Goal: Task Accomplishment & Management: Use online tool/utility

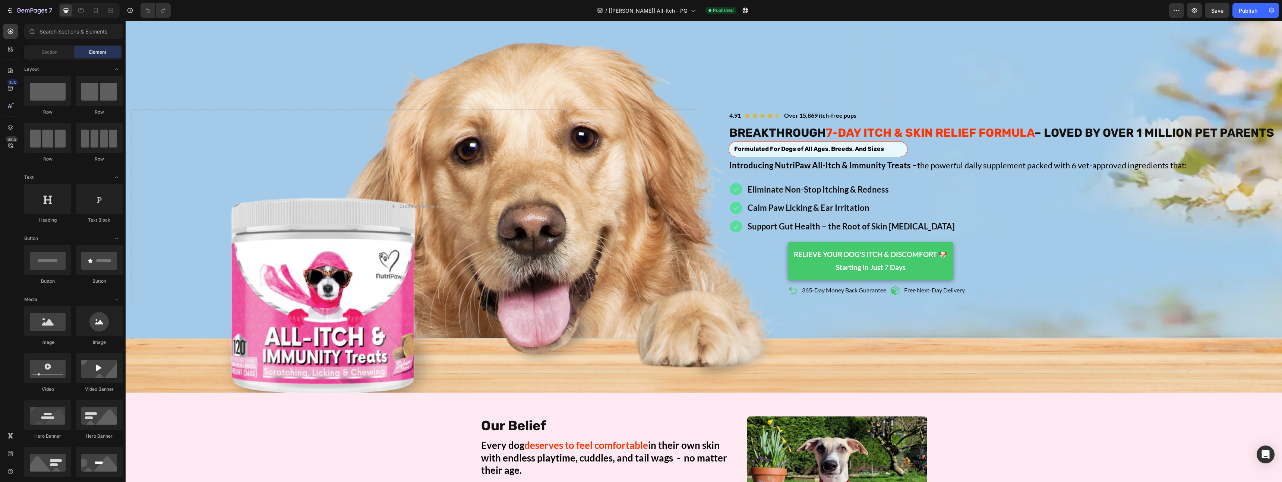
scroll to position [98, 0]
click at [550, 339] on div "Background Image" at bounding box center [704, 206] width 1156 height 373
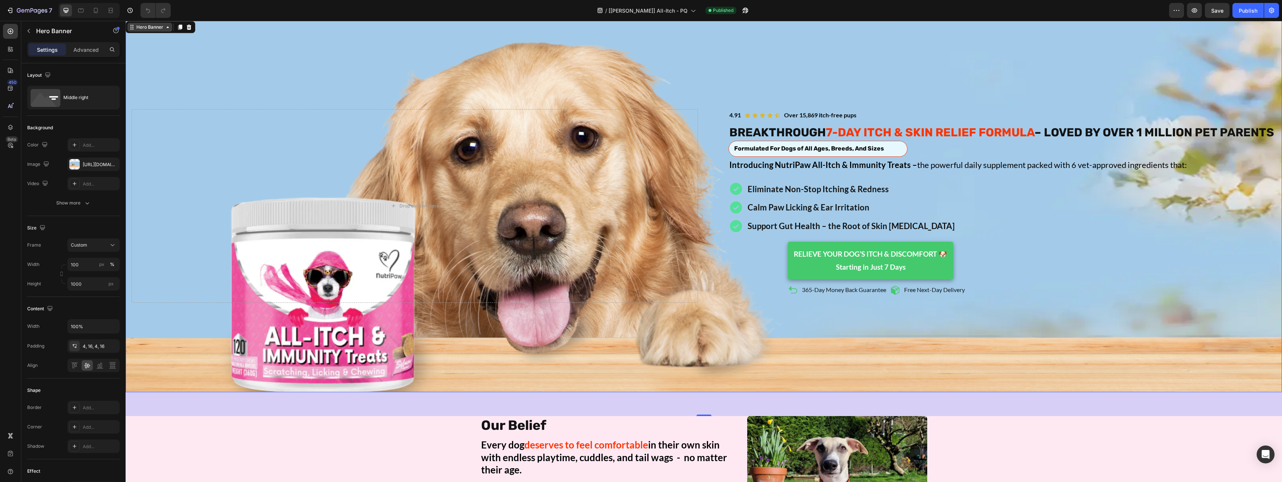
click at [165, 28] on icon at bounding box center [168, 27] width 6 height 6
click at [772, 215] on p "Calm Paw Licking & Ear Irritation" at bounding box center [850, 207] width 207 height 15
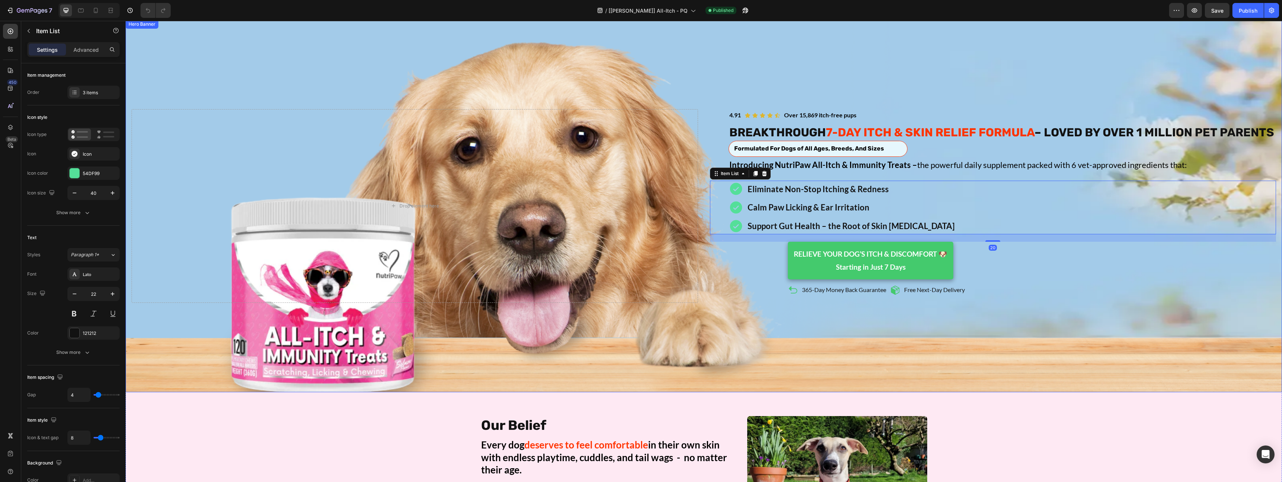
click at [718, 150] on div "Icon Icon Icon Icon Icon Icon List Over 15,869 itch-free pups Text Block 4.91 T…" at bounding box center [993, 206] width 566 height 194
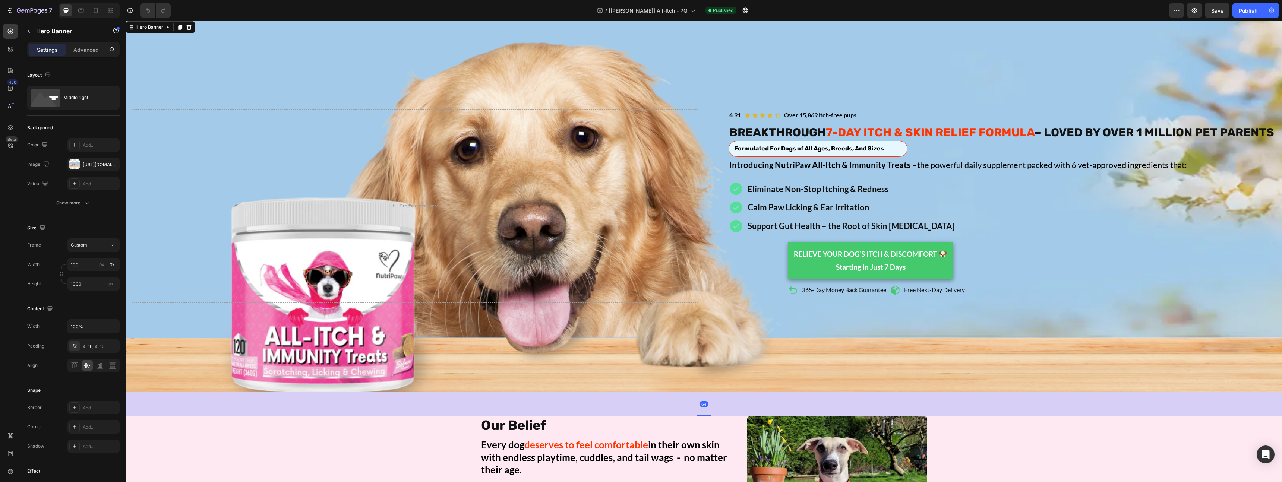
click at [727, 129] on div "Icon Icon Icon Icon Icon Icon List Over 15,869 itch-free pups Text Block 4.91 T…" at bounding box center [993, 206] width 566 height 194
click at [898, 108] on div "Icon Icon Icon Icon Icon Icon List Over 15,869 itch-free pups Text Block 4.91 T…" at bounding box center [704, 206] width 1156 height 197
click at [898, 114] on div "Icon Icon Icon Icon Icon Icon List Over 15,869 itch-free pups Text Block 4.91 T…" at bounding box center [993, 206] width 566 height 194
click at [920, 212] on div "Calm Paw Licking & Ear Irritation" at bounding box center [850, 207] width 209 height 17
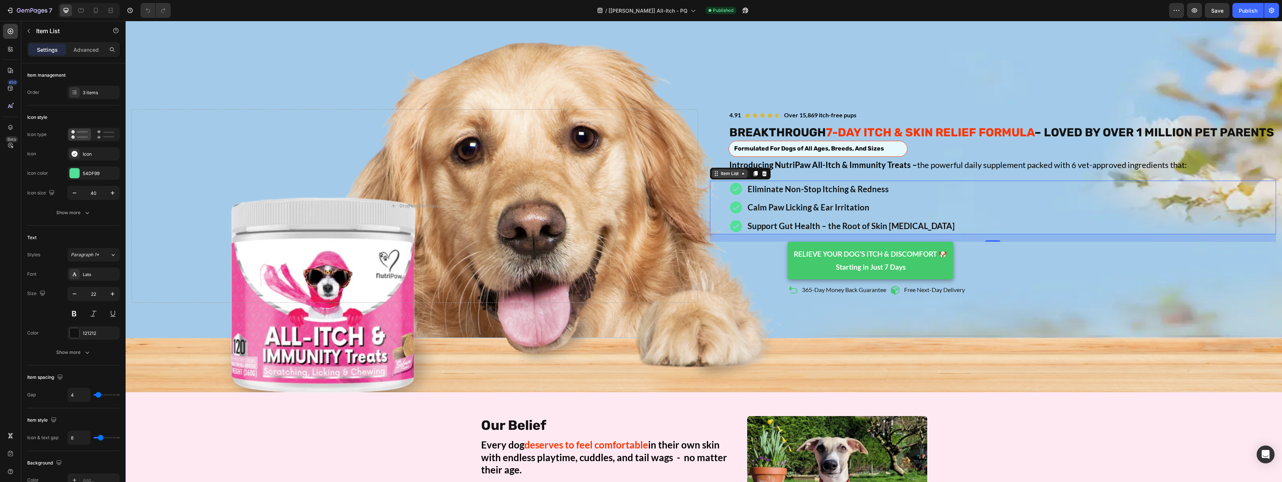
click at [745, 177] on icon at bounding box center [743, 174] width 6 height 6
click at [734, 290] on div "Icon Icon Icon Icon Icon Icon List Over 15,869 itch-free pups Text Block 4.91 T…" at bounding box center [993, 206] width 566 height 194
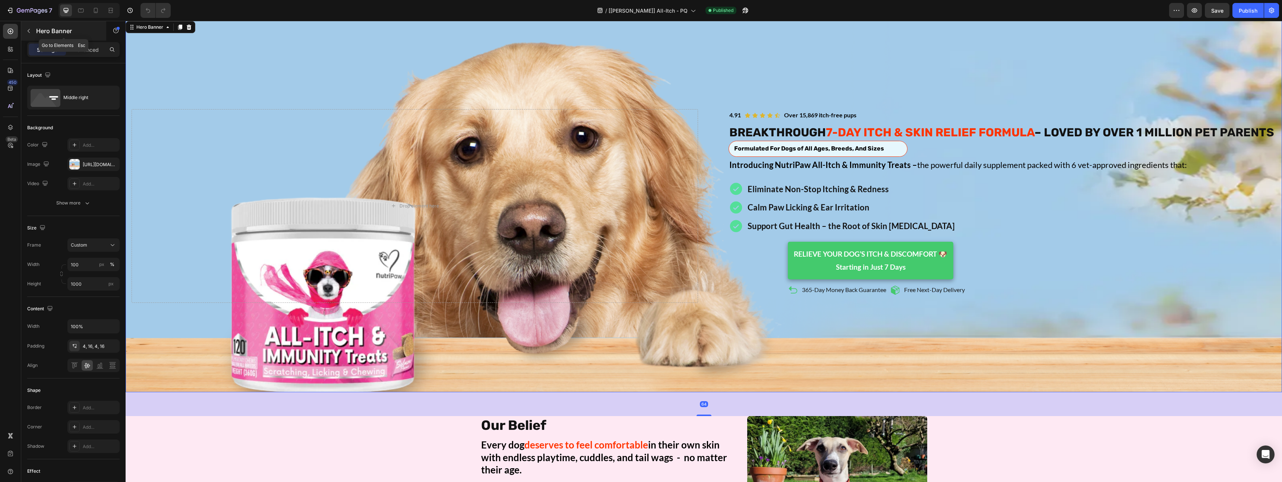
click at [27, 27] on button "button" at bounding box center [29, 31] width 12 height 12
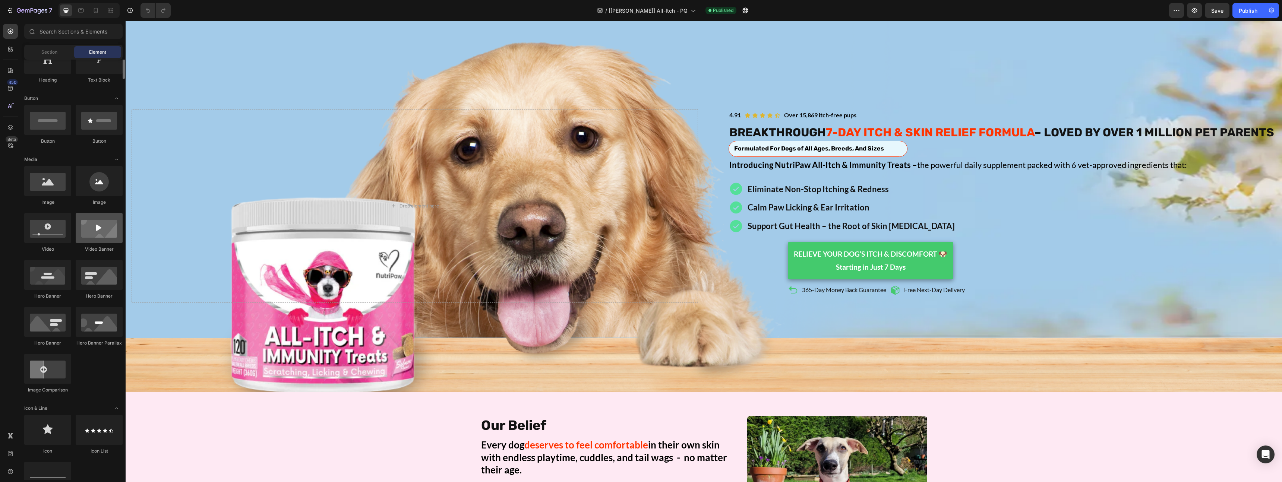
scroll to position [0, 0]
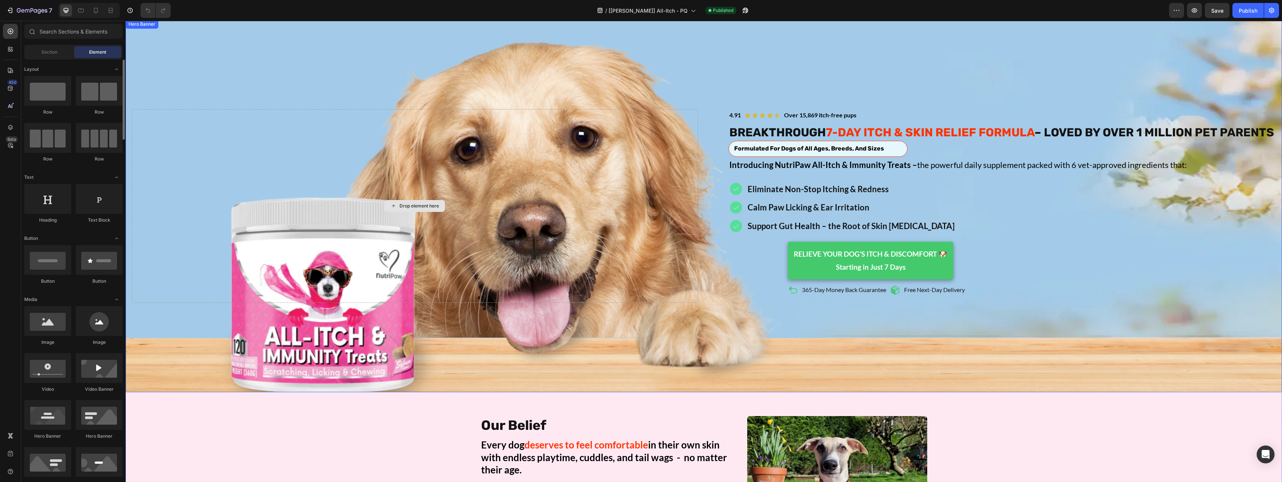
drag, startPoint x: 173, startPoint y: 212, endPoint x: 180, endPoint y: 89, distance: 122.8
click at [173, 212] on div "Drop element here" at bounding box center [415, 206] width 566 height 194
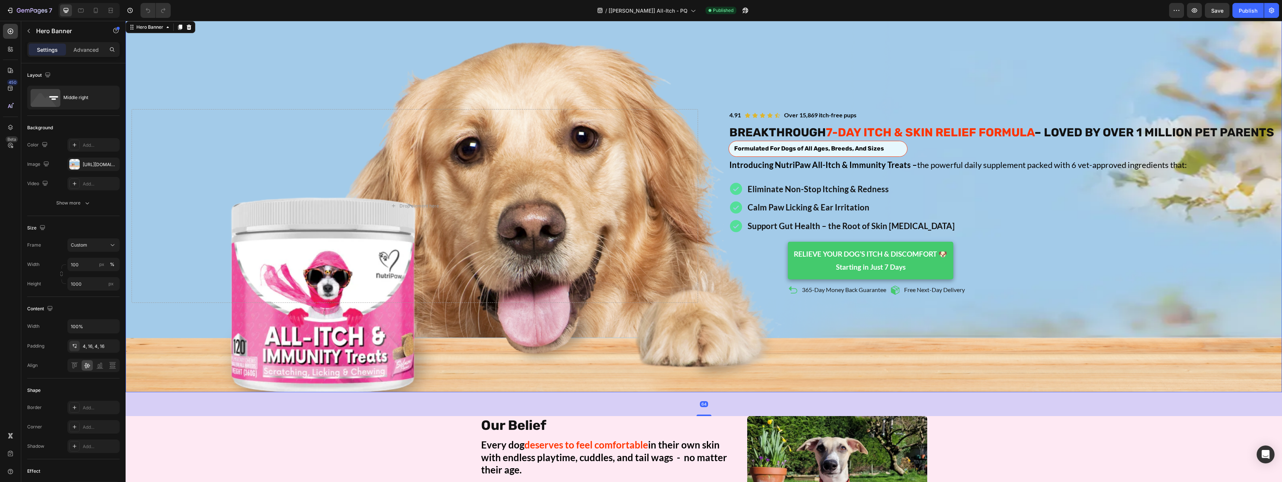
click at [179, 81] on div "Background Image" at bounding box center [704, 206] width 1156 height 373
click at [70, 95] on div "Middle right" at bounding box center [85, 97] width 45 height 17
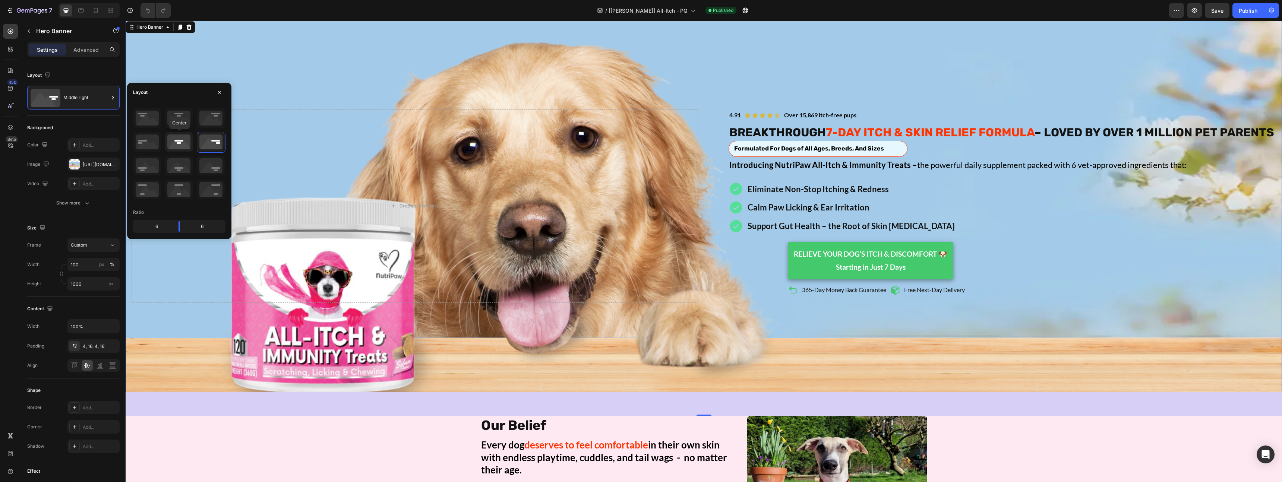
click at [182, 139] on icon at bounding box center [179, 141] width 28 height 19
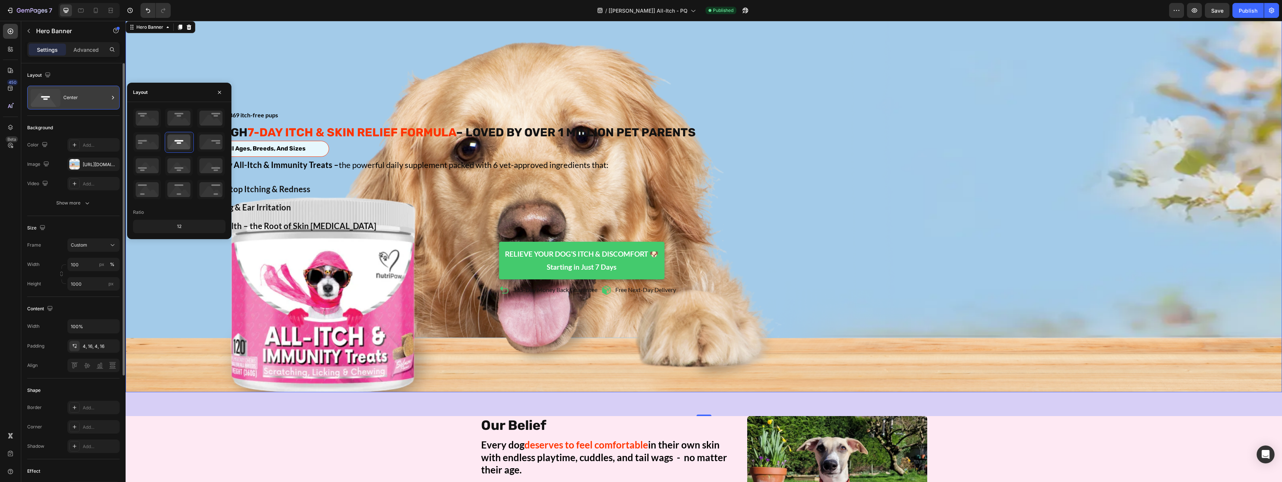
click at [110, 95] on icon at bounding box center [112, 97] width 7 height 7
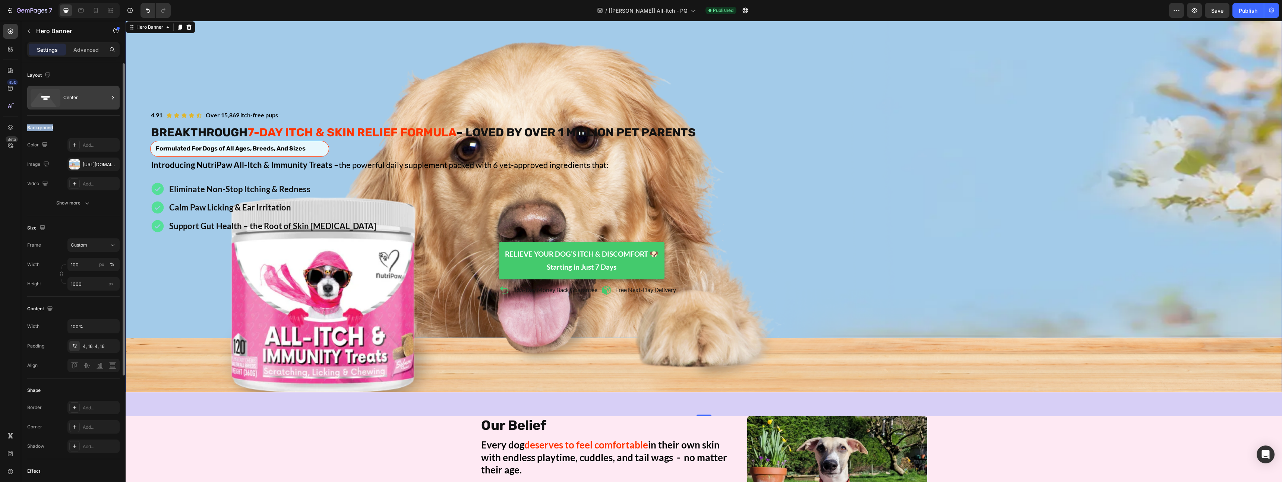
click at [110, 95] on icon at bounding box center [112, 97] width 7 height 7
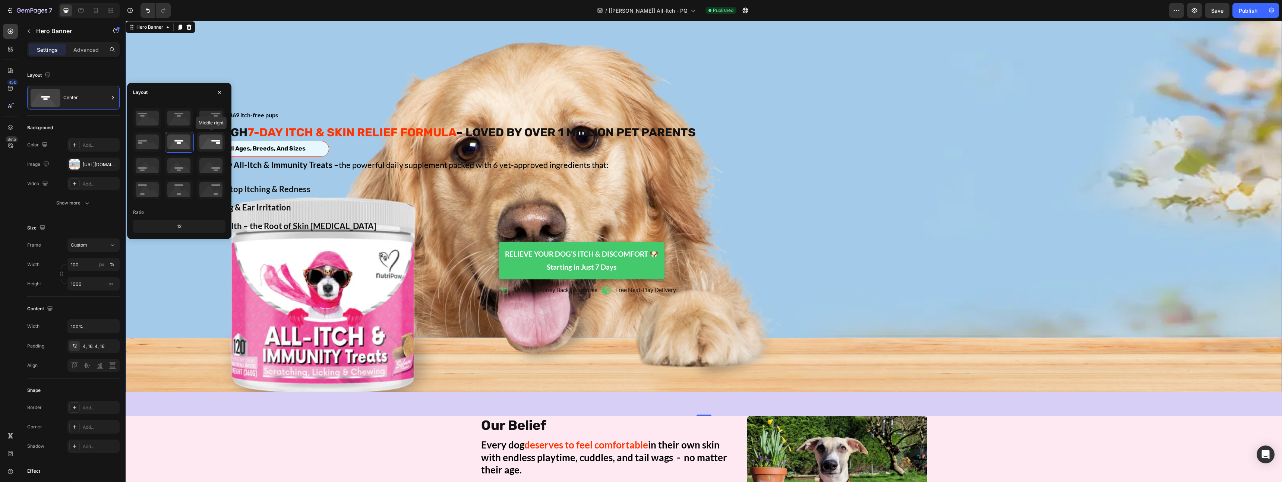
click at [215, 139] on icon at bounding box center [211, 141] width 28 height 19
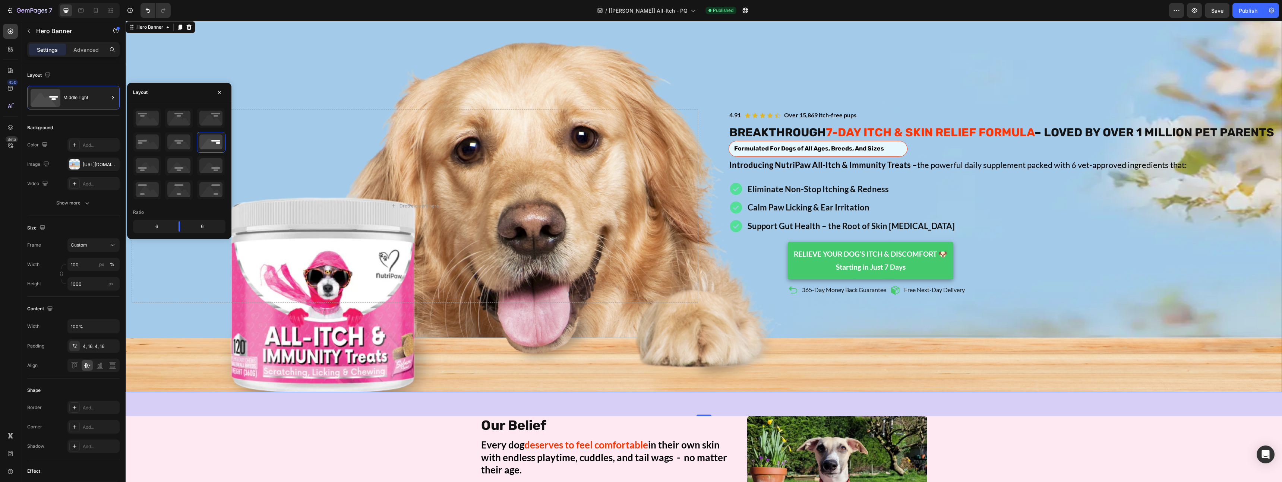
click at [454, 77] on div "Background Image" at bounding box center [704, 206] width 1156 height 373
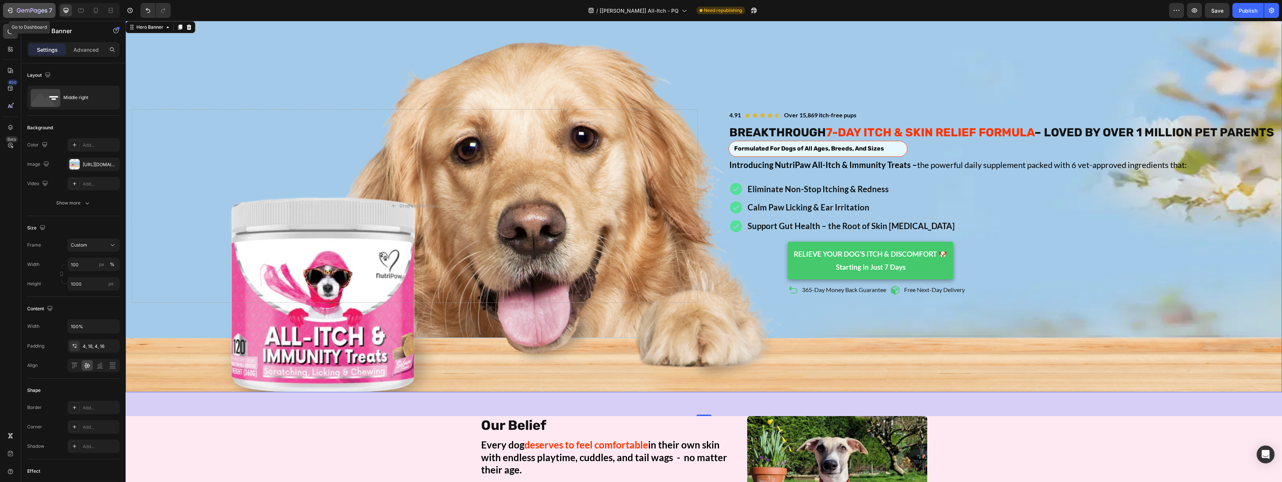
click at [8, 11] on icon "button" at bounding box center [9, 10] width 7 height 7
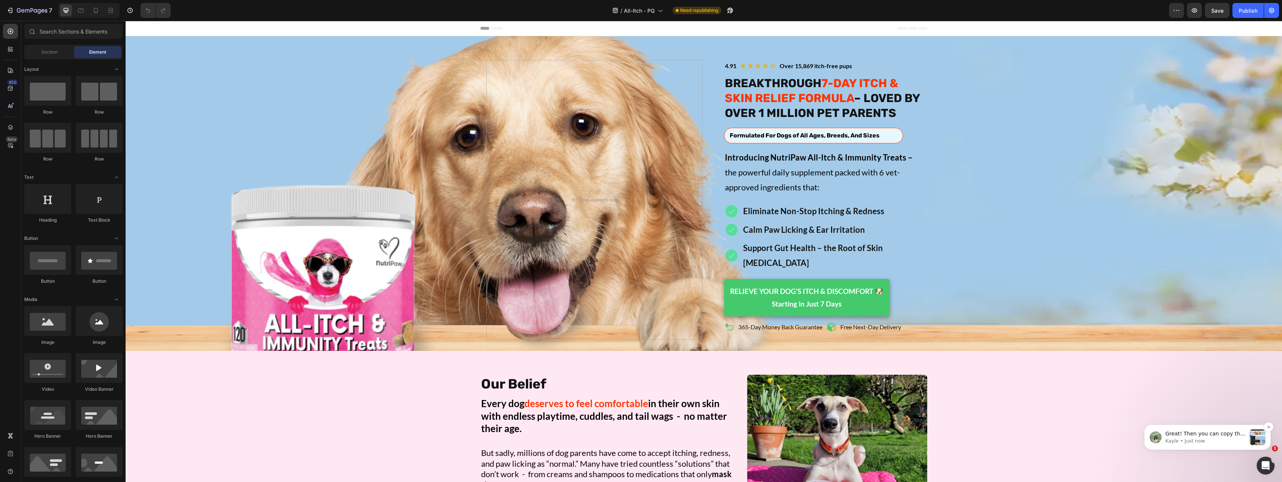
click at [1176, 434] on p "Great! Then you can copy the Hero Banner from my page and paste it on your page…" at bounding box center [1205, 433] width 80 height 7
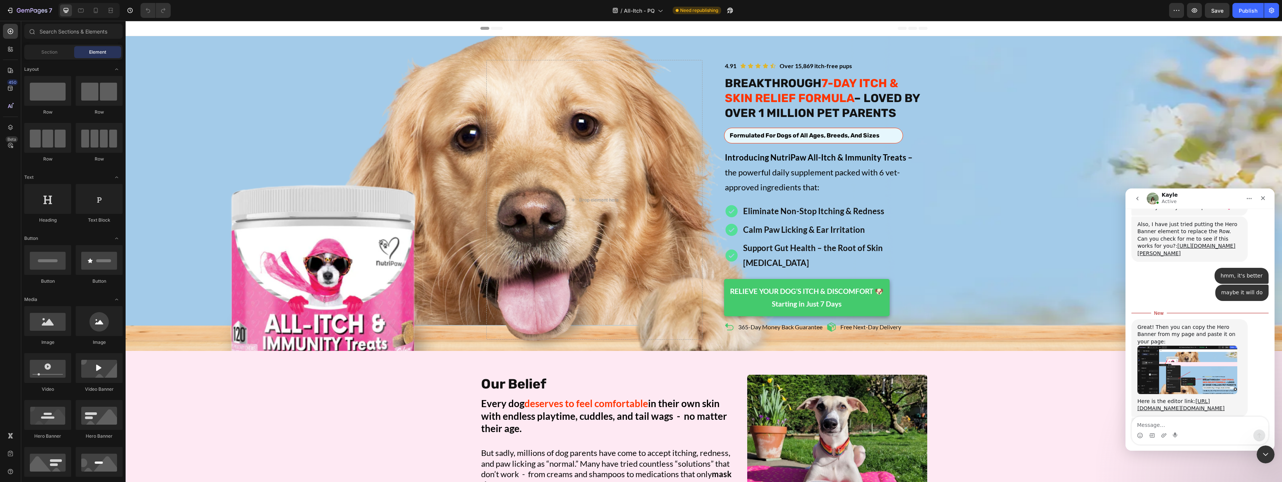
scroll to position [2041, 0]
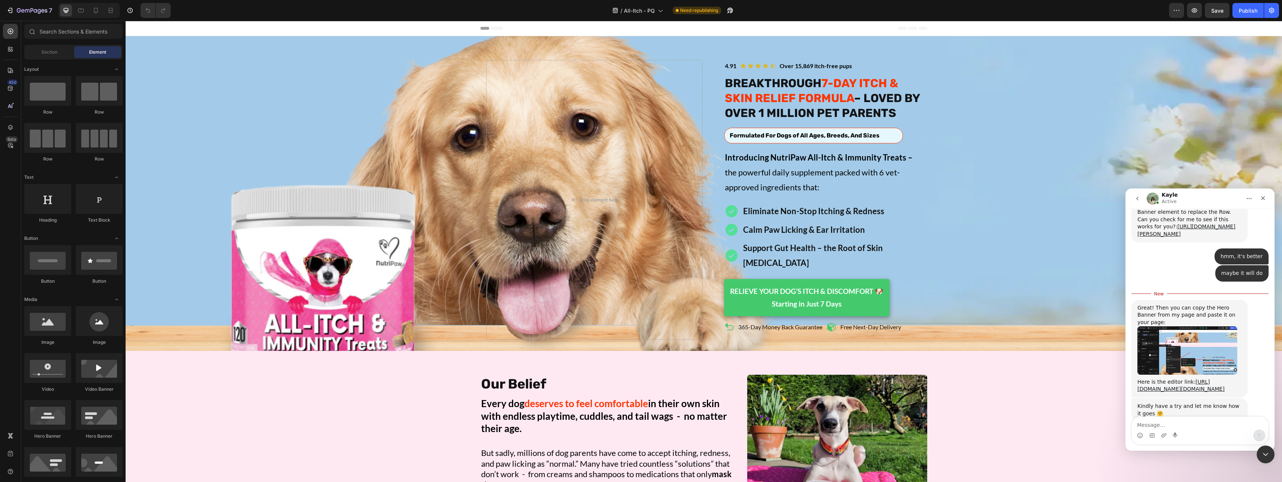
click at [1195, 427] on textarea "Message…" at bounding box center [1200, 423] width 136 height 13
type textarea "t"
type textarea "okay, thanks"
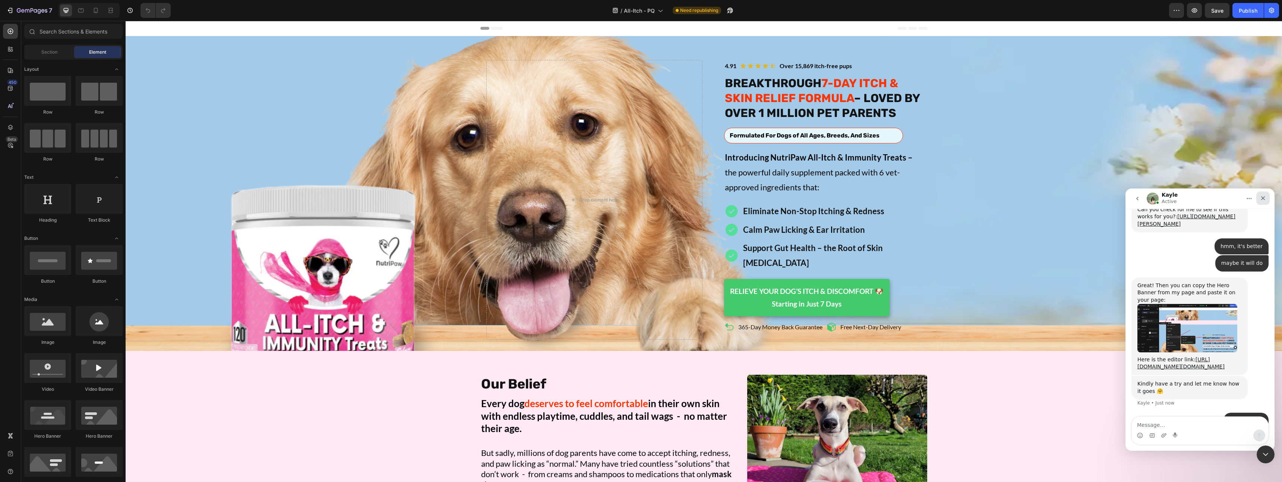
click at [1260, 199] on icon "Close" at bounding box center [1263, 198] width 6 height 6
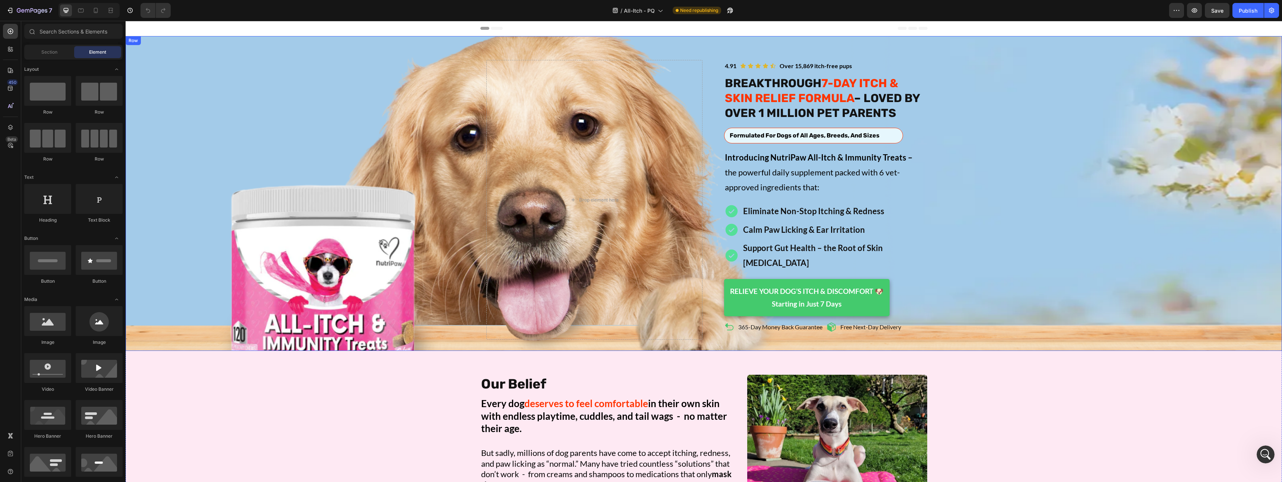
click at [473, 265] on div "Image Icon Icon Icon Icon Icon Icon List Over 15,869 itch-free pups Text Block …" at bounding box center [704, 200] width 1156 height 280
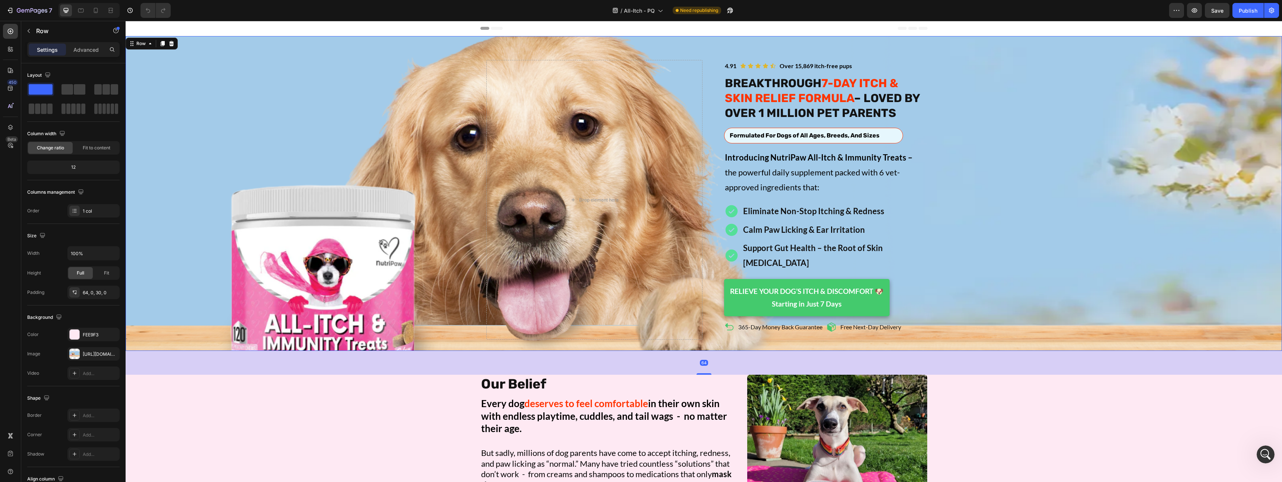
scroll to position [2080, 0]
click at [144, 45] on div "Row" at bounding box center [141, 43] width 12 height 7
click at [30, 28] on icon "button" at bounding box center [29, 31] width 6 height 6
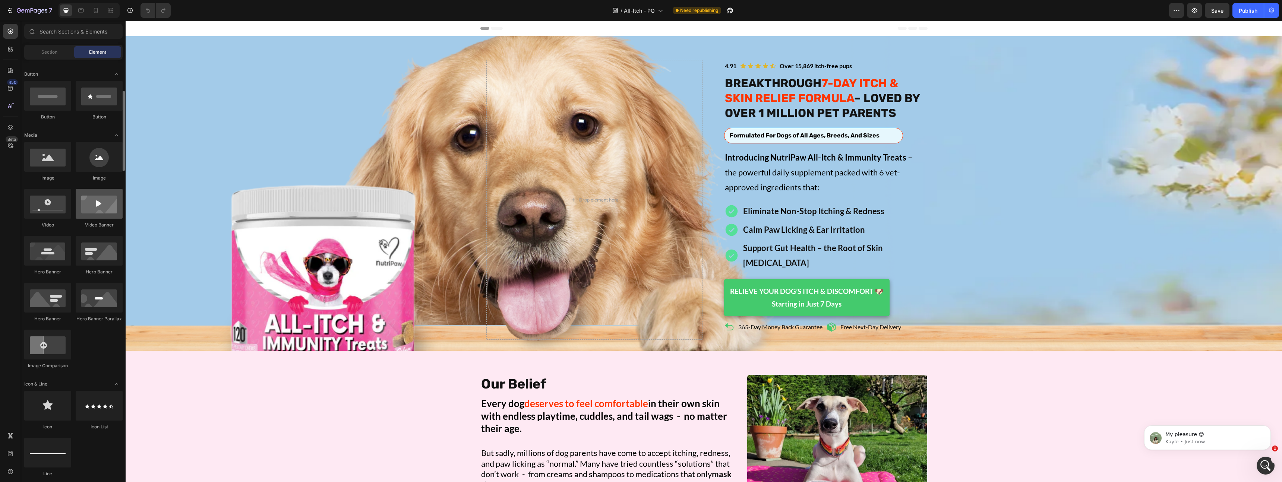
scroll to position [2073, 0]
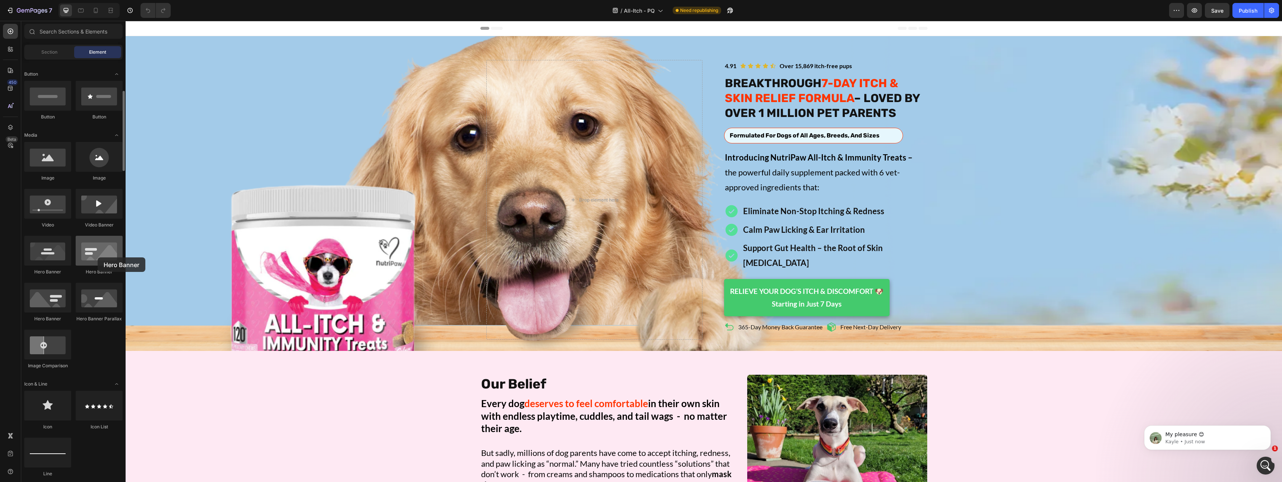
click at [97, 257] on div at bounding box center [99, 251] width 47 height 30
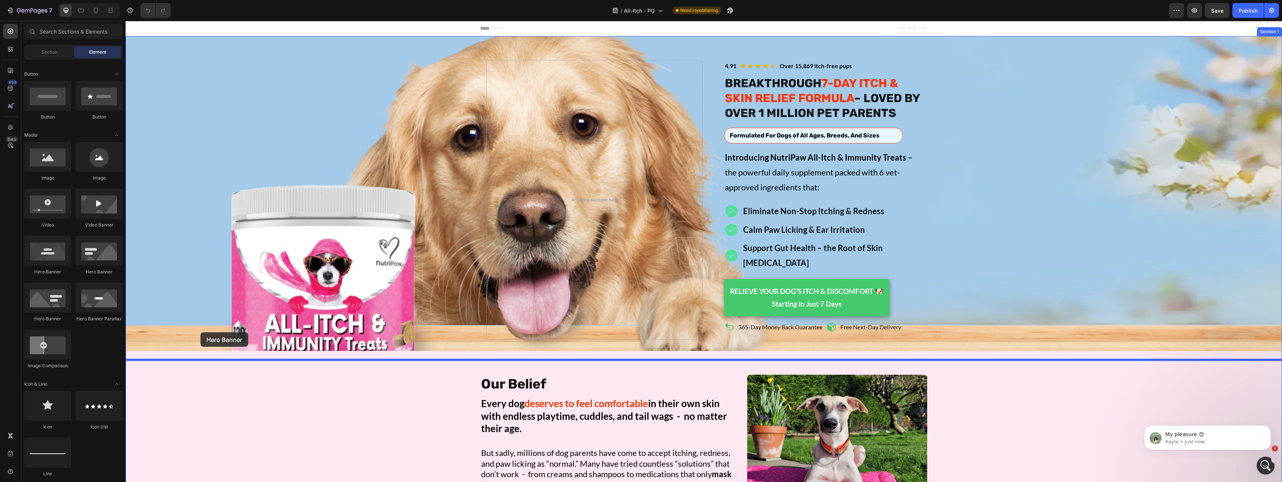
drag, startPoint x: 188, startPoint y: 316, endPoint x: 200, endPoint y: 333, distance: 21.0
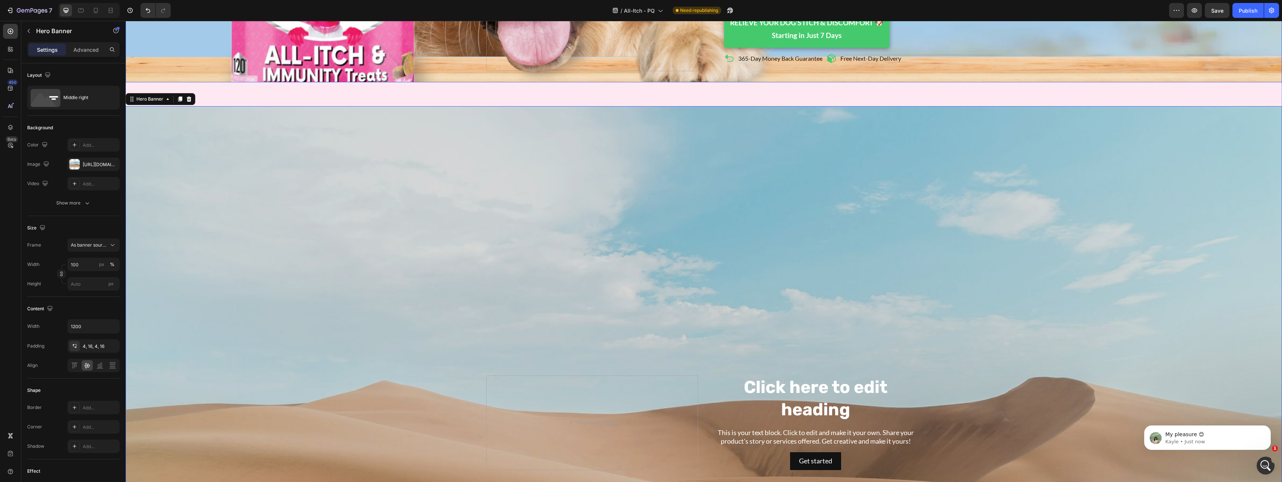
scroll to position [216, 0]
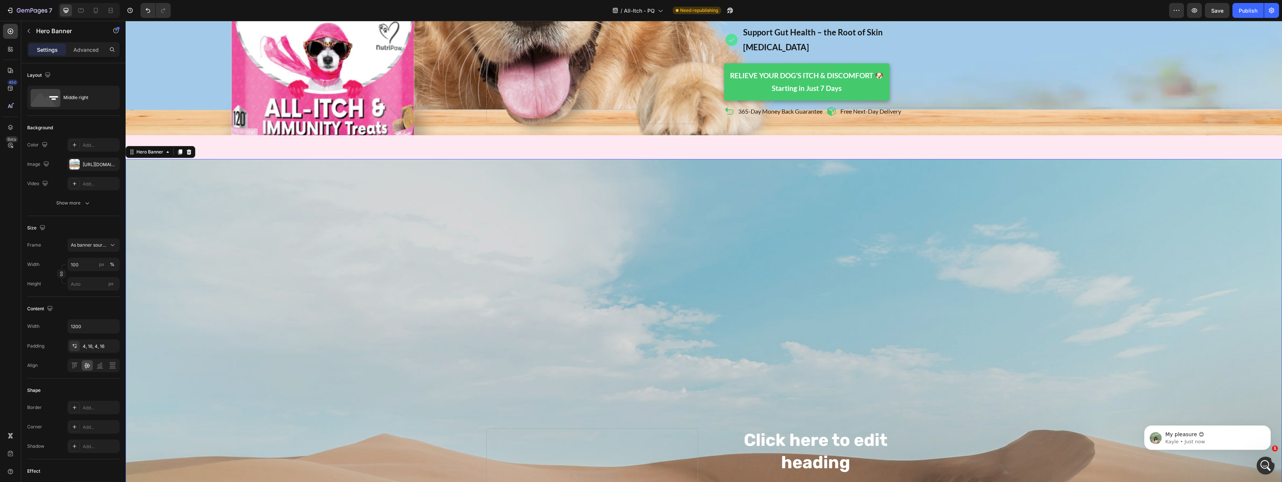
click at [217, 137] on div "Image Icon Icon Icon Icon Icon Icon List Over 15,869 itch-free pups Text Block …" at bounding box center [704, 467] width 1156 height 1295
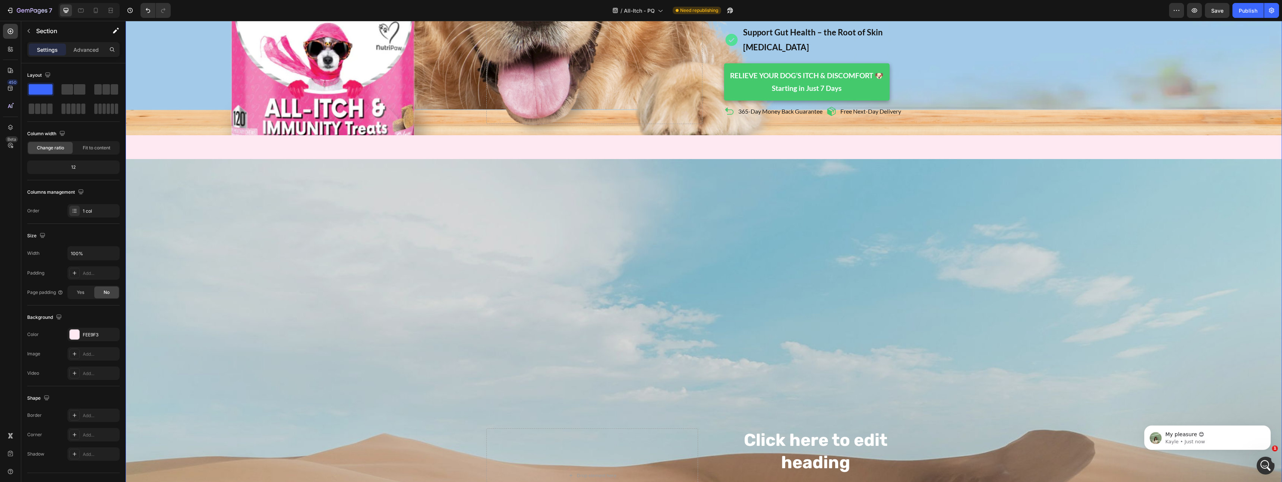
click at [214, 127] on div "Image Icon Icon Icon Icon Icon Icon List Over 15,869 itch-free pups Text Block …" at bounding box center [704, 467] width 1156 height 1295
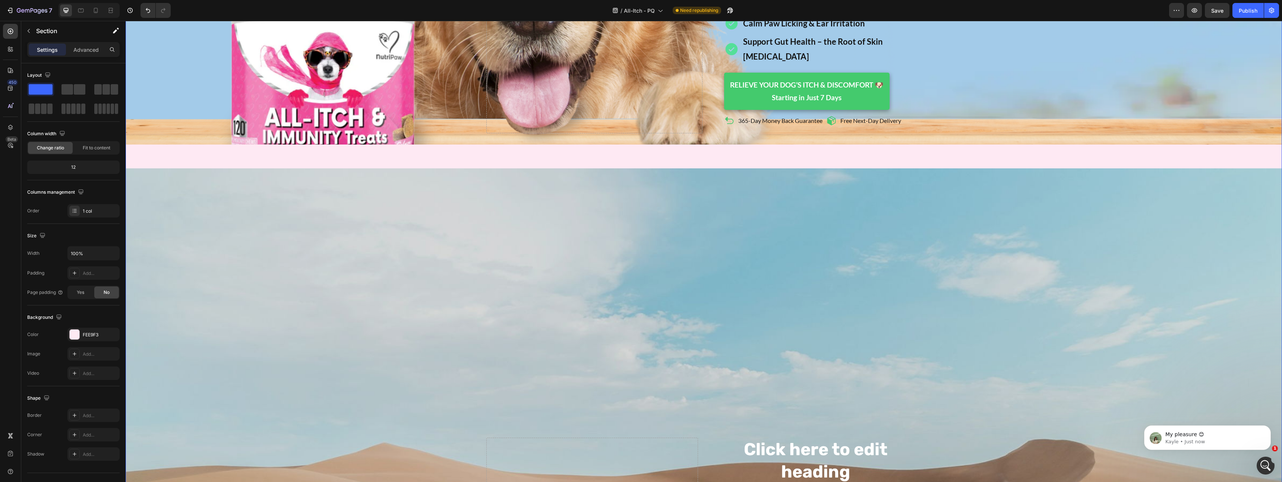
scroll to position [216, 0]
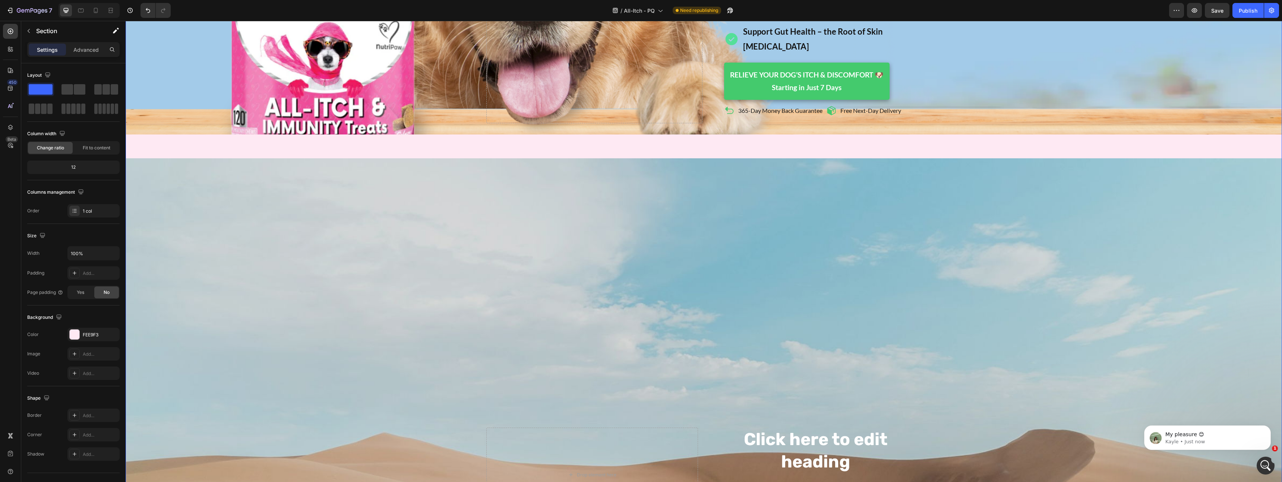
click at [214, 132] on div "Image Icon Icon Icon Icon Icon Icon List Over 15,869 itch-free pups Text Block …" at bounding box center [704, 467] width 1156 height 1295
click at [213, 177] on div "Background Image" at bounding box center [704, 474] width 1156 height 633
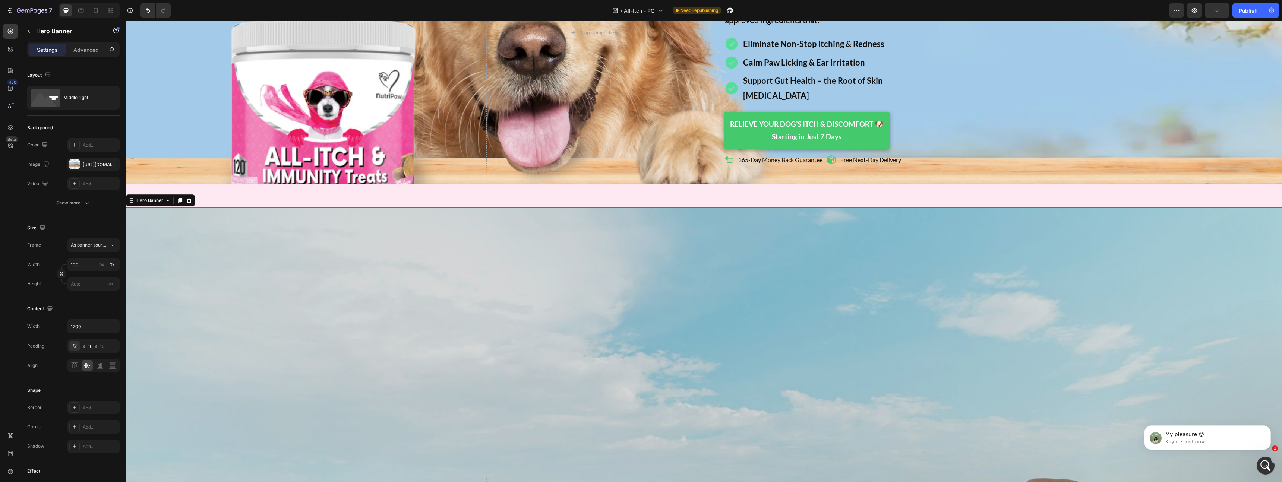
scroll to position [159, 0]
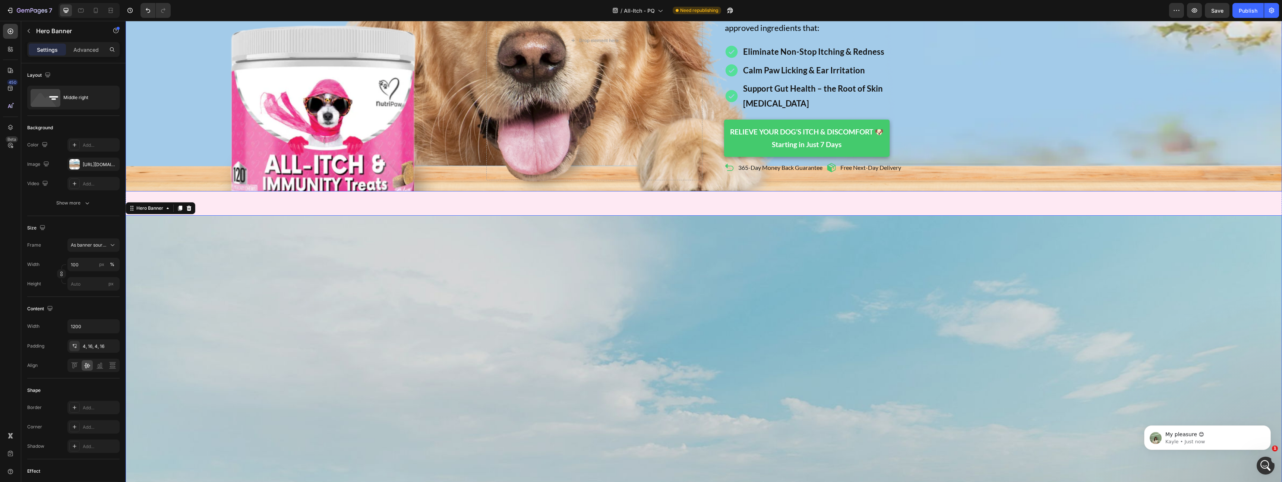
click at [281, 91] on div "Image Icon Icon Icon Icon Icon Icon List Over 15,869 itch-free pups Text Block …" at bounding box center [704, 41] width 1156 height 280
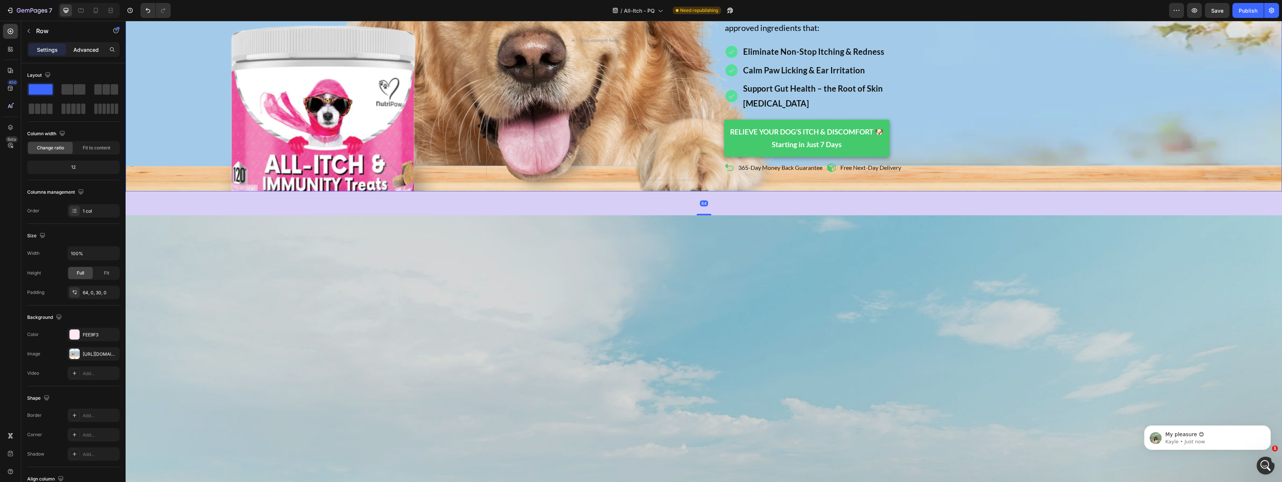
click at [83, 44] on div "Advanced" at bounding box center [85, 50] width 37 height 12
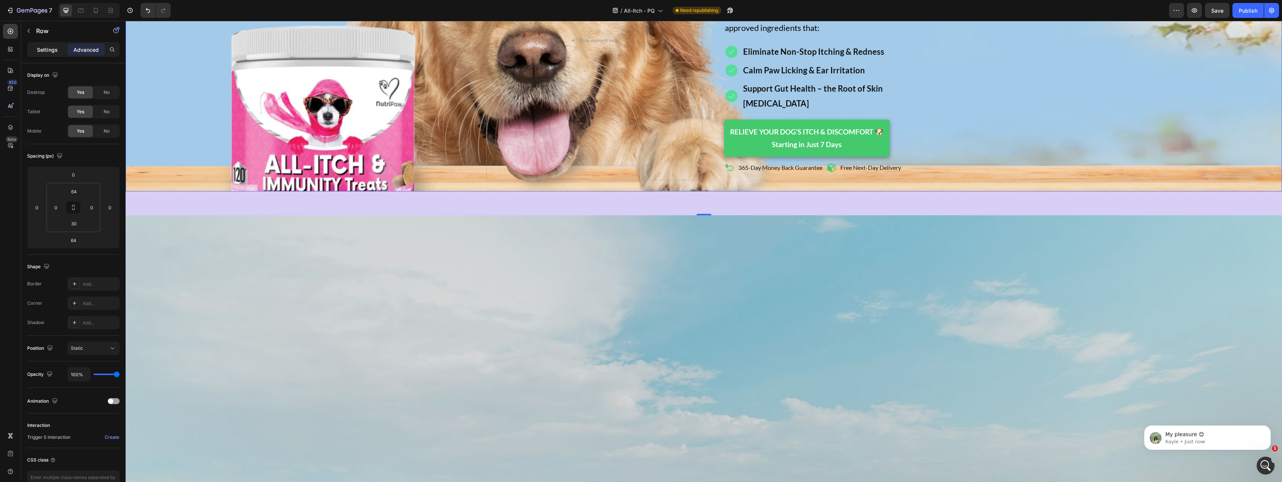
click at [52, 51] on p "Settings" at bounding box center [47, 50] width 21 height 8
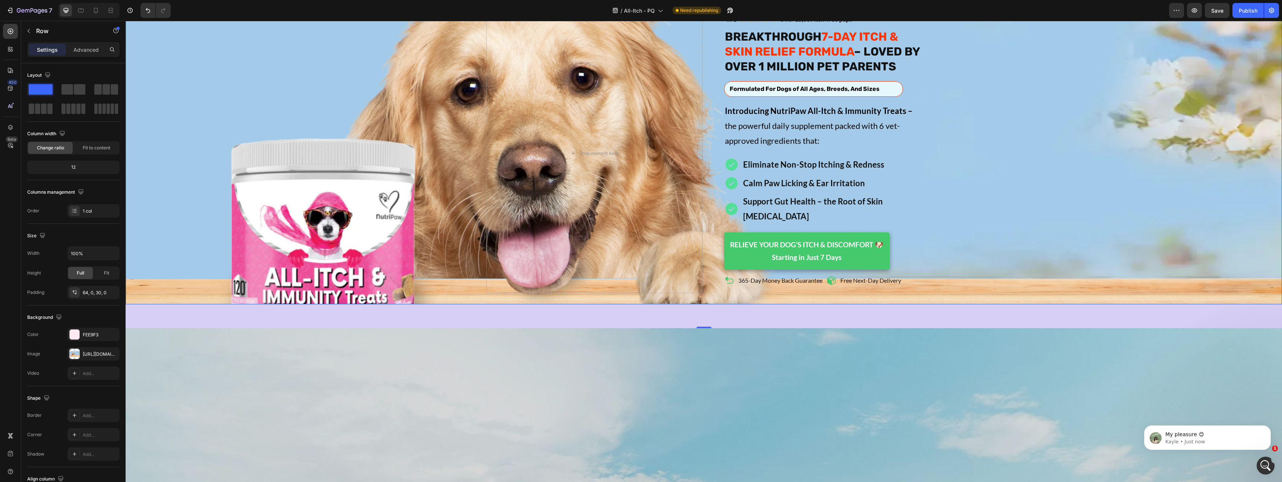
scroll to position [0, 0]
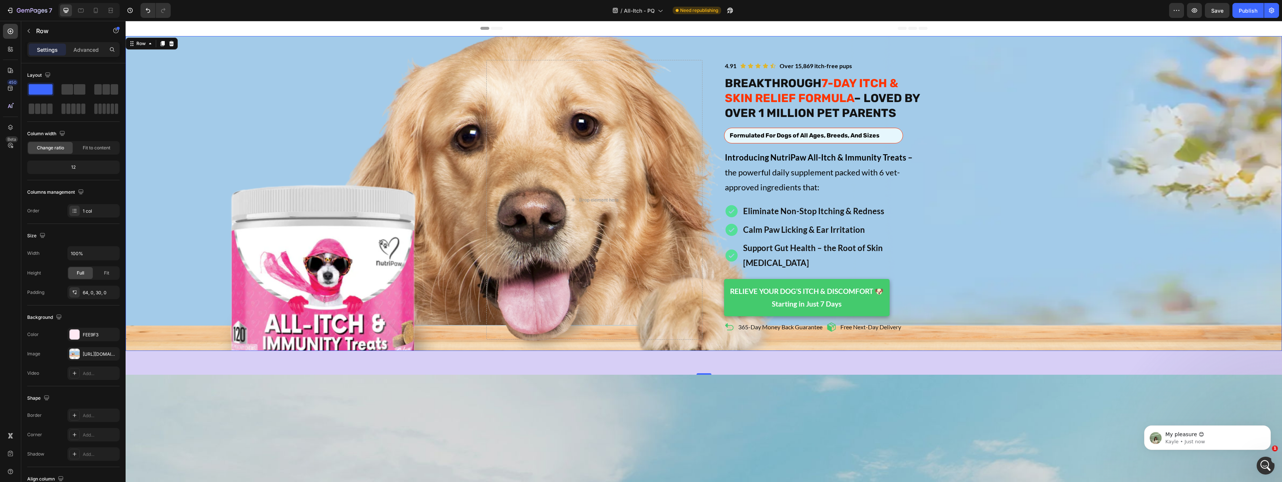
click at [182, 91] on div "Image Icon Icon Icon Icon Icon Icon List Over 15,869 itch-free pups Text Block …" at bounding box center [704, 200] width 1156 height 280
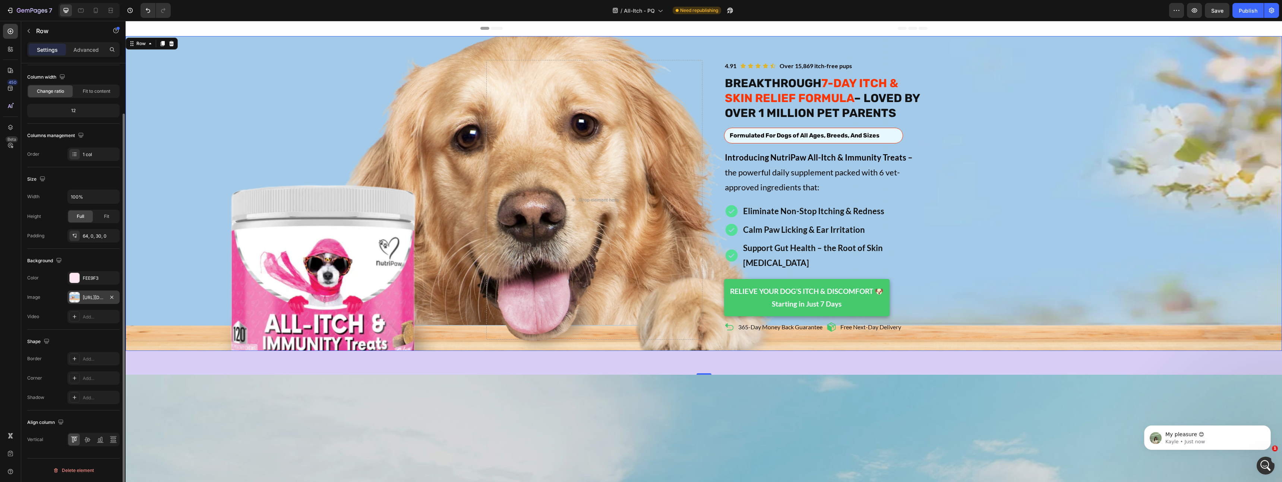
click at [99, 300] on div "[URL][DOMAIN_NAME]" at bounding box center [94, 297] width 22 height 7
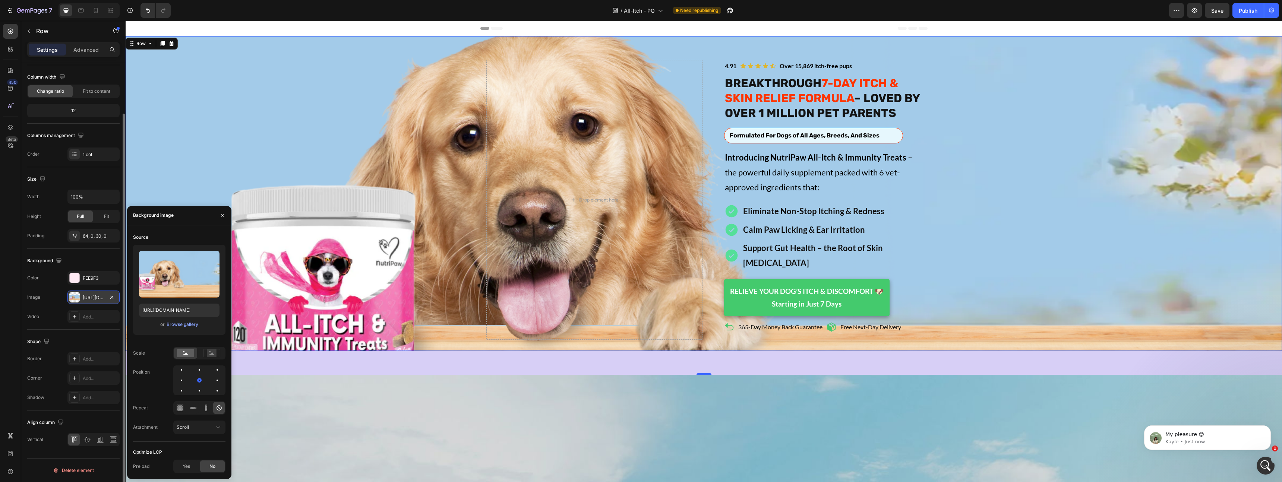
click at [94, 299] on div "[URL][DOMAIN_NAME]" at bounding box center [94, 297] width 22 height 7
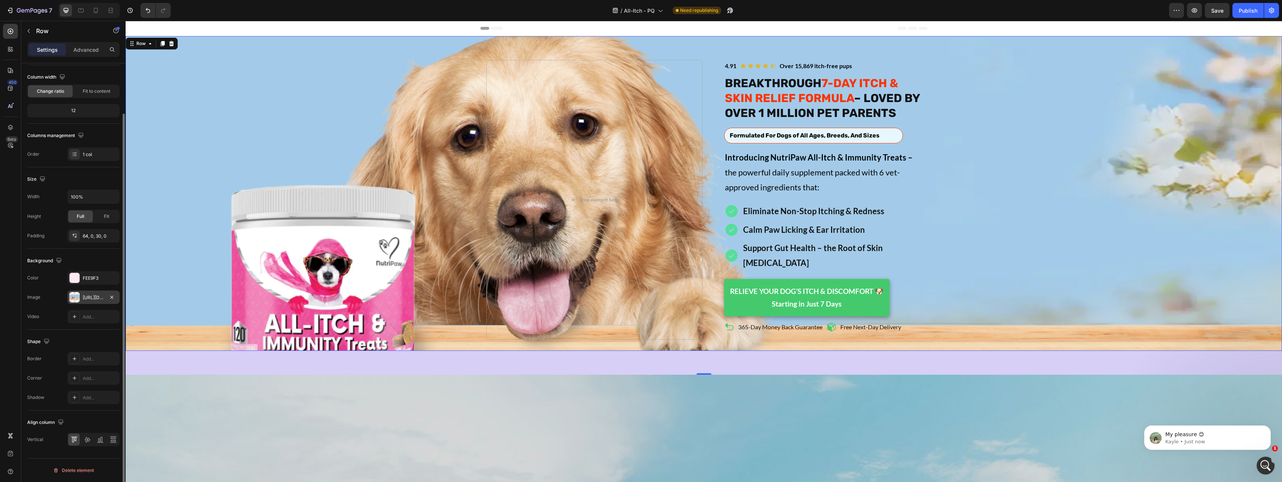
click at [94, 299] on div "[URL][DOMAIN_NAME]" at bounding box center [94, 297] width 22 height 7
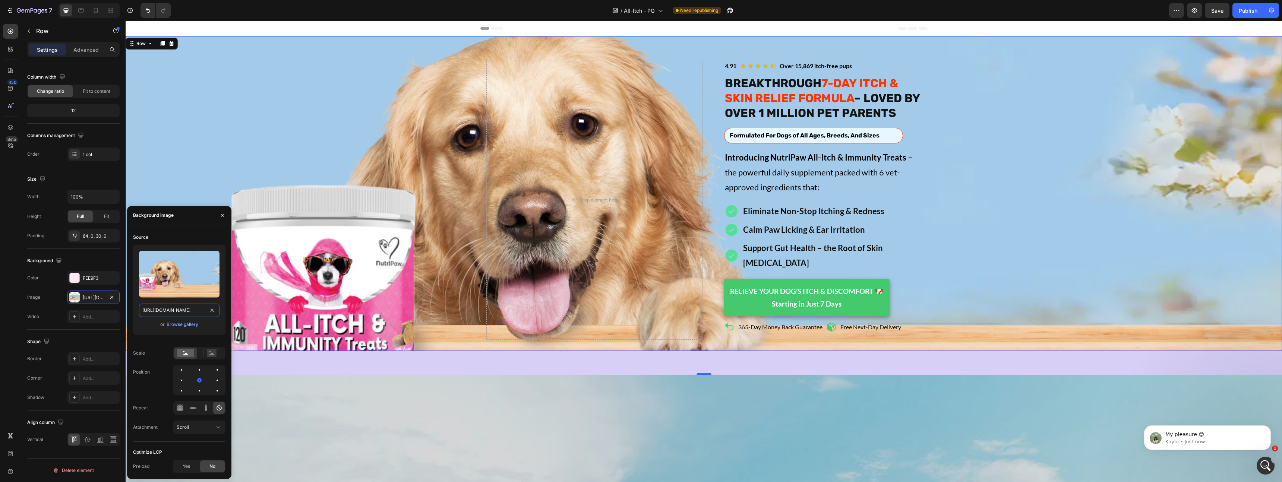
click at [182, 315] on input "[URL][DOMAIN_NAME]" at bounding box center [179, 310] width 80 height 13
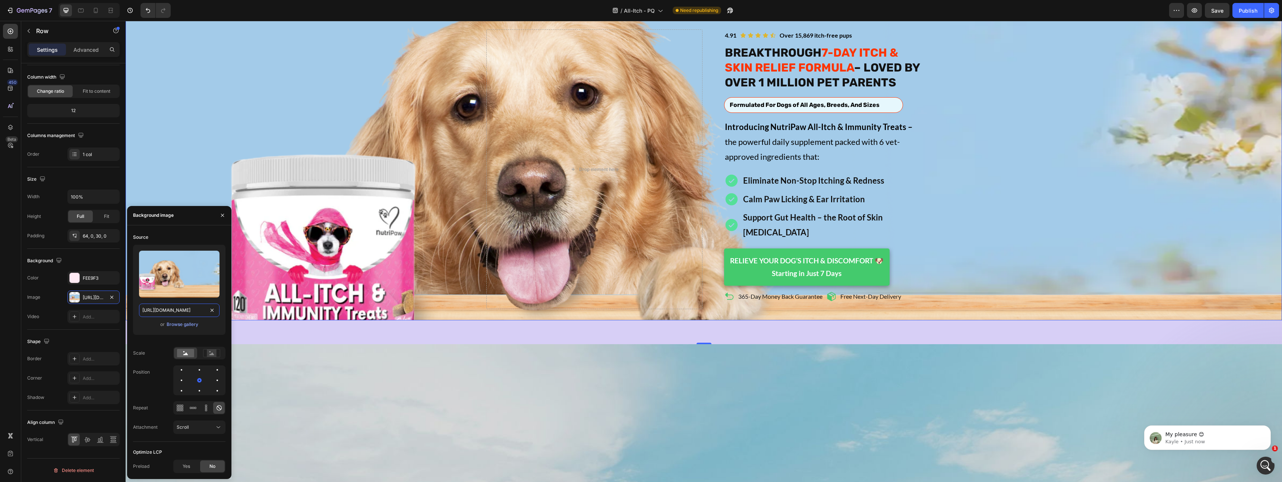
scroll to position [48, 0]
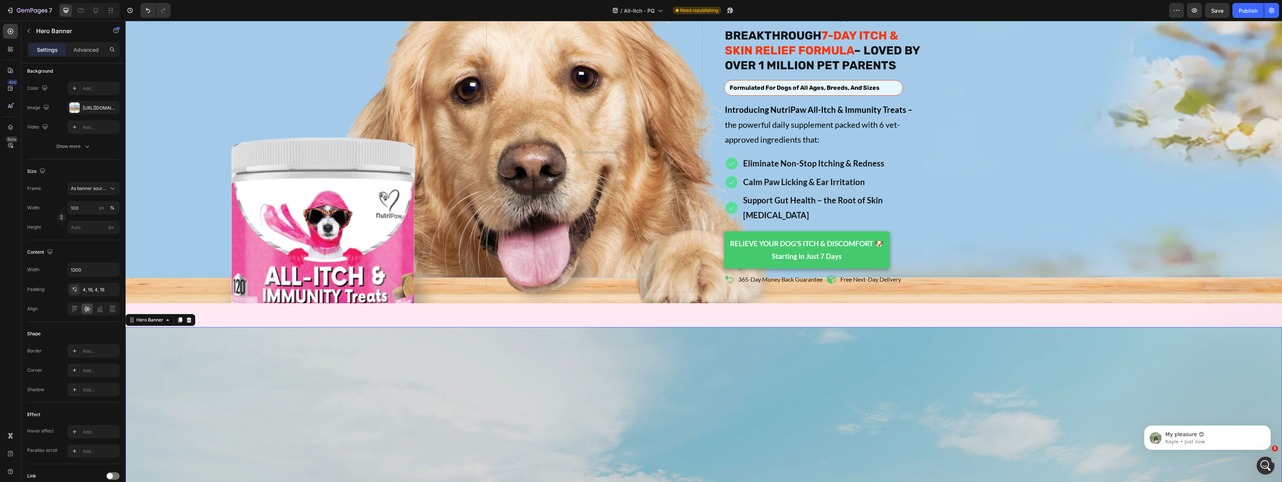
scroll to position [0, 0]
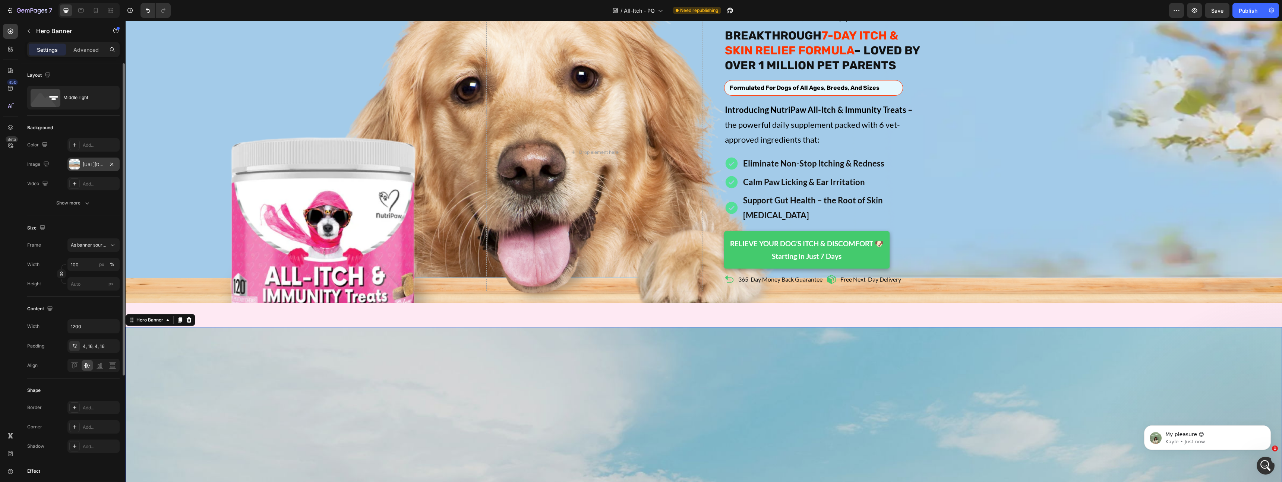
click at [89, 164] on div "[URL][DOMAIN_NAME]" at bounding box center [94, 164] width 22 height 7
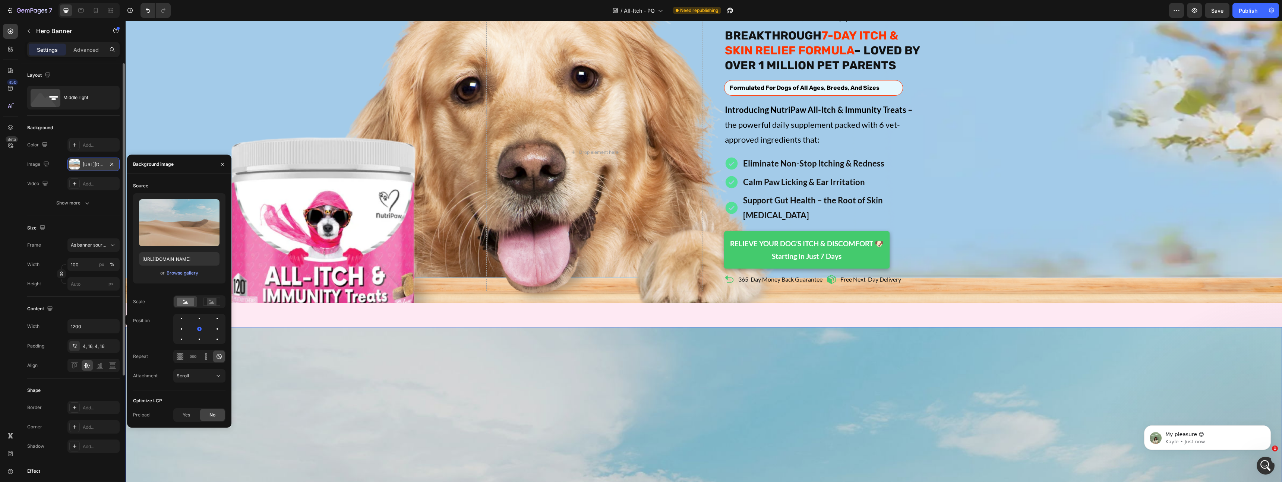
click at [91, 164] on div "[URL][DOMAIN_NAME]" at bounding box center [94, 164] width 22 height 7
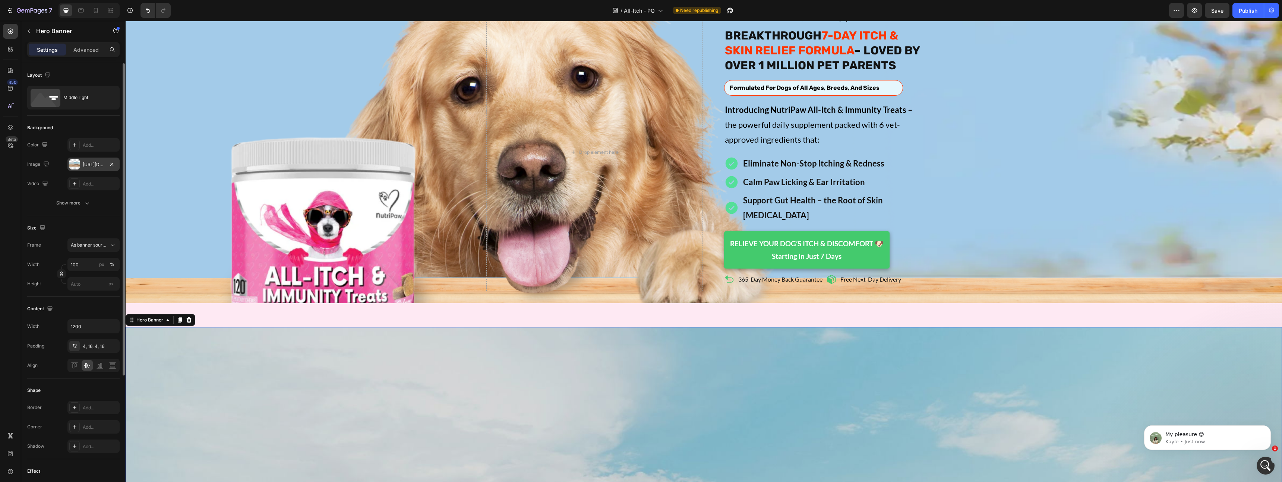
click at [91, 164] on div "[URL][DOMAIN_NAME]" at bounding box center [94, 164] width 22 height 7
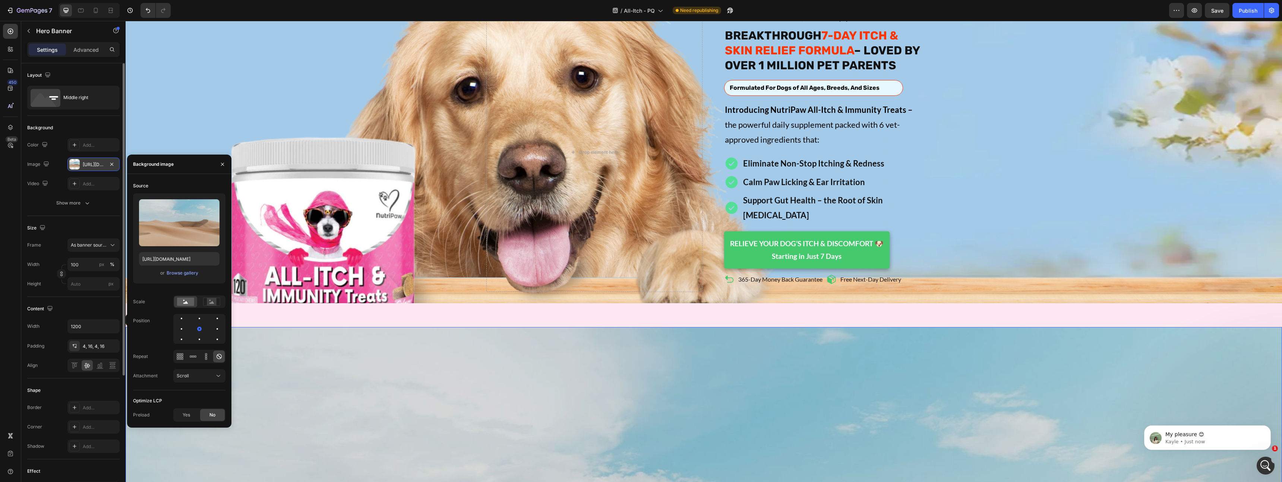
click at [88, 163] on div "[URL][DOMAIN_NAME]" at bounding box center [94, 164] width 22 height 7
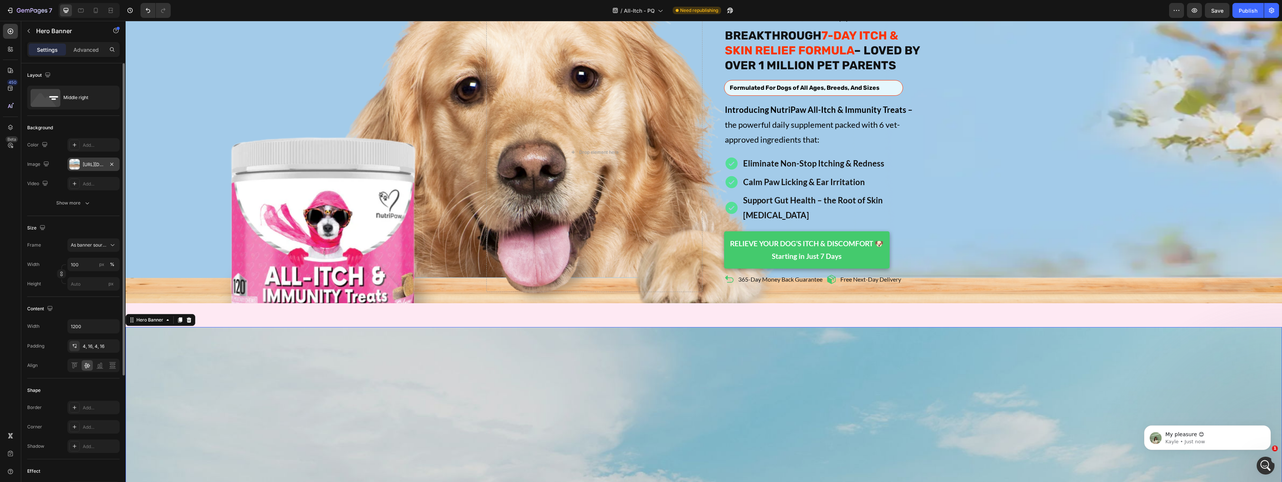
click at [88, 163] on div "[URL][DOMAIN_NAME]" at bounding box center [94, 164] width 22 height 7
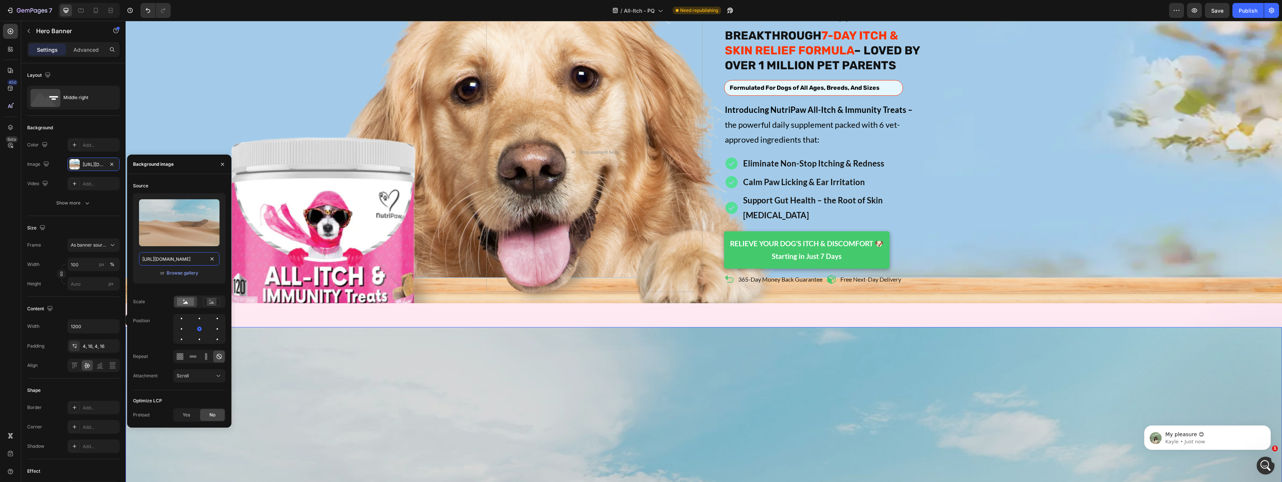
click at [182, 258] on input "[URL][DOMAIN_NAME]" at bounding box center [179, 258] width 80 height 13
paste input "0499/3902/1985/files/[URL][DOMAIN_NAME]"
type input "[URL][DOMAIN_NAME]"
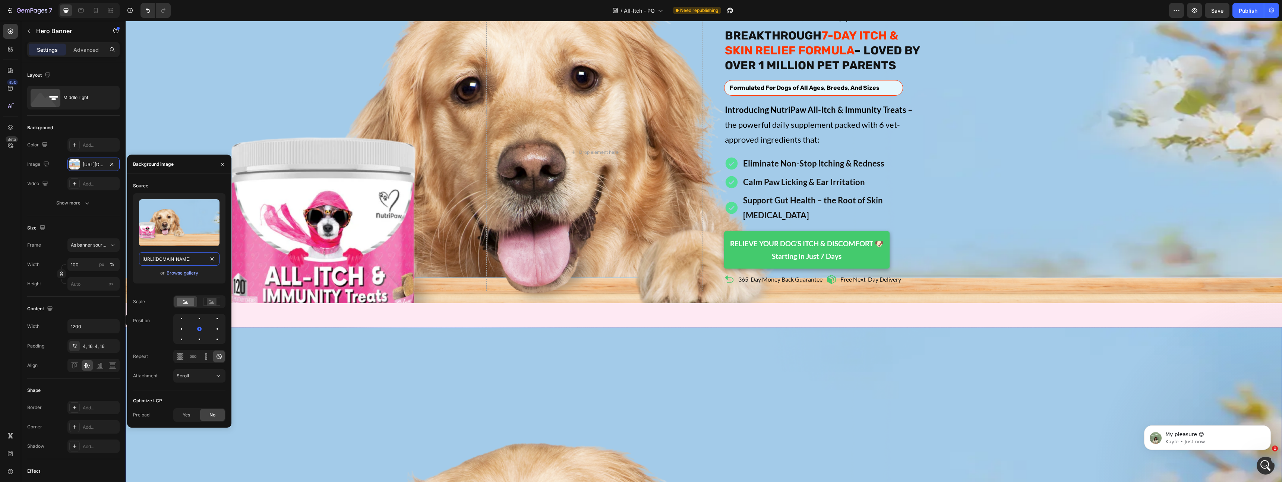
scroll to position [0, 227]
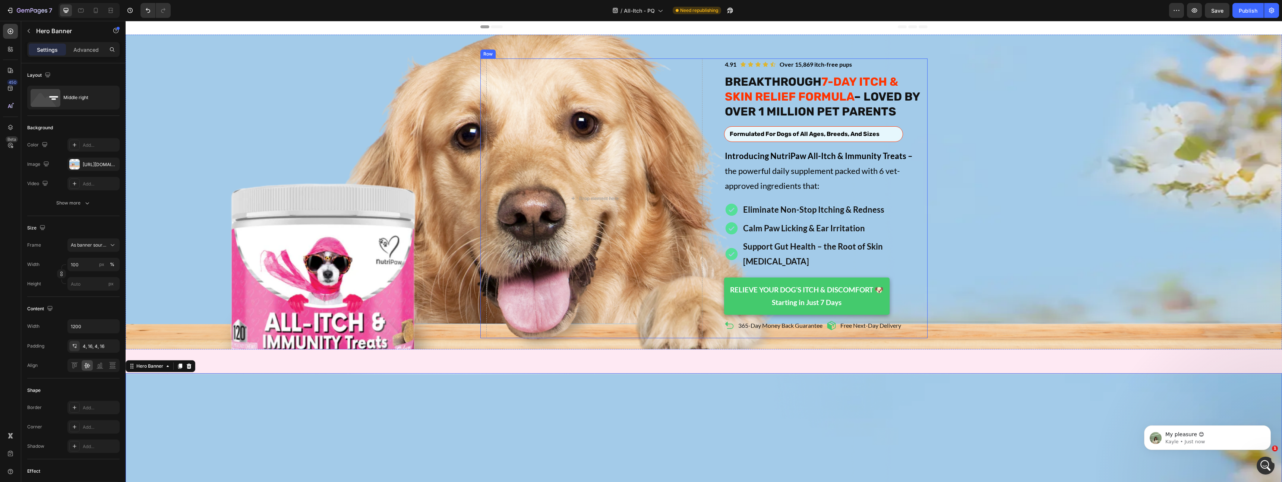
scroll to position [0, 0]
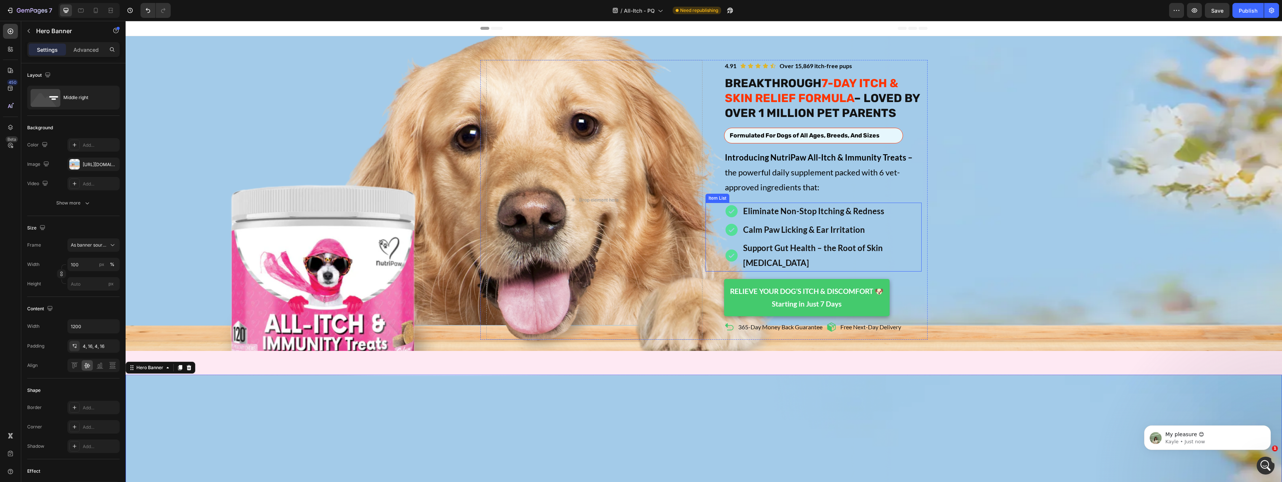
click at [925, 198] on div "Icon Icon Icon Icon Icon Icon List Over 15,869 itch-free pups Text Block 4.91 T…" at bounding box center [703, 200] width 447 height 280
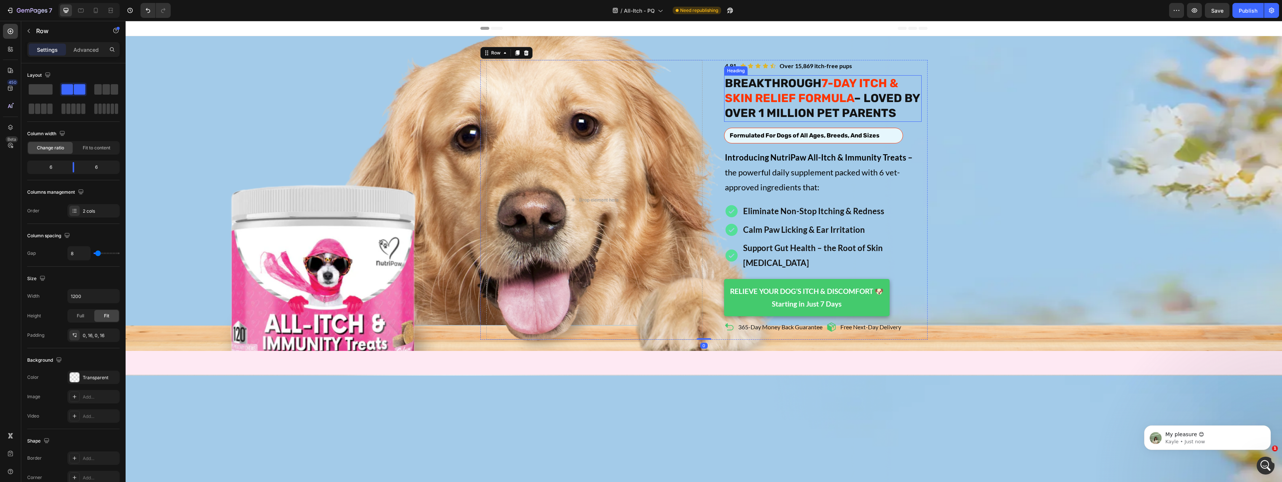
click at [712, 75] on div "Icon Icon Icon Icon Icon Icon List Over 15,869 itch-free pups Text Block 4.91 T…" at bounding box center [813, 200] width 216 height 280
click at [762, 78] on strong "BREAKTHROUGH" at bounding box center [773, 83] width 97 height 14
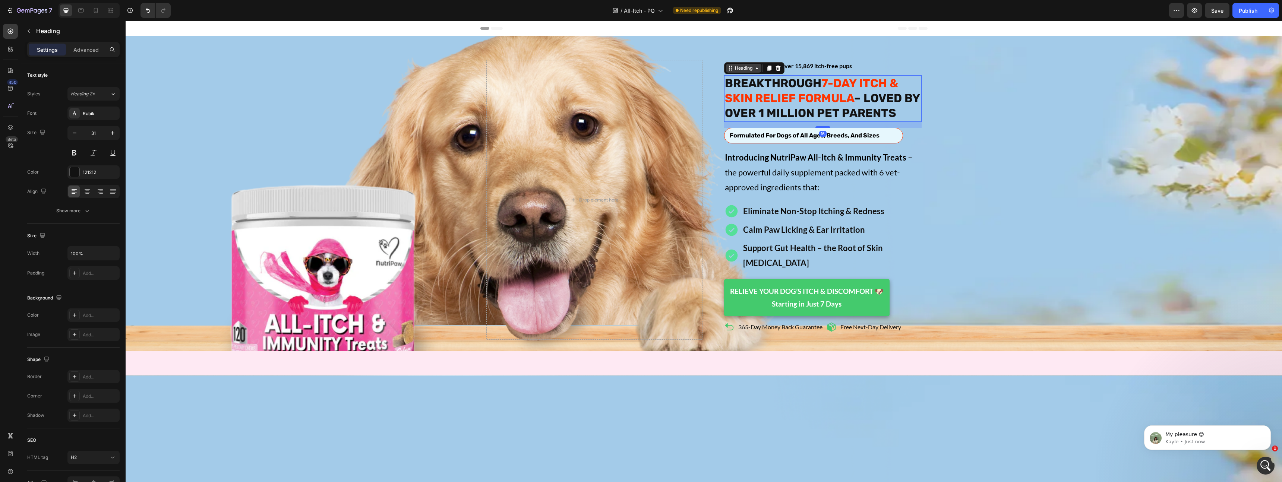
click at [743, 68] on div "Heading" at bounding box center [743, 68] width 20 height 7
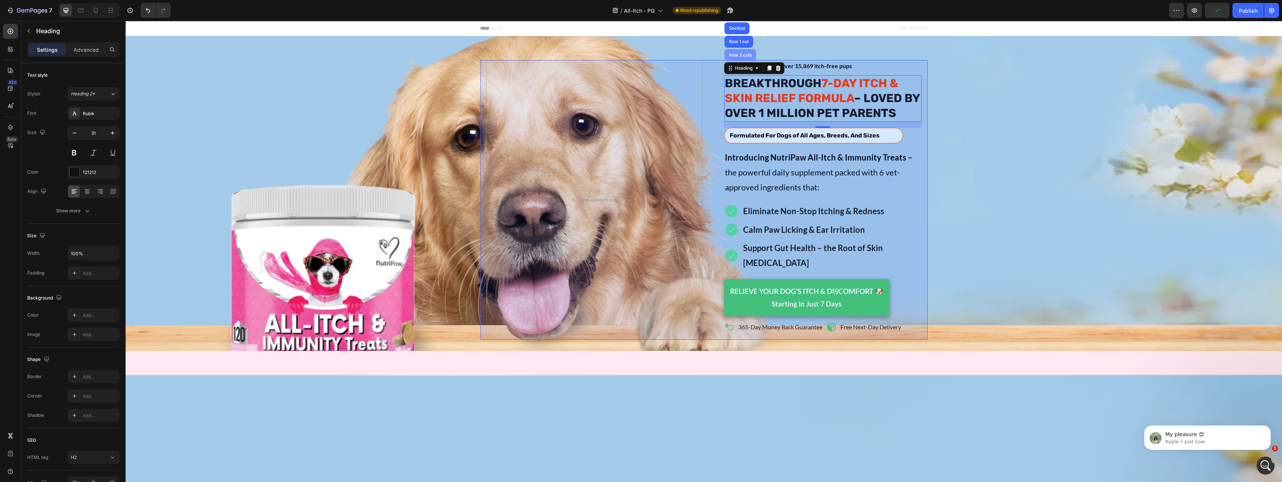
click at [745, 56] on div "Row 2 cols" at bounding box center [740, 55] width 26 height 4
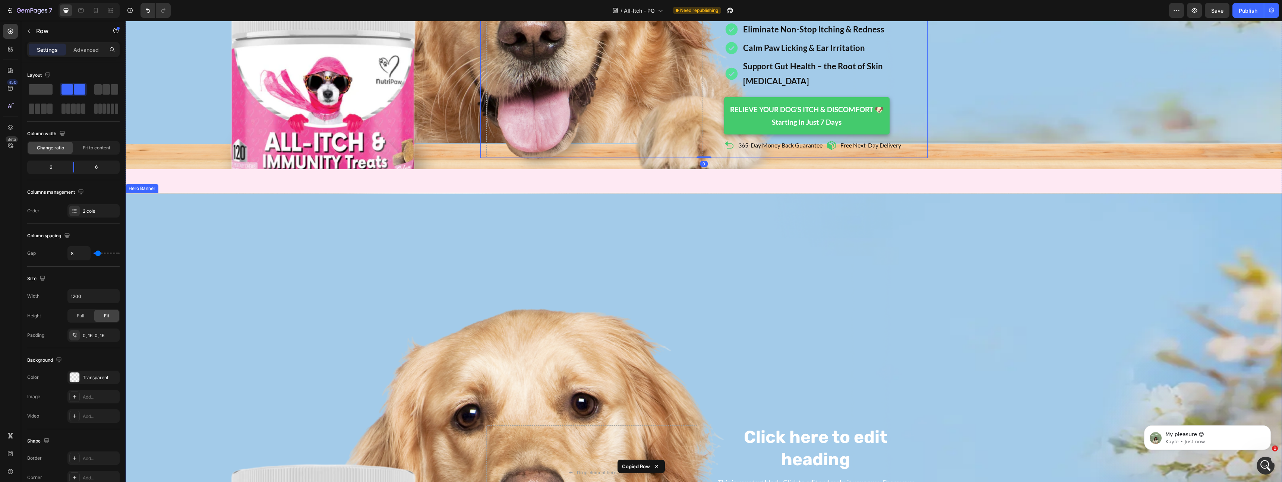
click at [584, 268] on div "Background Image" at bounding box center [704, 473] width 1156 height 560
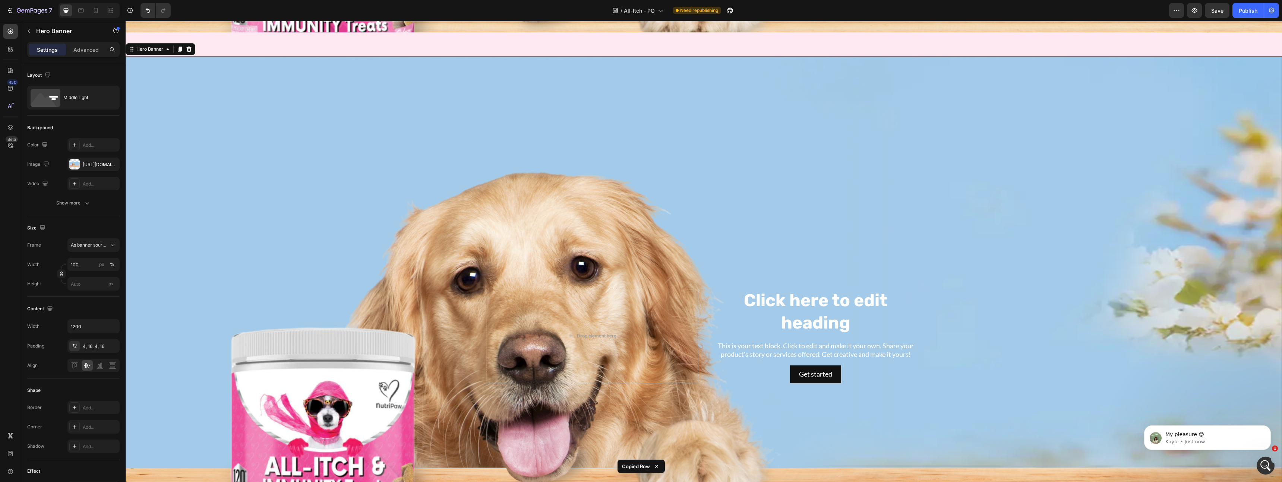
scroll to position [344, 0]
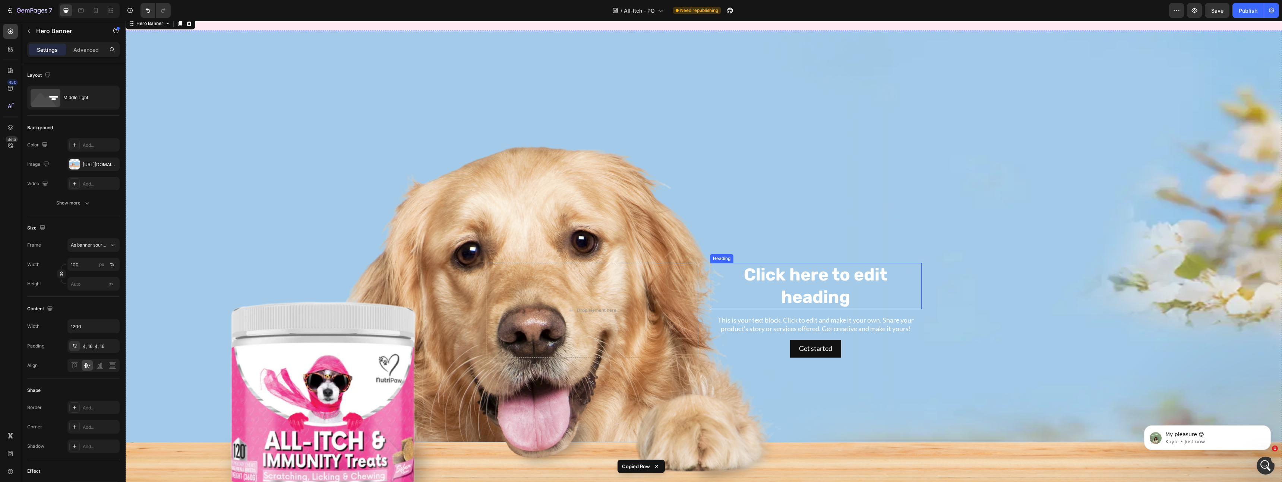
click at [803, 273] on h2 "Click here to edit heading" at bounding box center [816, 286] width 212 height 46
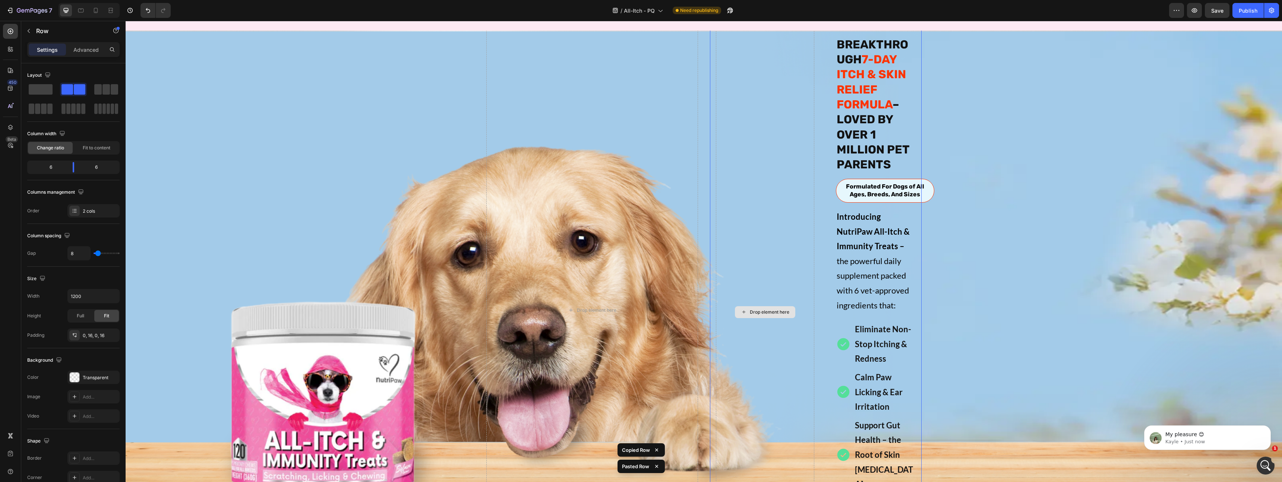
click at [771, 259] on div "Drop element here" at bounding box center [765, 311] width 98 height 603
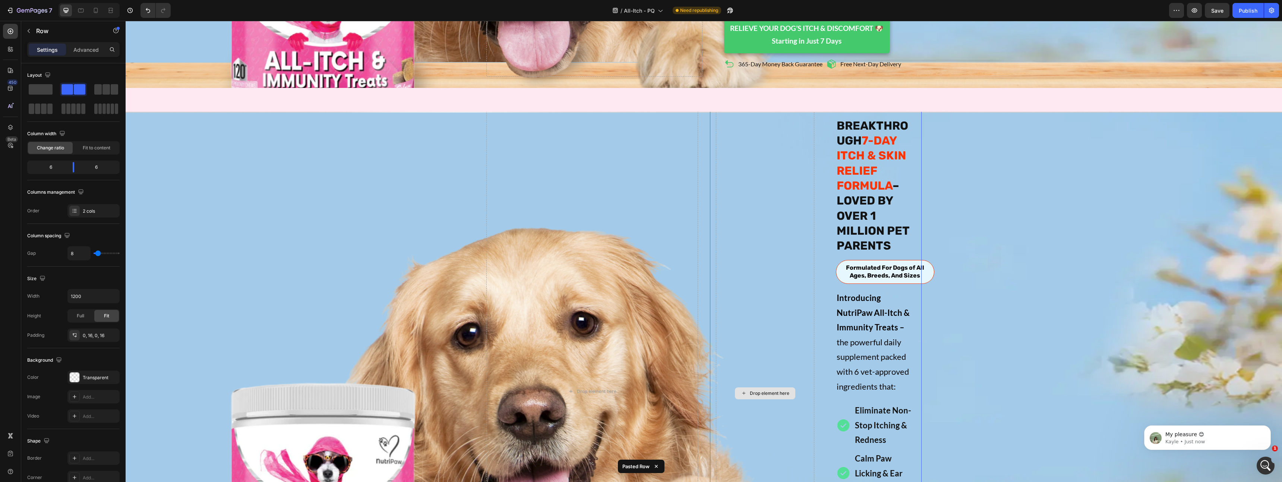
scroll to position [290, 0]
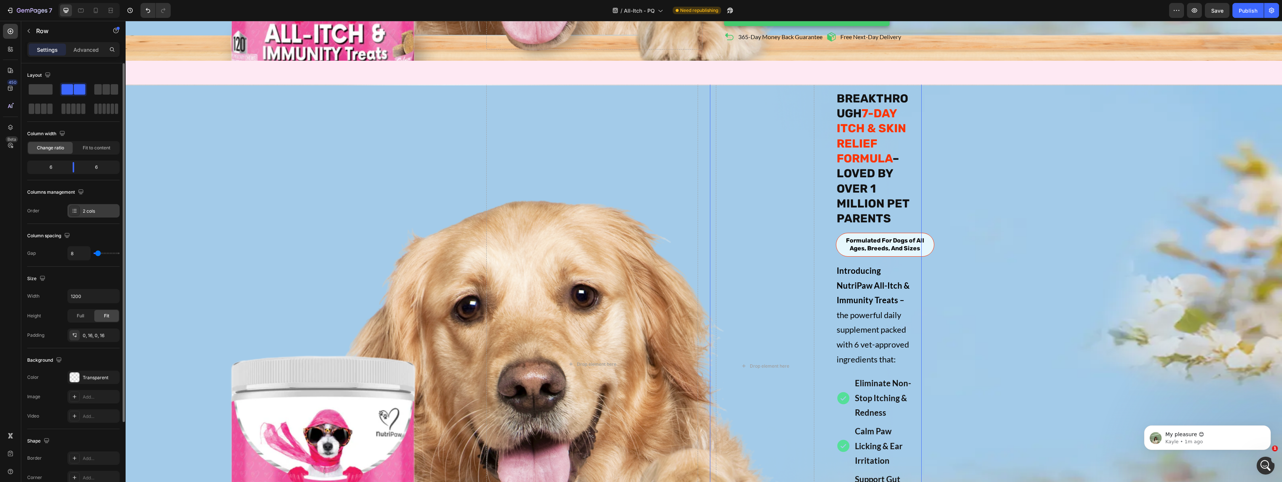
click at [76, 212] on icon at bounding box center [74, 212] width 3 height 0
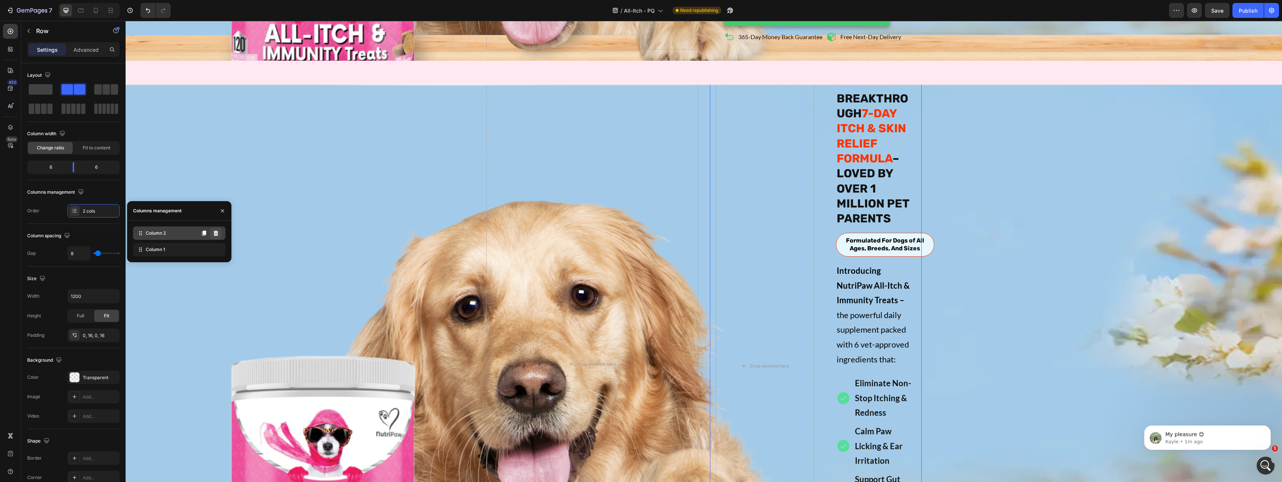
click at [216, 234] on icon at bounding box center [216, 233] width 5 height 5
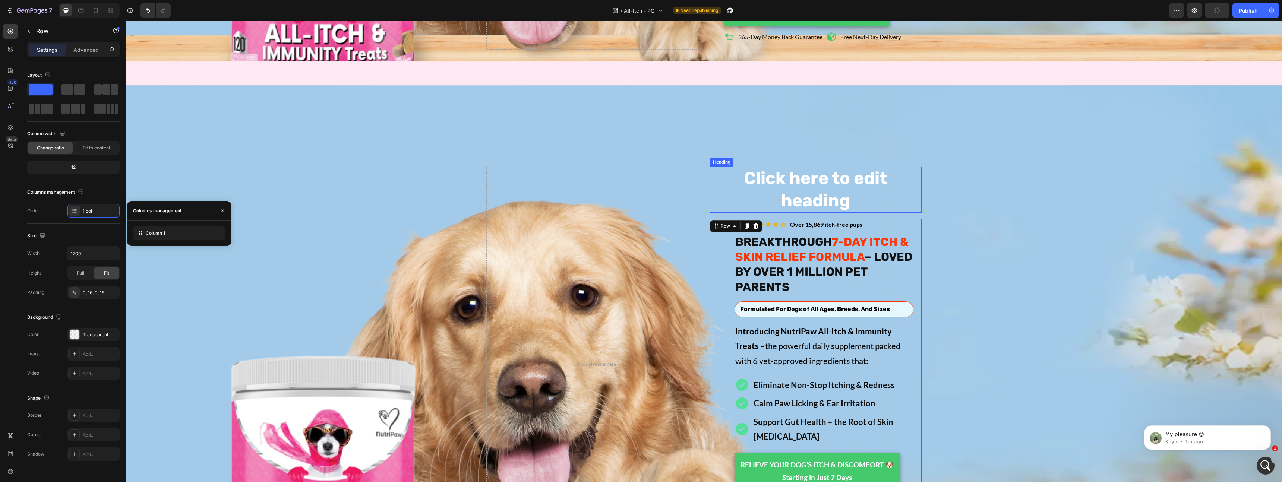
click at [830, 186] on h2 "Click here to edit heading" at bounding box center [816, 190] width 212 height 46
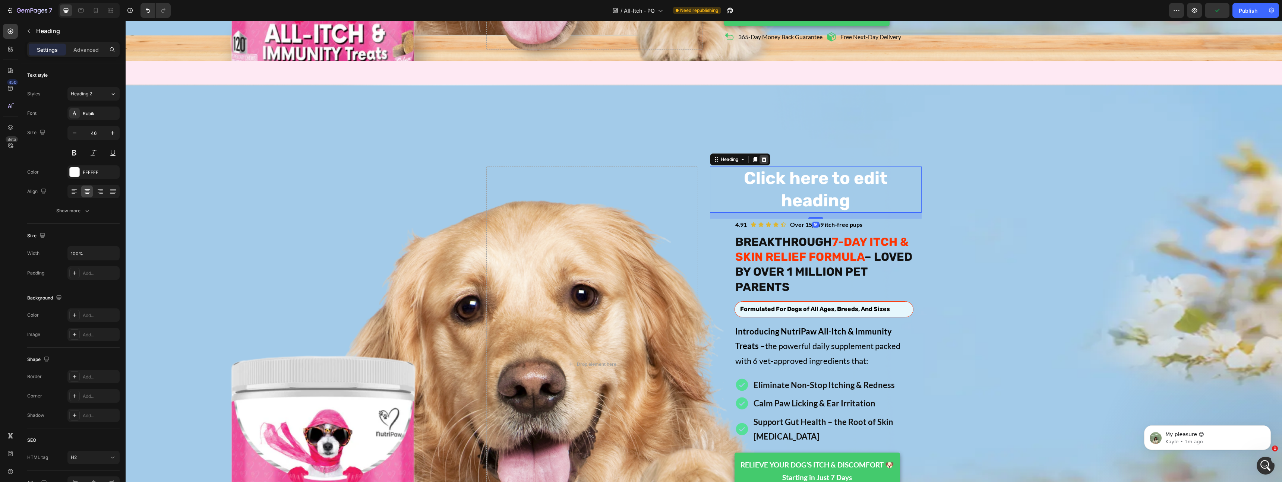
click at [764, 157] on icon at bounding box center [763, 159] width 5 height 5
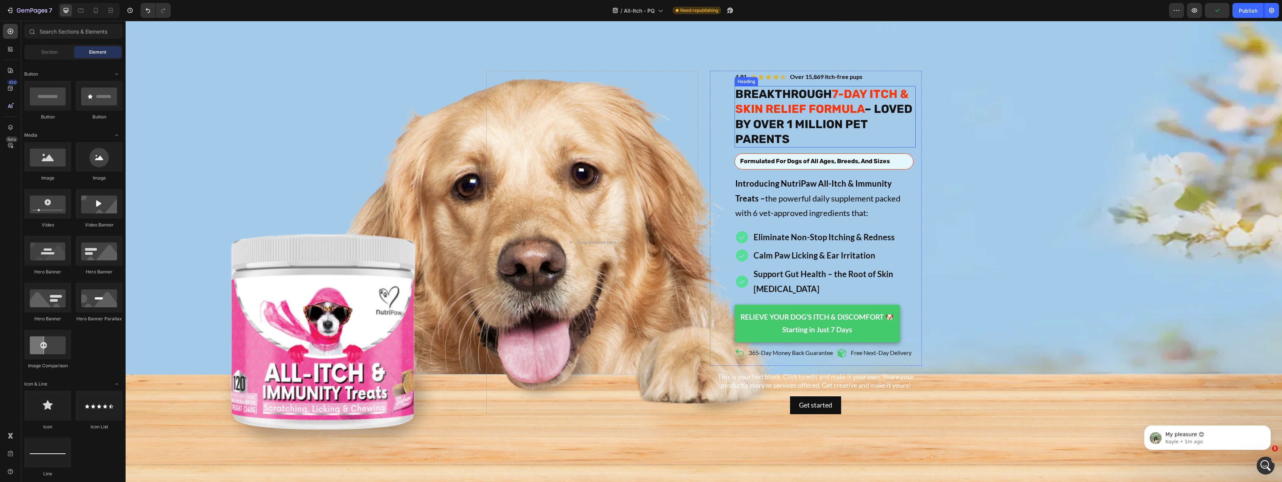
scroll to position [415, 0]
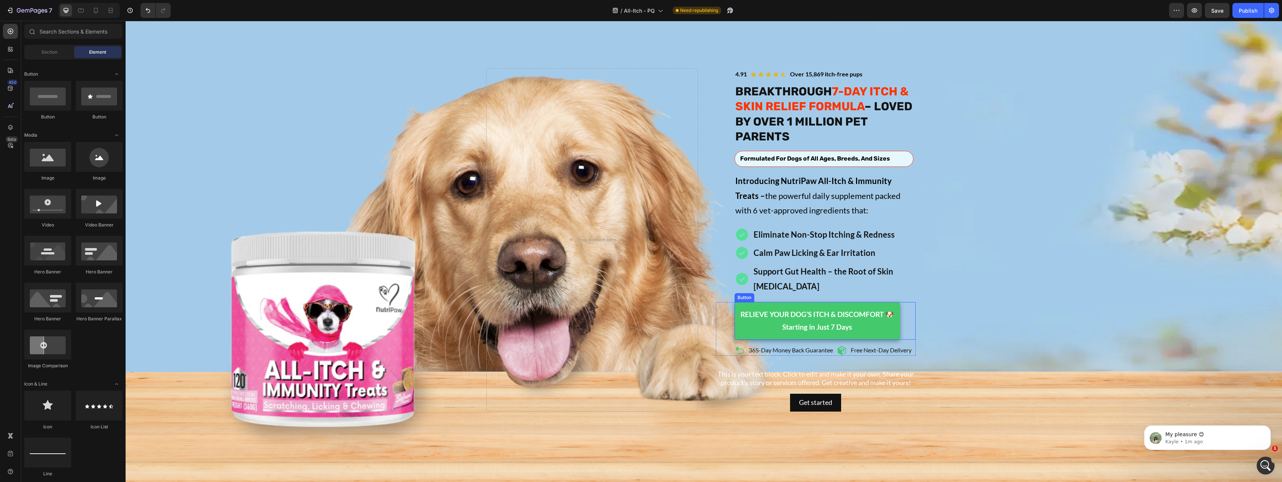
click at [872, 369] on div "This is your text block. Click to edit and make it your own. Share your product…" at bounding box center [816, 378] width 212 height 19
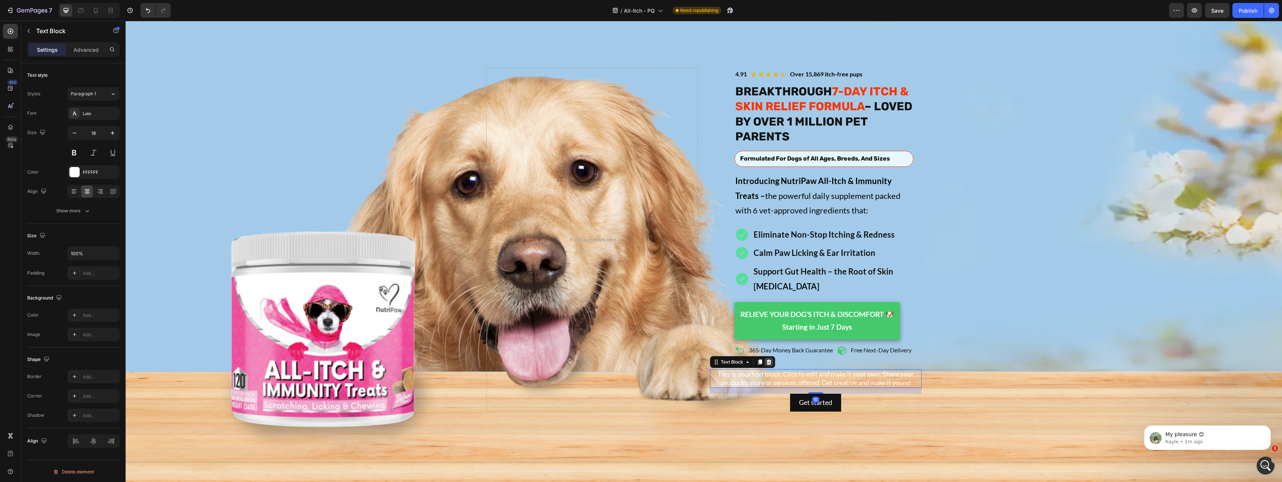
click at [771, 359] on icon at bounding box center [769, 362] width 6 height 6
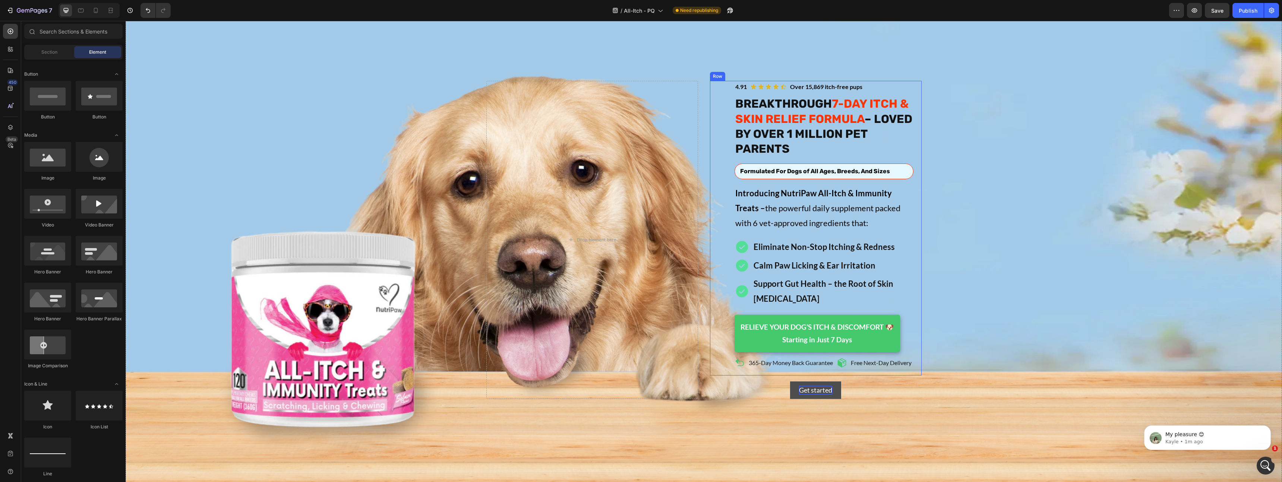
click at [801, 386] on div "Get started" at bounding box center [815, 390] width 33 height 9
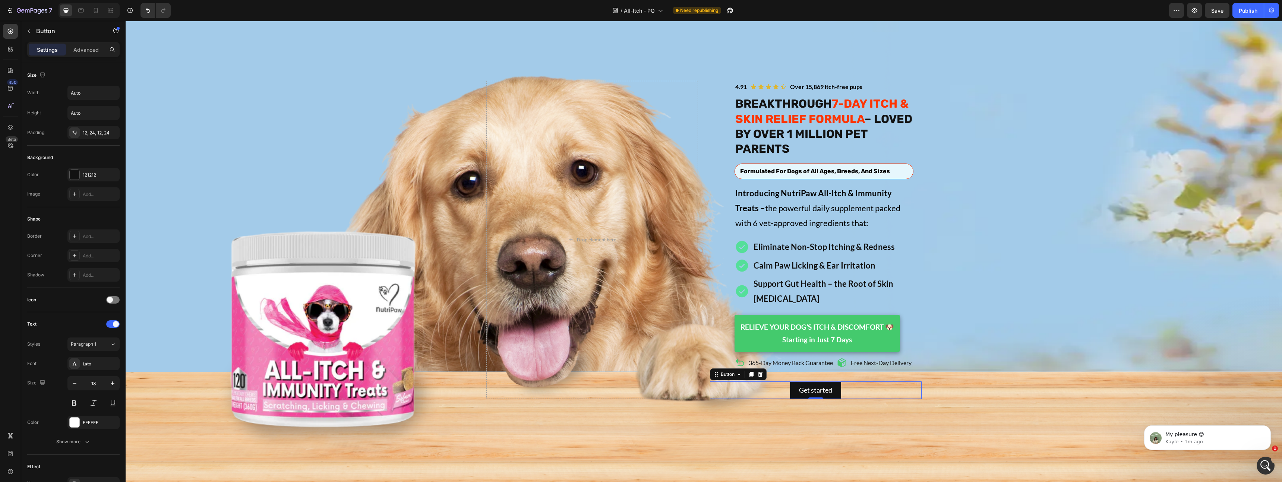
click at [785, 382] on div "Get started Button 0" at bounding box center [816, 391] width 212 height 18
click at [761, 372] on icon at bounding box center [760, 374] width 5 height 5
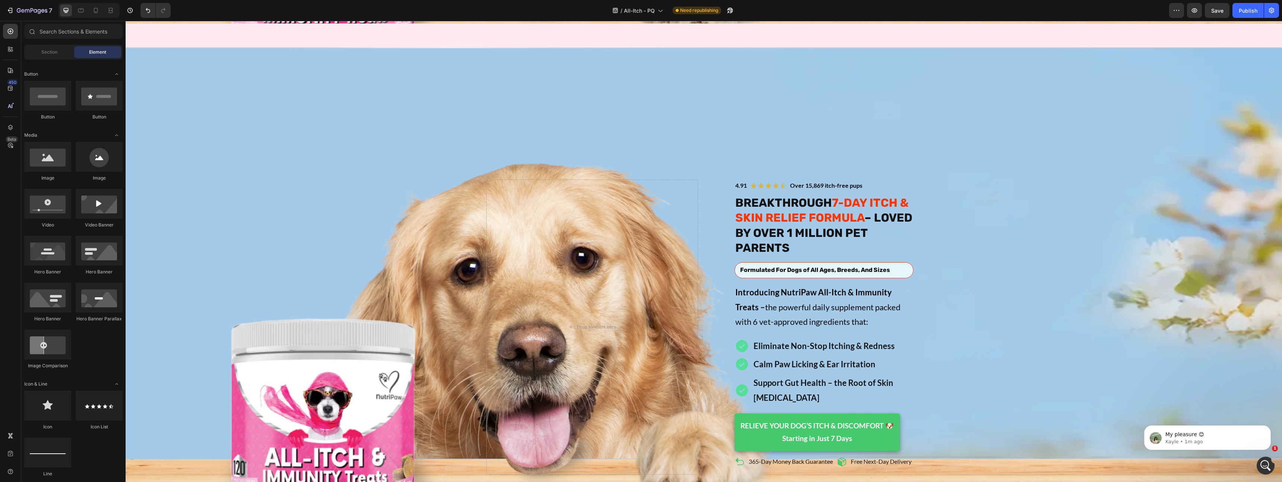
scroll to position [324, 0]
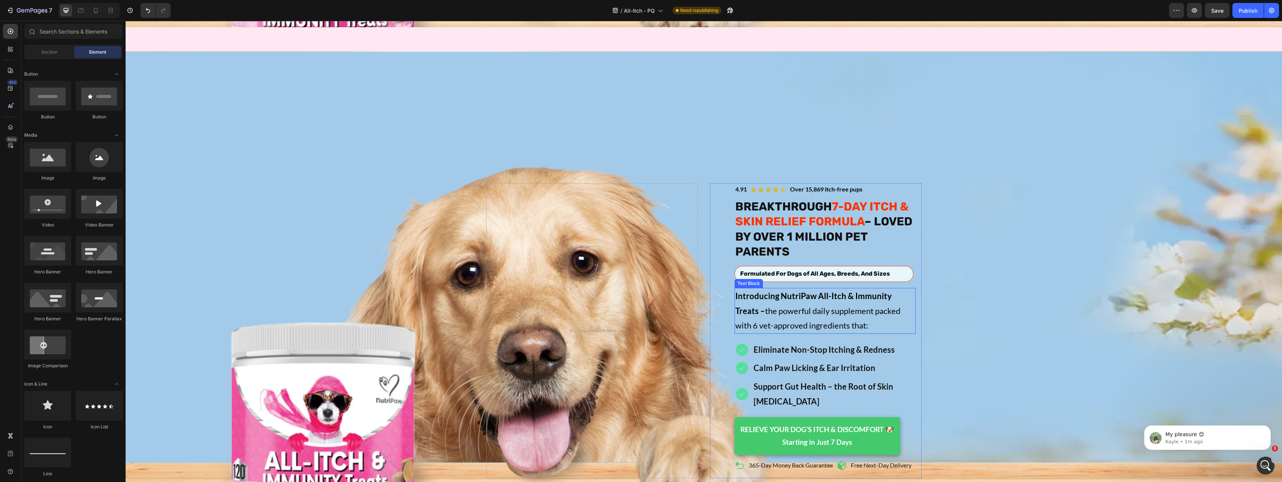
click at [898, 311] on p "Introducing NutriPaw All-Itch & Immunity Treats – the powerful daily supplement…" at bounding box center [825, 311] width 180 height 44
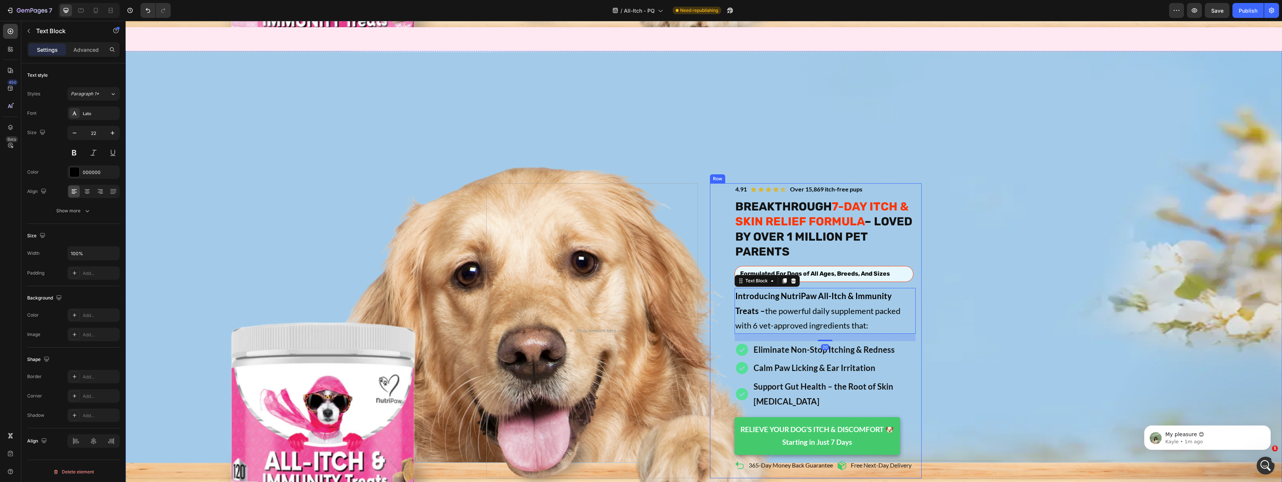
click at [727, 231] on div "Icon Icon Icon Icon Icon Icon List Over 15,869 itch-free pups Text Block 4.91 T…" at bounding box center [816, 330] width 200 height 295
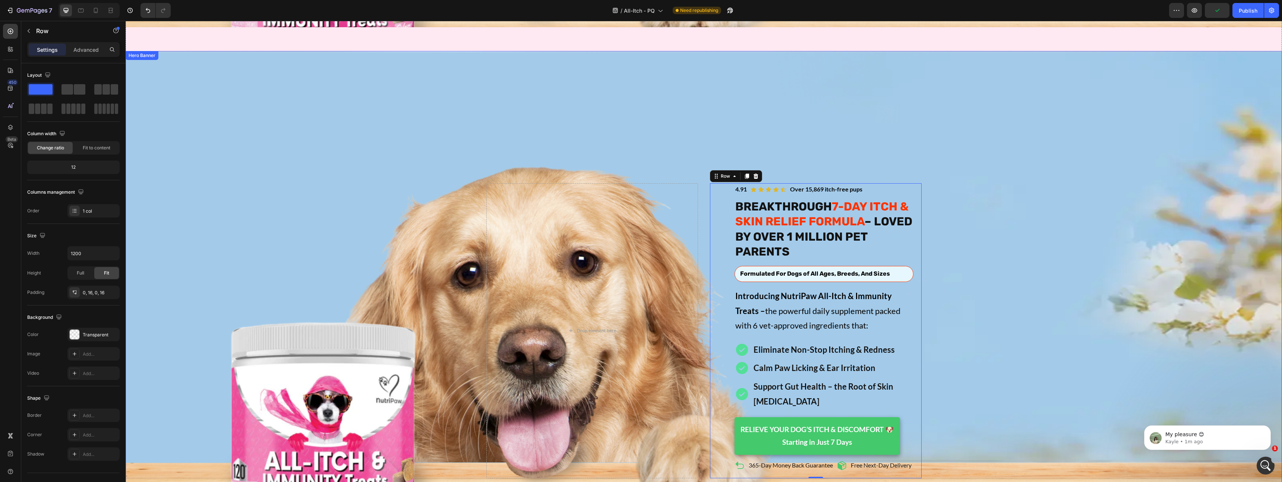
click at [702, 244] on div "Icon Icon Icon Icon Icon Icon List Over 15,869 itch-free pups Text Block 4.91 T…" at bounding box center [703, 331] width 447 height 298
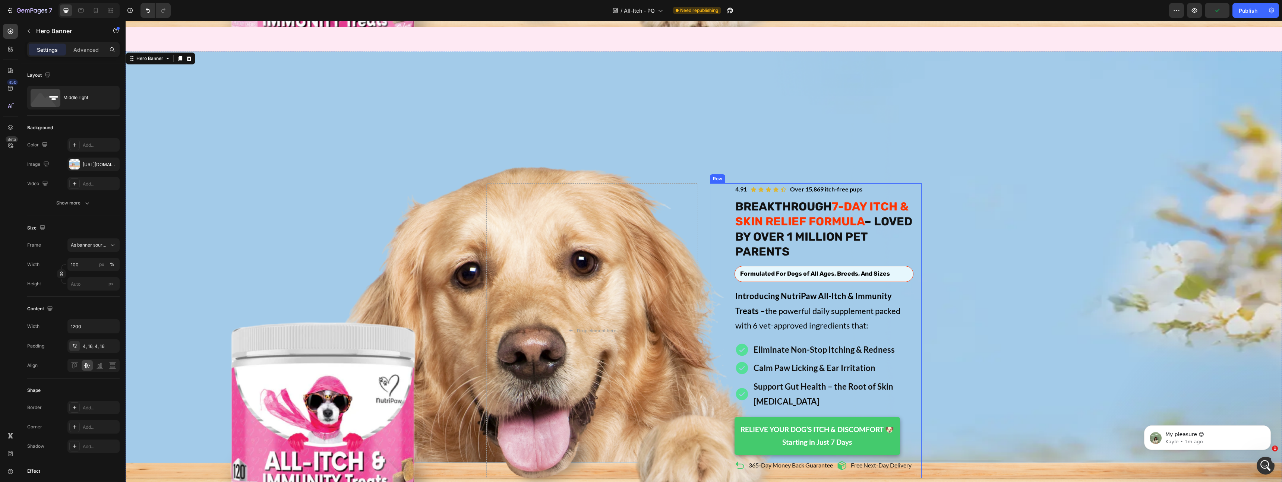
click at [725, 235] on div "Icon Icon Icon Icon Icon Icon List Over 15,869 itch-free pups Text Block 4.91 T…" at bounding box center [816, 330] width 200 height 295
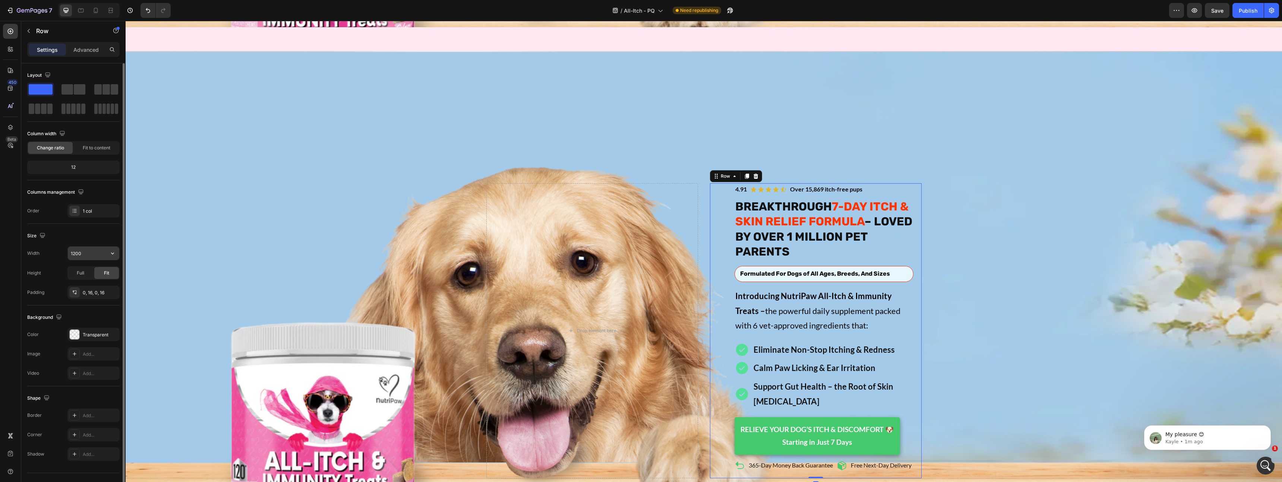
click at [87, 256] on input "1200" at bounding box center [93, 253] width 51 height 13
click at [105, 253] on input "1200" at bounding box center [93, 253] width 51 height 13
click at [115, 253] on icon "button" at bounding box center [112, 253] width 7 height 7
click at [87, 284] on p "Full 100%" at bounding box center [91, 286] width 42 height 7
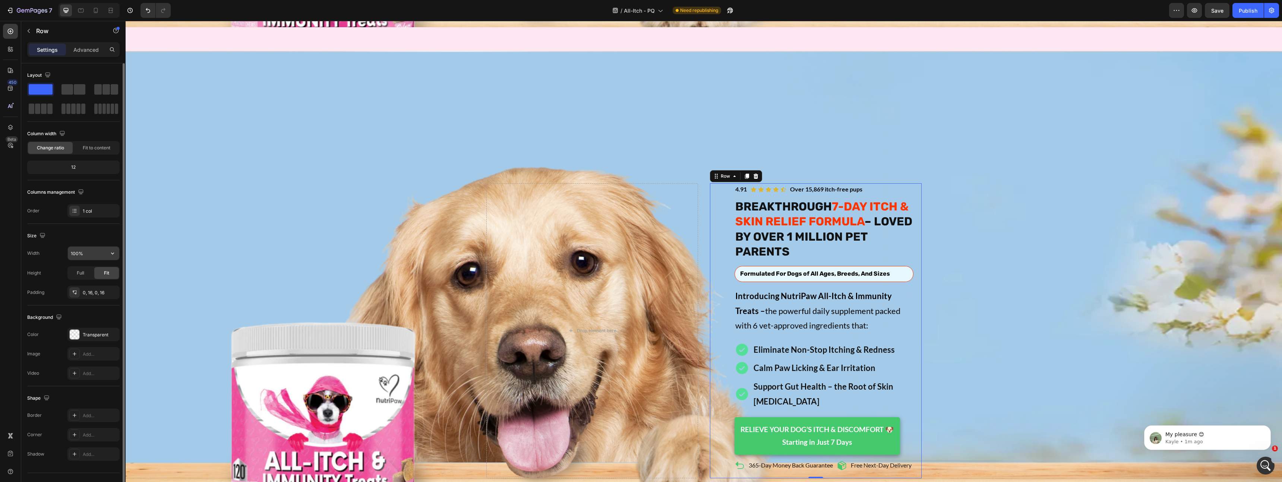
click at [99, 253] on input "100%" at bounding box center [93, 253] width 51 height 13
click at [93, 252] on input "1200%" at bounding box center [93, 253] width 51 height 13
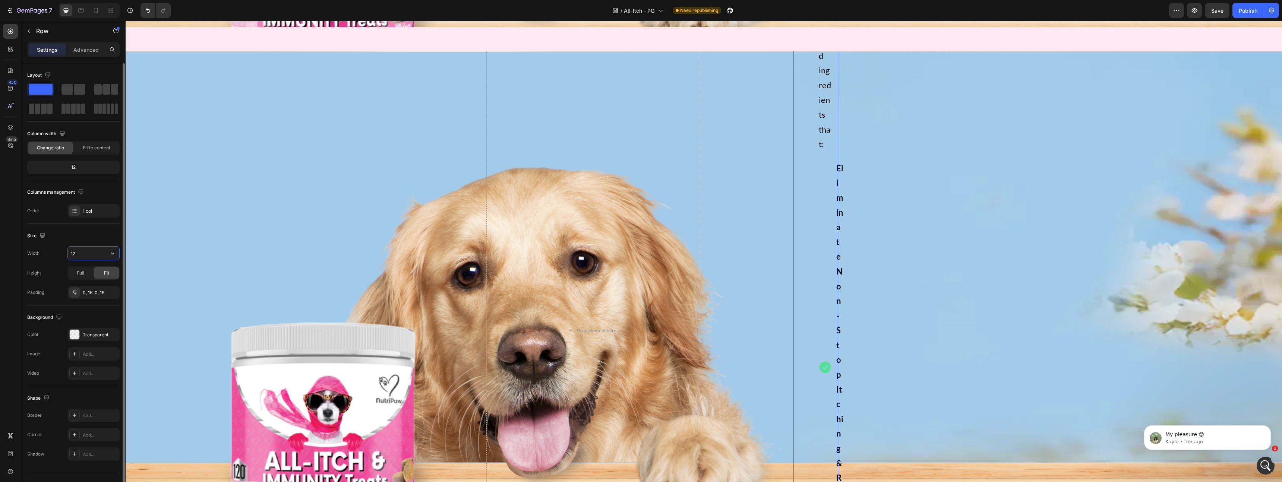
type input "1"
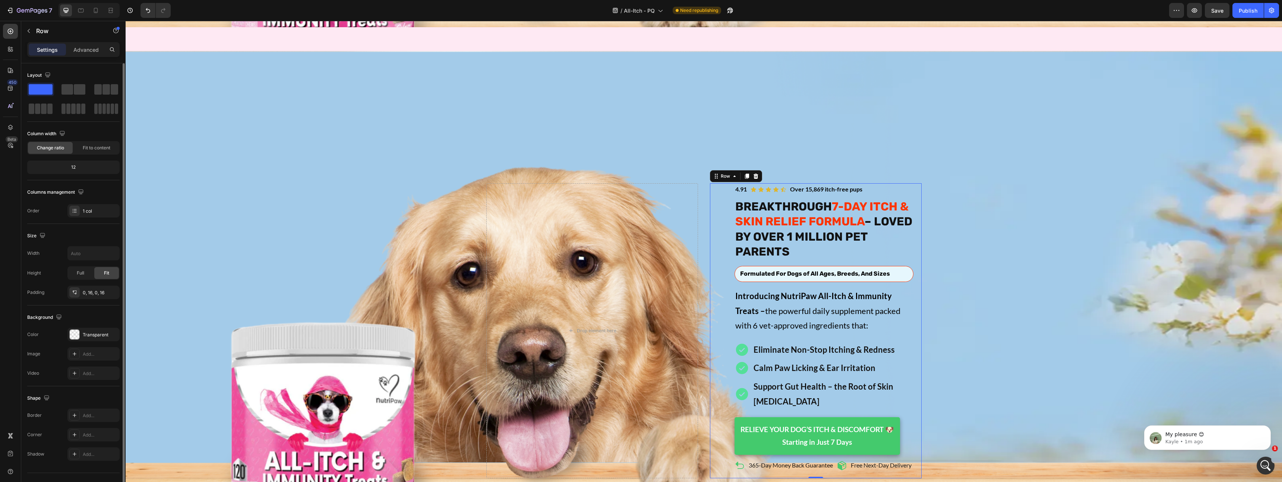
click at [102, 235] on div "Size" at bounding box center [73, 236] width 92 height 12
click at [677, 224] on div "Drop element here" at bounding box center [592, 330] width 212 height 295
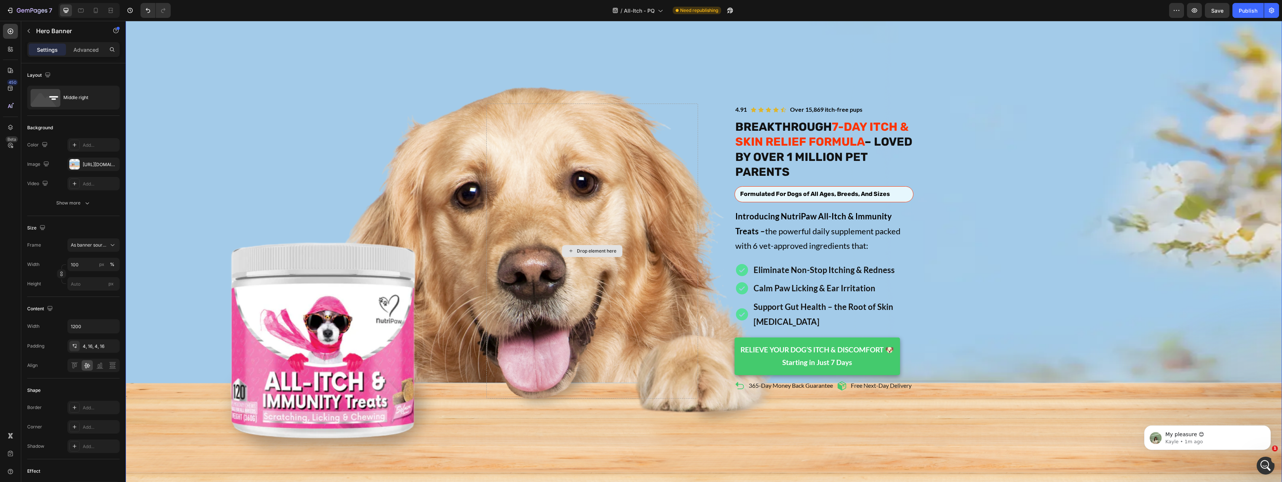
scroll to position [385, 0]
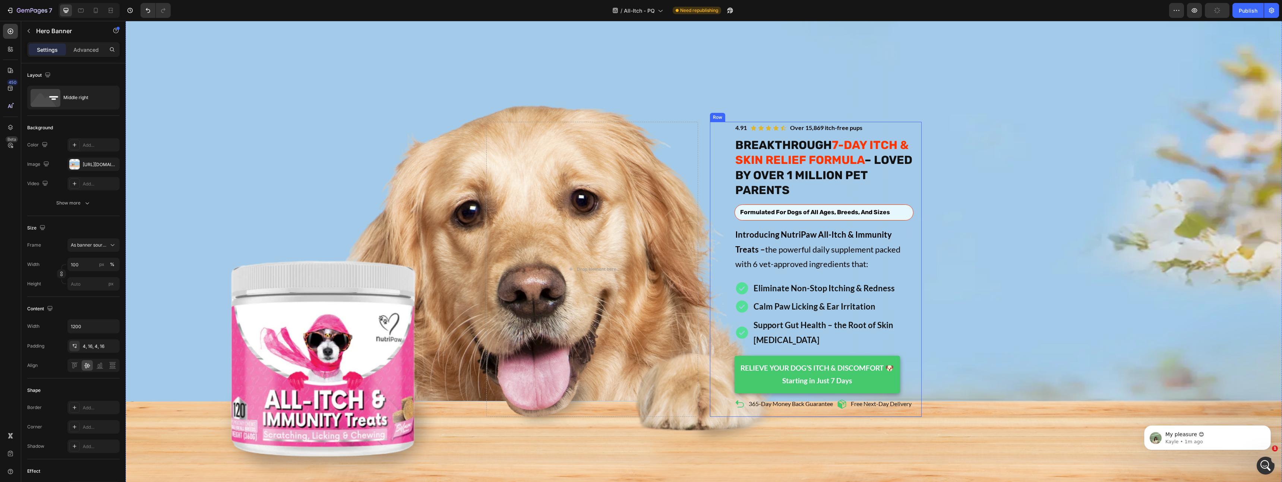
click at [718, 213] on div "Icon Icon Icon Icon Icon Icon List Over 15,869 itch-free pups Text Block 4.91 T…" at bounding box center [816, 269] width 200 height 295
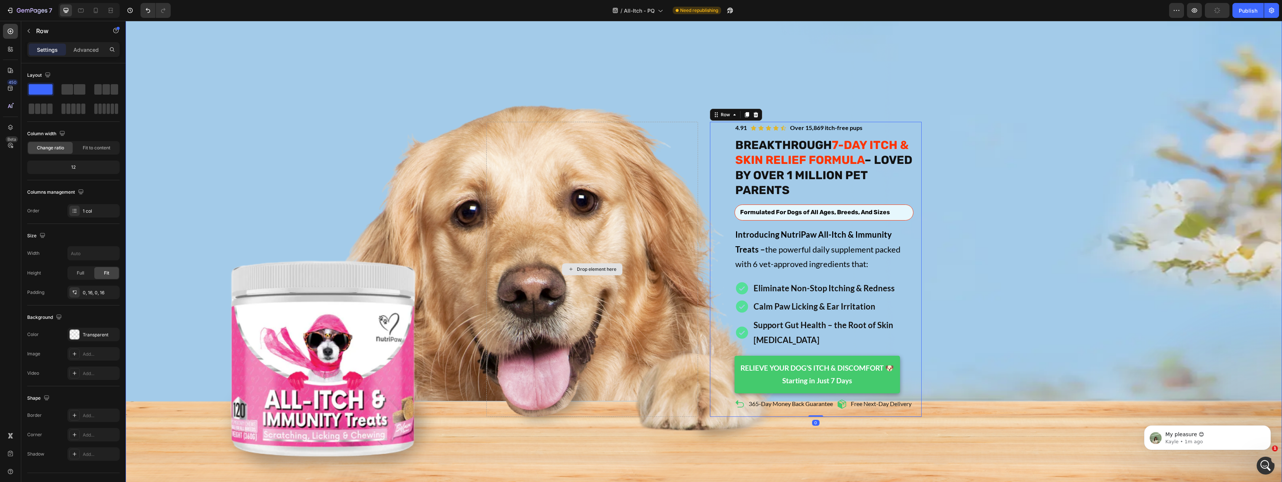
click at [693, 208] on div "Drop element here" at bounding box center [592, 269] width 212 height 295
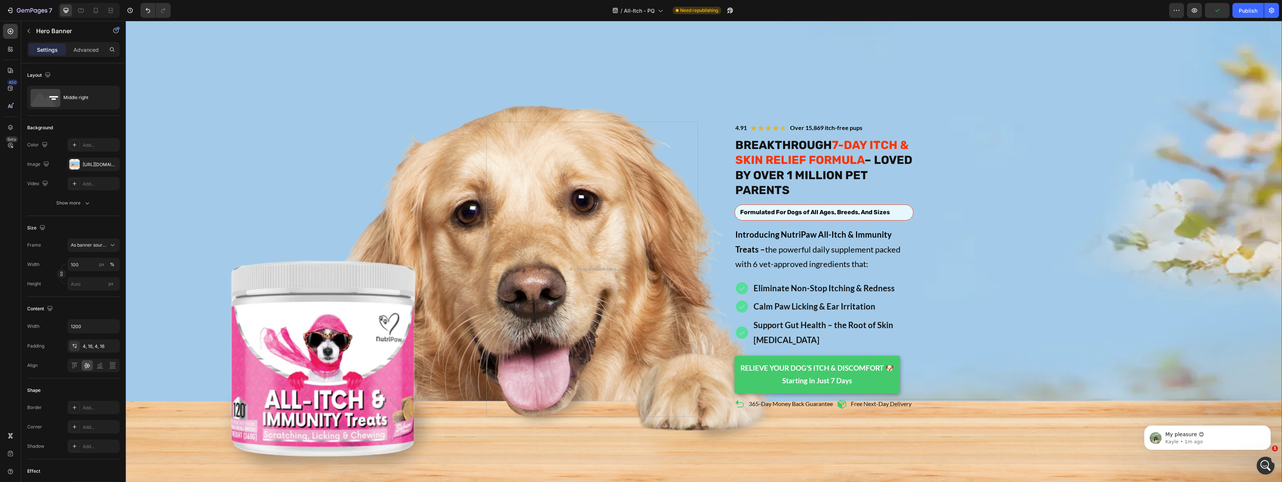
click at [707, 200] on div "Icon Icon Icon Icon Icon Icon List Over 15,869 itch-free pups Text Block 4.91 T…" at bounding box center [703, 269] width 447 height 298
click at [685, 200] on div "Drop element here" at bounding box center [592, 269] width 212 height 295
click at [752, 138] on strong "BREAKTHROUGH" at bounding box center [783, 145] width 97 height 14
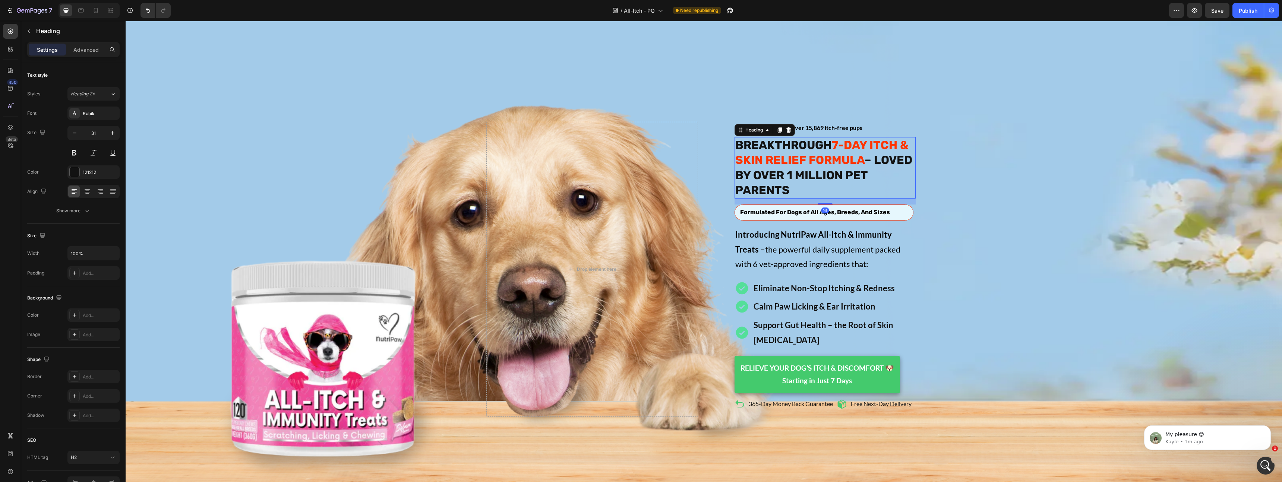
click at [733, 129] on div "Icon Icon Icon Icon Icon Icon List Over 15,869 itch-free pups Text Block 4.91 T…" at bounding box center [816, 269] width 200 height 295
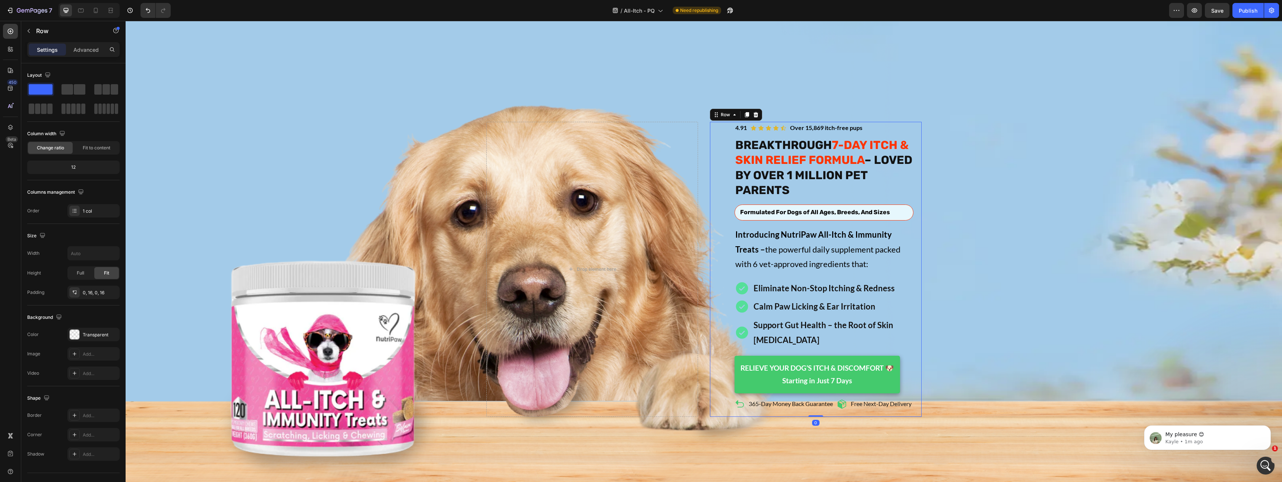
click at [717, 129] on div "Icon Icon Icon Icon Icon Icon List Over 15,869 itch-free pups Text Block 4.91 T…" at bounding box center [816, 269] width 200 height 295
click at [725, 111] on div "Row" at bounding box center [725, 114] width 12 height 7
click at [722, 111] on div "Row" at bounding box center [725, 114] width 12 height 7
click at [755, 138] on strong "BREAKTHROUGH" at bounding box center [783, 145] width 97 height 14
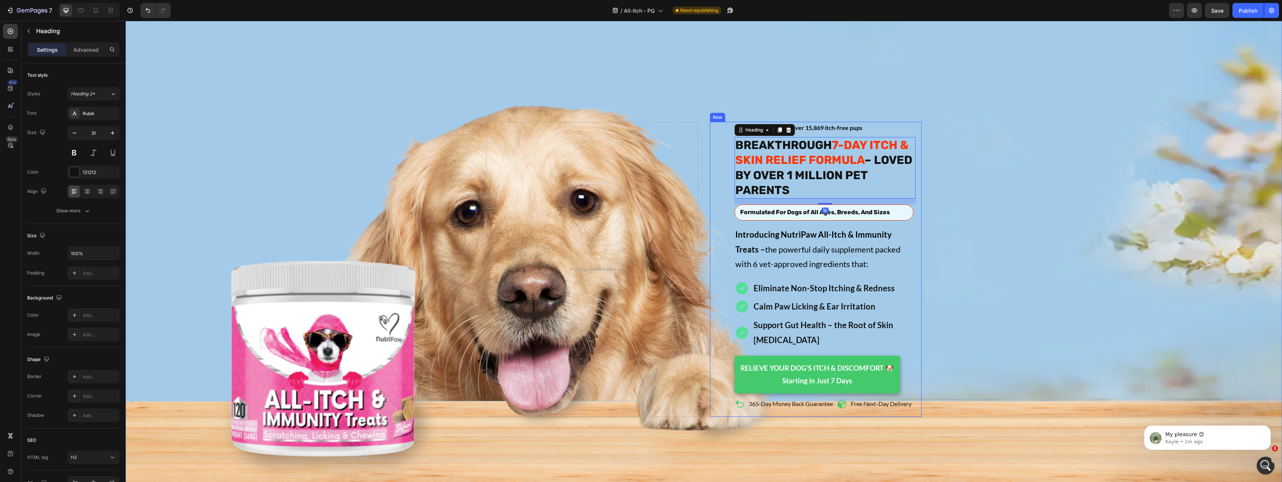
click at [724, 181] on div "Icon Icon Icon Icon Icon Icon List Over 15,869 itch-free pups Text Block 4.91 T…" at bounding box center [816, 269] width 200 height 295
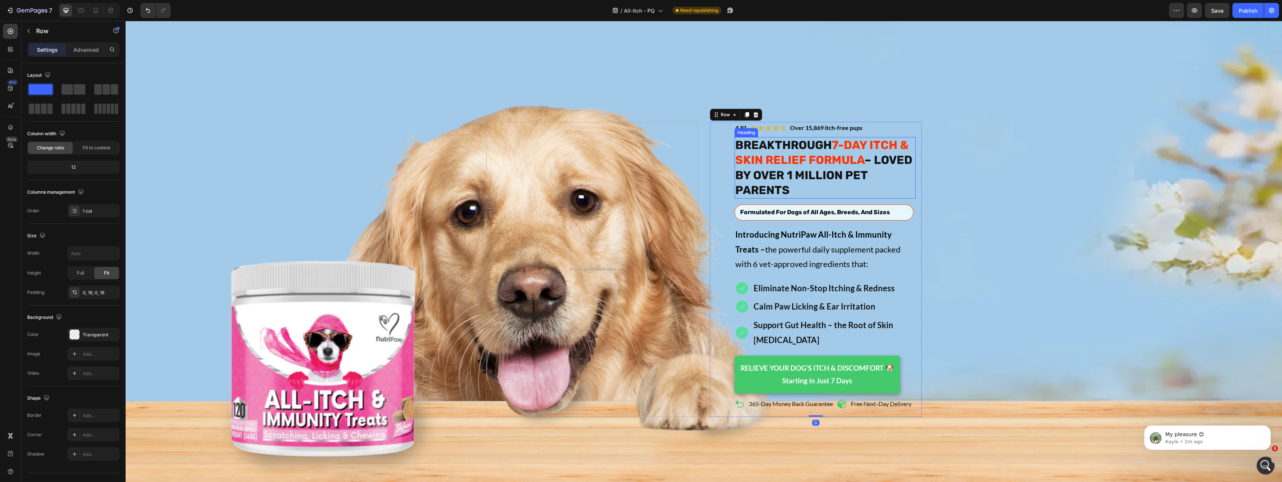
click at [750, 158] on strong "– LOVED BY OVER 1 MILLION PET PARENTS" at bounding box center [823, 175] width 177 height 44
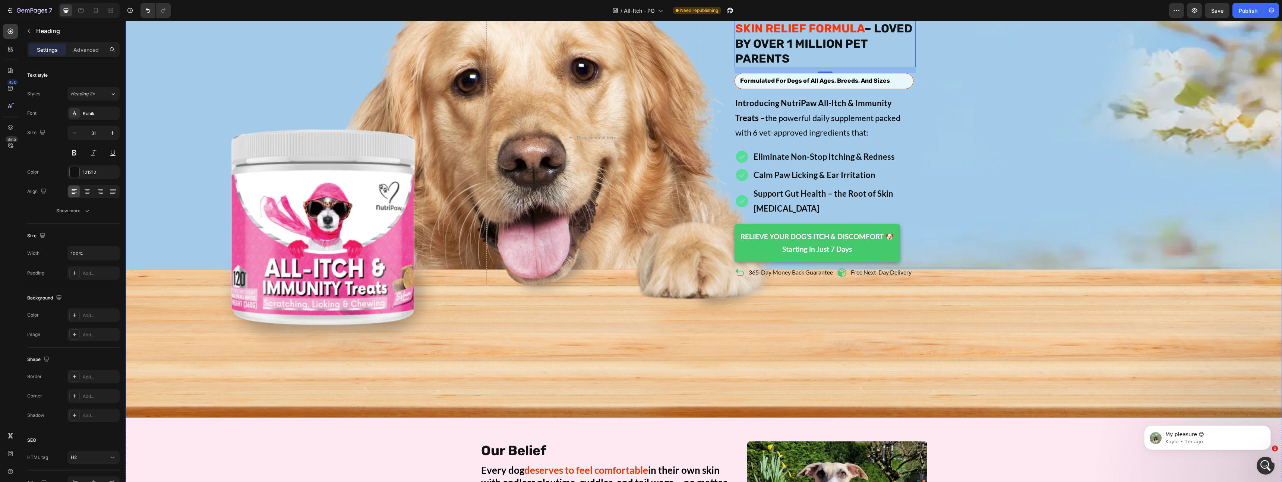
scroll to position [665, 0]
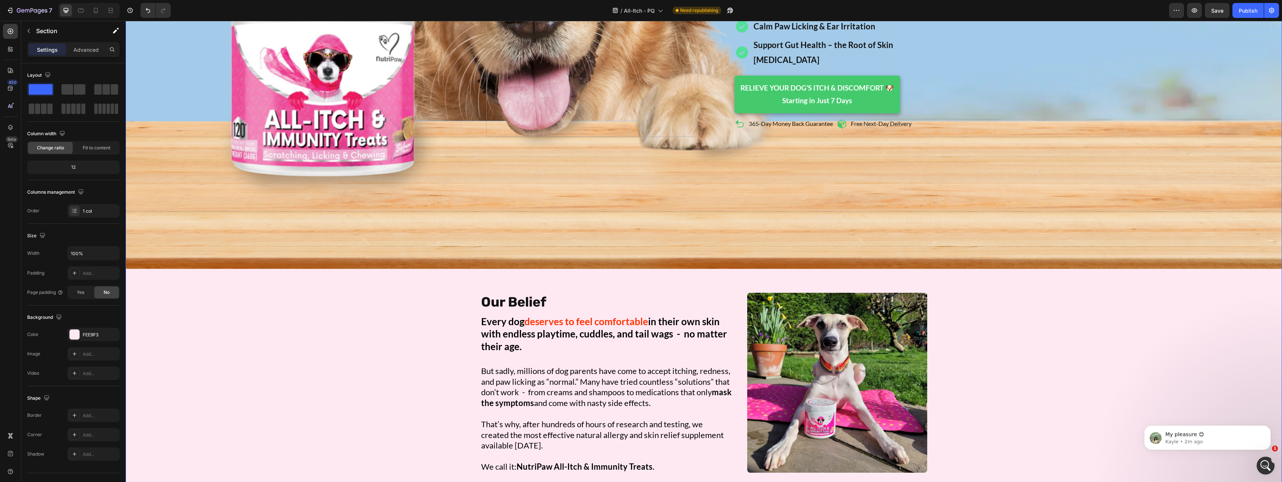
click at [722, 293] on h2 "Our Belief" at bounding box center [606, 302] width 252 height 19
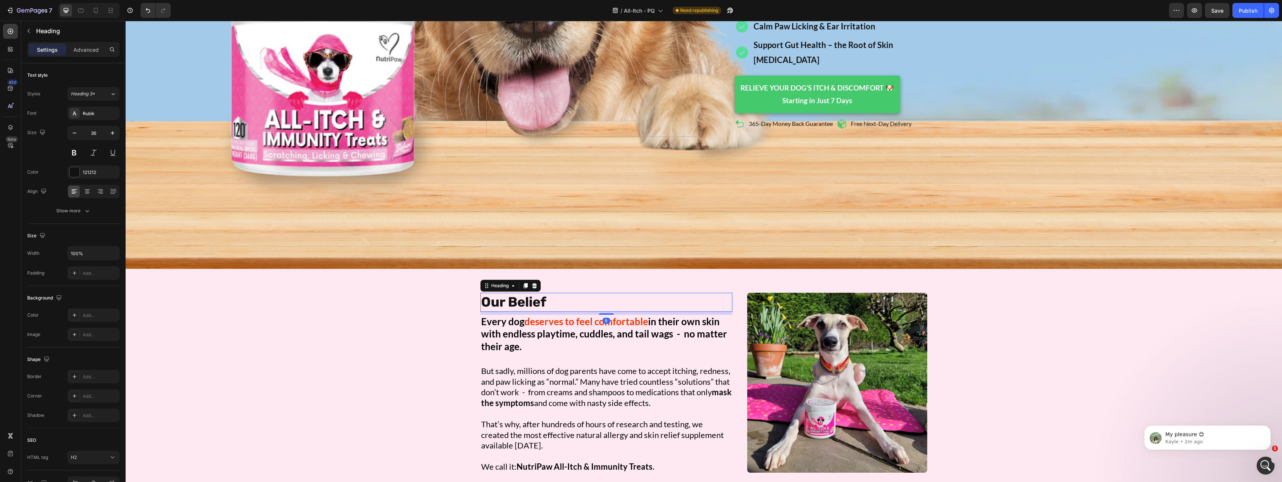
click at [738, 293] on div "Image Our Belief Heading 8 Image Every dog deserves to feel comfortable in thei…" at bounding box center [703, 430] width 447 height 275
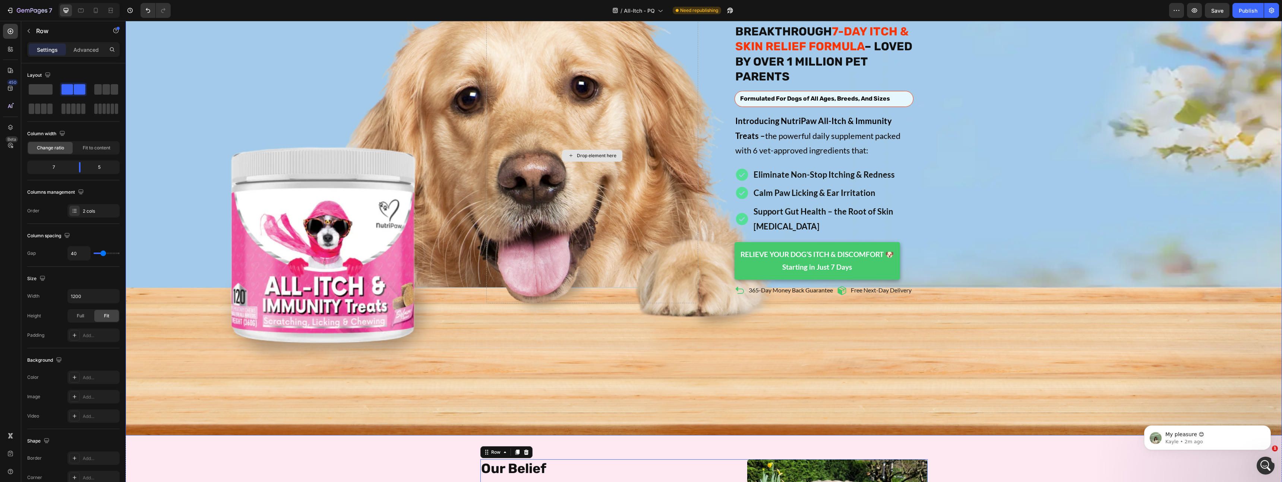
click at [716, 93] on div "Icon Icon Icon Icon Icon Icon List Over 15,869 itch-free pups Text Block 4.91 T…" at bounding box center [816, 155] width 200 height 295
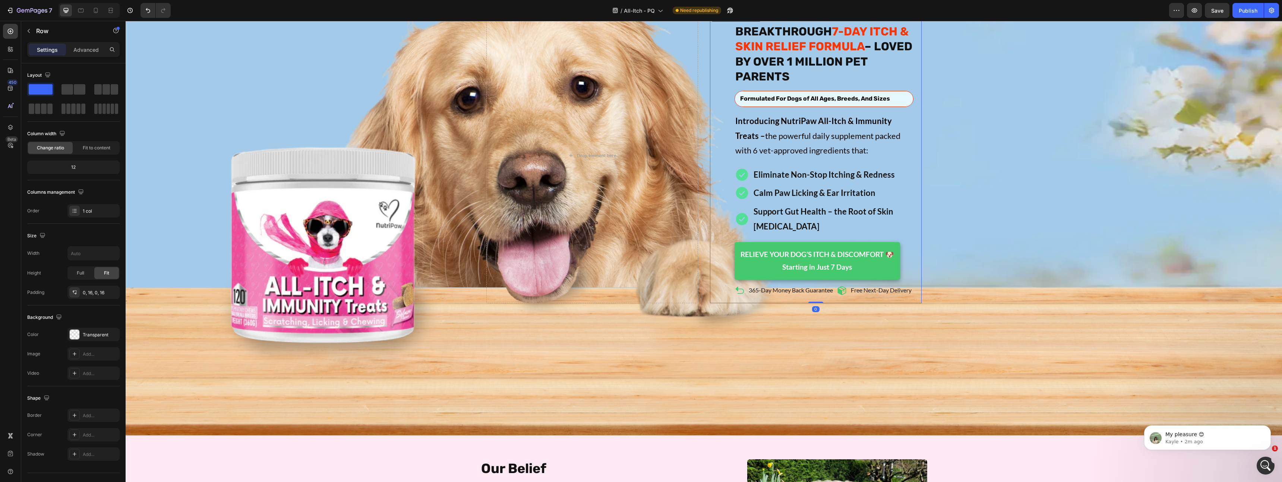
scroll to position [453, 0]
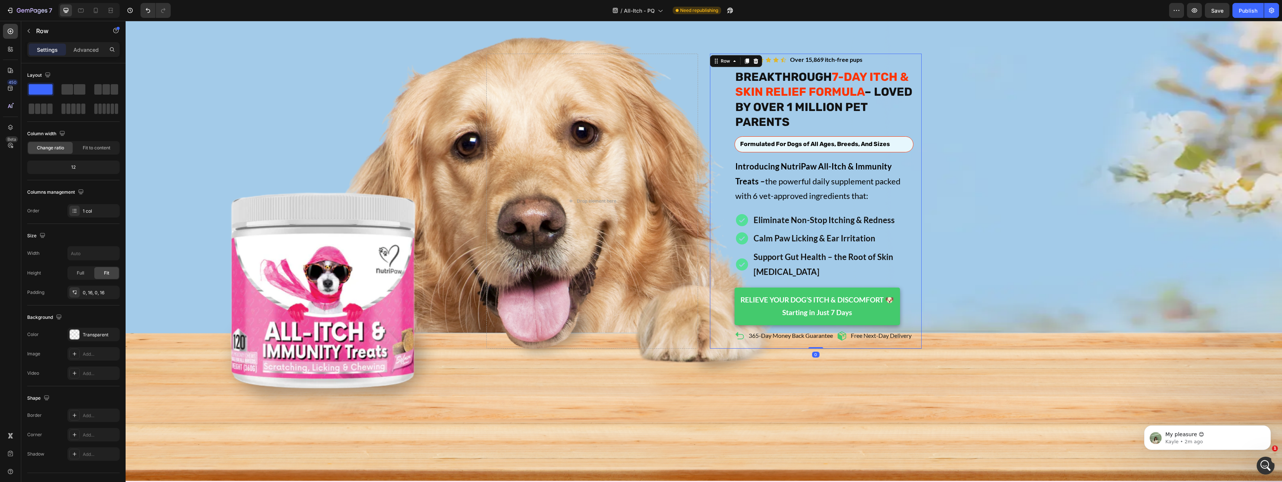
click at [710, 84] on div "Icon Icon Icon Icon Icon Icon List Over 15,869 itch-free pups Text Block 4.91 T…" at bounding box center [816, 201] width 212 height 295
click at [701, 81] on div "Icon Icon Icon Icon Icon Icon List Over 15,869 itch-free pups Text Block 4.91 T…" at bounding box center [703, 201] width 447 height 298
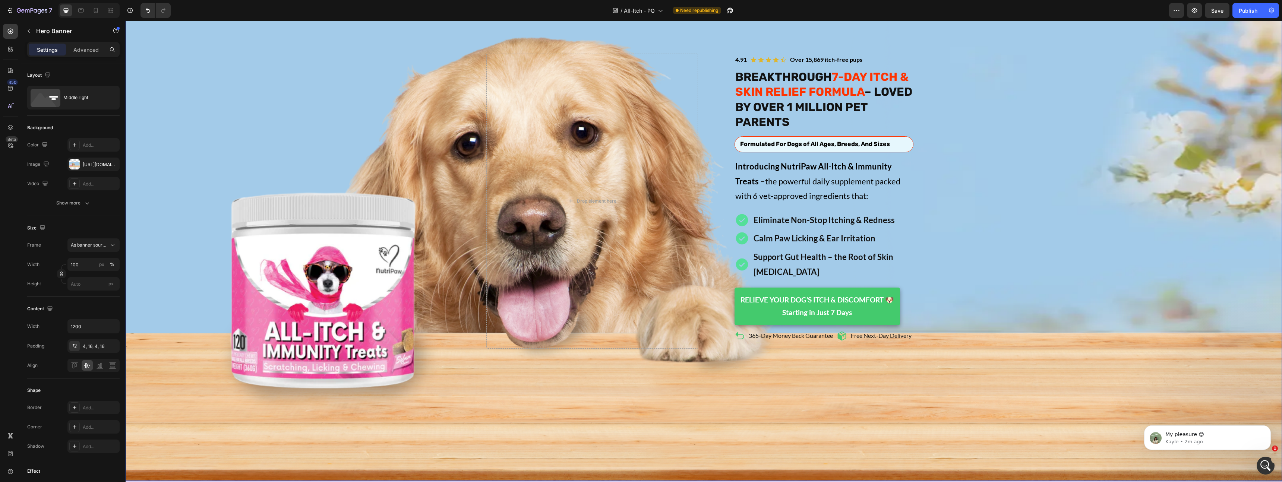
click at [716, 78] on div "Icon Icon Icon Icon Icon Icon List Over 15,869 itch-free pups Text Block 4.91 T…" at bounding box center [816, 201] width 200 height 295
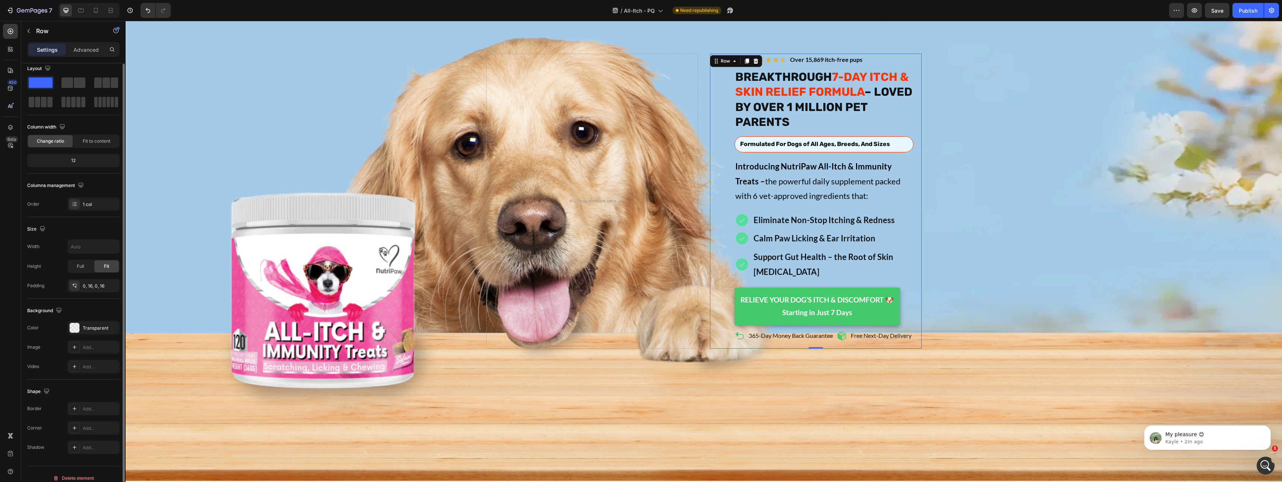
scroll to position [0, 0]
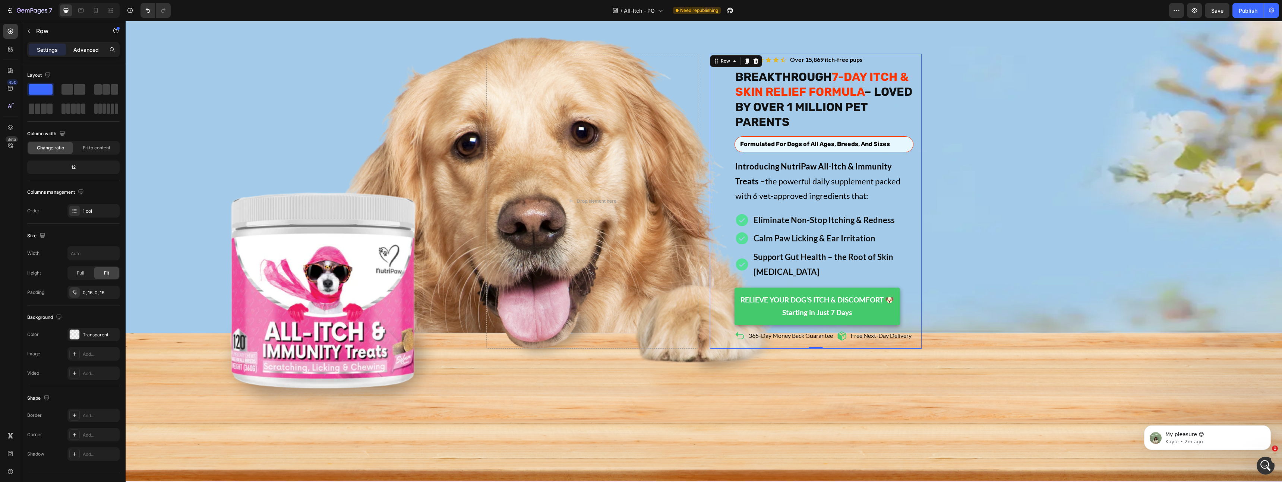
click at [76, 51] on p "Advanced" at bounding box center [85, 50] width 25 height 8
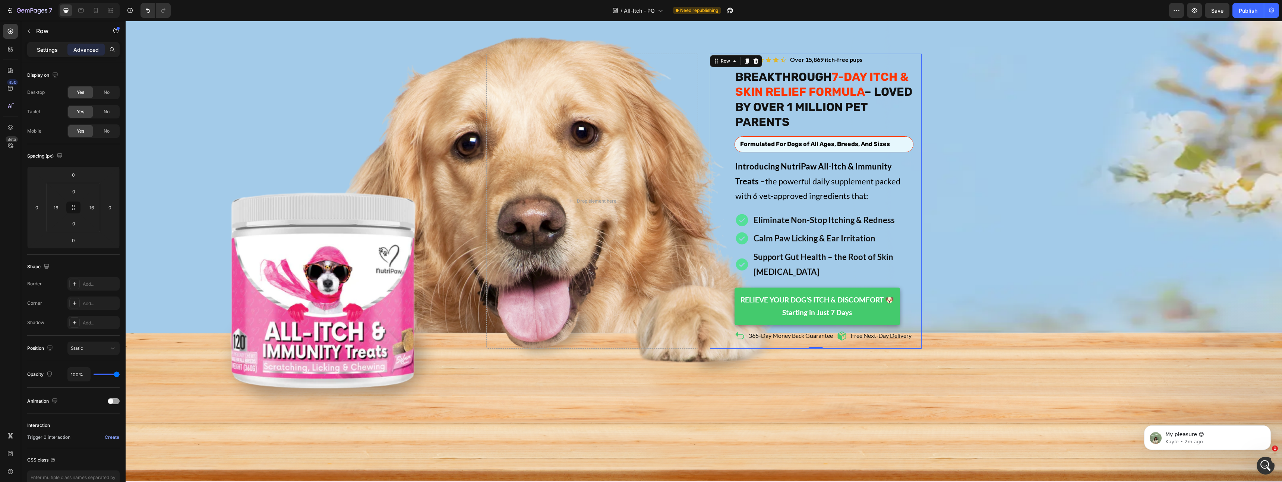
click at [35, 51] on div "Settings" at bounding box center [47, 50] width 37 height 12
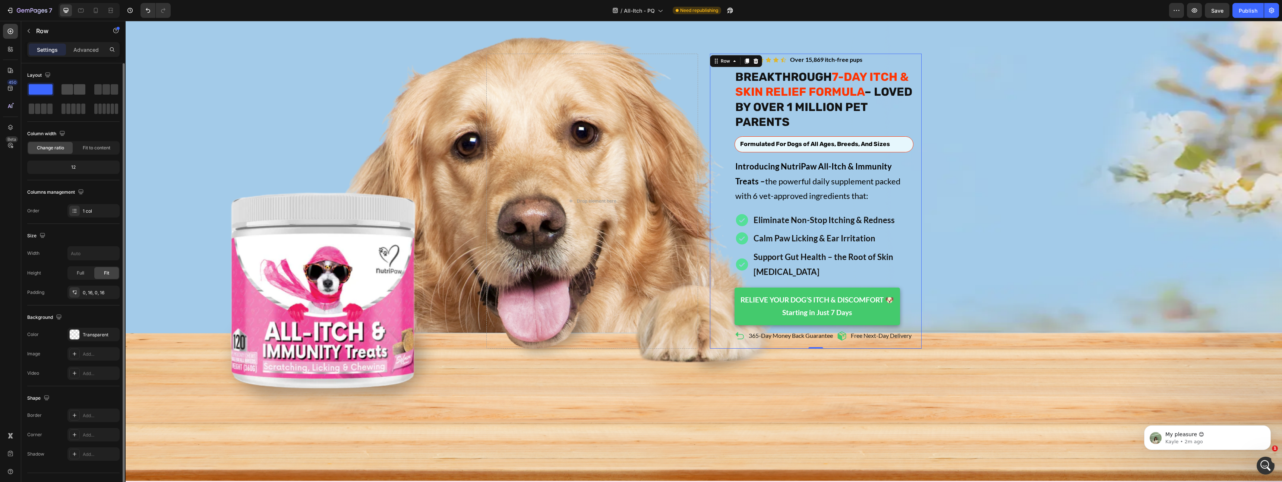
click at [70, 92] on span at bounding box center [67, 89] width 12 height 10
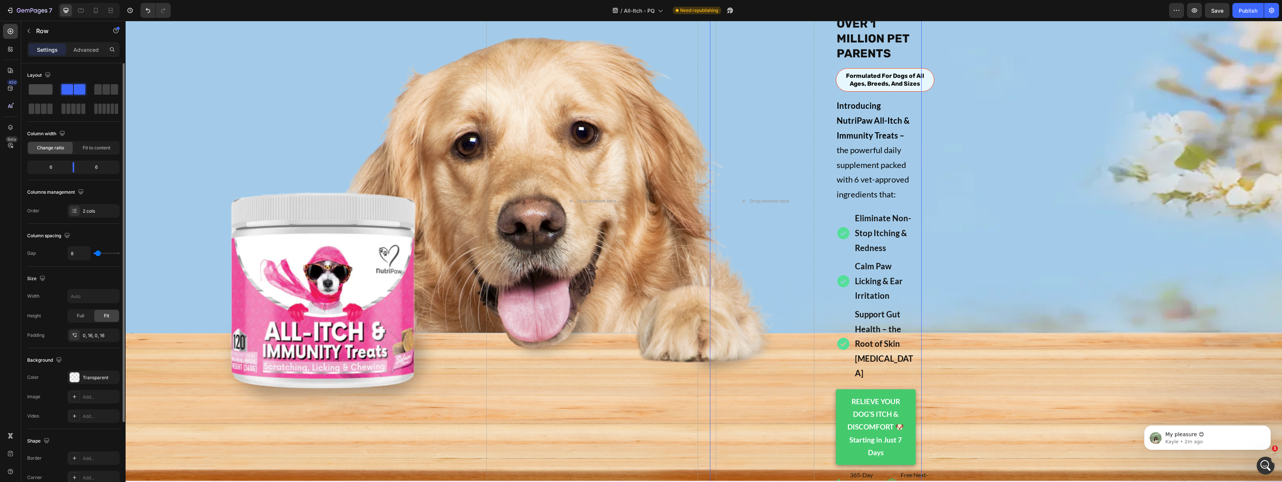
click at [44, 89] on span at bounding box center [41, 89] width 24 height 10
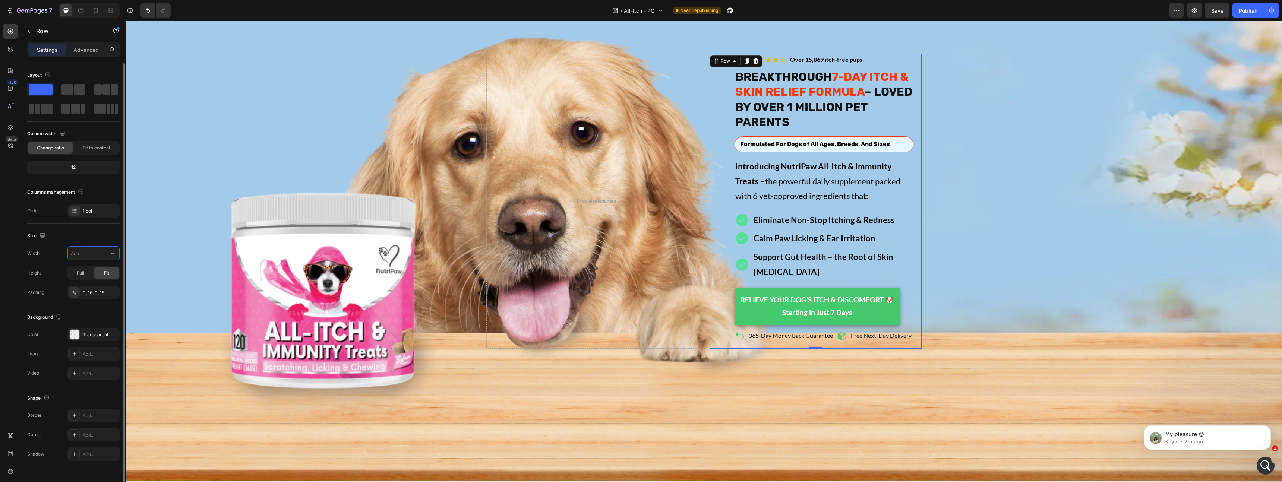
click at [85, 252] on input "text" at bounding box center [93, 253] width 51 height 13
click at [72, 230] on div "Size" at bounding box center [73, 236] width 92 height 12
type input "1200"
click at [94, 250] on input "1200" at bounding box center [93, 253] width 51 height 13
click at [708, 277] on div "Icon Icon Icon Icon Icon Icon List Over 15,869 itch-free pups Text Block 4.91 T…" at bounding box center [703, 201] width 447 height 298
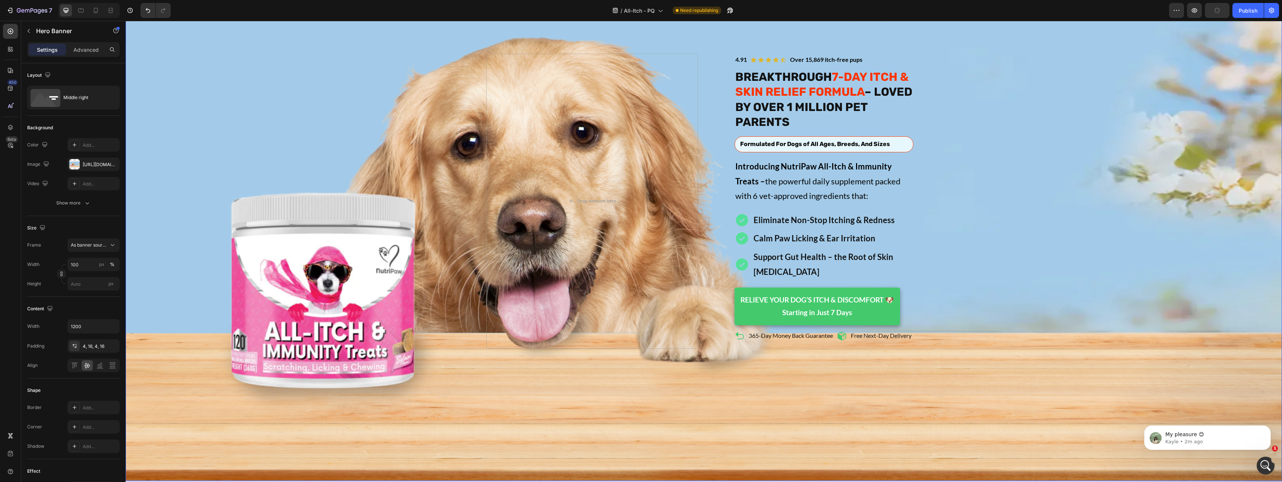
click at [714, 276] on div "Icon Icon Icon Icon Icon Icon List Over 15,869 itch-free pups Text Block 4.91 T…" at bounding box center [816, 201] width 212 height 295
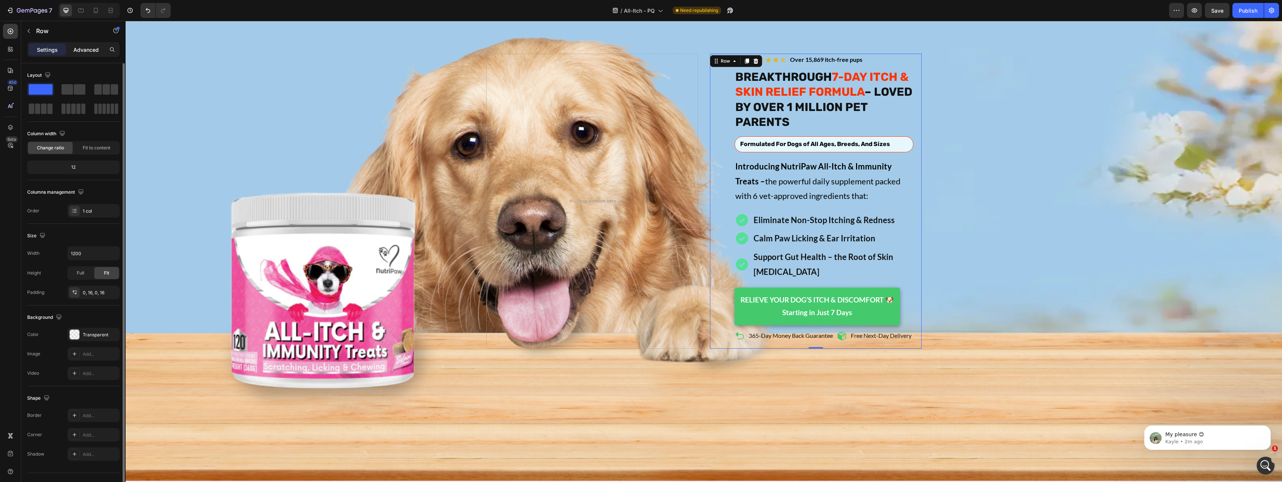
click at [75, 53] on p "Advanced" at bounding box center [85, 50] width 25 height 8
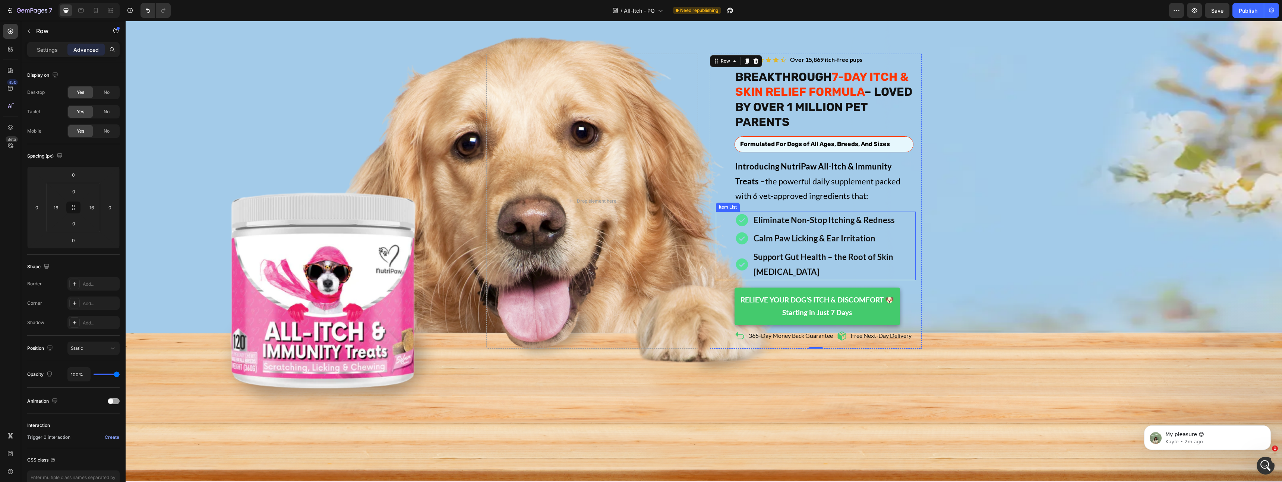
click at [718, 212] on div "Eliminate Non-Stop Itching & Redness Calm Paw Licking & Ear Irritation Support …" at bounding box center [816, 246] width 200 height 69
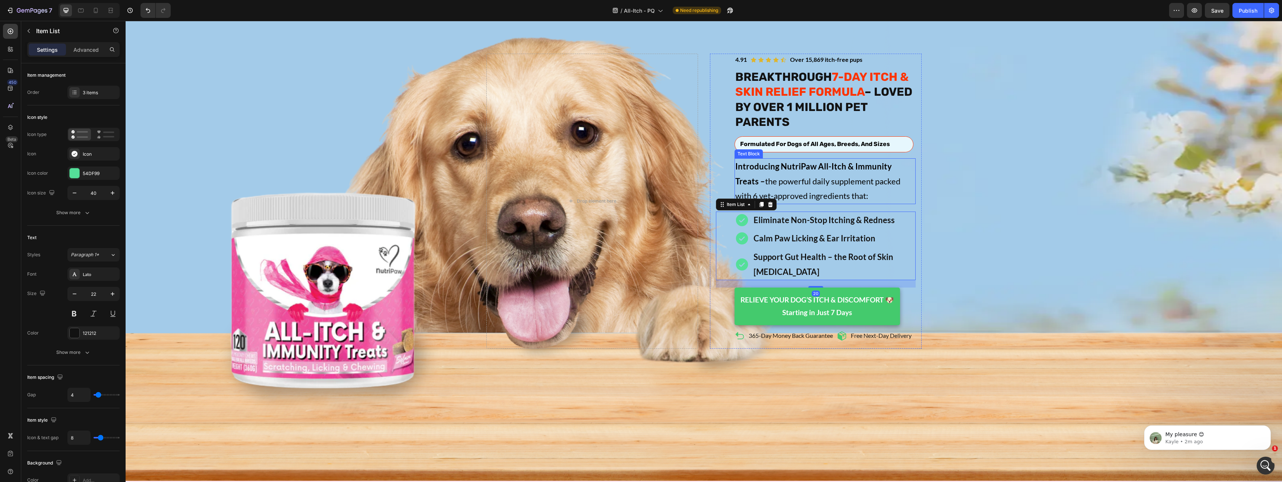
click at [746, 161] on span "Introducing NutriPaw All-Itch & Immunity Treats – the powerful daily supplement…" at bounding box center [817, 180] width 165 height 39
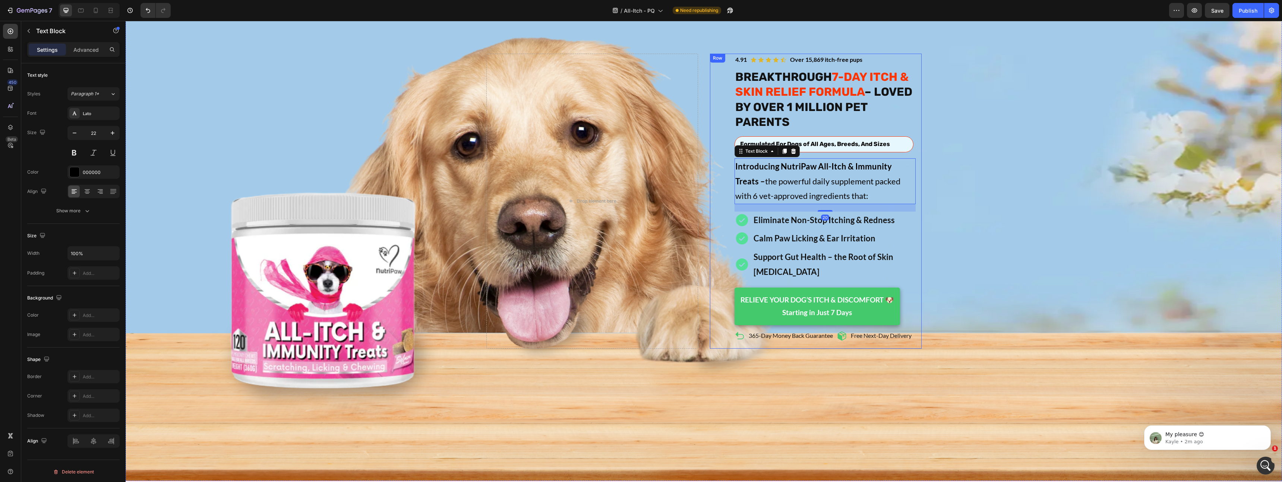
click at [728, 153] on div "Icon Icon Icon Icon Icon Icon List Over 15,869 itch-free pups Text Block 4.91 T…" at bounding box center [816, 201] width 200 height 295
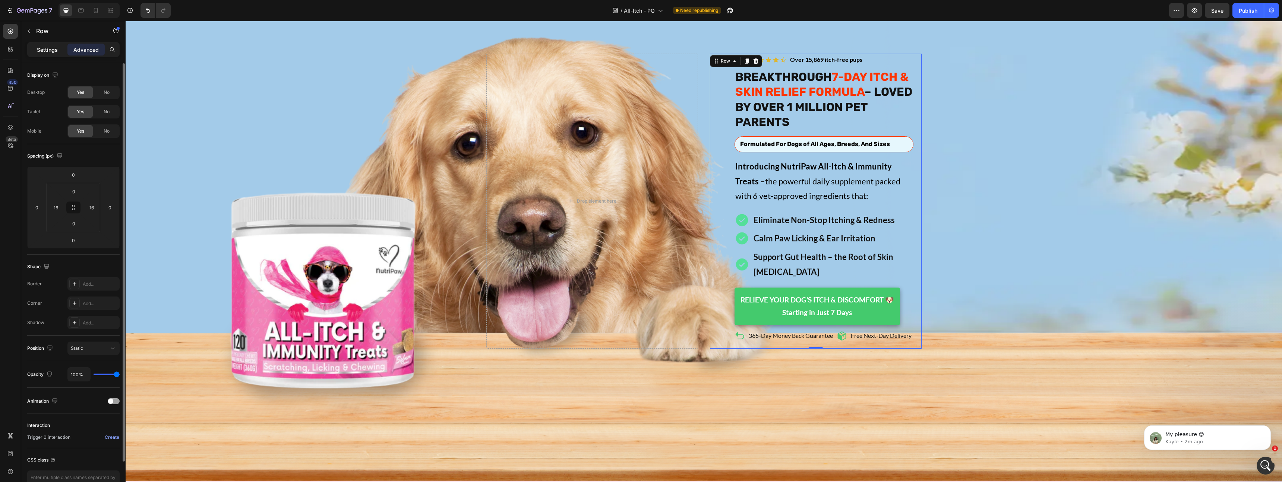
click at [37, 47] on p "Settings" at bounding box center [47, 50] width 21 height 8
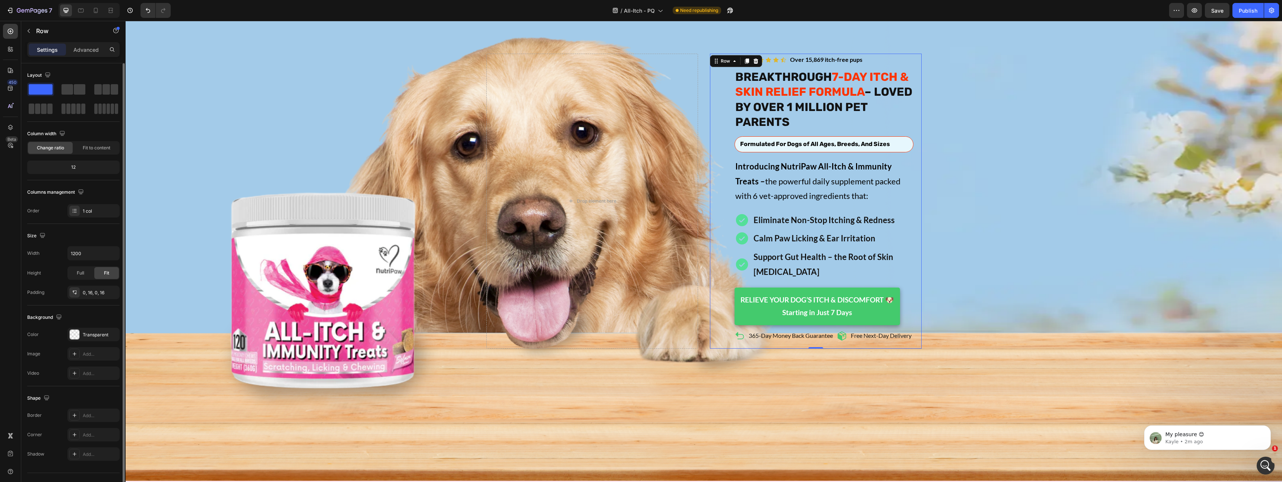
scroll to position [15, 0]
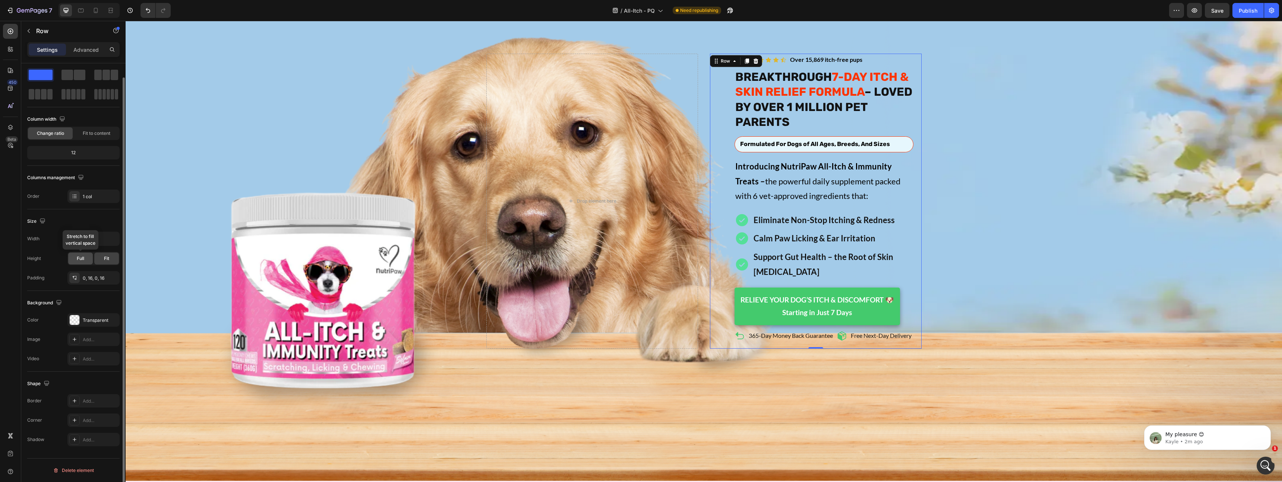
click at [81, 256] on span "Full" at bounding box center [80, 258] width 7 height 7
click at [106, 256] on span "Fit" at bounding box center [106, 258] width 5 height 7
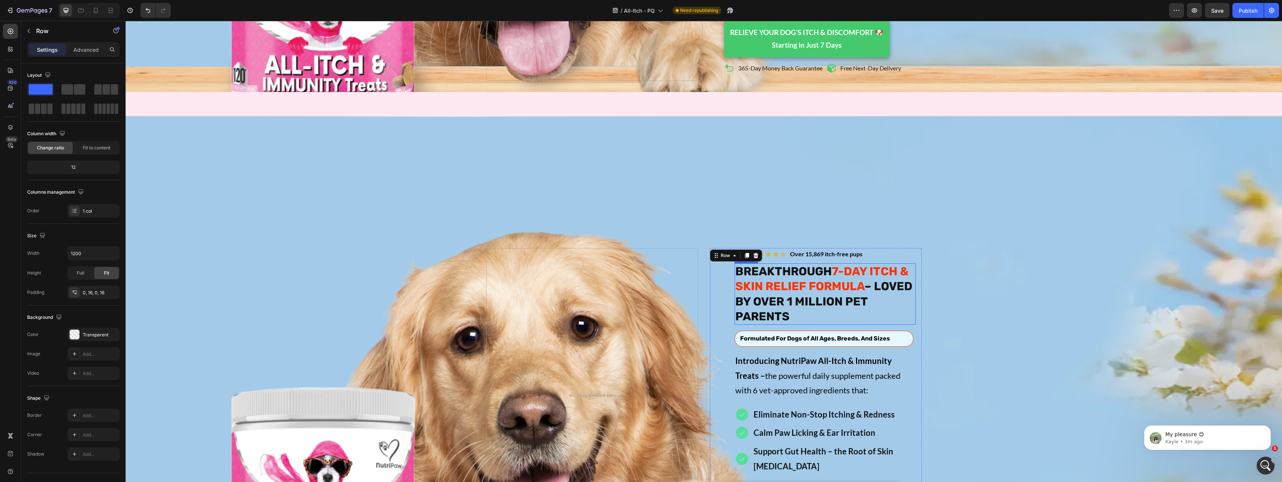
scroll to position [252, 0]
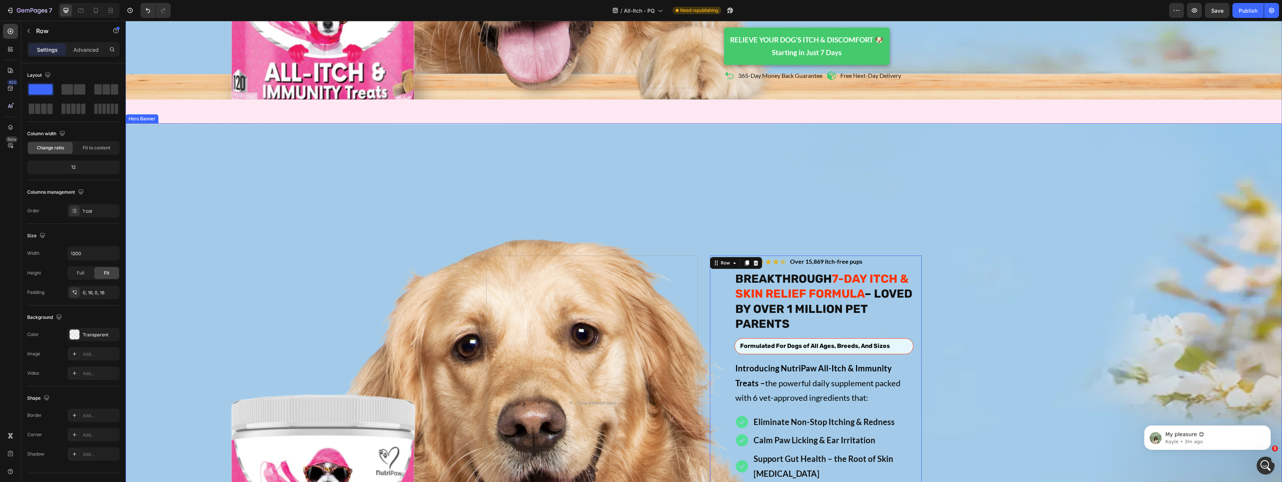
click at [764, 147] on div "Background Image" at bounding box center [704, 403] width 1156 height 560
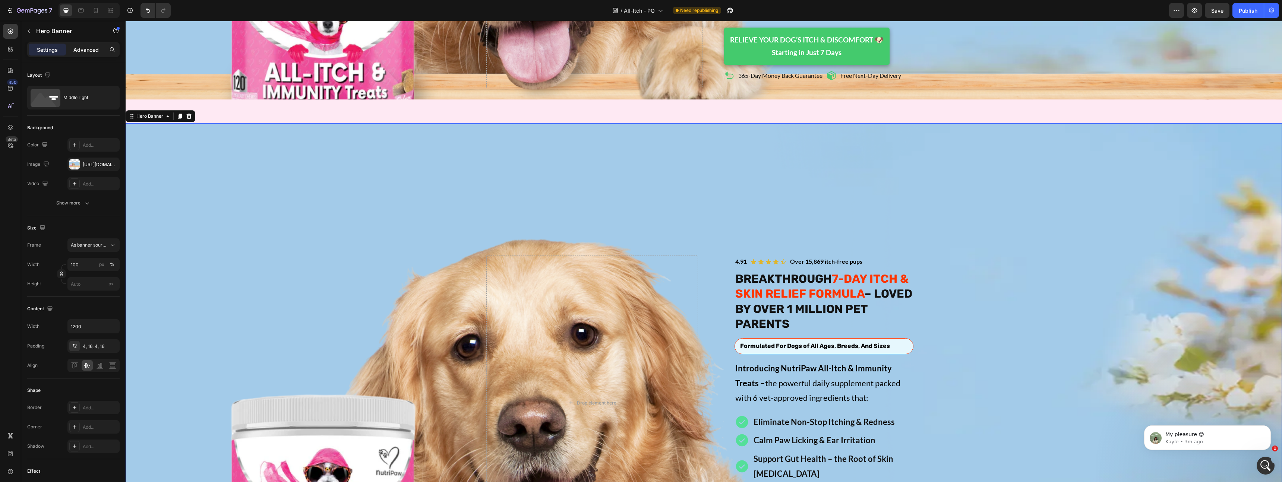
click at [91, 55] on div "Advanced" at bounding box center [85, 50] width 37 height 12
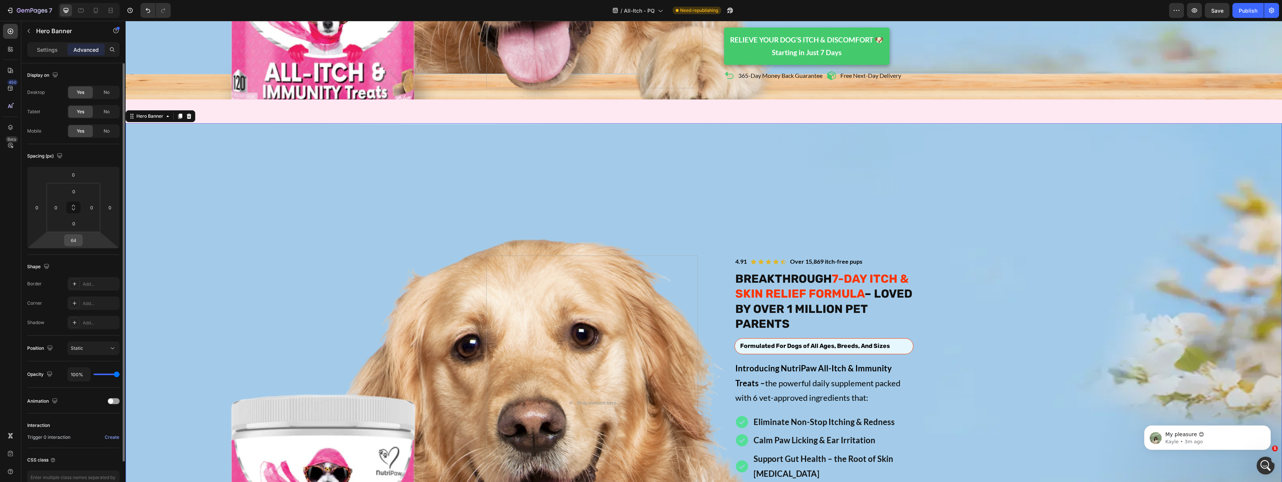
click at [82, 243] on div "64" at bounding box center [73, 240] width 19 height 12
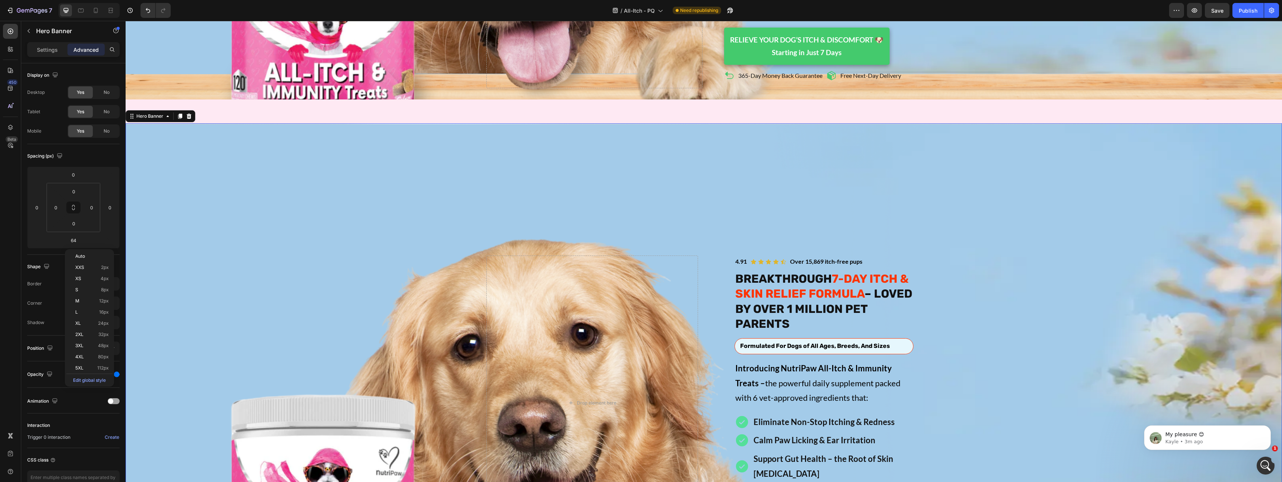
click at [467, 275] on div "Background Image" at bounding box center [704, 403] width 1156 height 560
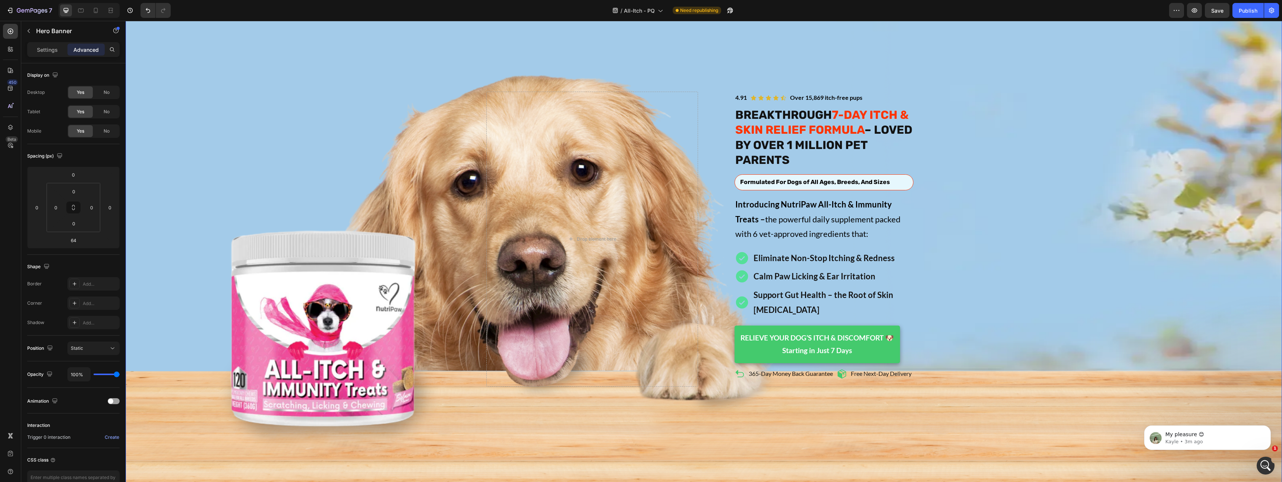
scroll to position [322, 0]
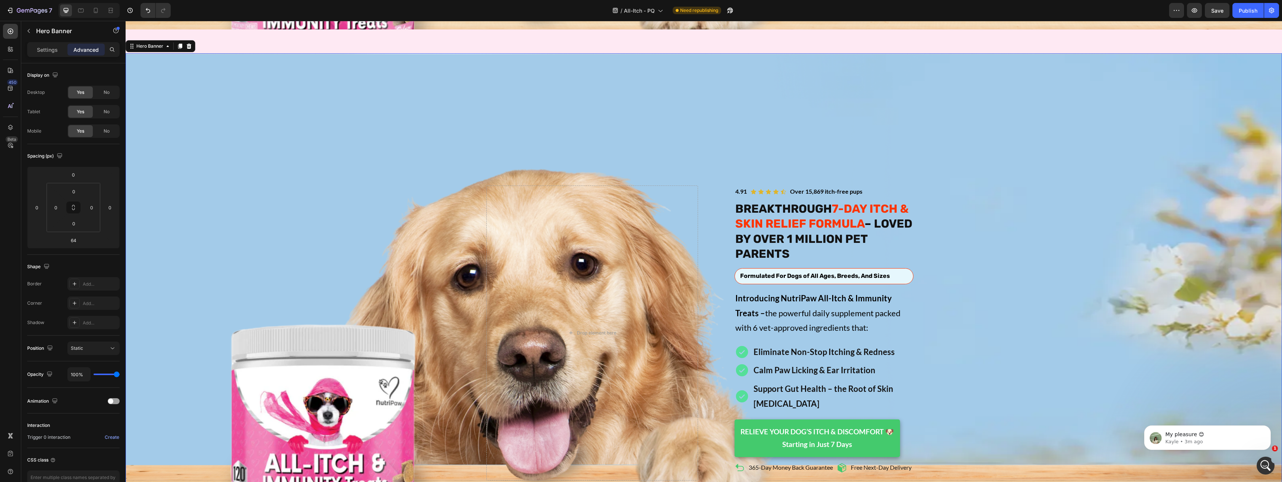
click at [513, 61] on div "Background Image" at bounding box center [704, 333] width 1156 height 560
click at [188, 91] on div "Background Image" at bounding box center [704, 333] width 1156 height 560
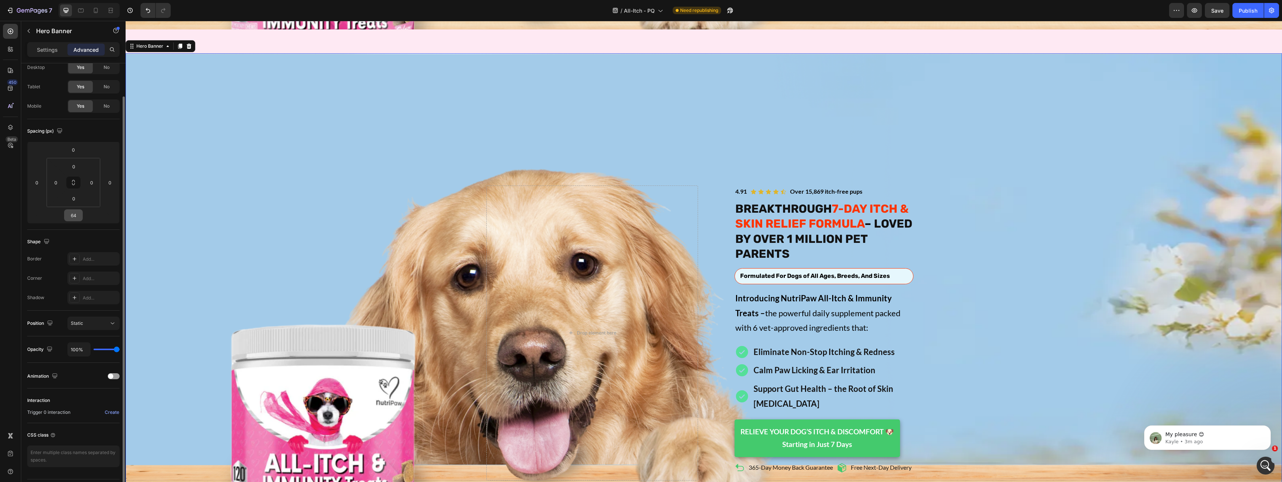
scroll to position [46, 0]
click at [47, 49] on p "Settings" at bounding box center [47, 50] width 21 height 8
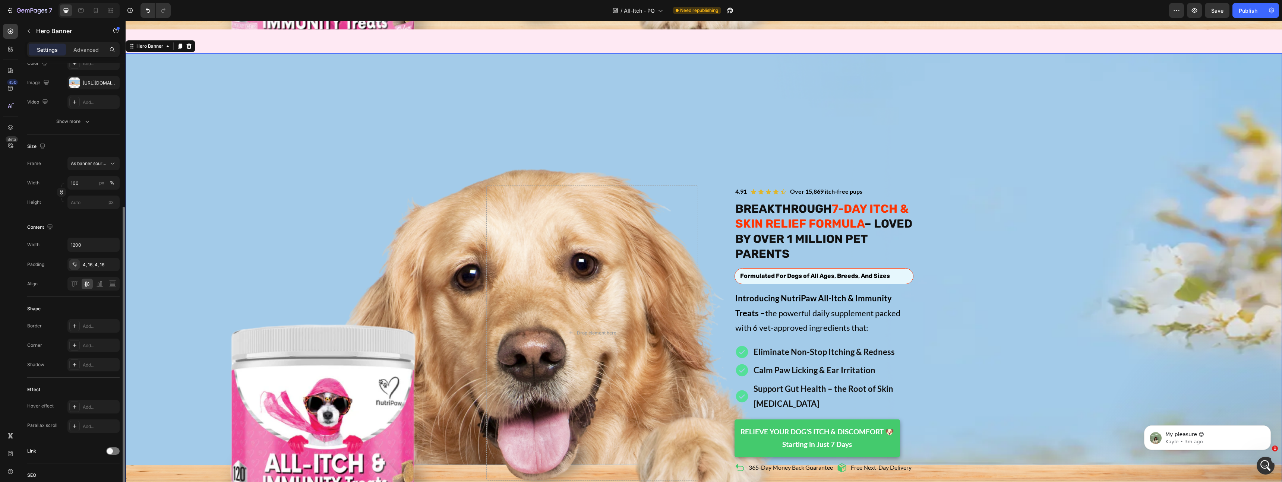
scroll to position [138, 0]
click at [76, 229] on icon at bounding box center [76, 227] width 2 height 4
click at [86, 224] on icon at bounding box center [86, 227] width 7 height 7
click at [74, 229] on icon at bounding box center [74, 227] width 7 height 7
click at [89, 229] on icon at bounding box center [87, 227] width 6 height 5
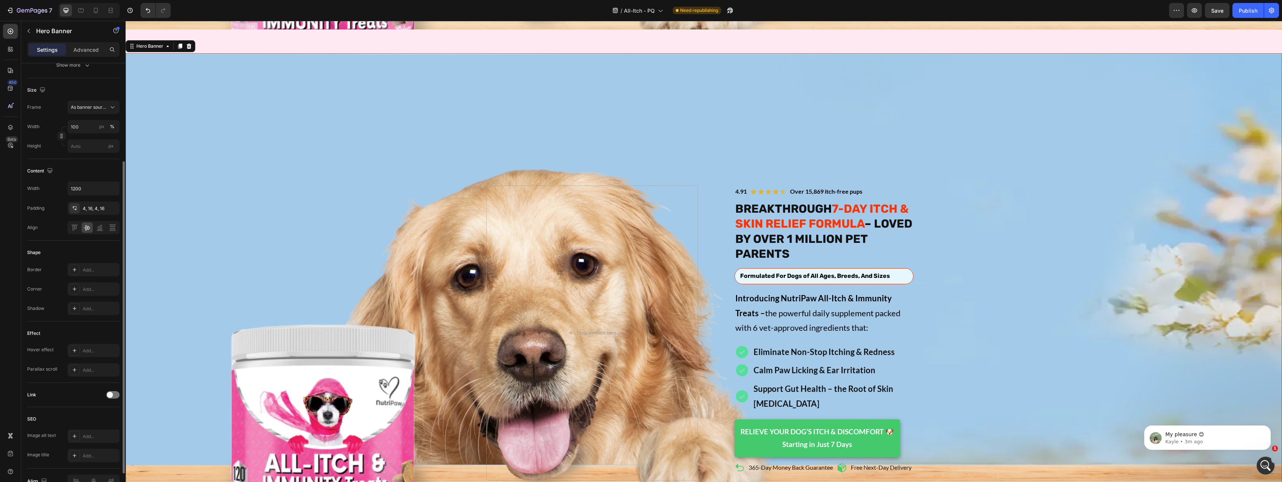
click at [70, 233] on div at bounding box center [93, 227] width 52 height 13
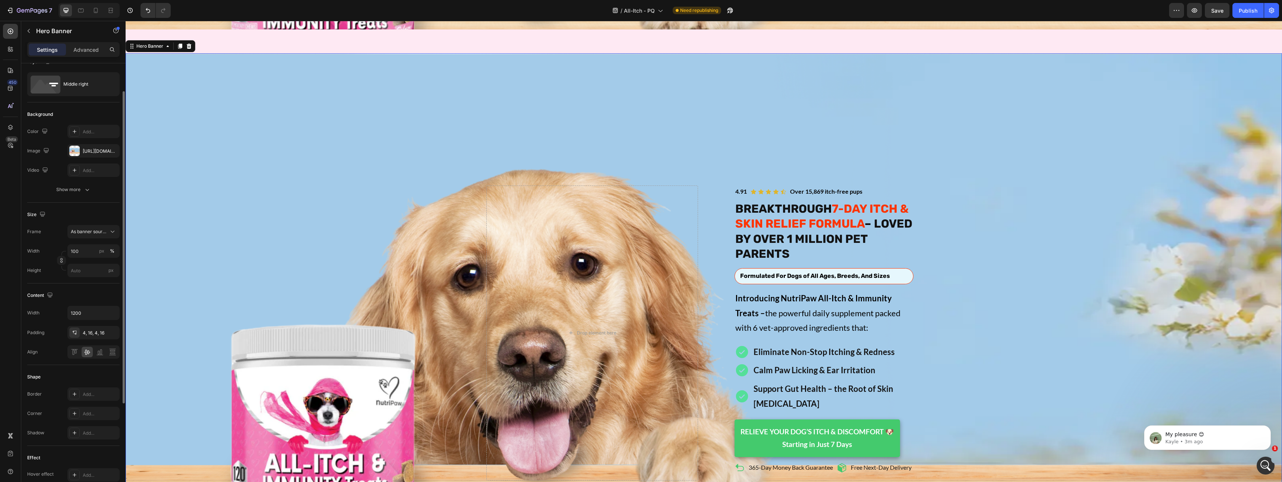
scroll to position [13, 0]
click at [87, 274] on input "px" at bounding box center [93, 270] width 52 height 13
click at [86, 288] on span "Fit content" at bounding box center [81, 288] width 22 height 7
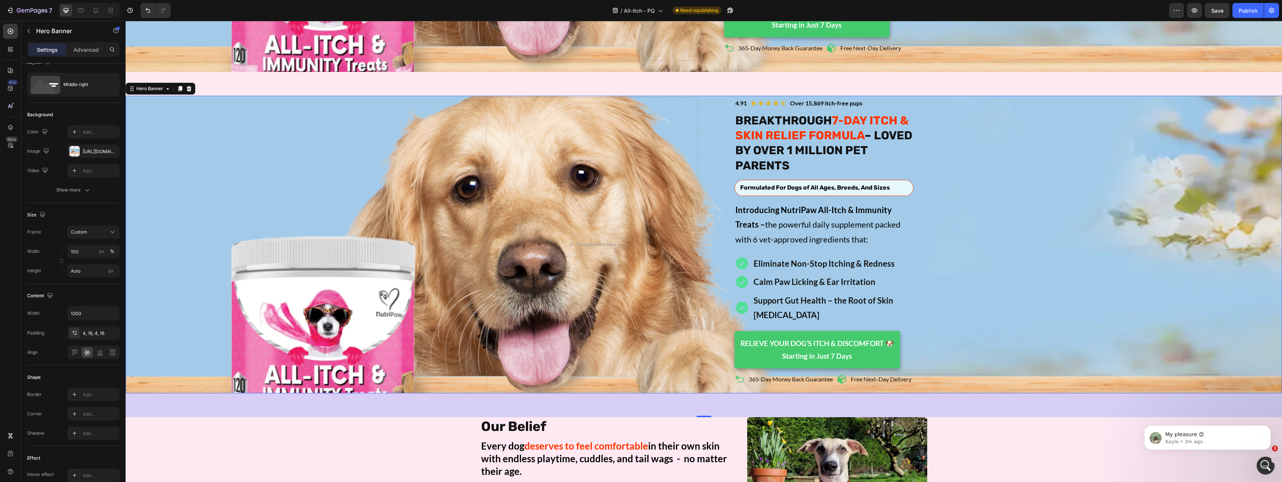
scroll to position [309, 0]
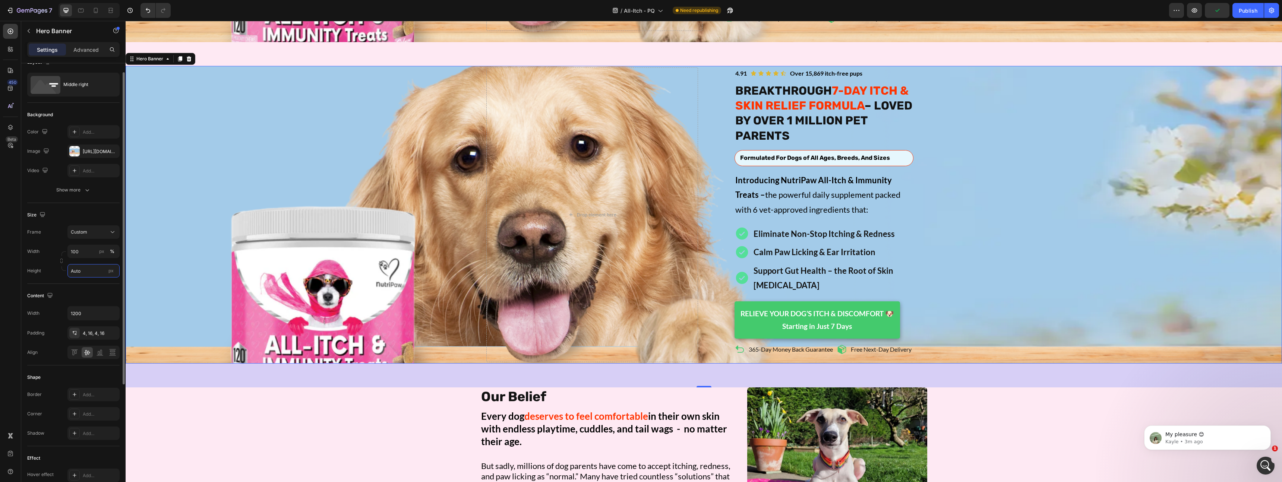
click at [83, 271] on input "Auto" at bounding box center [93, 270] width 52 height 13
click at [82, 301] on span "Fit screen" at bounding box center [80, 302] width 21 height 7
type input "100 vh"
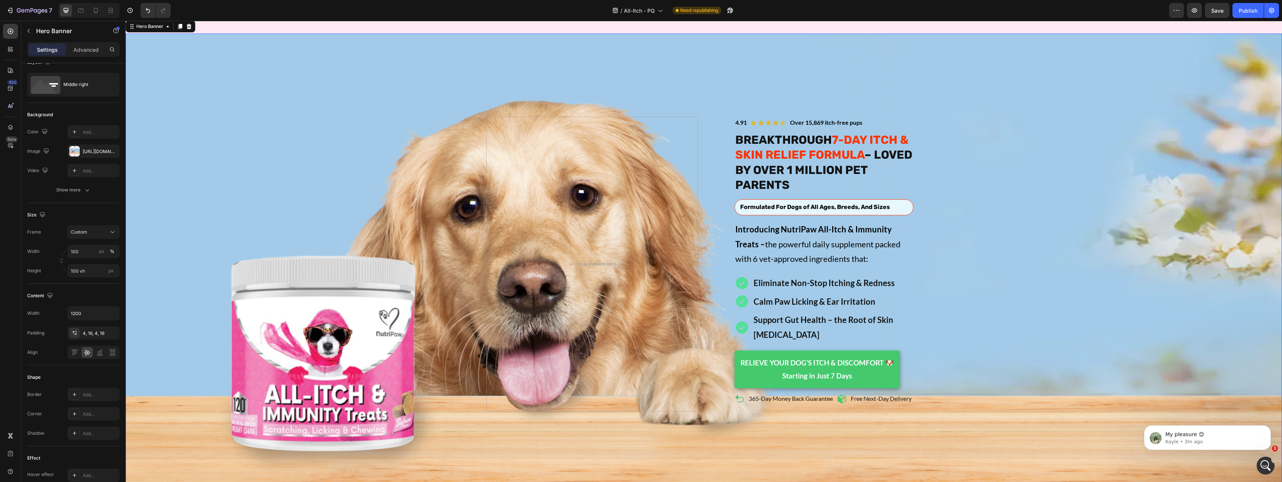
scroll to position [339, 0]
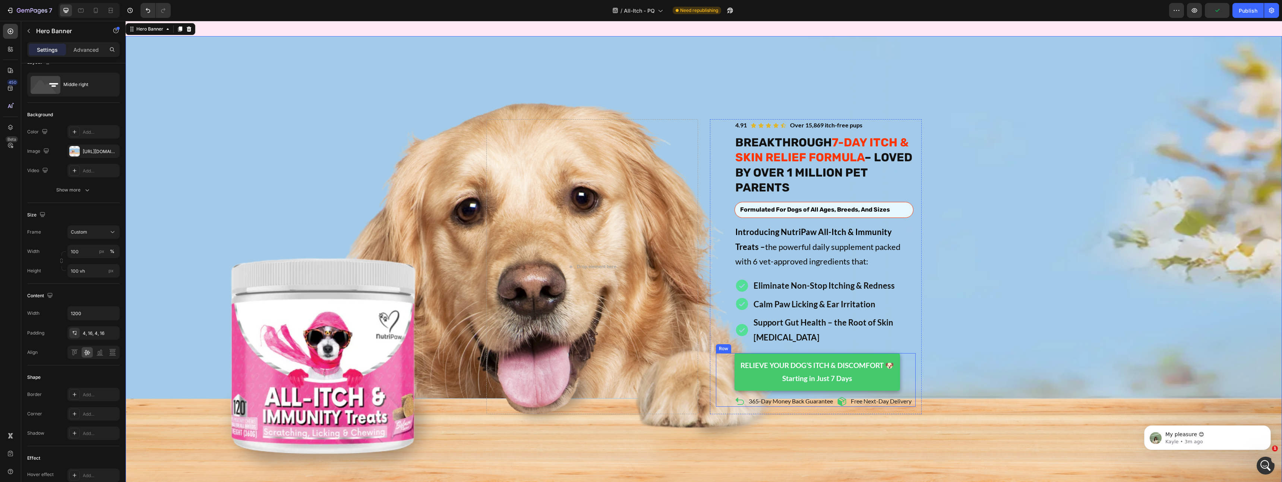
click at [718, 354] on div "RELIEVE YOUR DOG’S ITCH & DISCOMFORT 🐶 Starting in Just 7 Days Button" at bounding box center [816, 374] width 200 height 43
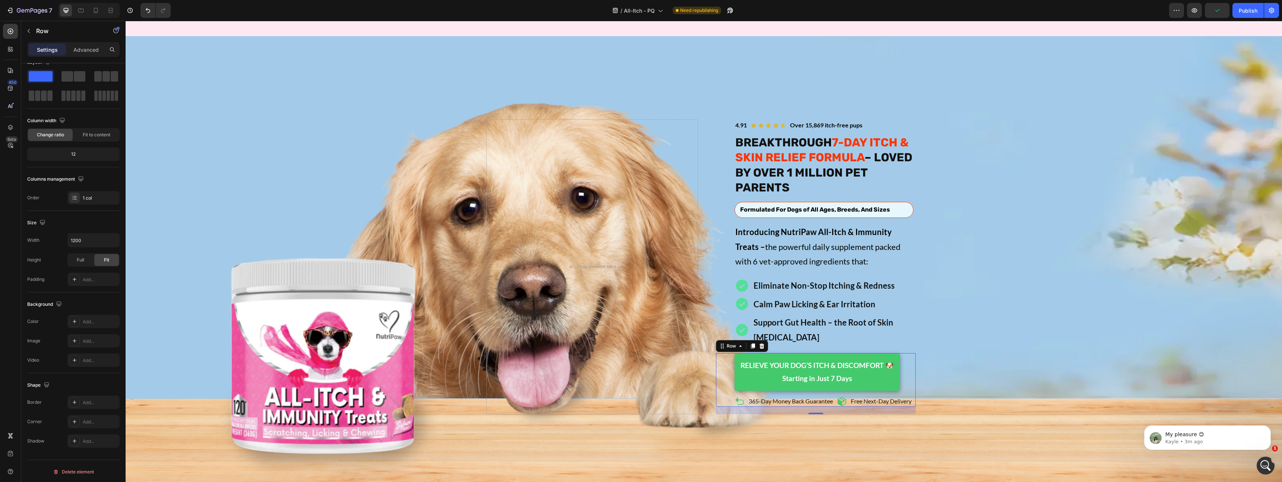
scroll to position [0, 0]
click at [91, 50] on p "Advanced" at bounding box center [85, 50] width 25 height 8
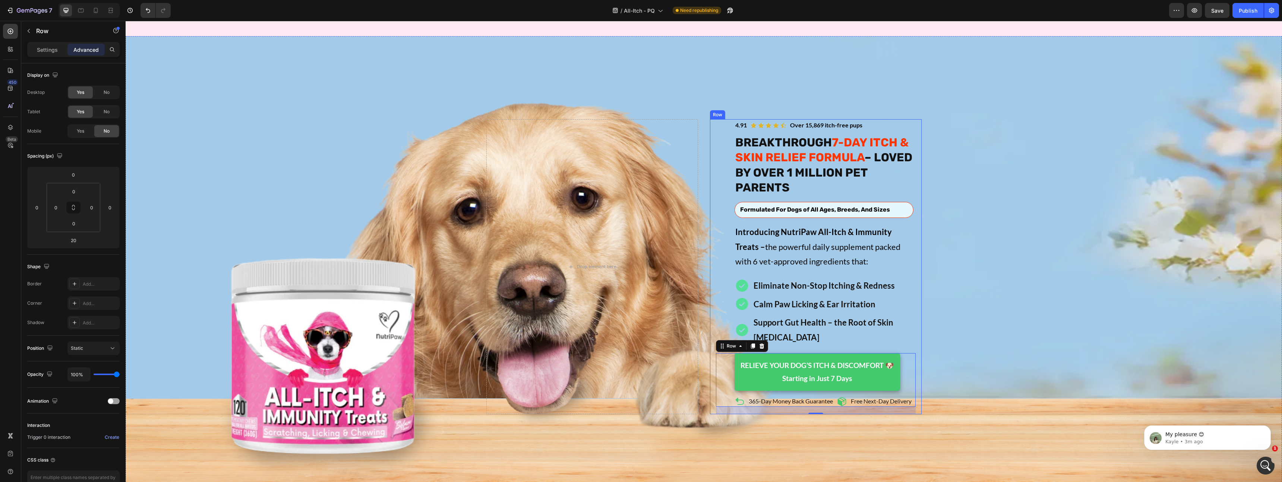
click at [709, 355] on div "Icon Icon Icon Icon Icon Icon List Over 15,869 itch-free pups Text Block 4.91 T…" at bounding box center [703, 267] width 447 height 298
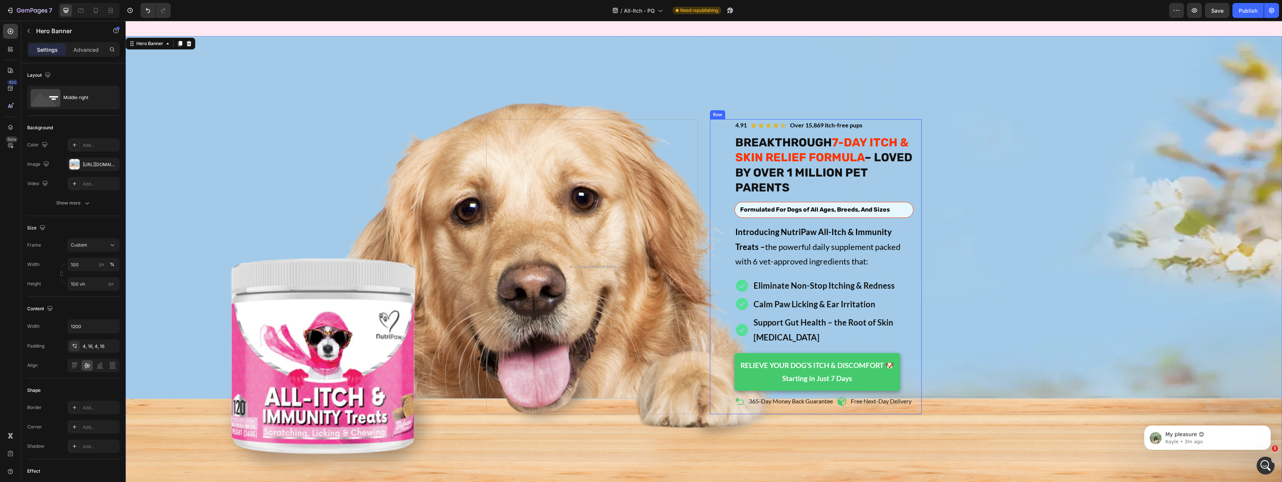
click at [711, 356] on div "Icon Icon Icon Icon Icon Icon List Over 15,869 itch-free pups Text Block 4.91 T…" at bounding box center [816, 266] width 212 height 295
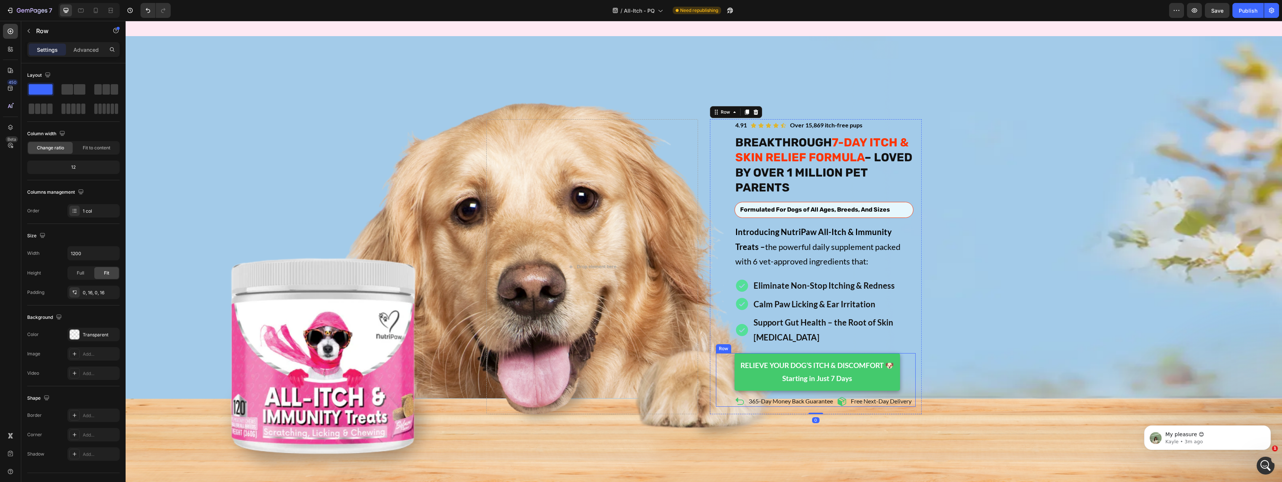
click at [721, 356] on div "RELIEVE YOUR DOG’S ITCH & DISCOMFORT 🐶 Starting in Just 7 Days Button" at bounding box center [816, 374] width 200 height 43
click at [711, 356] on div "Icon Icon Icon Icon Icon Icon List Over 15,869 itch-free pups Text Block 4.91 T…" at bounding box center [816, 266] width 212 height 295
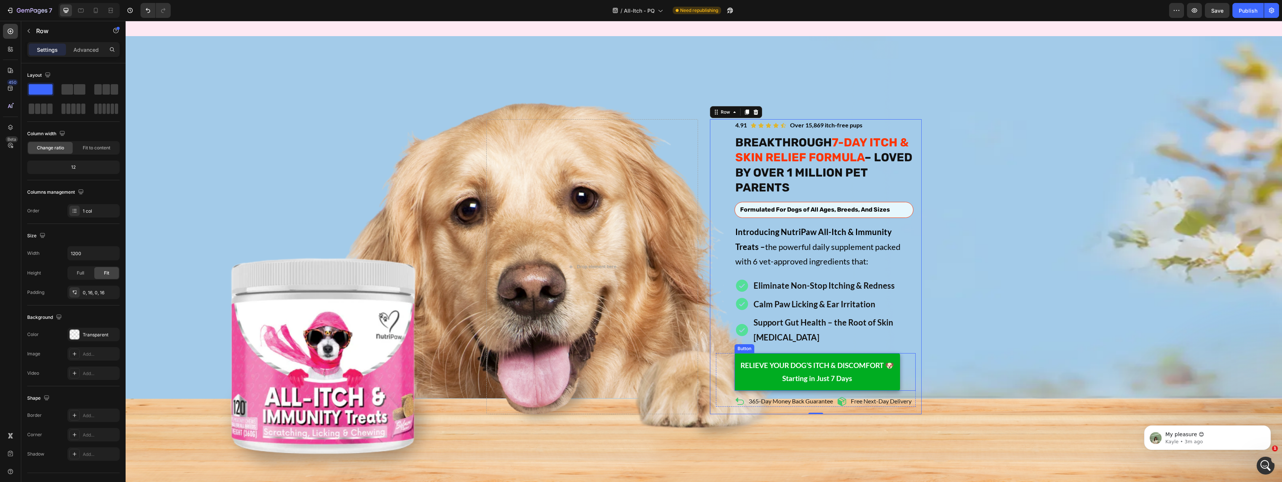
click at [737, 361] on link "RELIEVE YOUR DOG’S ITCH & DISCOMFORT 🐶 Starting in Just 7 Days" at bounding box center [816, 371] width 165 height 37
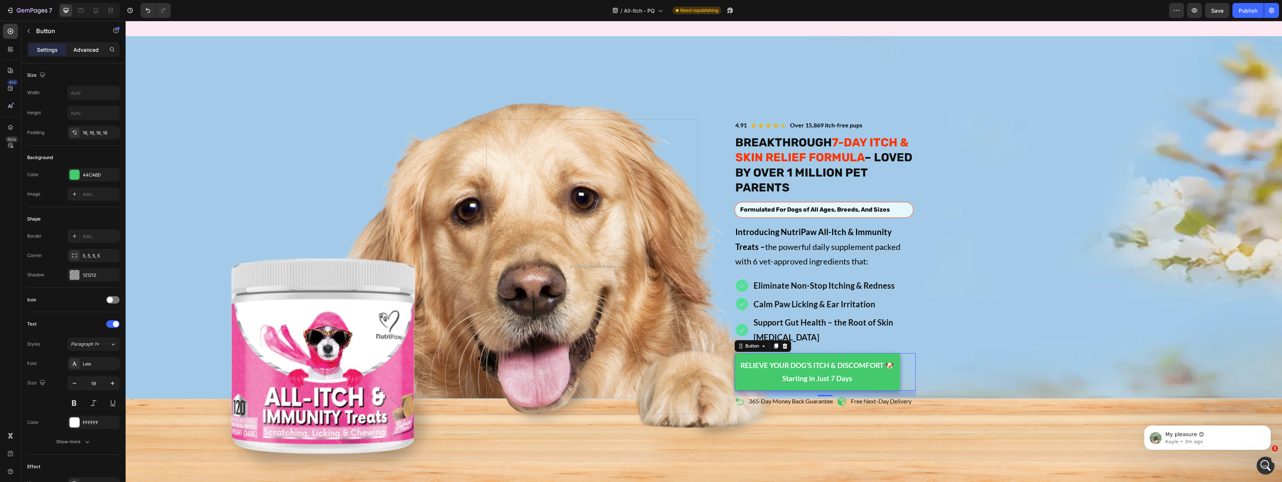
click at [79, 47] on p "Advanced" at bounding box center [85, 50] width 25 height 8
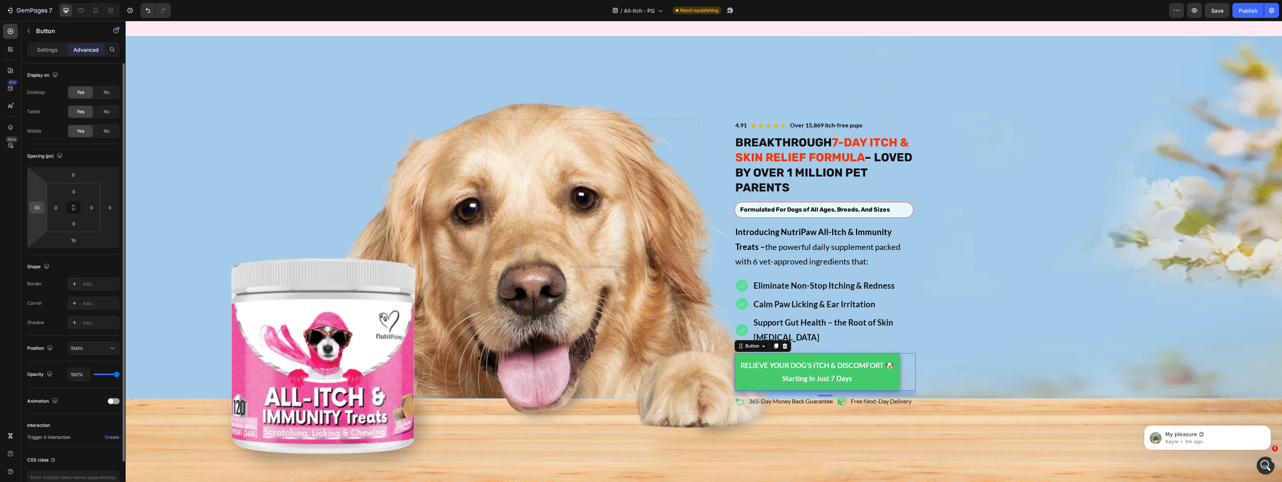
click at [37, 206] on input "50" at bounding box center [36, 207] width 11 height 11
type input "0"
click at [763, 398] on p "365-Day Money Back Guarantee" at bounding box center [791, 402] width 84 height 8
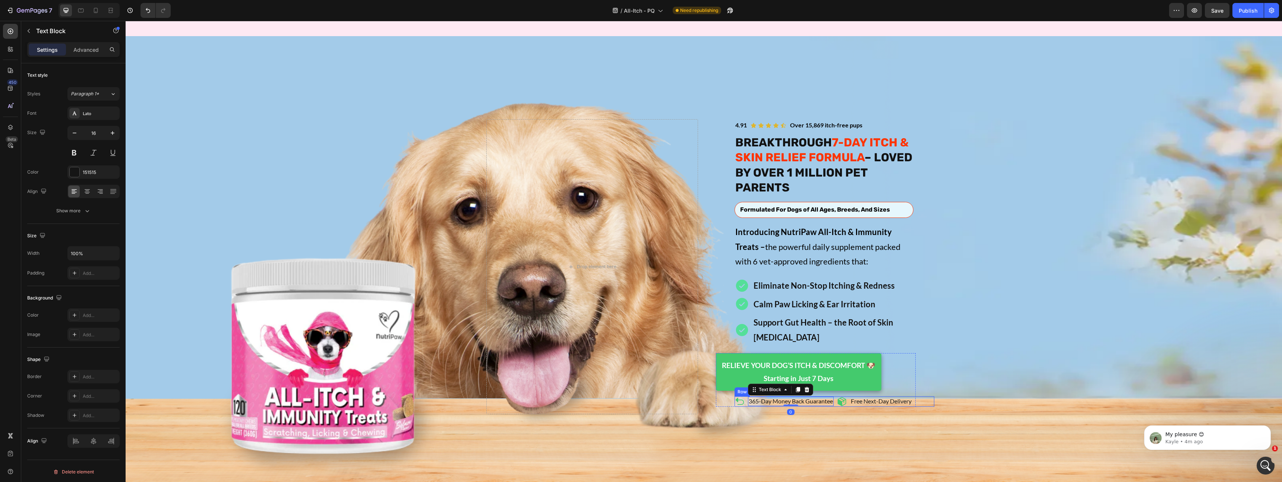
click at [835, 396] on div "Icon 365-Day Money Back Guarantee Text Block 0 Row Icon Free Next-Day Delivery …" at bounding box center [834, 401] width 200 height 10
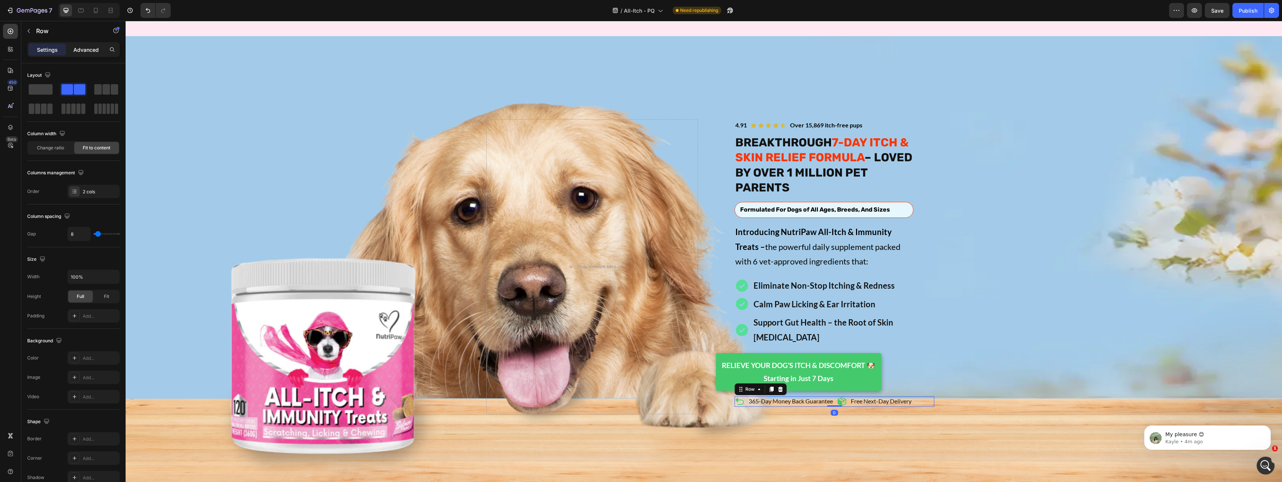
click at [103, 45] on div "Advanced" at bounding box center [85, 50] width 37 height 12
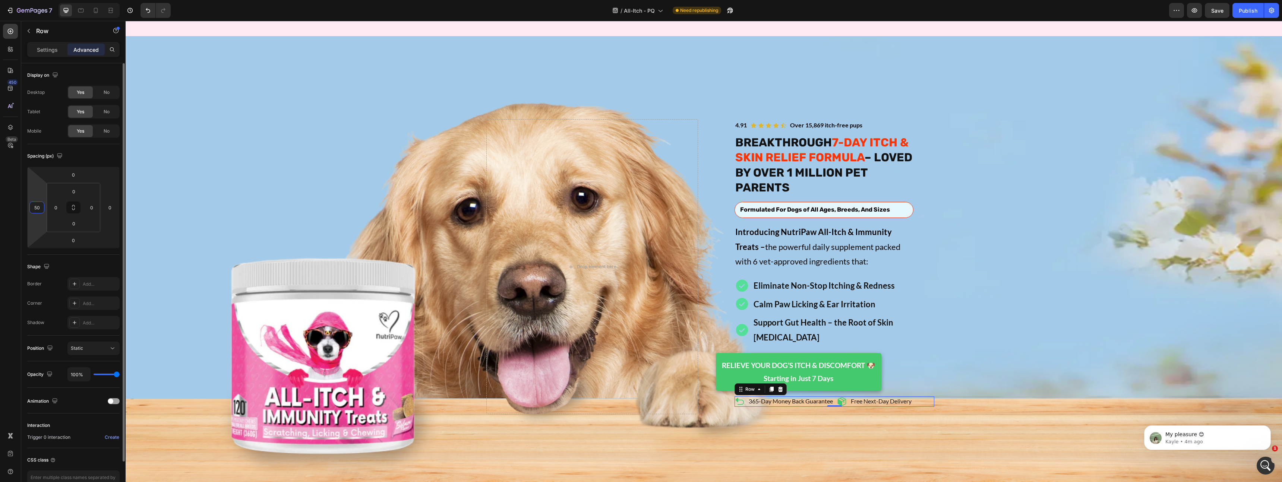
click at [36, 209] on input "50" at bounding box center [36, 207] width 11 height 11
type input "0"
click at [739, 323] on icon at bounding box center [741, 330] width 15 height 15
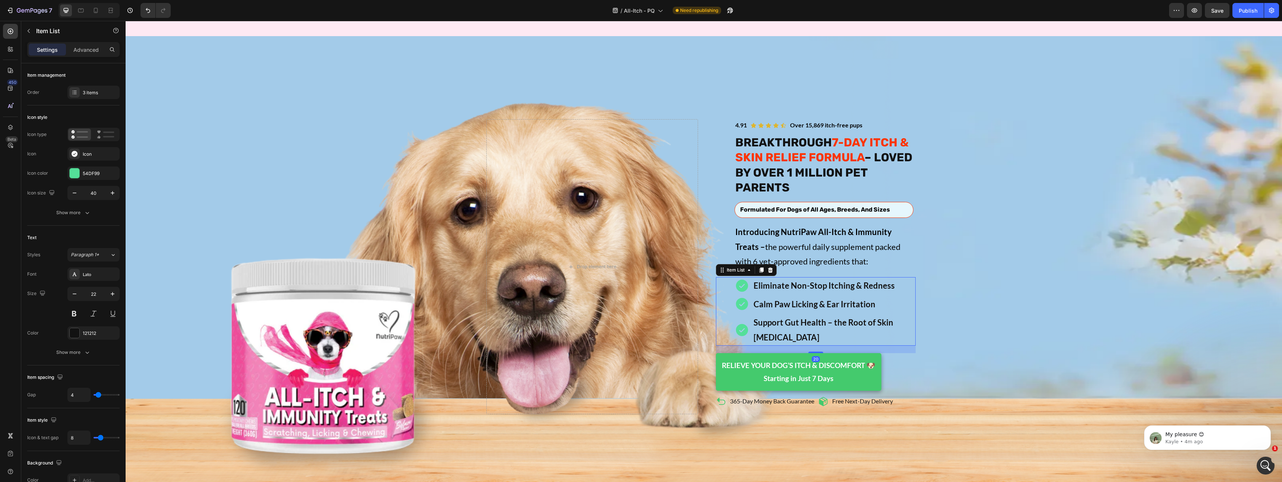
click at [754, 298] on div "Calm Paw Licking & Ear Irritation" at bounding box center [833, 304] width 163 height 17
click at [729, 305] on div "Eliminate Non-Stop Itching & Redness Calm Paw Licking & Ear Irritation Support …" at bounding box center [816, 311] width 200 height 69
click at [89, 55] on div "Advanced" at bounding box center [85, 50] width 37 height 12
type input "100%"
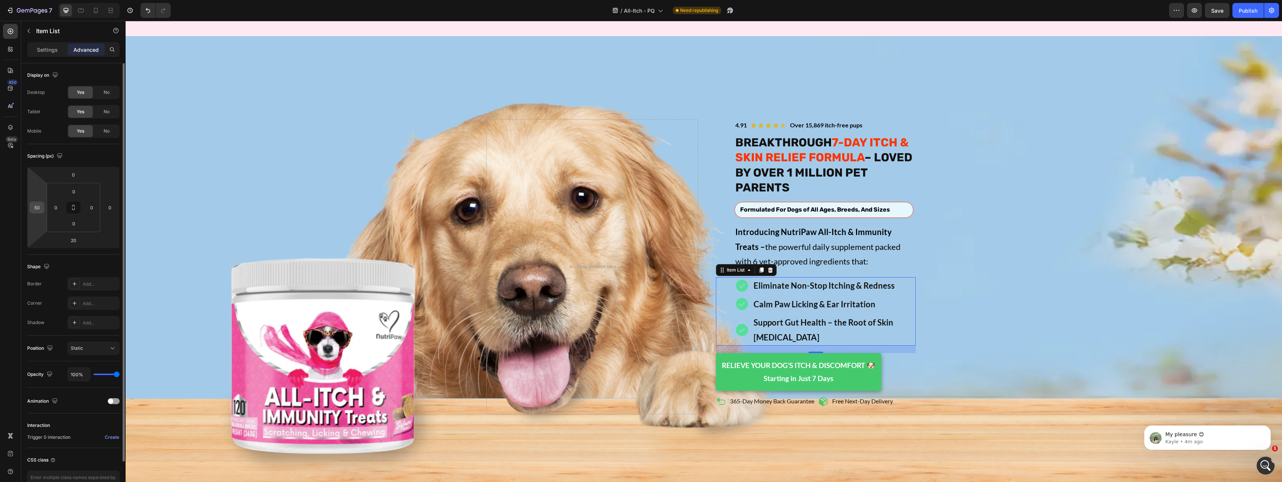
click at [36, 211] on input "50" at bounding box center [36, 207] width 11 height 11
type input "0"
click at [859, 228] on span "Introducing NutriPaw All-Itch & Immunity Treats – the powerful daily supplement…" at bounding box center [817, 246] width 165 height 39
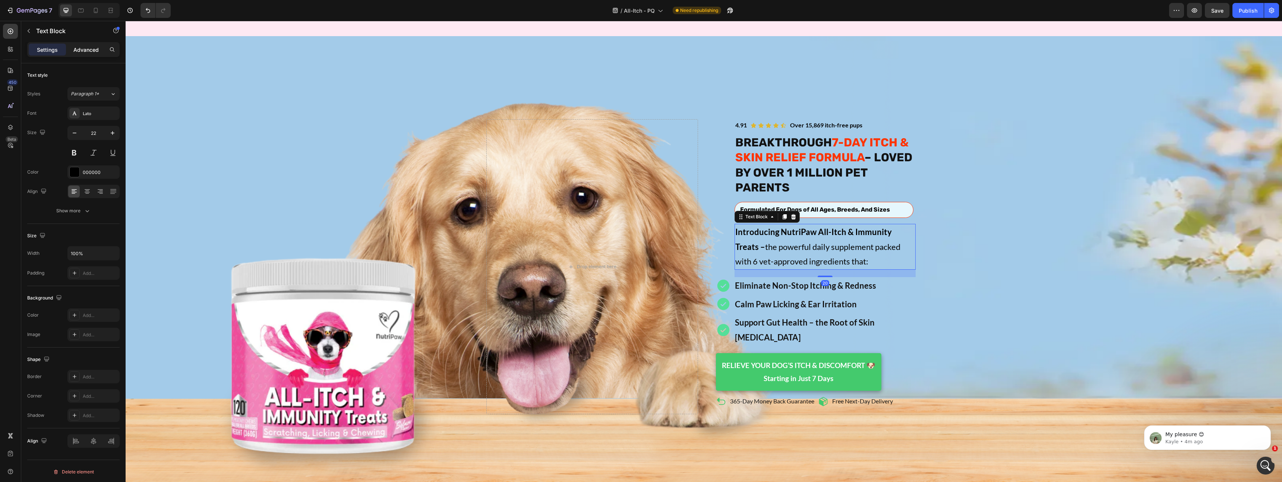
click at [88, 48] on p "Advanced" at bounding box center [85, 50] width 25 height 8
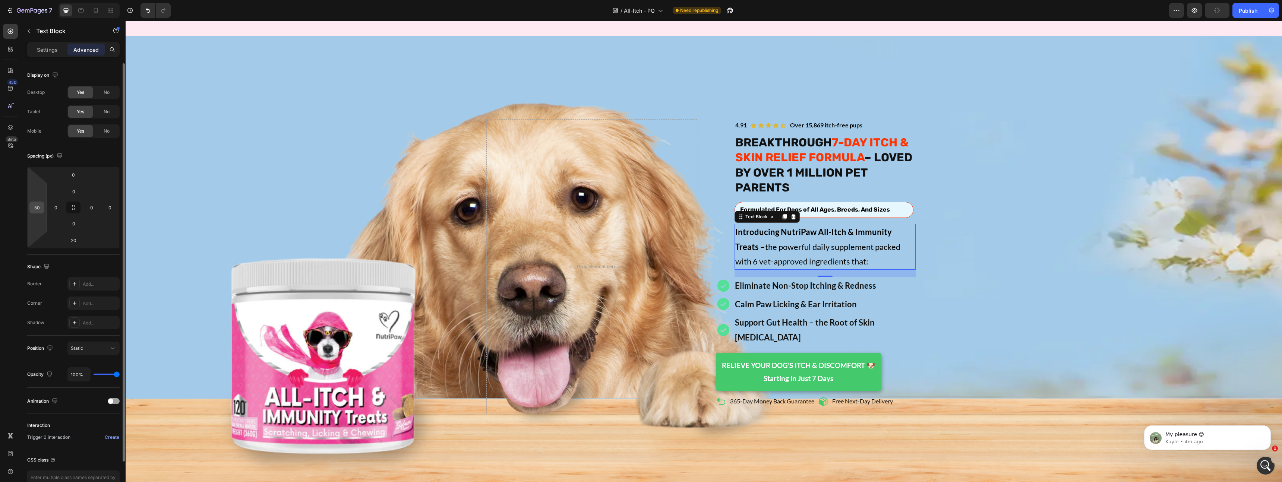
click at [38, 207] on input "50" at bounding box center [36, 207] width 11 height 11
type input "0"
click at [787, 174] on strong "– LOVED BY OVER 1 MILLION PET PARENTS" at bounding box center [823, 173] width 177 height 44
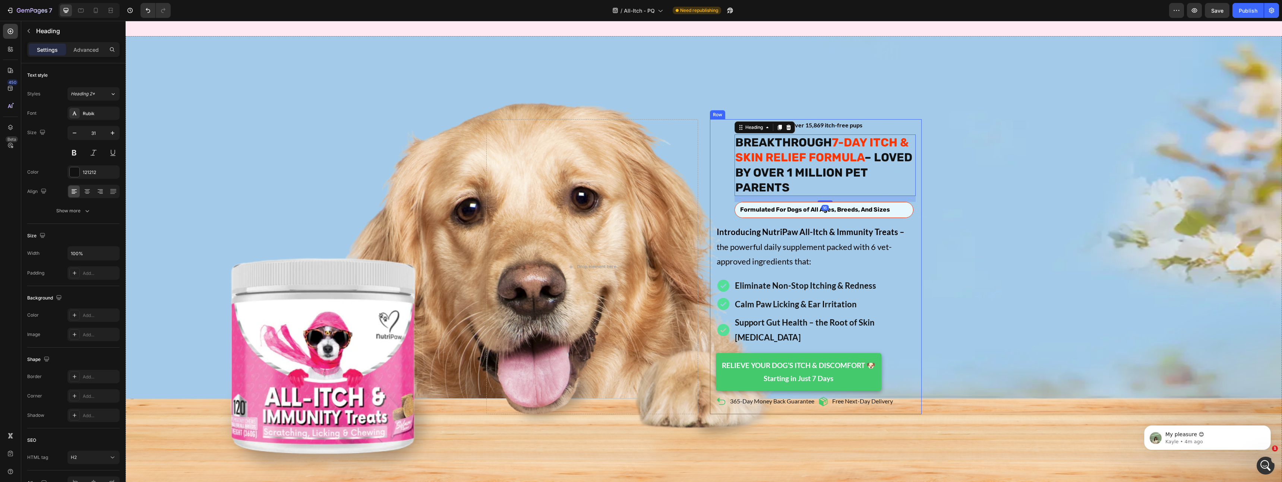
click at [911, 202] on div "Formulated For Dogs of All Ages, Breeds, And Sizes Text Block Row" at bounding box center [823, 210] width 179 height 16
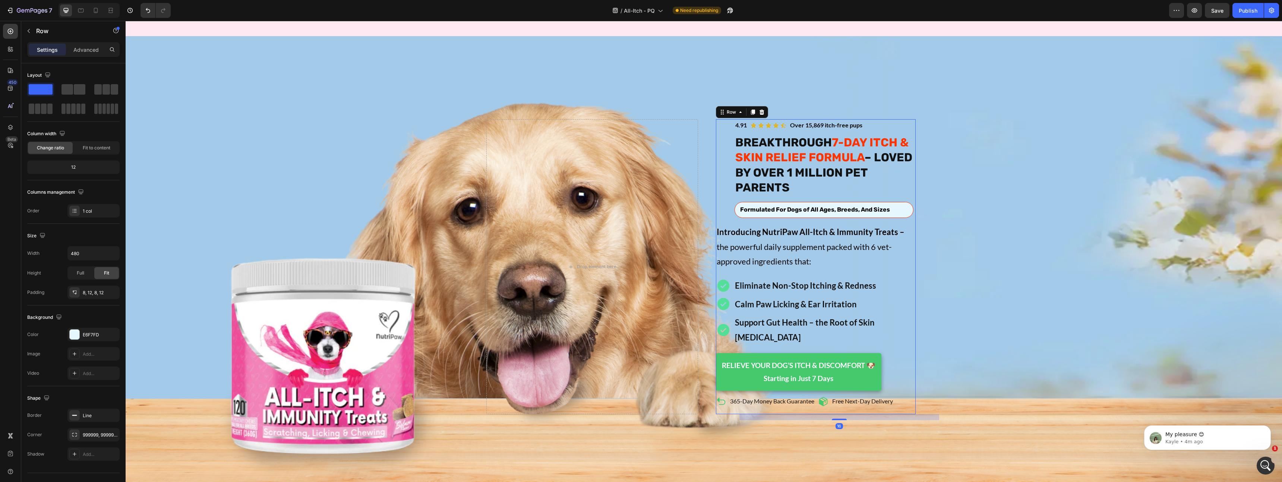
click at [911, 202] on div "Formulated For Dogs of All Ages, Breeds, And Sizes Text Block Row 16" at bounding box center [823, 210] width 179 height 16
click at [903, 205] on div "Formulated For Dogs of All Ages, Breeds, And Sizes" at bounding box center [823, 209] width 169 height 9
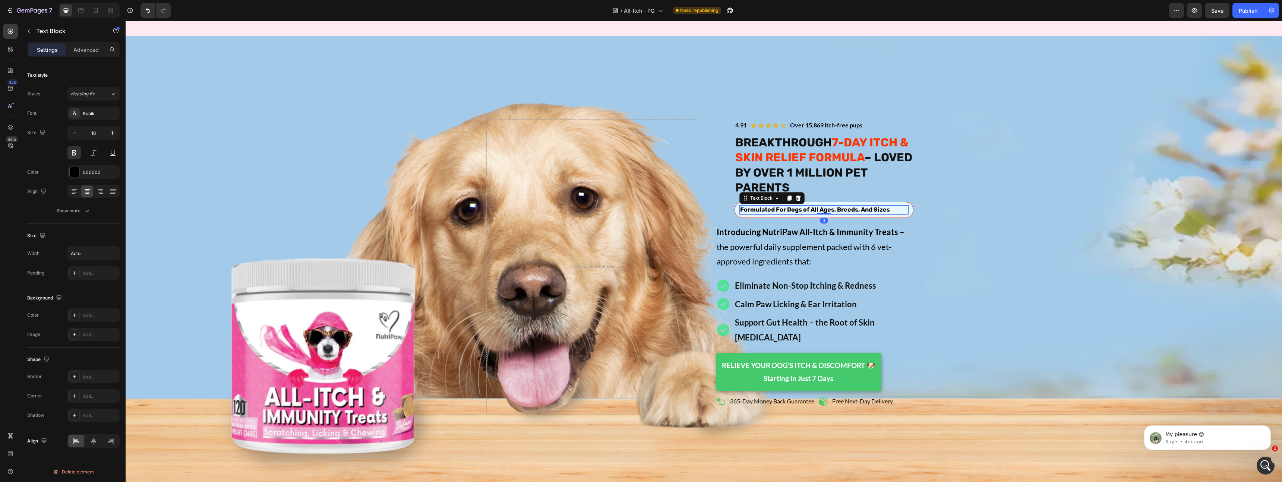
click at [907, 205] on div "Formulated For Dogs of All Ages, Breeds, And Sizes" at bounding box center [823, 209] width 169 height 9
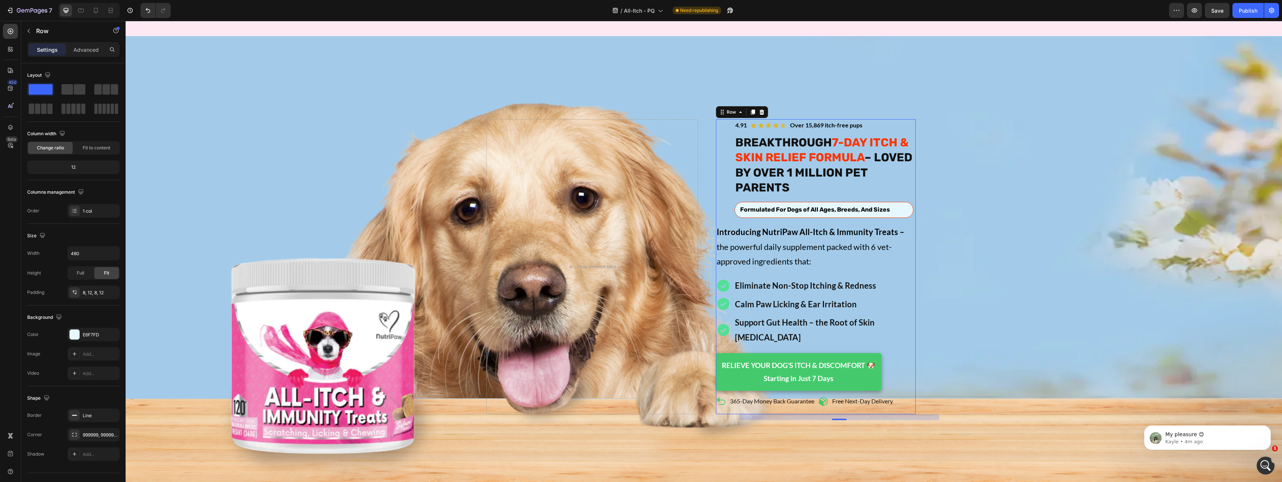
click at [911, 202] on div "Formulated For Dogs of All Ages, Breeds, And Sizes Text Block Row 0" at bounding box center [823, 210] width 179 height 16
click at [902, 205] on div "Formulated For Dogs of All Ages, Breeds, And Sizes" at bounding box center [823, 209] width 169 height 9
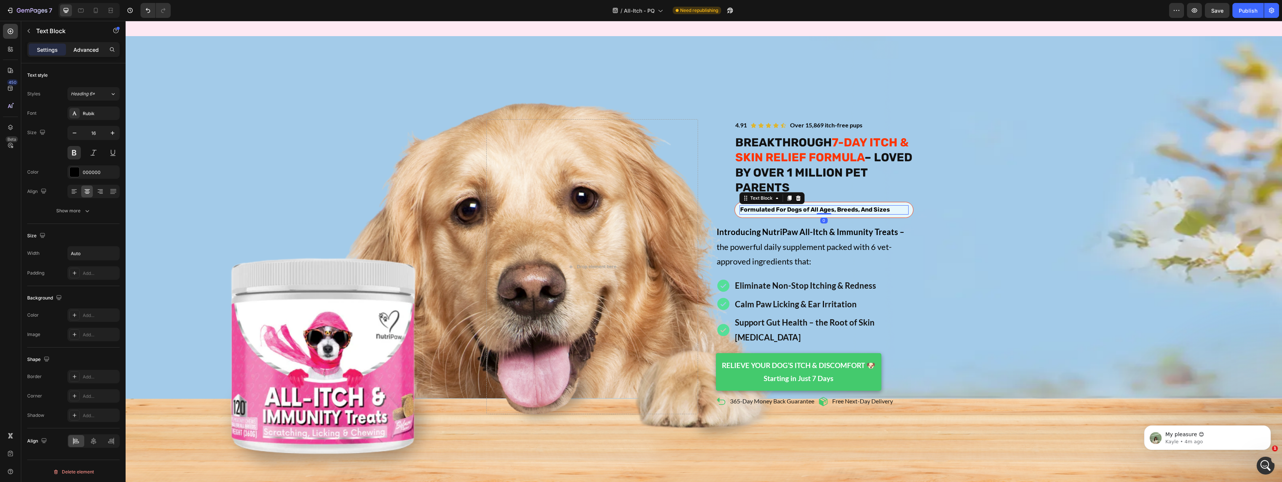
click at [91, 51] on p "Advanced" at bounding box center [85, 50] width 25 height 8
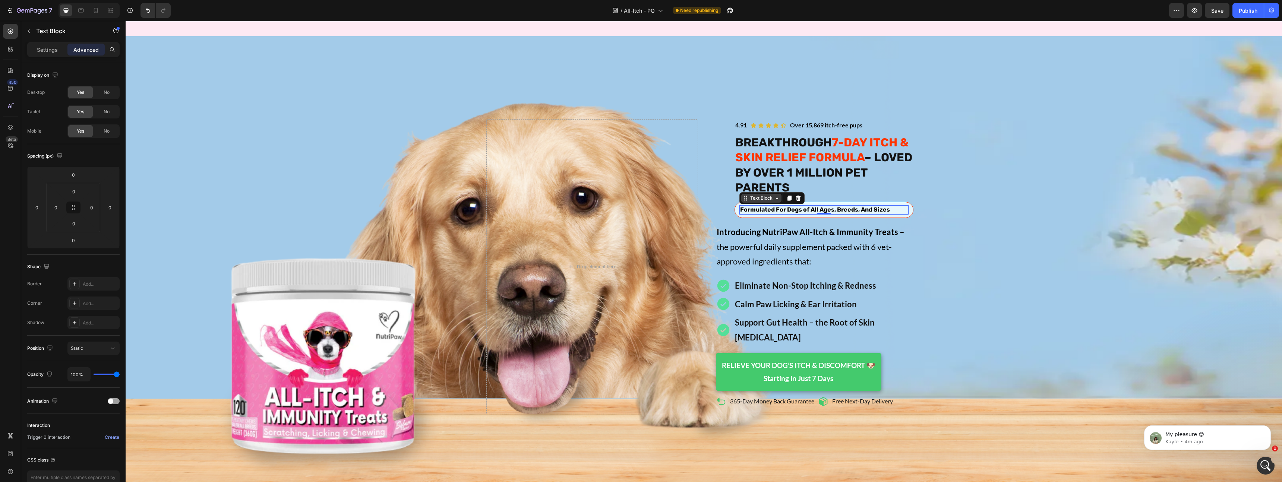
click at [778, 195] on icon at bounding box center [777, 198] width 6 height 6
click at [735, 202] on div "Formulated For Dogs of All Ages, Breeds, And Sizes Text Block Row 1 col Row 1 c…" at bounding box center [823, 210] width 179 height 16
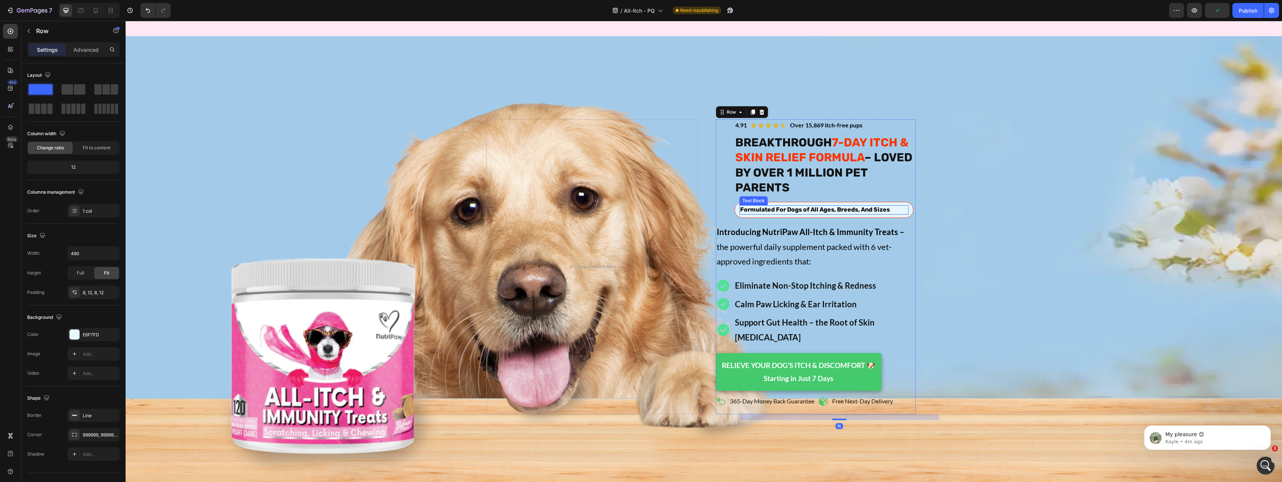
click at [747, 197] on div "Text Block" at bounding box center [753, 200] width 28 height 9
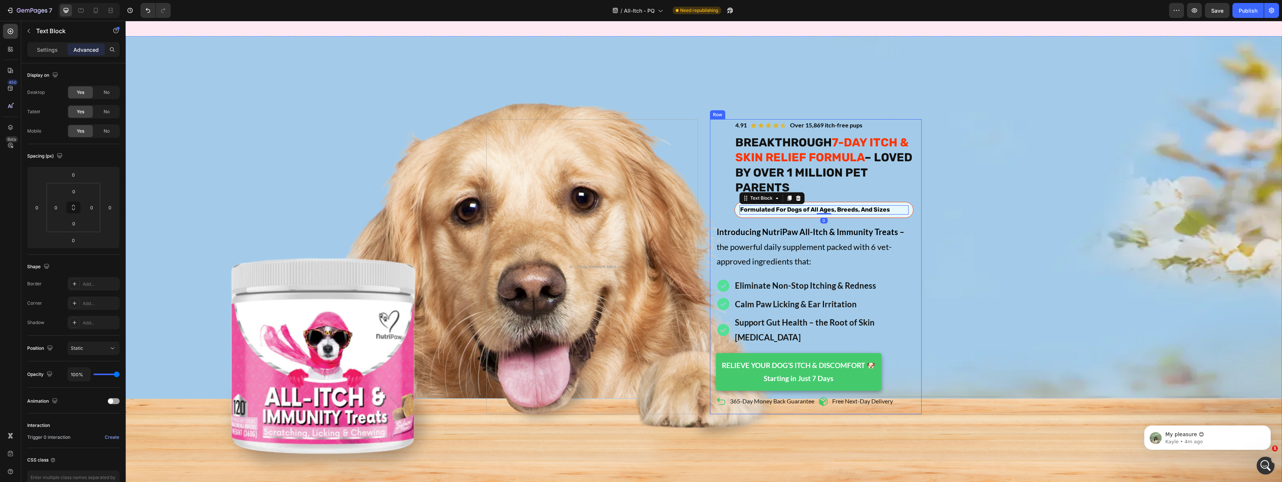
click at [742, 171] on strong "– LOVED BY OVER 1 MILLION PET PARENTS" at bounding box center [823, 173] width 177 height 44
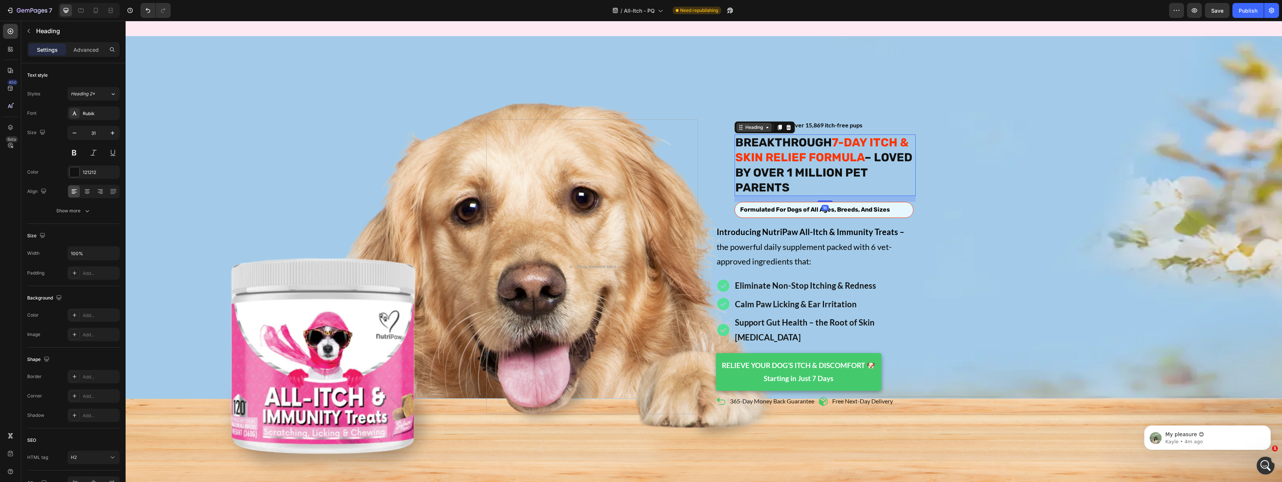
click at [754, 124] on div "Heading" at bounding box center [754, 127] width 20 height 7
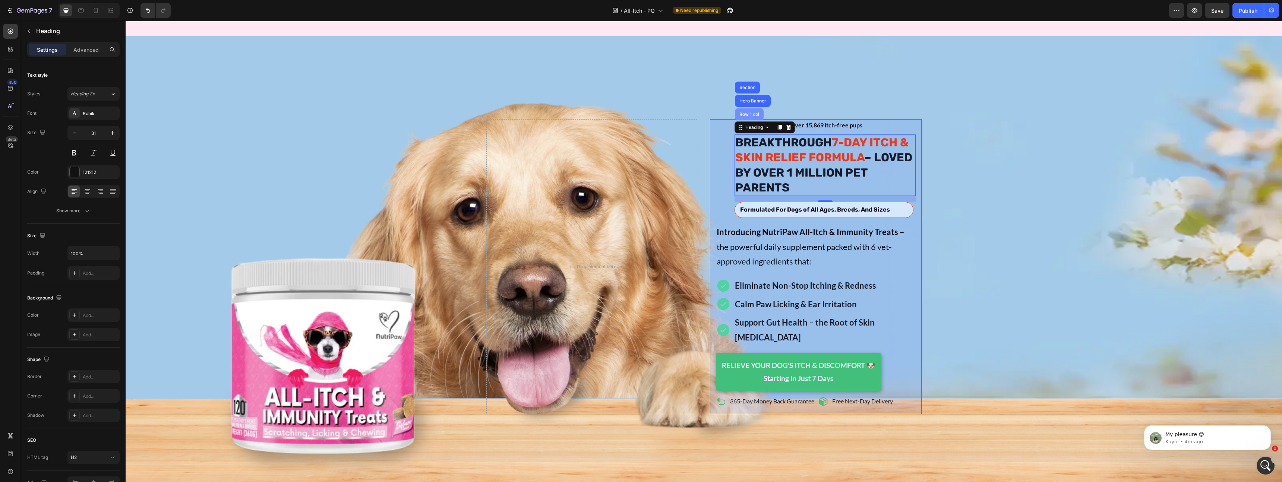
click at [750, 112] on div "Row 1 col" at bounding box center [749, 114] width 23 height 4
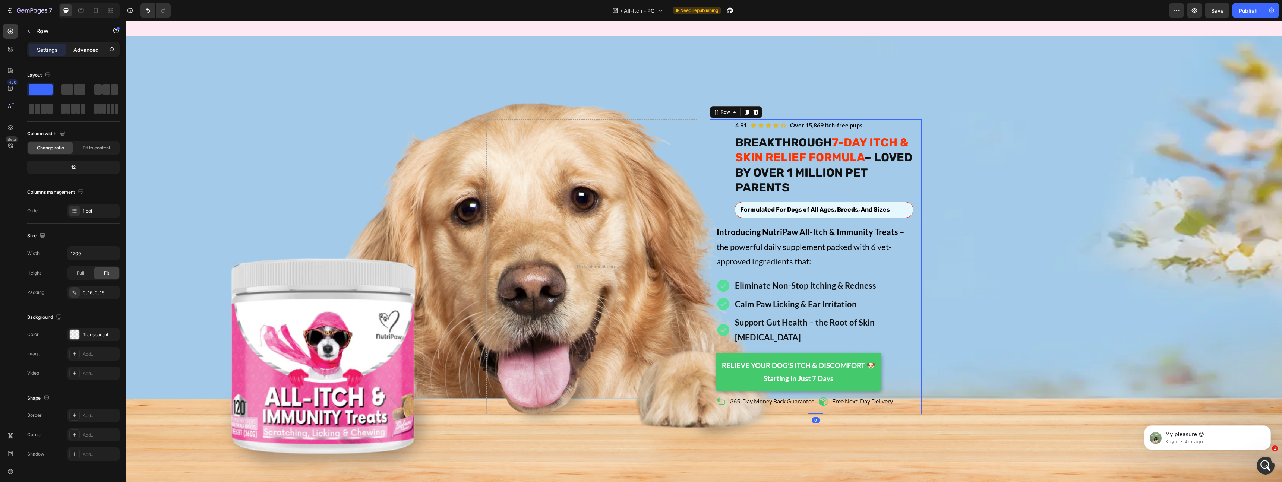
click at [88, 53] on p "Advanced" at bounding box center [85, 50] width 25 height 8
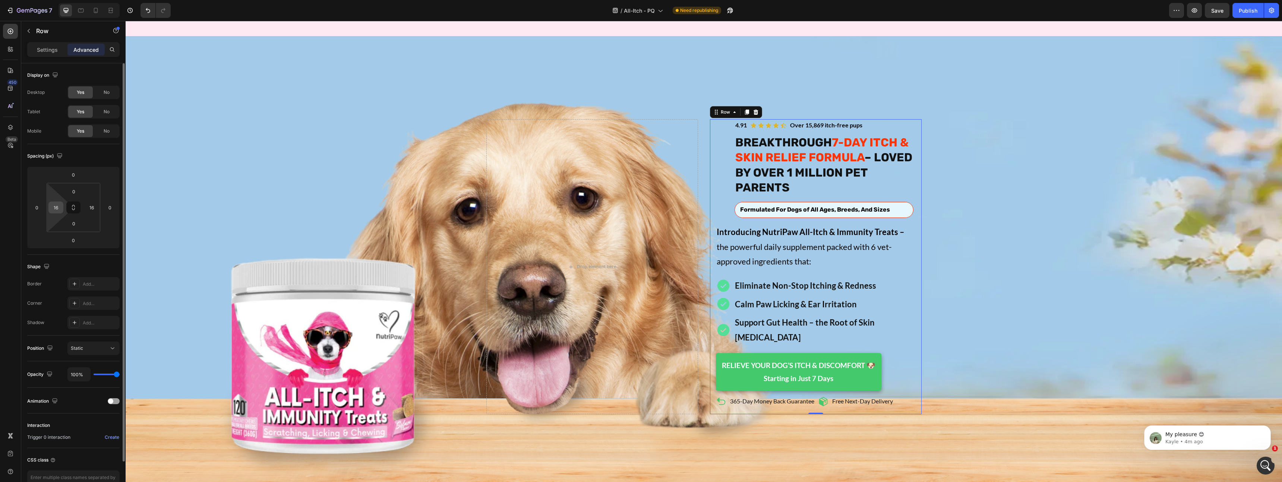
click at [57, 205] on input "16" at bounding box center [55, 207] width 11 height 11
type input "0"
click at [883, 258] on p "Introducing NutriPaw All-Itch & Immunity Treats – the powerful daily supplement…" at bounding box center [816, 247] width 198 height 44
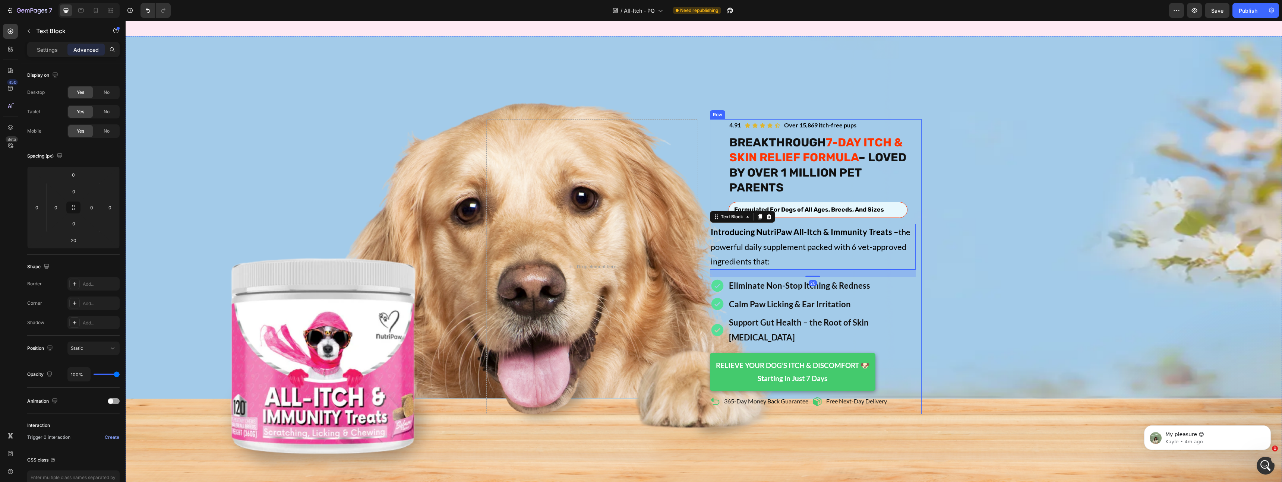
click at [888, 202] on div "Formulated For Dogs of All Ages, Breeds, And Sizes Text Block Row" at bounding box center [817, 210] width 179 height 16
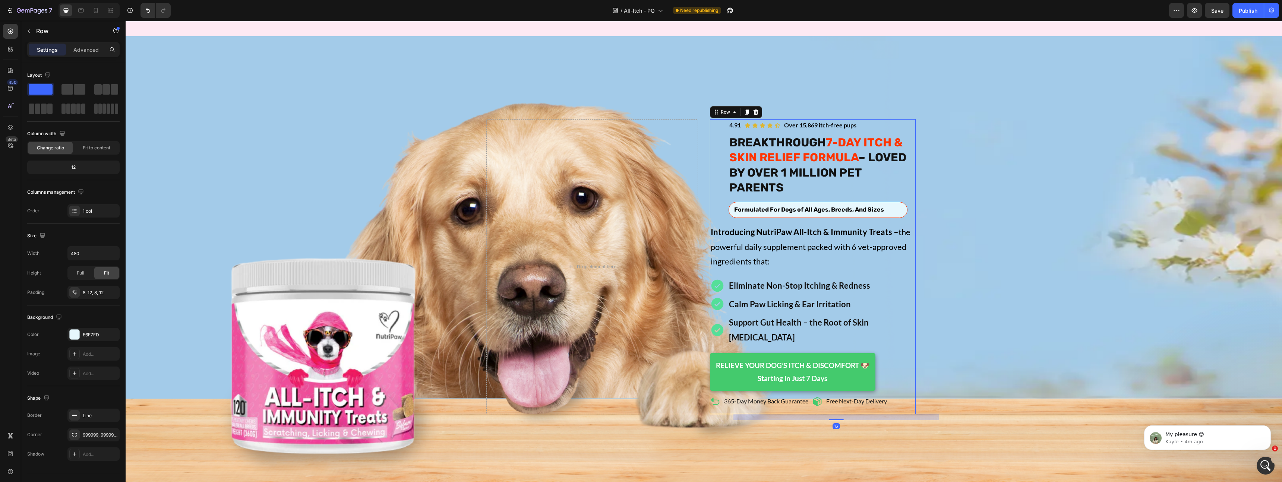
click at [897, 205] on div "Formulated For Dogs of All Ages, Breeds, And Sizes" at bounding box center [817, 209] width 169 height 9
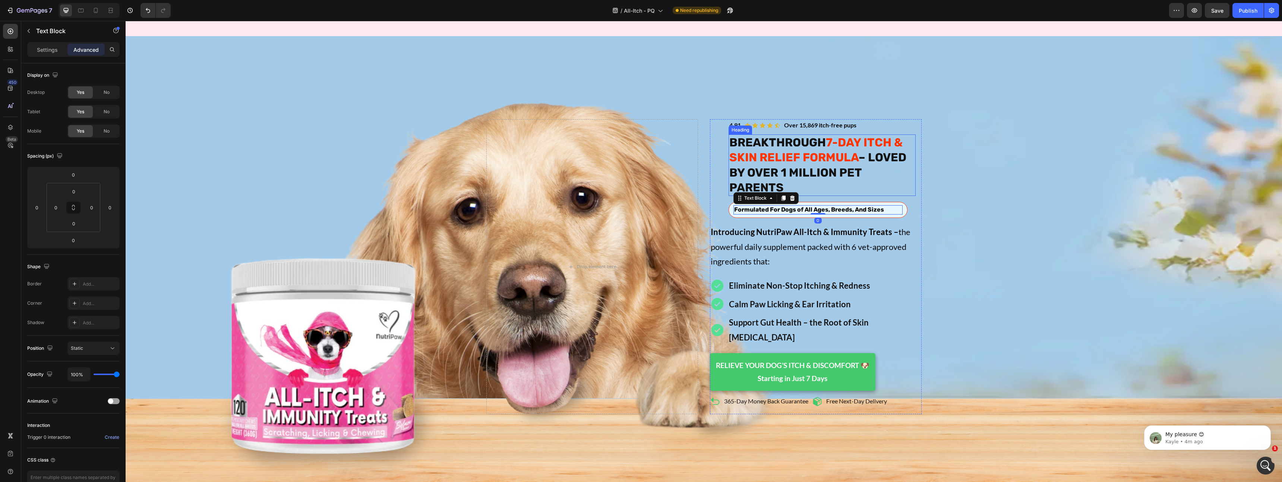
click at [858, 173] on h2 "BREAKTHROUGH 7-DAY ITCH & SKIN RELIEF FORMULA – LOVED BY OVER 1 MILLION PET PAR…" at bounding box center [821, 165] width 187 height 61
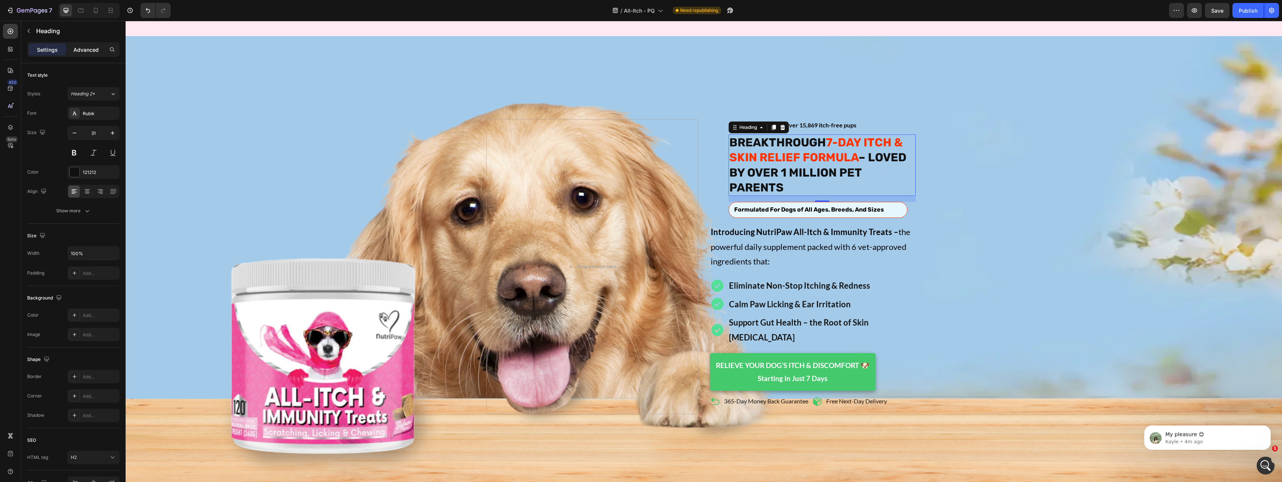
click at [86, 54] on div "Advanced" at bounding box center [85, 50] width 37 height 12
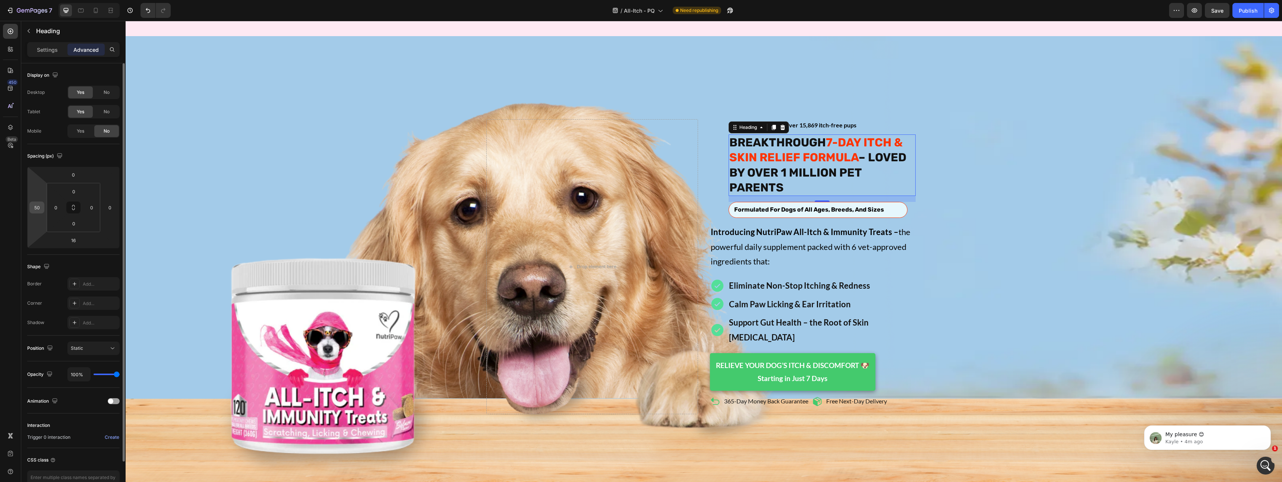
click at [37, 209] on input "50" at bounding box center [36, 207] width 11 height 11
type input "0"
drag, startPoint x: 821, startPoint y: 124, endPoint x: 813, endPoint y: 118, distance: 9.8
click at [821, 124] on div "Over 15,869 itch-free pups" at bounding box center [820, 125] width 74 height 12
click at [812, 118] on div "Text Block" at bounding box center [797, 114] width 29 height 9
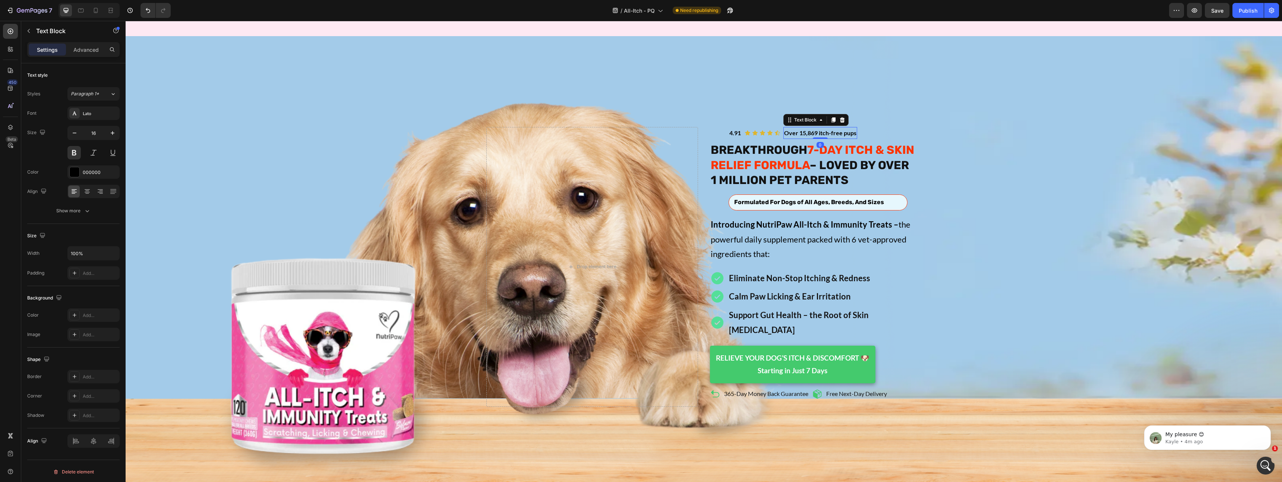
click at [866, 127] on div "Icon Icon Icon Icon Icon Icon List Over 15,869 itch-free pups Text Block 0 4.91…" at bounding box center [831, 133] width 206 height 12
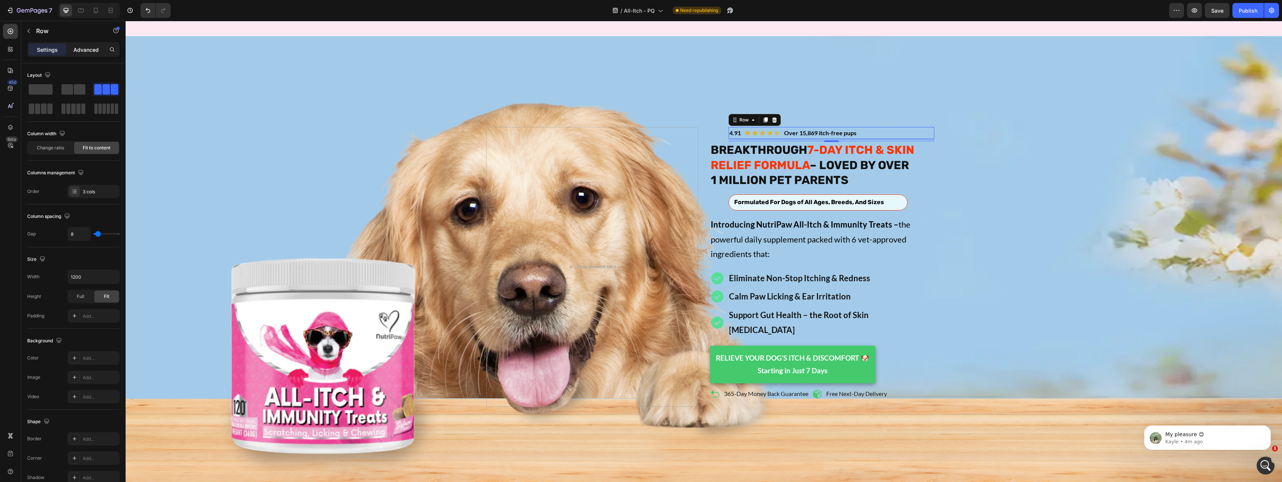
click at [78, 48] on p "Advanced" at bounding box center [85, 50] width 25 height 8
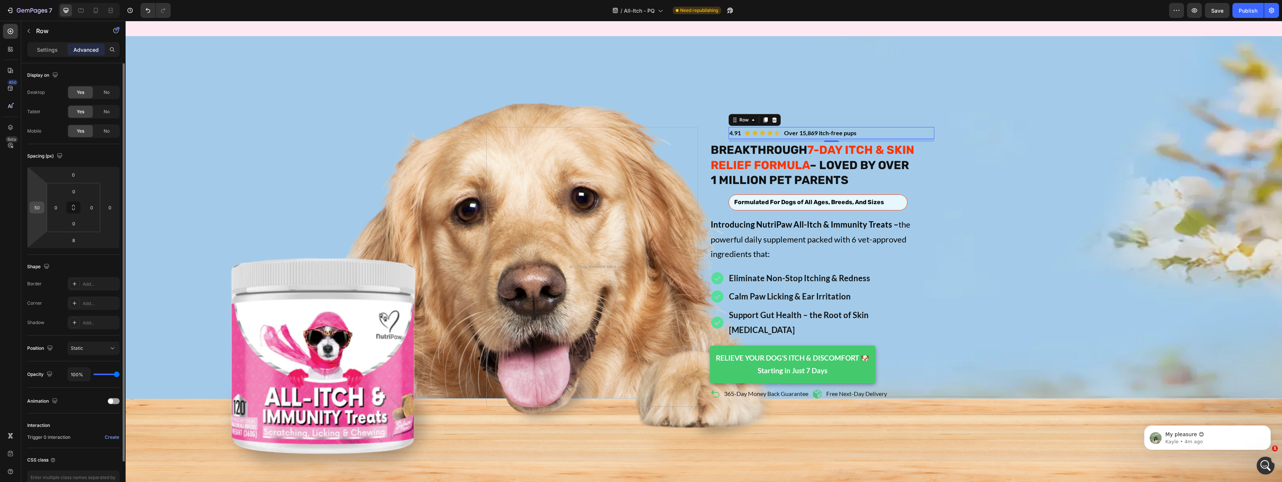
click at [42, 206] on div "50" at bounding box center [36, 208] width 15 height 12
click at [38, 207] on input "50" at bounding box center [36, 207] width 11 height 11
type input "0"
click at [901, 198] on div "Formulated For Dogs of All Ages, Breeds, And Sizes" at bounding box center [817, 202] width 169 height 9
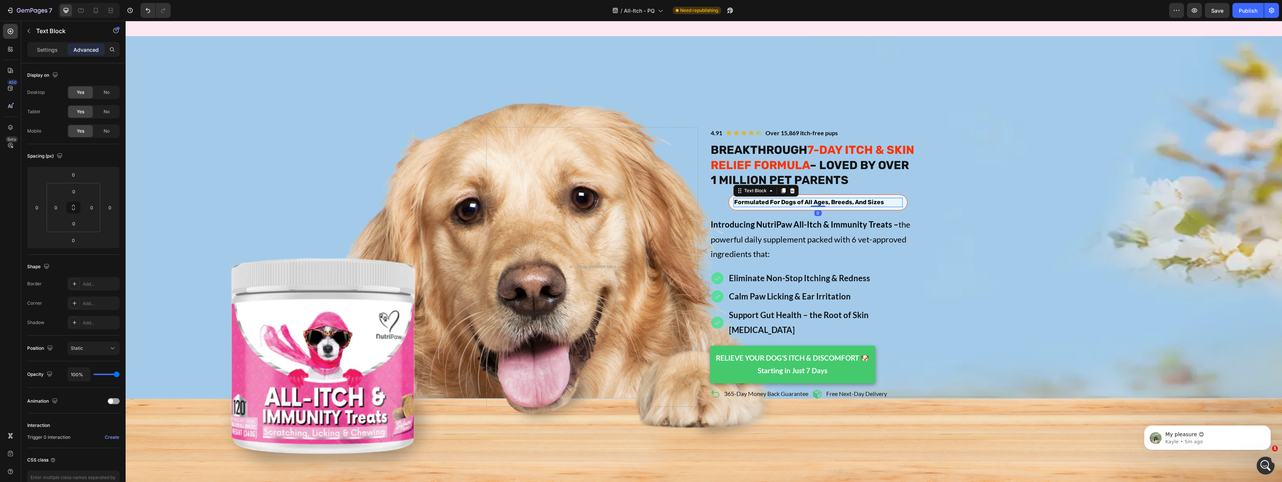
click at [895, 198] on div "Formulated For Dogs of All Ages, Breeds, And Sizes" at bounding box center [817, 202] width 169 height 9
click at [53, 50] on p "Settings" at bounding box center [47, 50] width 21 height 8
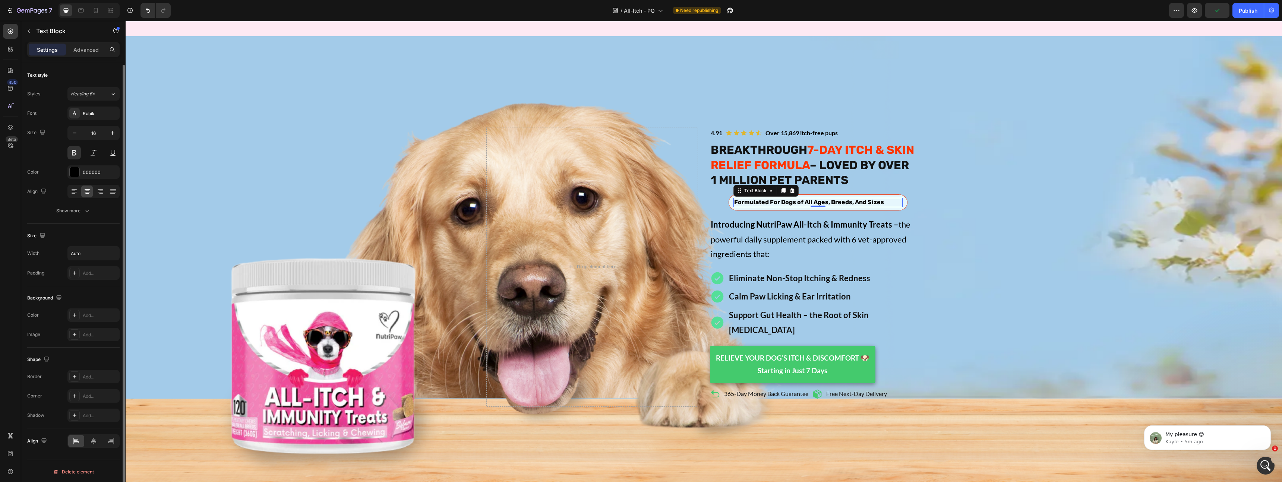
scroll to position [1, 0]
click at [95, 442] on icon at bounding box center [93, 439] width 7 height 7
click at [82, 443] on div at bounding box center [76, 440] width 16 height 12
click at [75, 193] on icon at bounding box center [73, 189] width 7 height 7
click at [73, 192] on icon at bounding box center [74, 192] width 4 height 1
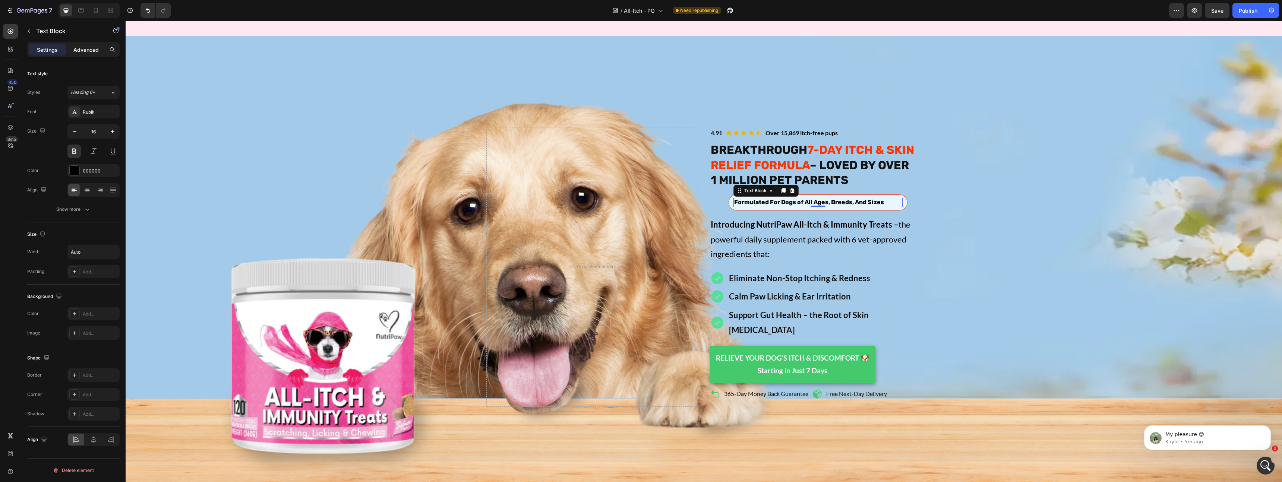
click at [83, 51] on p "Advanced" at bounding box center [85, 50] width 25 height 8
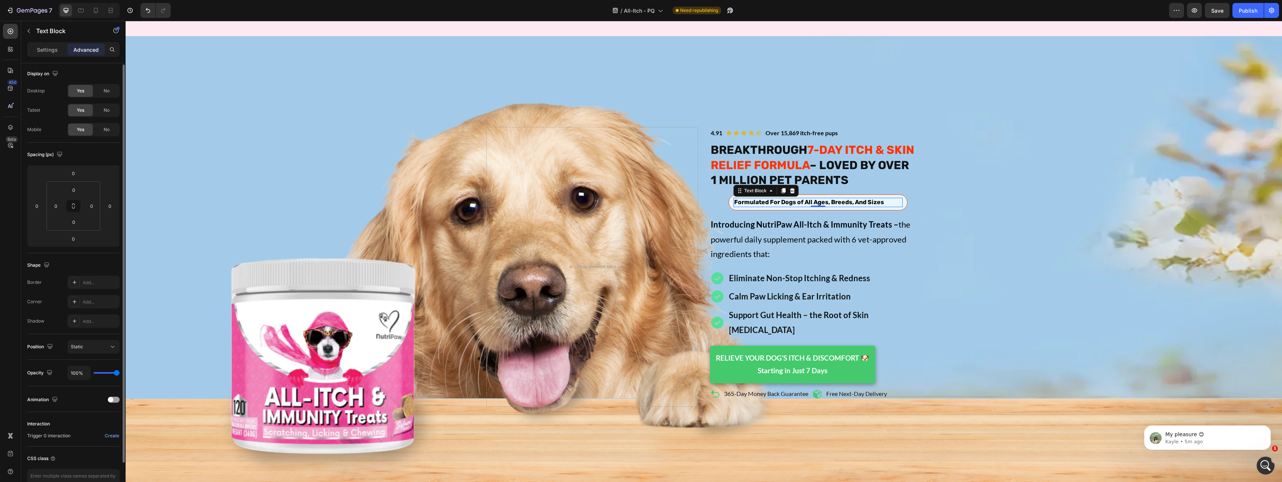
click at [80, 91] on span "Yes" at bounding box center [80, 91] width 7 height 7
click at [109, 91] on span "No" at bounding box center [107, 91] width 6 height 7
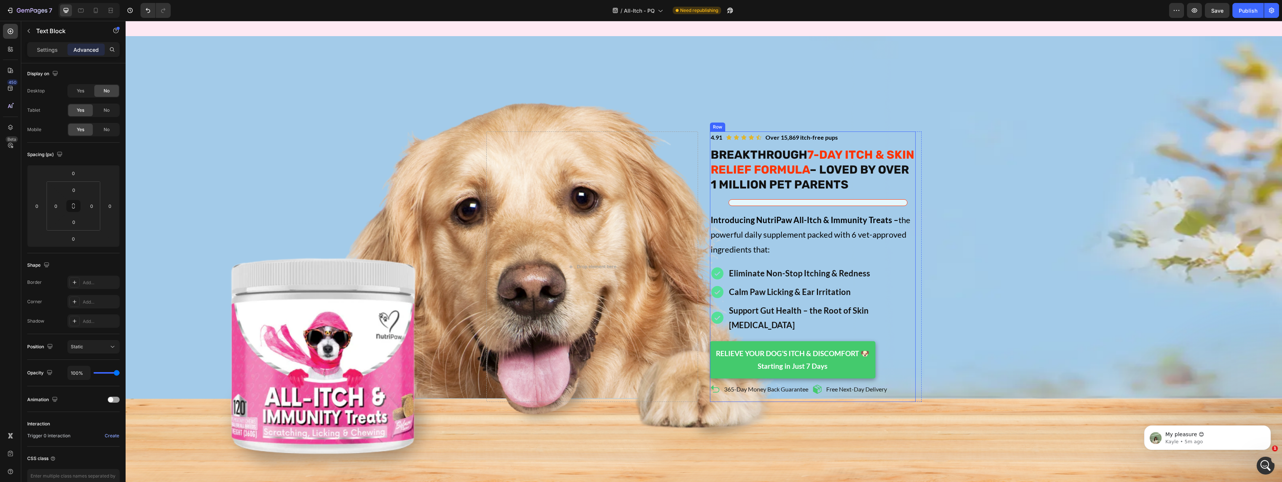
click at [742, 199] on div "Formulated For Dogs of All Ages, Breeds, And Sizes Text Block 0 Row" at bounding box center [817, 202] width 179 height 7
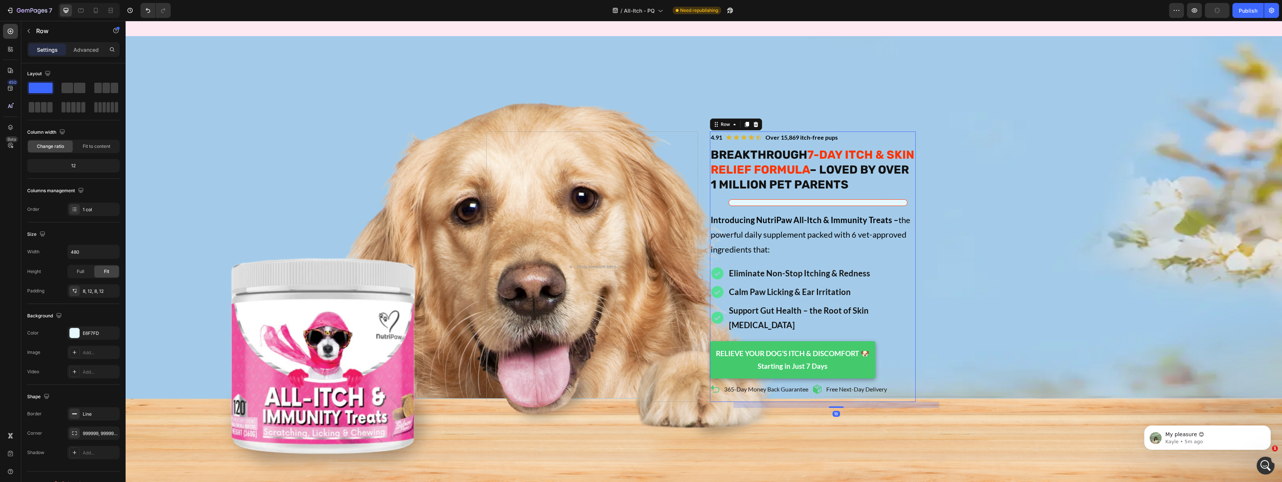
scroll to position [0, 0]
click at [735, 199] on div "Formulated For Dogs of All Ages, Breeds, And Sizes Text Block Row 16" at bounding box center [817, 202] width 179 height 7
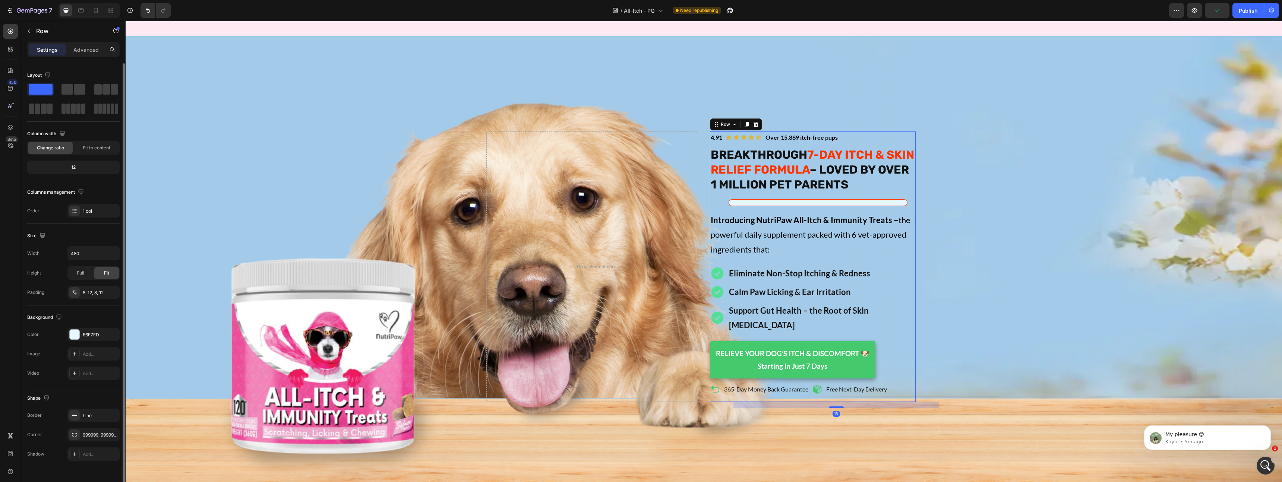
click at [742, 199] on div "Formulated For Dogs of All Ages, Breeds, And Sizes Text Block Row 16" at bounding box center [817, 202] width 179 height 7
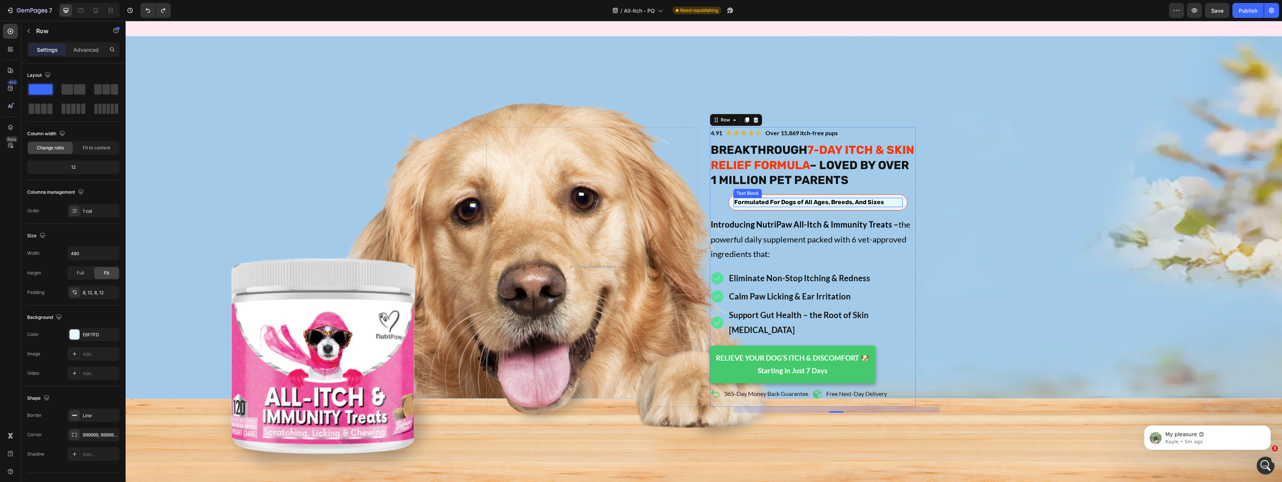
click at [755, 199] on span "Formulated For Dogs of All Ages, Breeds, And Sizes" at bounding box center [809, 202] width 150 height 7
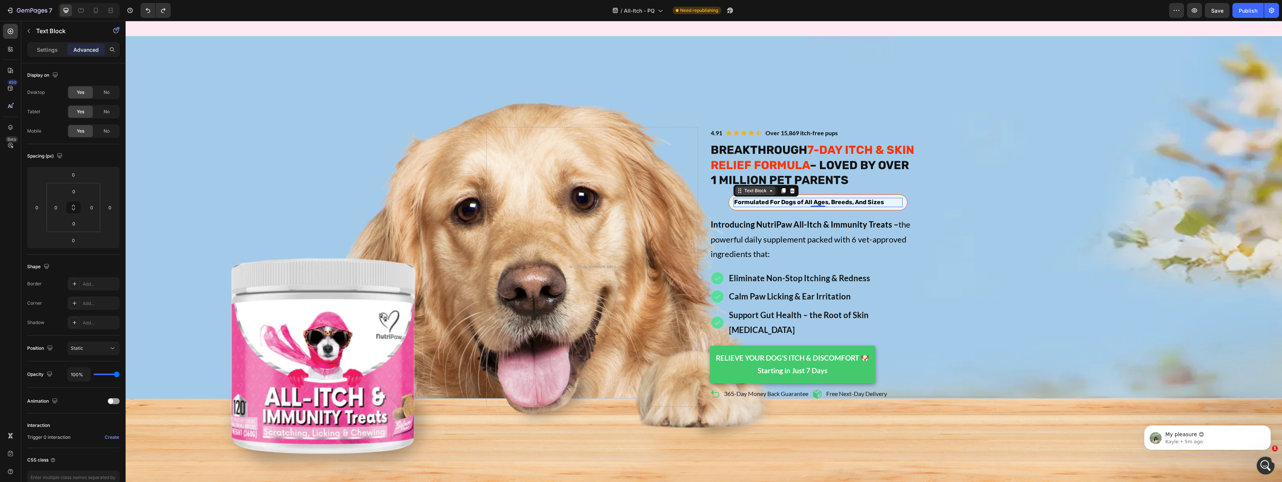
click at [771, 188] on icon at bounding box center [771, 191] width 6 height 6
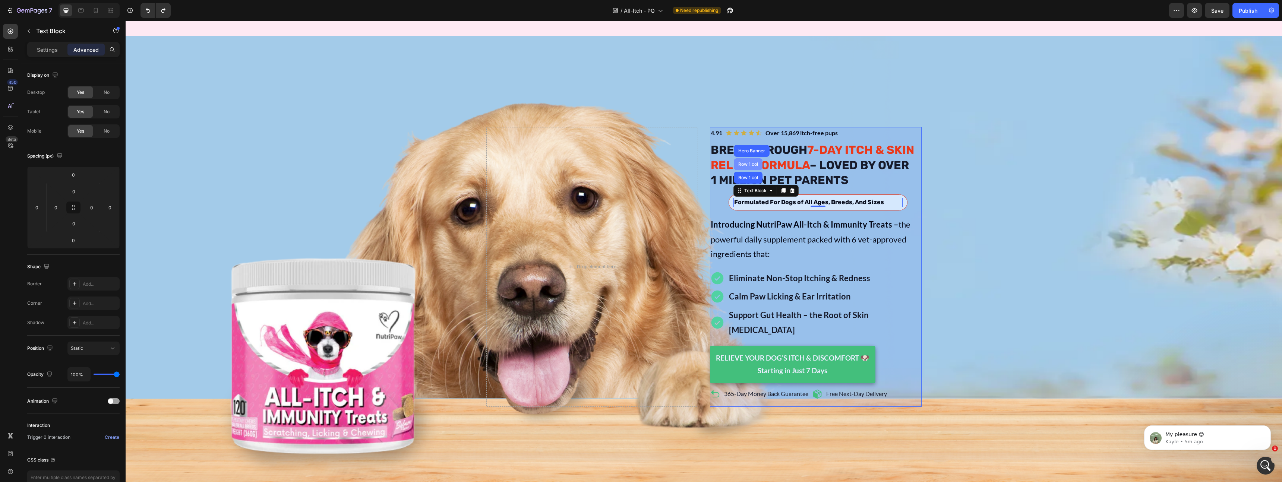
click at [745, 162] on div "Row 1 col" at bounding box center [748, 164] width 23 height 4
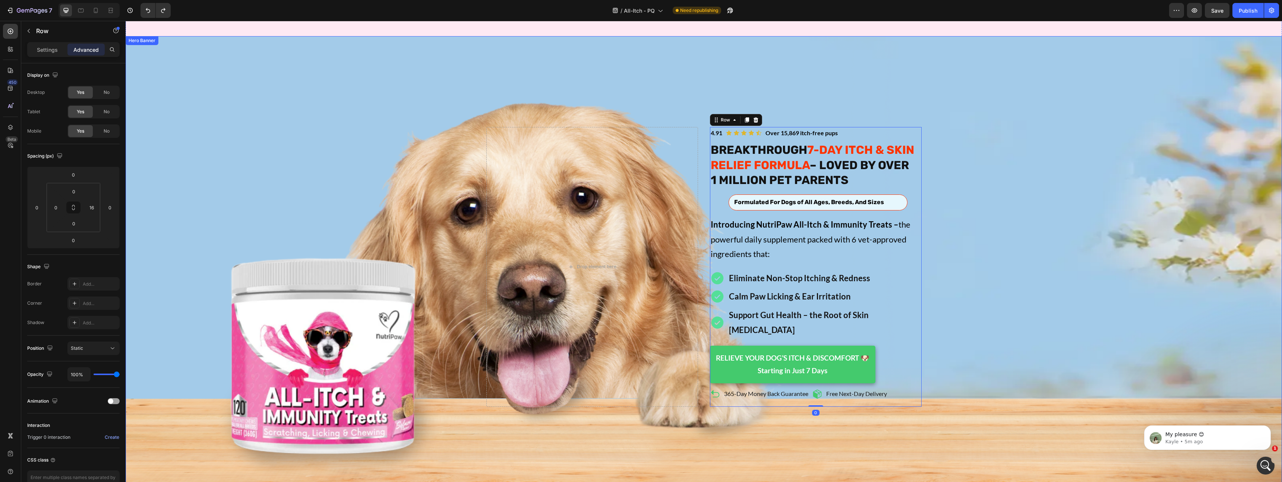
click at [1005, 229] on div "Background Image" at bounding box center [704, 266] width 1156 height 461
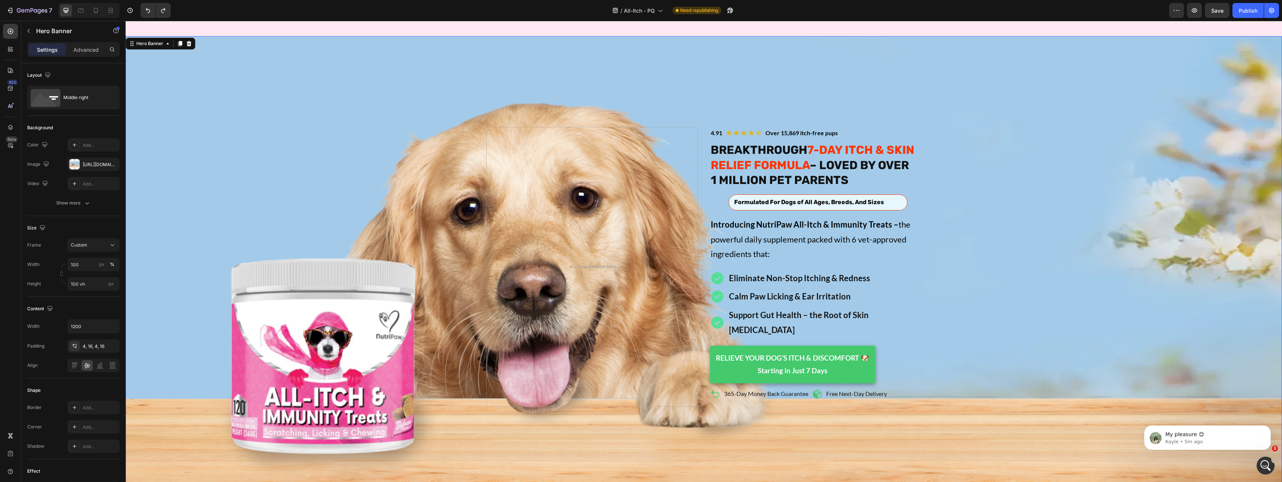
click at [1005, 229] on div "Background Image" at bounding box center [704, 266] width 1156 height 461
click at [900, 198] on div "Formulated For Dogs of All Ages, Breeds, And Sizes" at bounding box center [817, 202] width 169 height 9
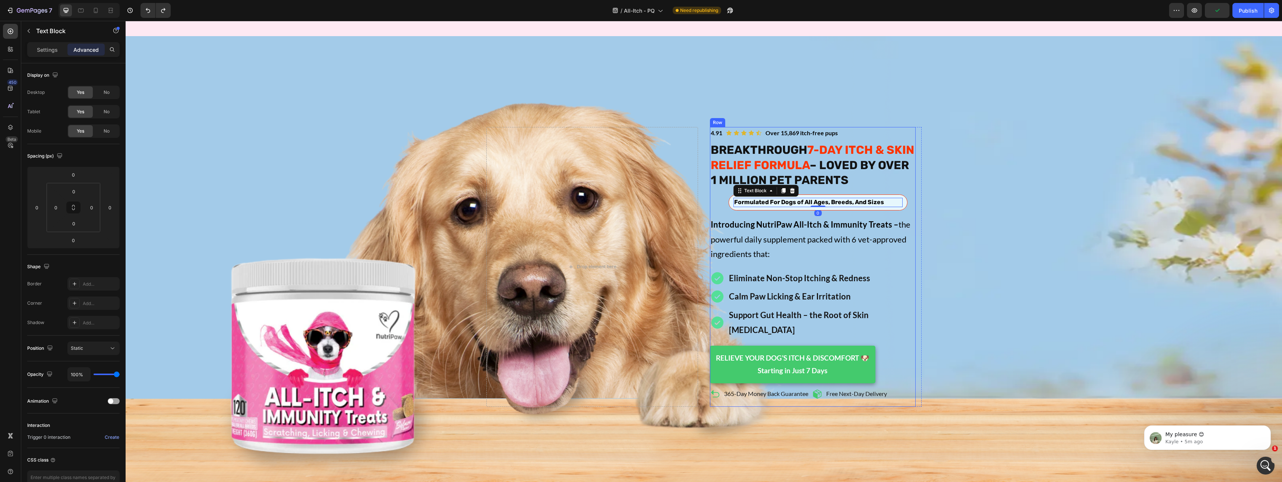
click at [900, 195] on div "Formulated For Dogs of All Ages, Breeds, And Sizes Text Block 0 Row" at bounding box center [817, 203] width 179 height 16
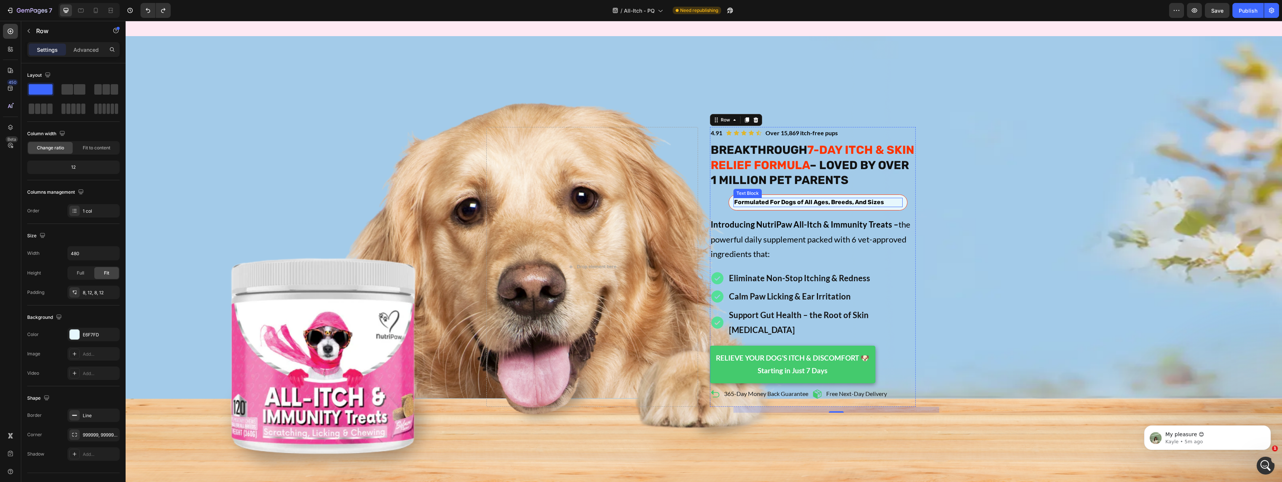
click at [898, 198] on div "Formulated For Dogs of All Ages, Breeds, And Sizes" at bounding box center [817, 202] width 169 height 9
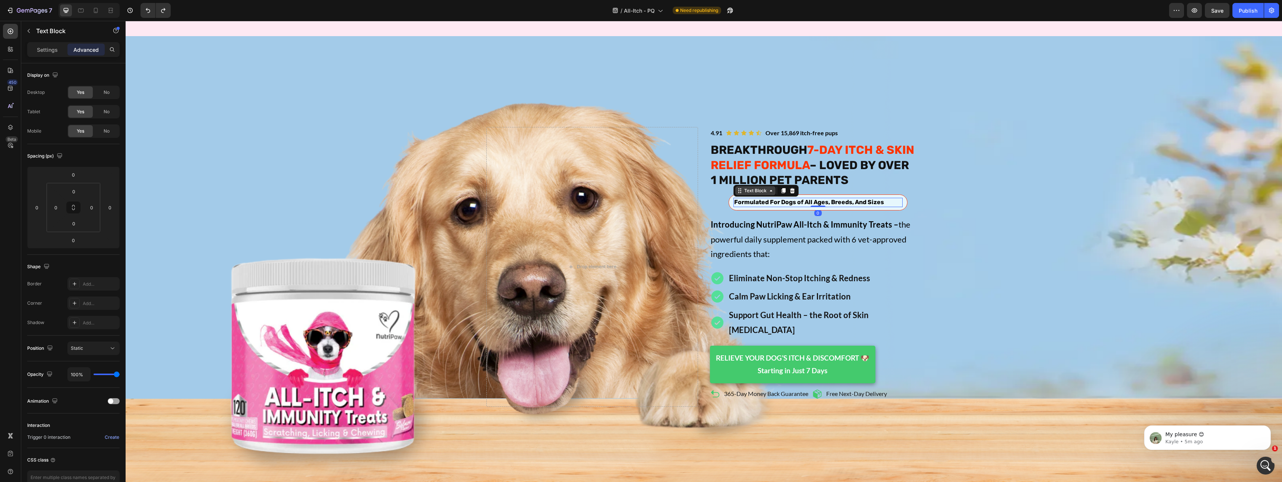
click at [760, 186] on div "Text Block" at bounding box center [755, 190] width 40 height 9
click at [793, 271] on p "Eliminate Non-Stop Itching & Redness" at bounding box center [822, 278] width 186 height 15
click at [774, 199] on span "Formulated For Dogs of All Ages, Breeds, And Sizes" at bounding box center [809, 202] width 150 height 7
click at [844, 233] on span "Introducing NutriPaw All-Itch & Immunity Treats – the powerful daily supplement…" at bounding box center [811, 238] width 200 height 39
click at [842, 200] on div "Formulated For Dogs of All Ages, Breeds, And Sizes Text Block Row" at bounding box center [817, 203] width 179 height 16
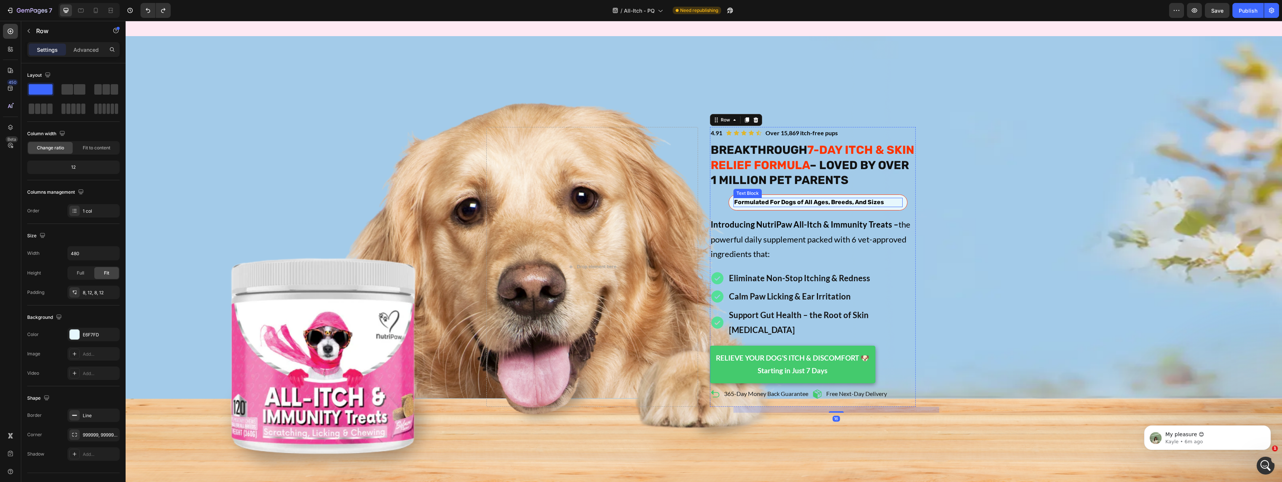
click at [835, 199] on span "Formulated For Dogs of All Ages, Breeds, And Sizes" at bounding box center [809, 202] width 150 height 7
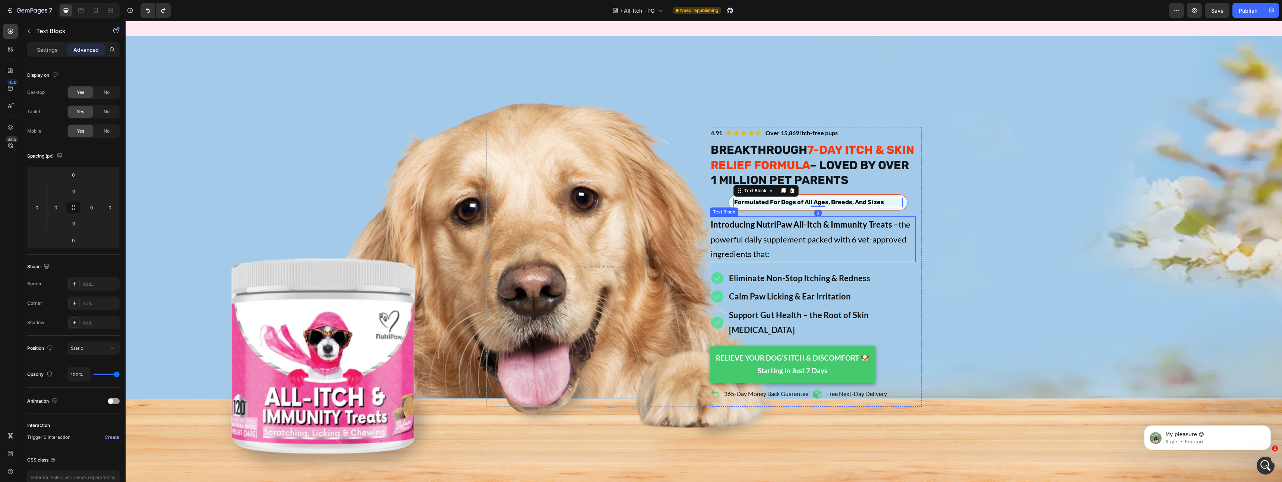
click at [908, 217] on p "Introducing NutriPaw All-Itch & Immunity Treats – the powerful daily supplement…" at bounding box center [813, 239] width 204 height 44
click at [917, 203] on div "Icon Icon Icon Icon Icon Icon List Over 15,869 itch-free pups Text Block 4.91 T…" at bounding box center [816, 267] width 212 height 280
click at [894, 198] on div "Formulated For Dogs of All Ages, Breeds, And Sizes" at bounding box center [817, 202] width 169 height 9
click at [762, 187] on div "Text Block" at bounding box center [755, 190] width 25 height 7
click at [50, 52] on p "Settings" at bounding box center [47, 50] width 21 height 8
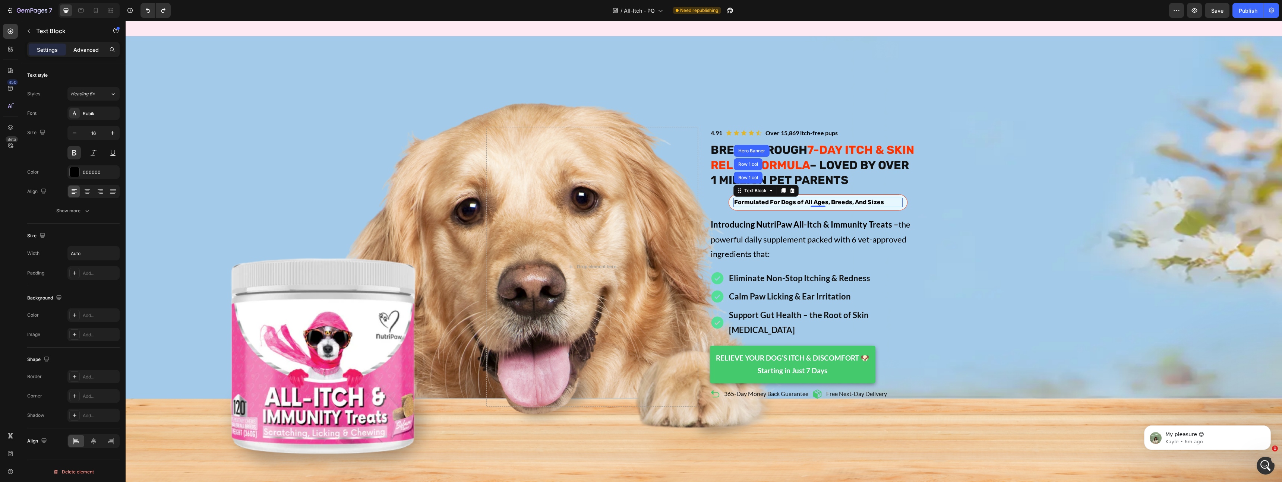
click at [78, 51] on p "Advanced" at bounding box center [85, 50] width 25 height 8
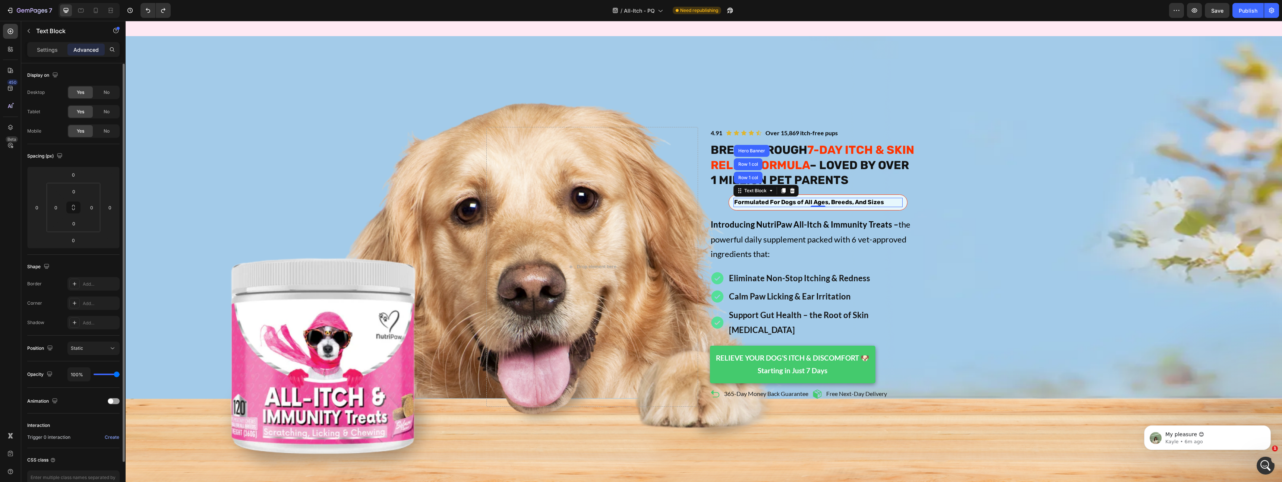
scroll to position [0, 0]
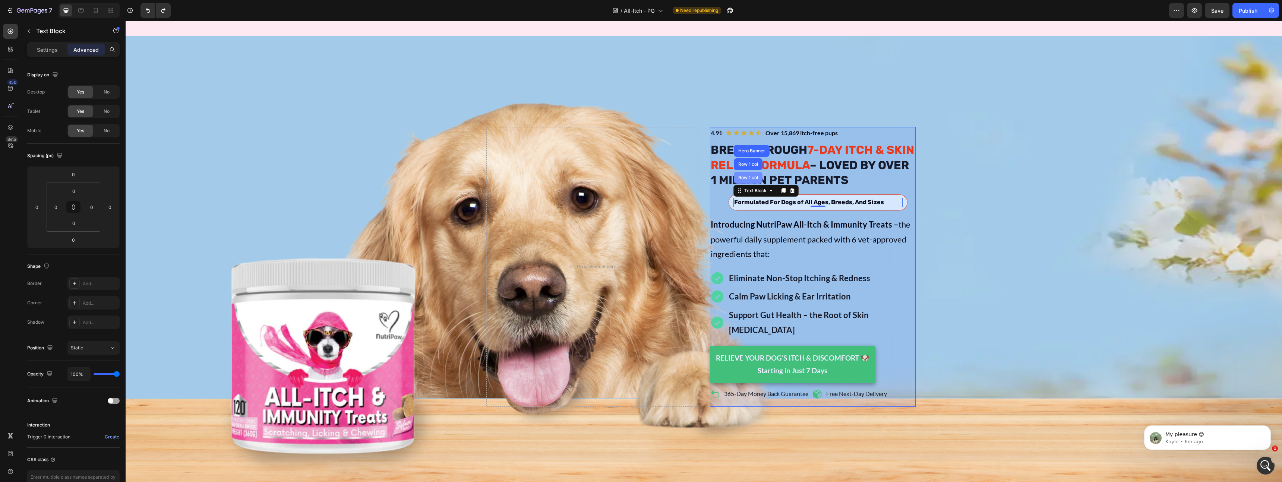
click at [743, 174] on div "Row 1 col" at bounding box center [748, 178] width 29 height 12
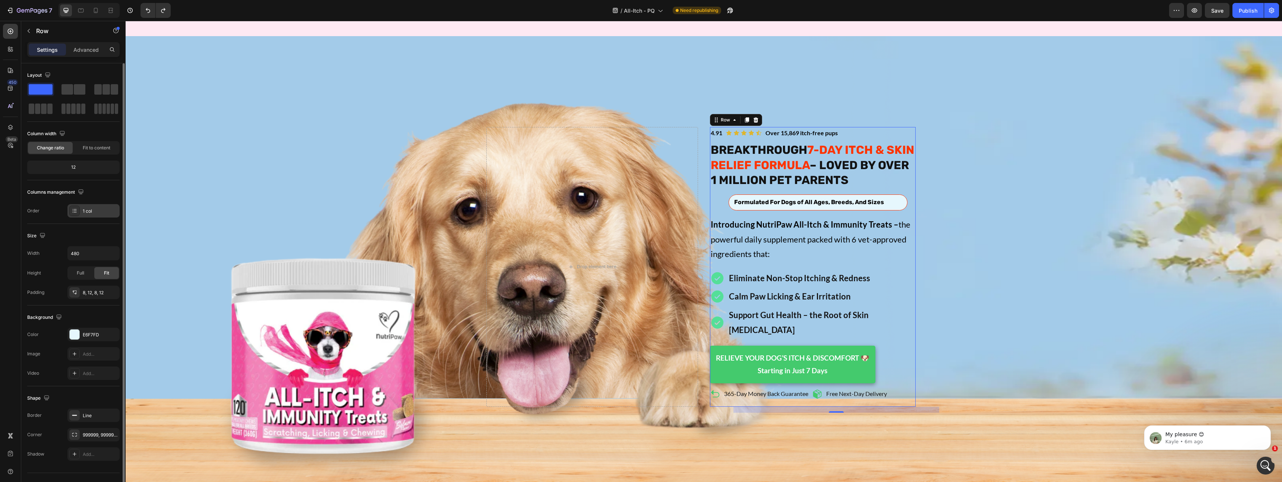
scroll to position [15, 0]
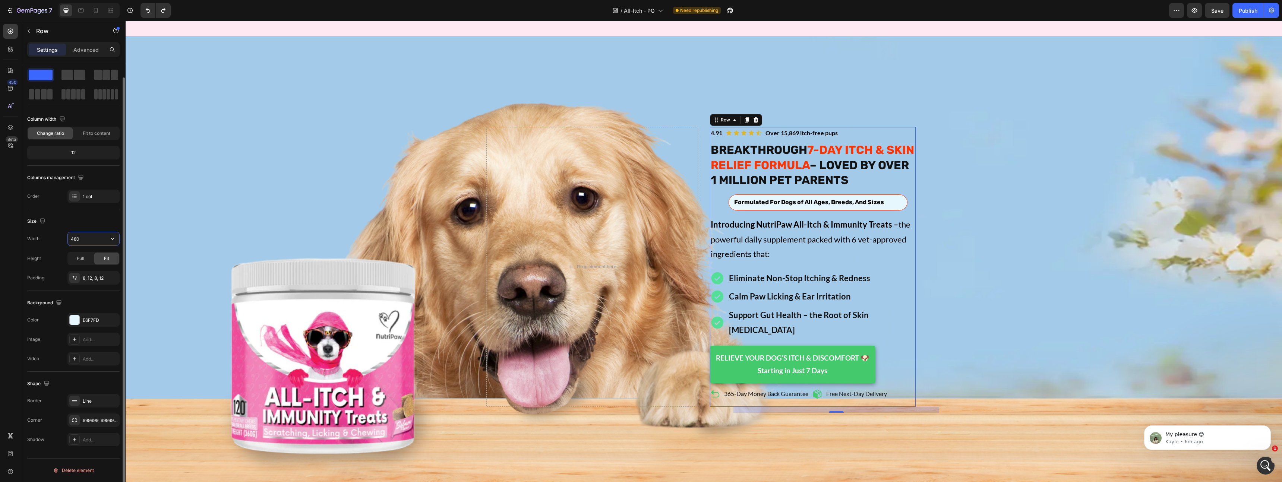
click at [82, 242] on input "480" at bounding box center [93, 238] width 51 height 13
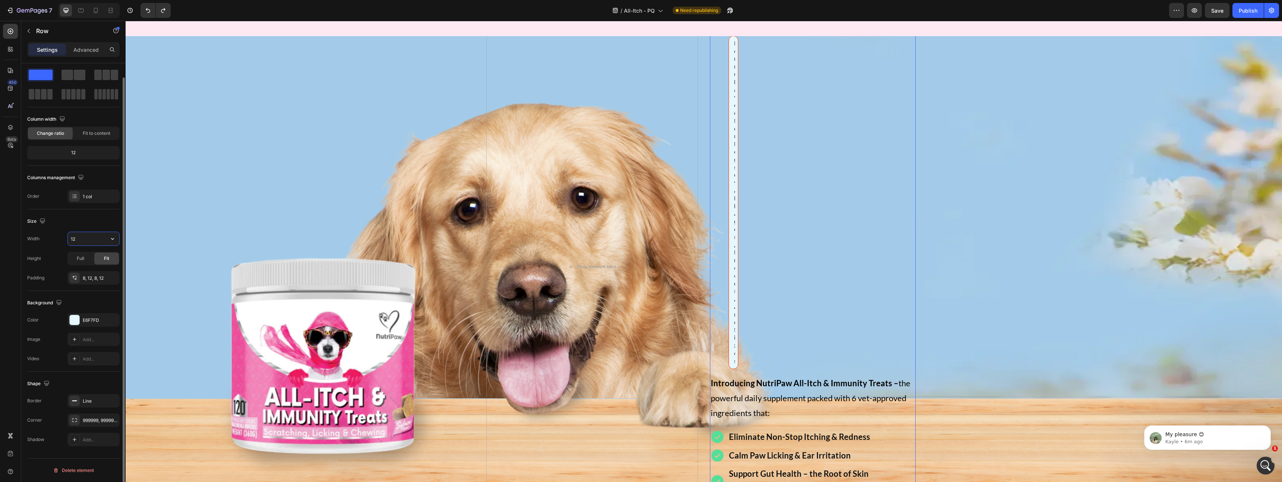
type input "1"
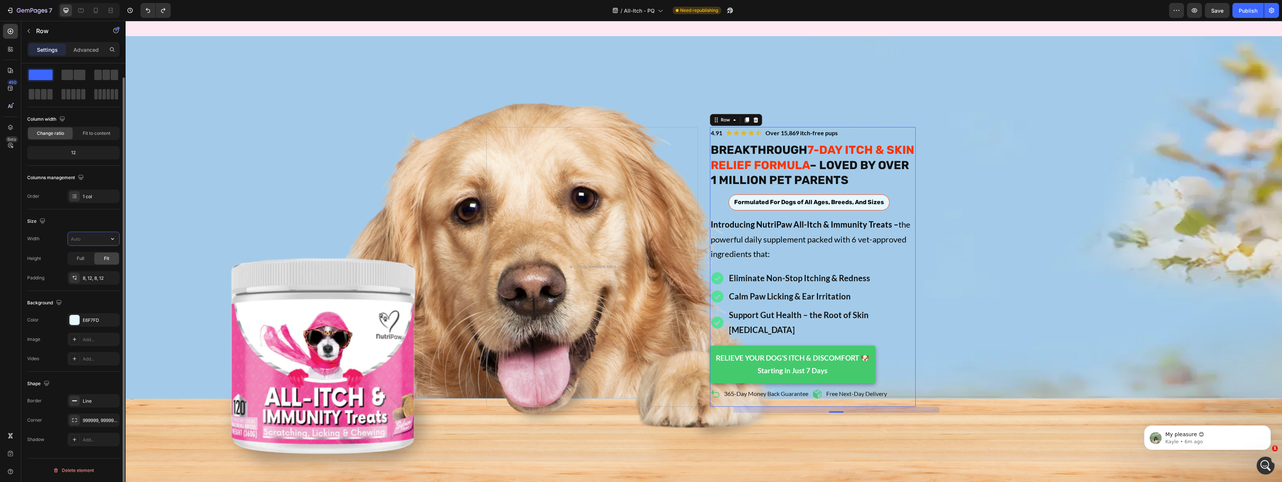
click at [78, 209] on div "Size Width Height Full Fit Padding 8, 12, 8, 12" at bounding box center [73, 250] width 92 height 82
click at [110, 418] on icon "button" at bounding box center [112, 420] width 6 height 6
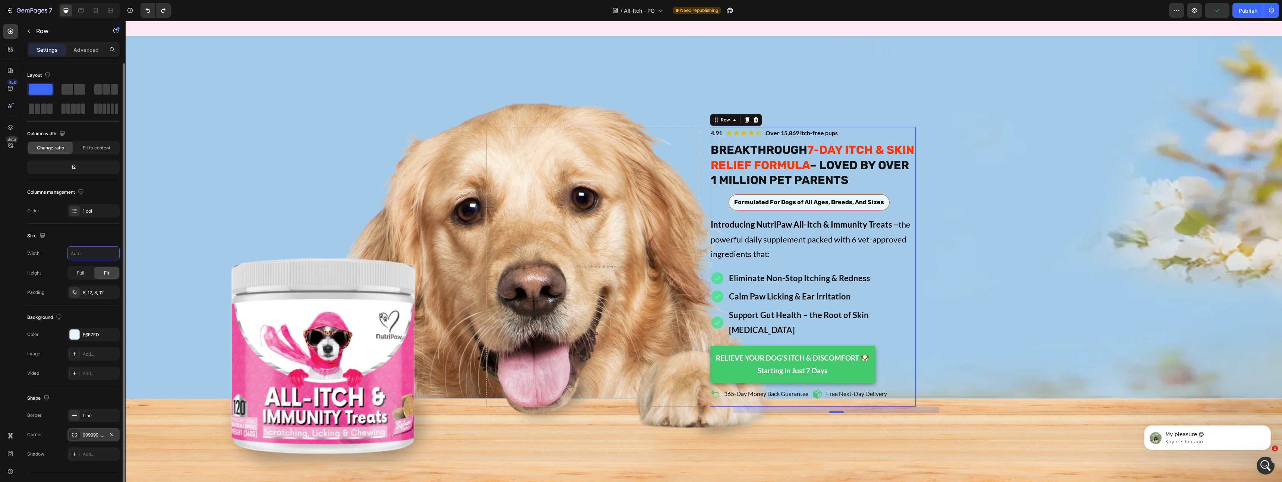
scroll to position [5, 0]
click at [94, 287] on div "8, 12, 8, 12" at bounding box center [94, 287] width 22 height 7
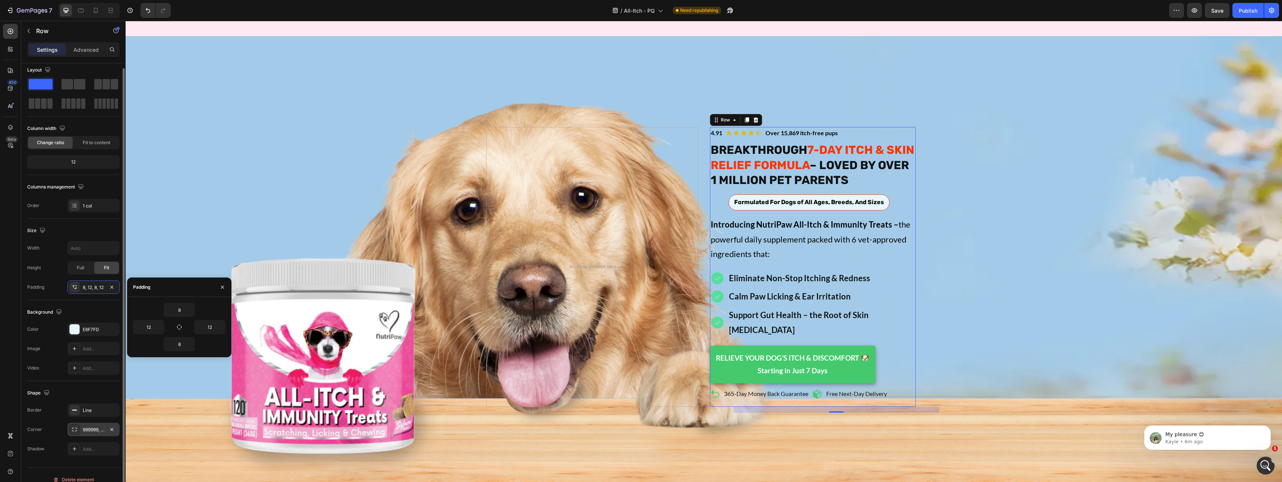
click at [81, 225] on div "Size" at bounding box center [73, 231] width 92 height 12
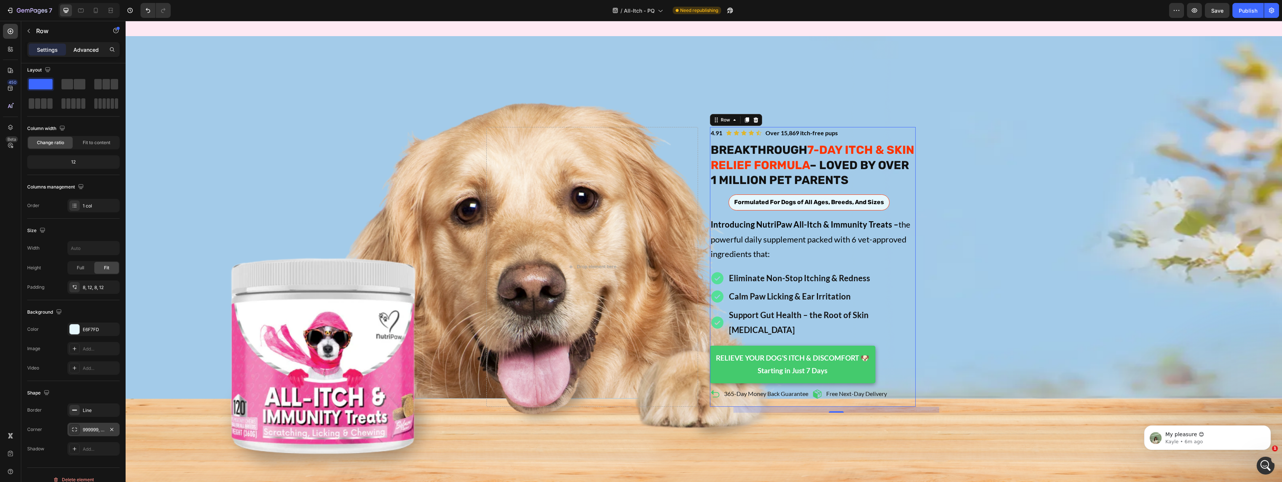
click at [94, 55] on div "Advanced" at bounding box center [85, 50] width 37 height 12
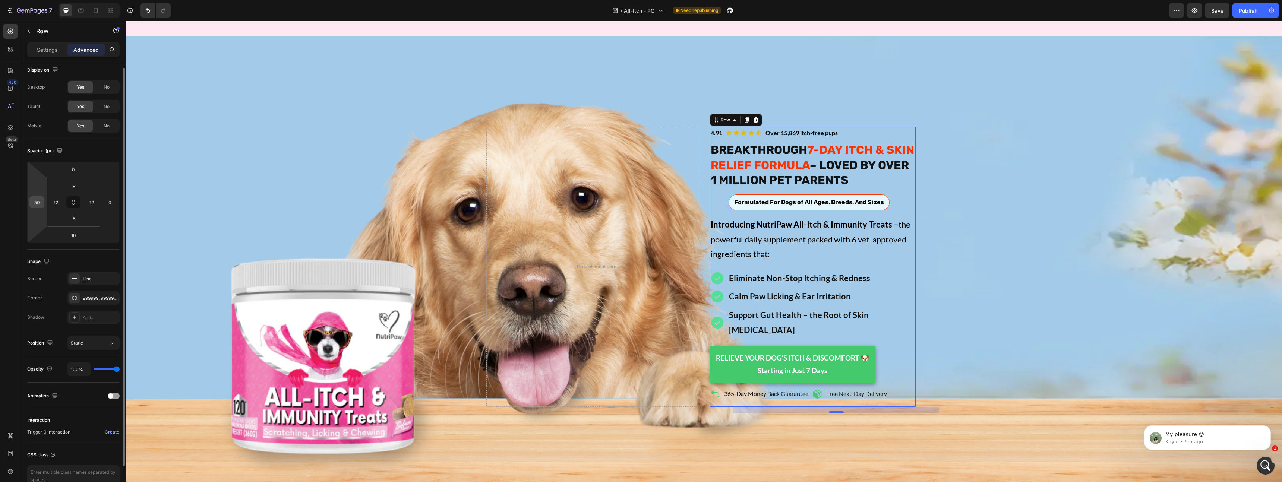
click at [41, 200] on input "50" at bounding box center [36, 202] width 11 height 11
type input "0"
click at [940, 172] on div "Background Image" at bounding box center [704, 266] width 1156 height 461
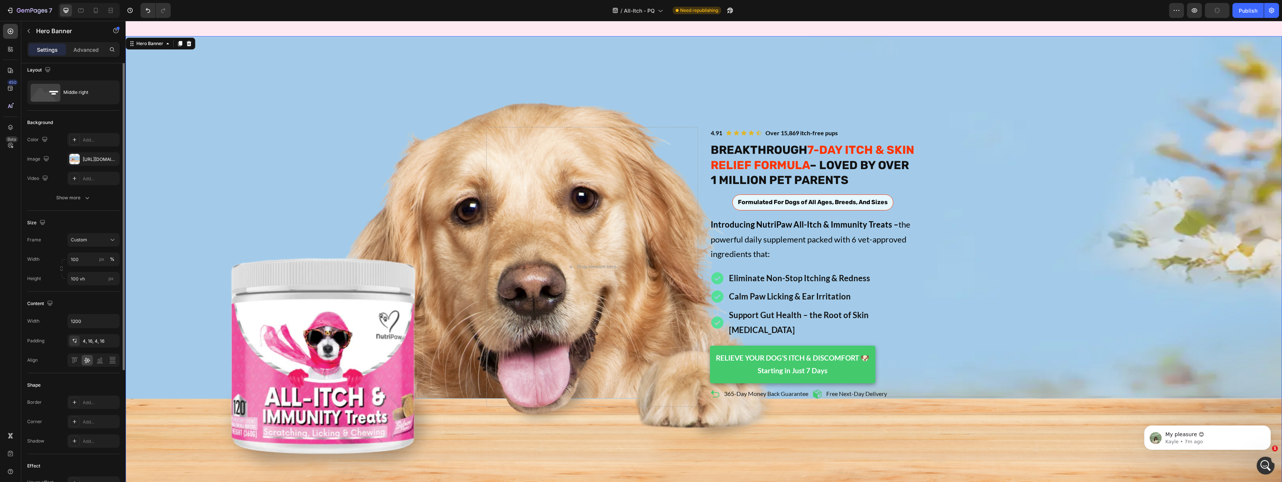
scroll to position [0, 0]
click at [921, 178] on div "Icon Icon Icon Icon Icon Icon List Over 15,869 itch-free pups Text Block 4.91 T…" at bounding box center [703, 267] width 447 height 283
click at [894, 195] on div "Icon Icon Icon Icon Icon Icon List Over 15,869 itch-free pups Text Block 4.91 T…" at bounding box center [813, 267] width 206 height 280
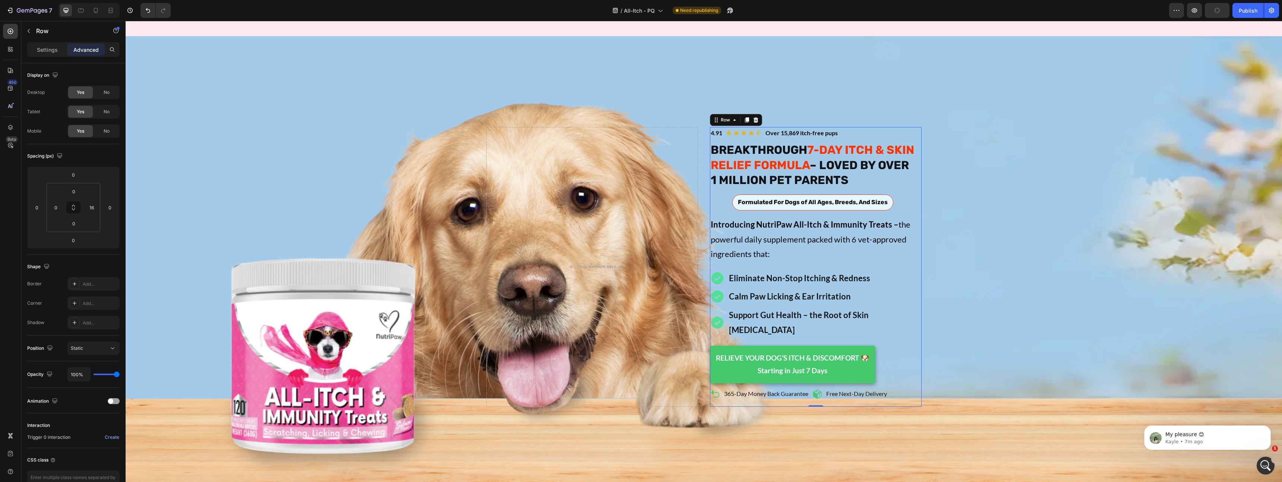
click at [888, 198] on div "Formulated For Dogs of All Ages, Breeds, And Sizes" at bounding box center [812, 202] width 151 height 9
click at [891, 195] on div "Formulated For Dogs of All Ages, Breeds, And Sizes Text Block 0 Row" at bounding box center [812, 203] width 161 height 16
click at [95, 301] on div "999999, 999999, 999999, 999999" at bounding box center [94, 303] width 22 height 7
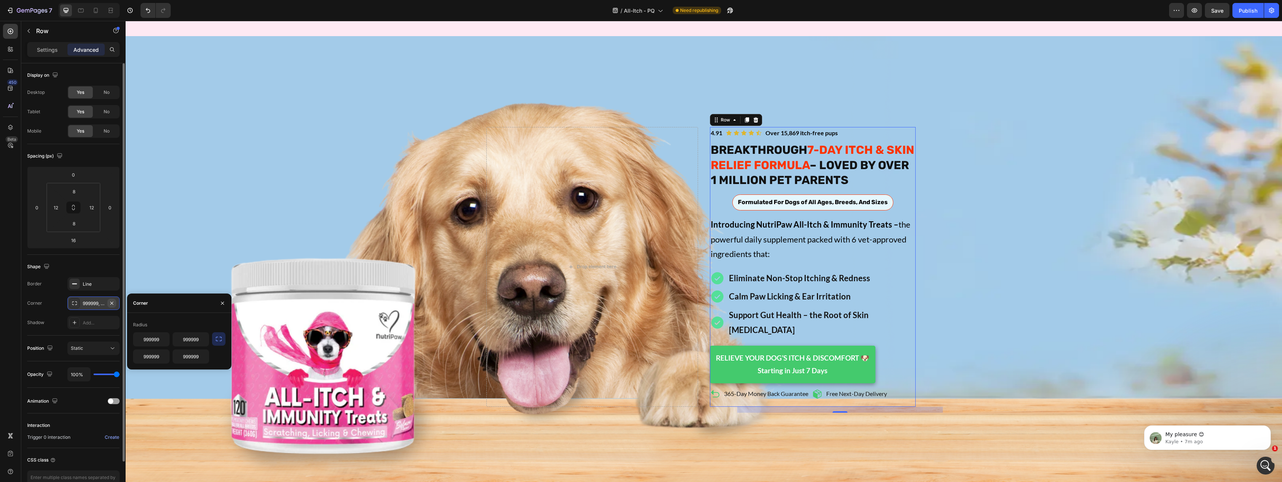
click at [114, 303] on icon "button" at bounding box center [112, 303] width 6 height 6
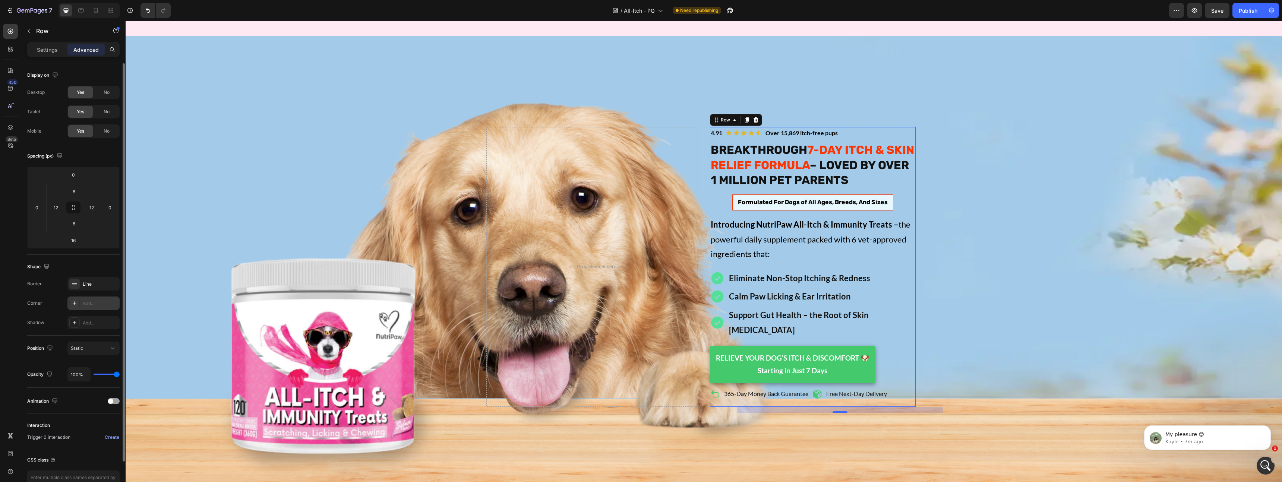
click at [114, 303] on div "Add..." at bounding box center [100, 303] width 35 height 7
type input "8"
click at [107, 271] on div "Shape" at bounding box center [73, 267] width 92 height 12
click at [44, 55] on div "Settings" at bounding box center [47, 50] width 37 height 12
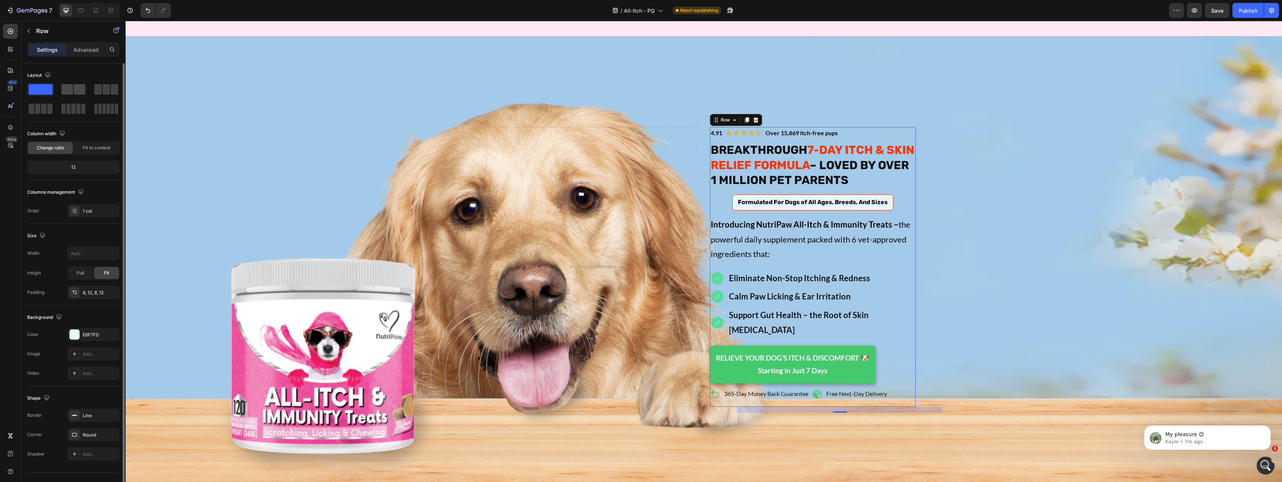
click at [64, 91] on span at bounding box center [67, 89] width 12 height 10
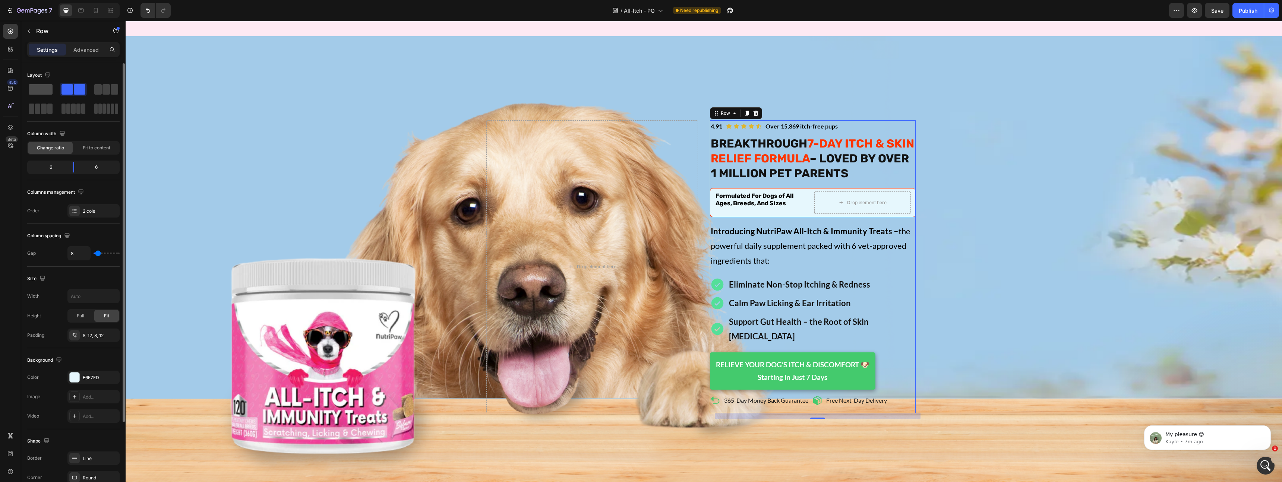
click at [42, 92] on span at bounding box center [41, 89] width 24 height 10
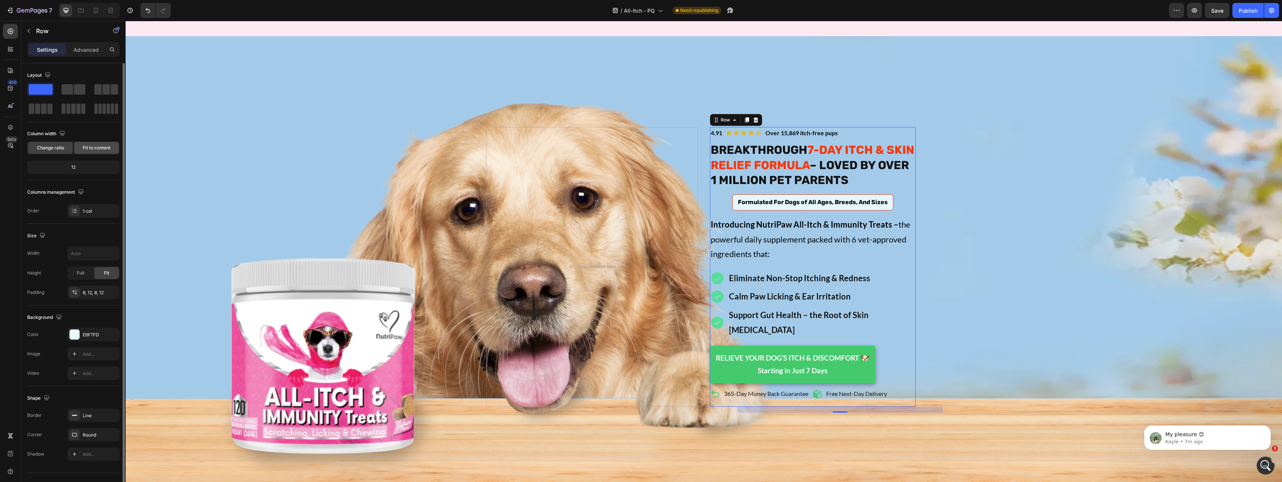
click at [84, 151] on div "Fit to content" at bounding box center [96, 148] width 45 height 12
click at [56, 150] on span "Change ratio" at bounding box center [50, 148] width 27 height 7
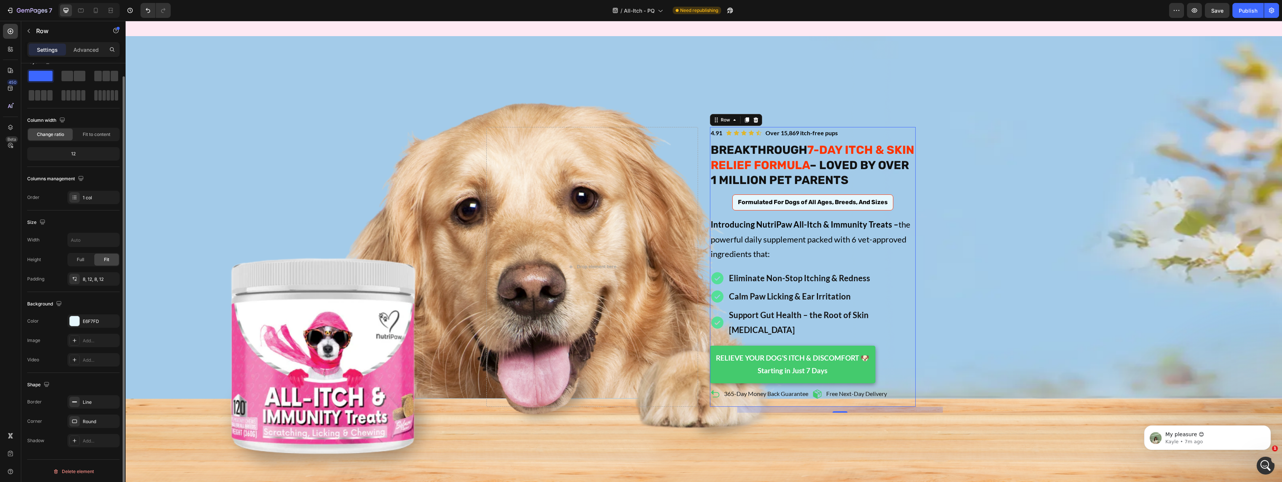
scroll to position [15, 0]
click at [79, 255] on span "Full" at bounding box center [80, 258] width 7 height 7
click at [98, 257] on div "Fit" at bounding box center [106, 259] width 25 height 12
click at [83, 243] on input "text" at bounding box center [93, 238] width 51 height 13
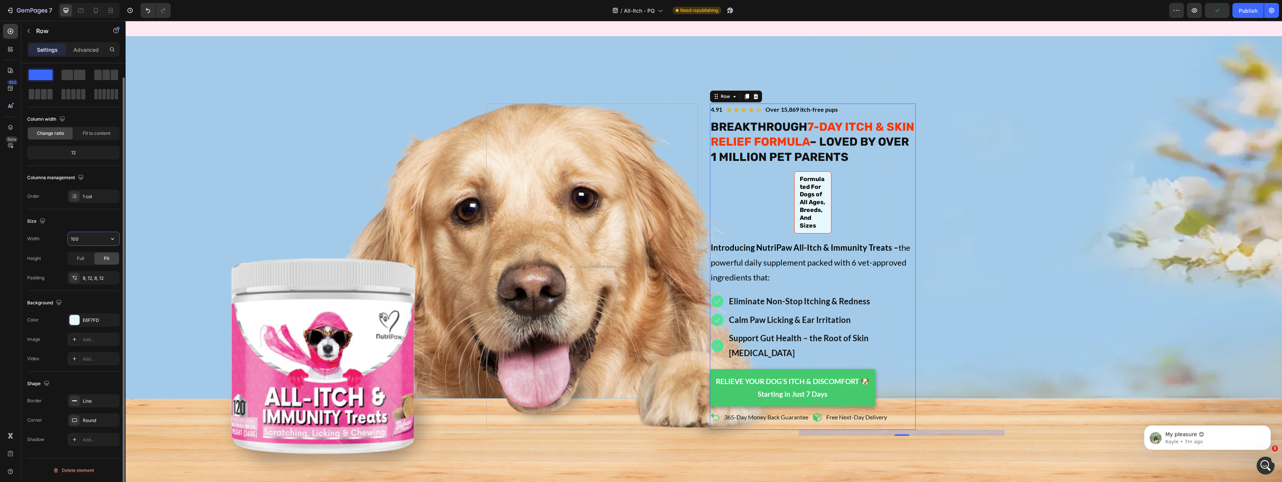
type input "100%"
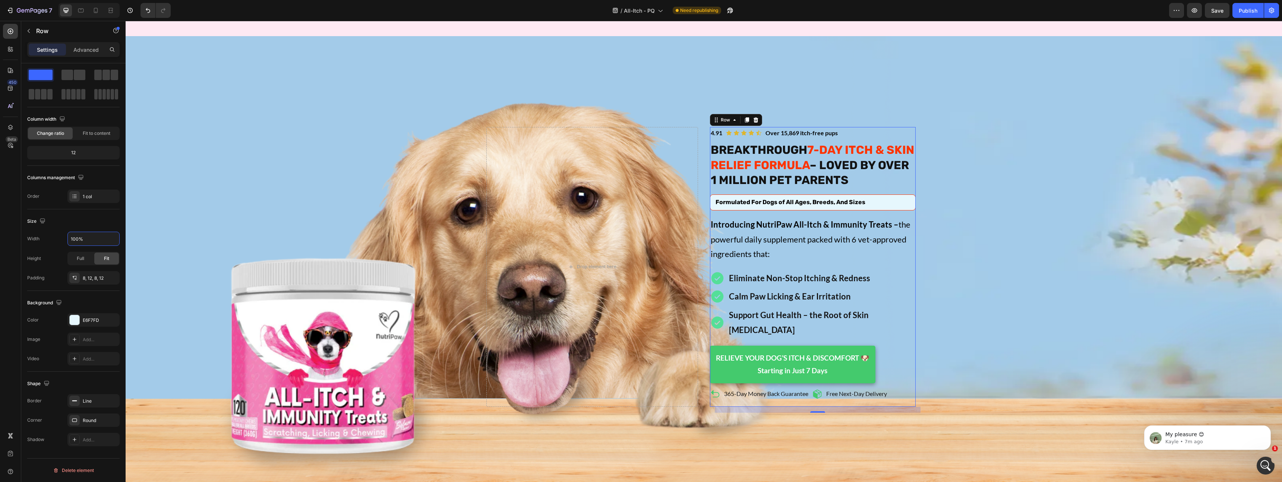
click at [816, 199] on span "Formulated For Dogs of All Ages, Breeds, And Sizes" at bounding box center [790, 202] width 150 height 7
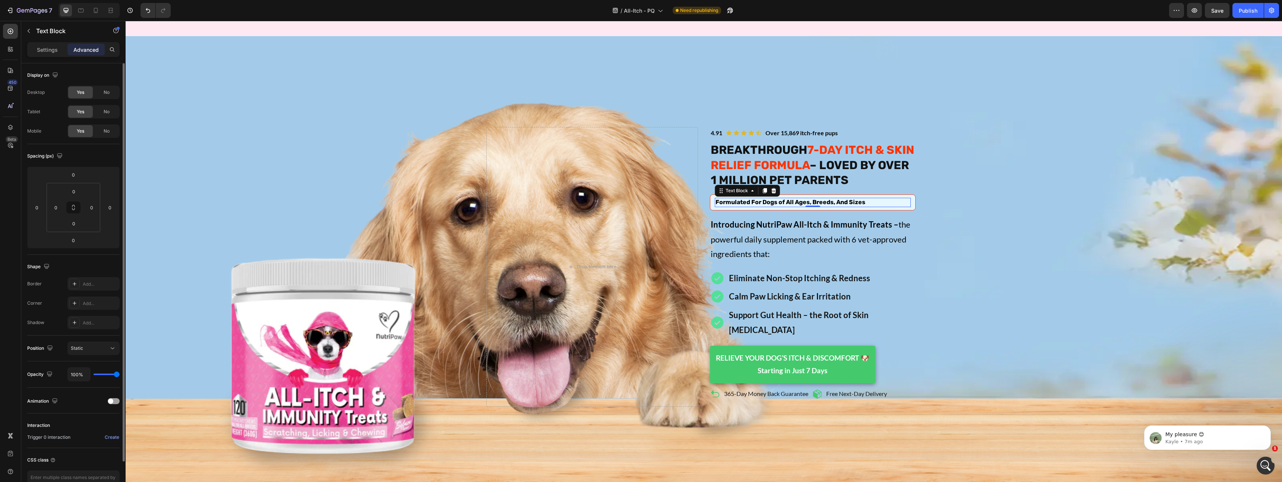
scroll to position [46, 0]
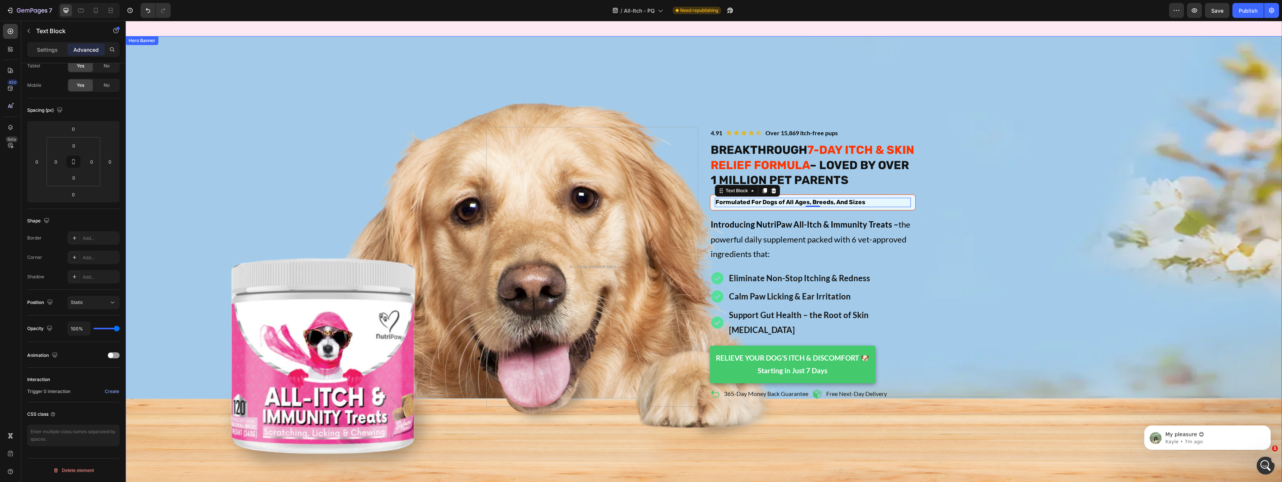
click at [980, 242] on div "Background Image" at bounding box center [704, 266] width 1156 height 461
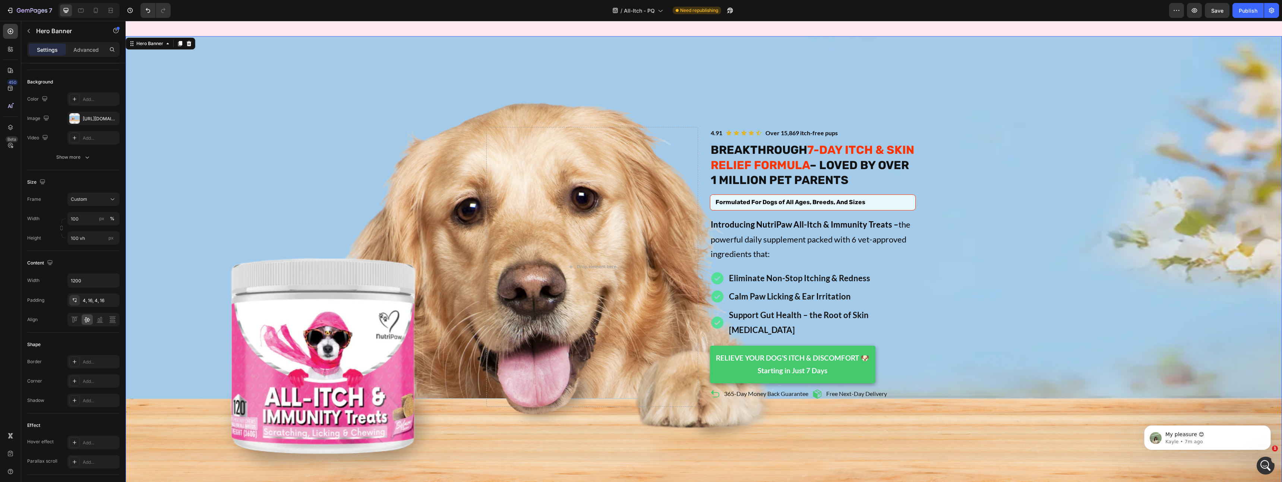
scroll to position [0, 0]
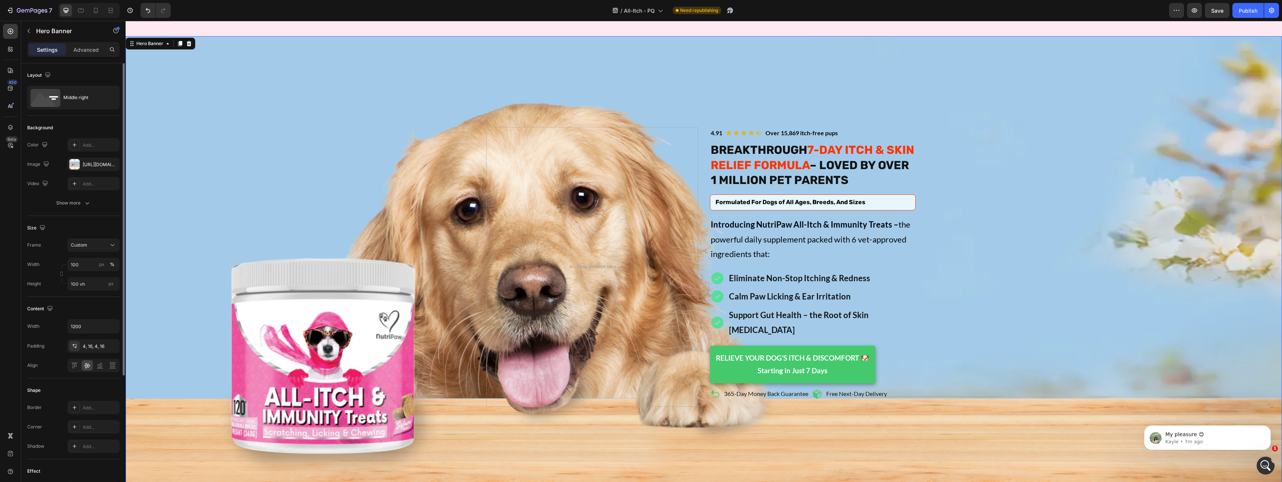
click at [975, 242] on div "Background Image" at bounding box center [704, 266] width 1156 height 461
click at [861, 199] on span "Formulated For Dogs of All Ages, Breeds, And Sizes" at bounding box center [790, 202] width 150 height 7
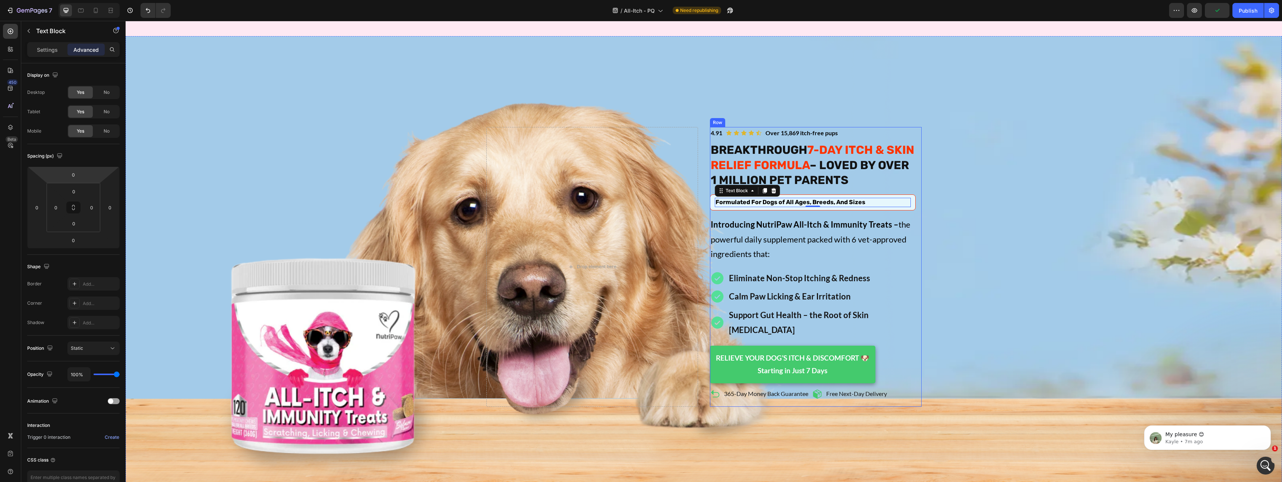
click at [914, 195] on div "Formulated For Dogs of All Ages, Breeds, And Sizes Text Block 0 Row" at bounding box center [813, 203] width 206 height 16
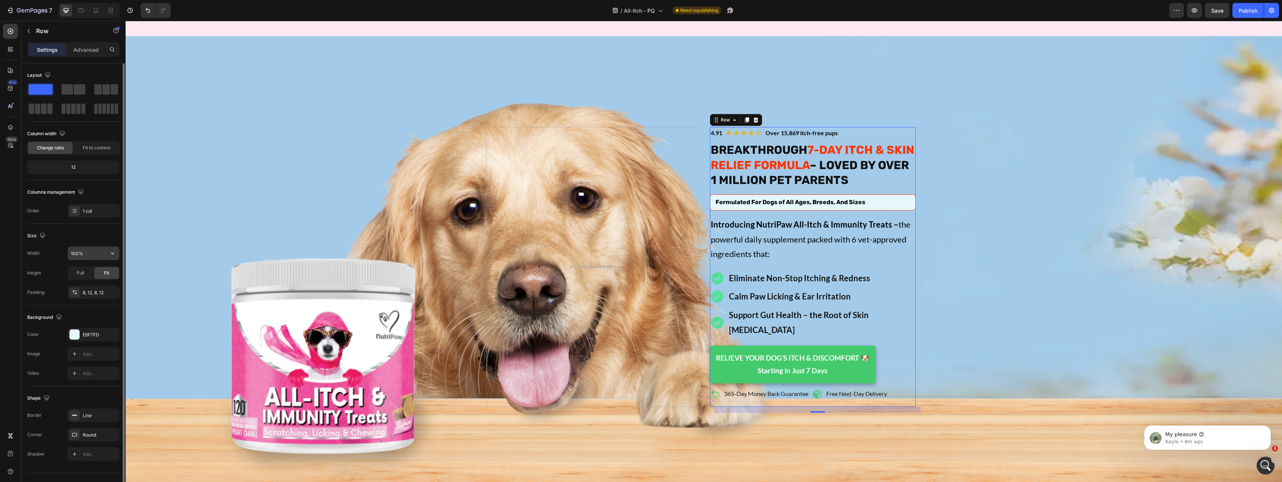
click at [85, 256] on input "100%" at bounding box center [93, 253] width 51 height 13
click at [113, 253] on icon "button" at bounding box center [112, 254] width 3 height 2
click at [84, 274] on span "Default" at bounding box center [77, 272] width 15 height 7
click at [110, 256] on icon "button" at bounding box center [112, 253] width 7 height 7
click at [94, 288] on p "Full 100%" at bounding box center [91, 286] width 42 height 7
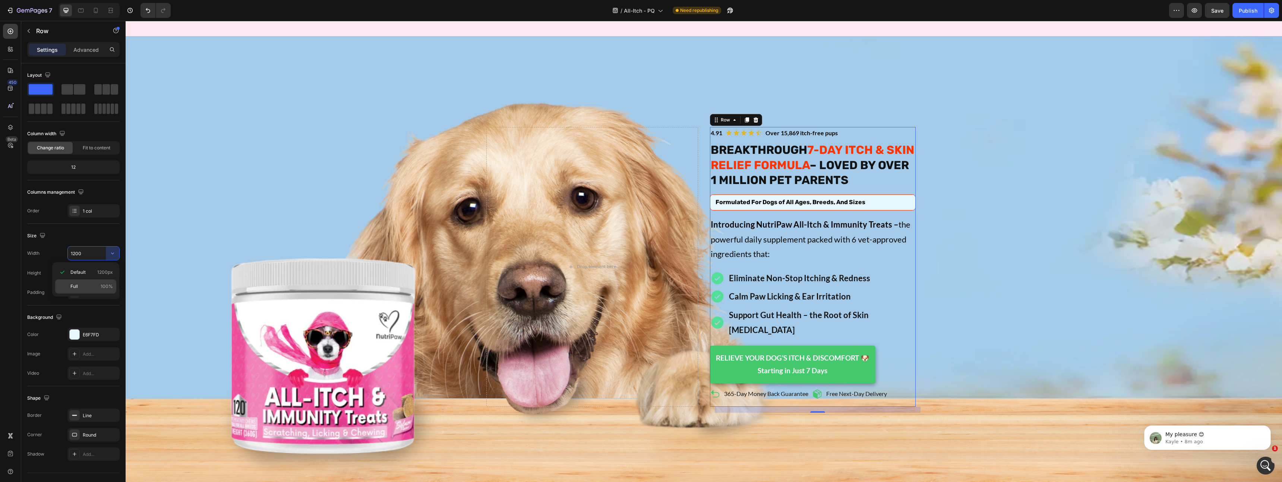
type input "100%"
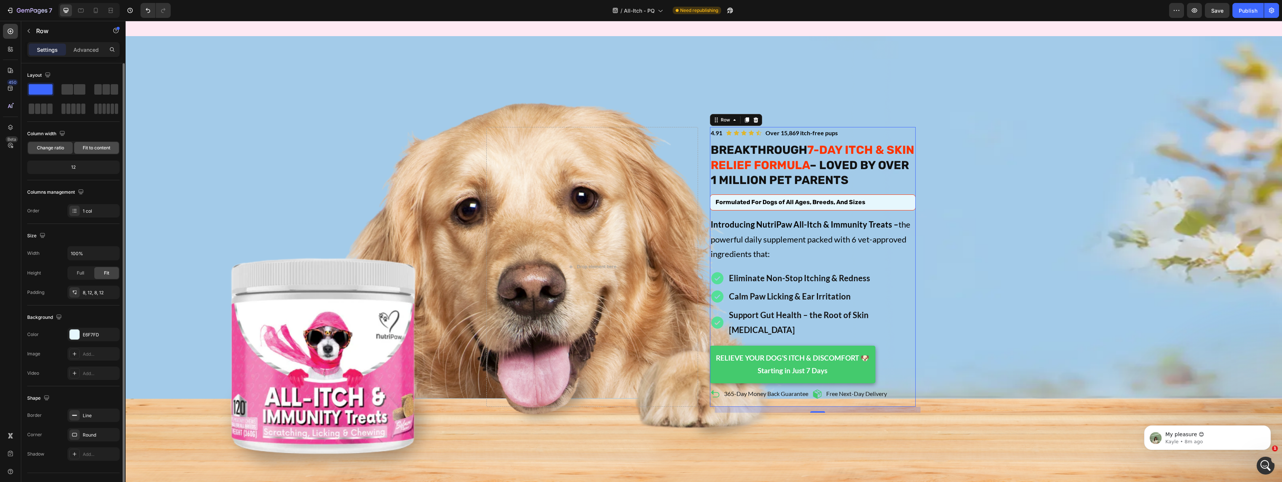
click at [84, 147] on span "Fit to content" at bounding box center [97, 148] width 28 height 7
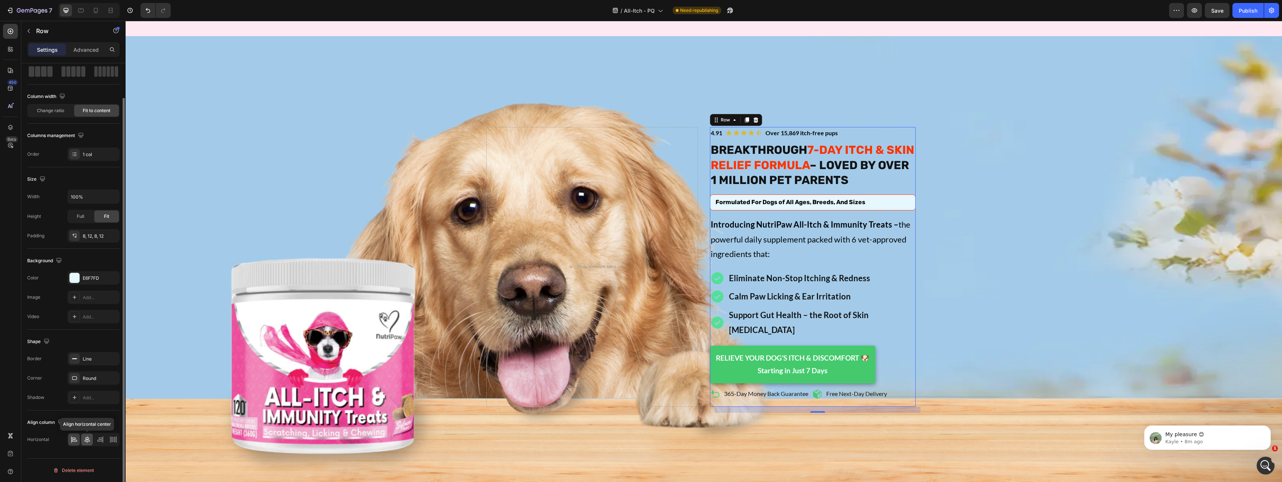
click at [88, 435] on div at bounding box center [87, 440] width 12 height 12
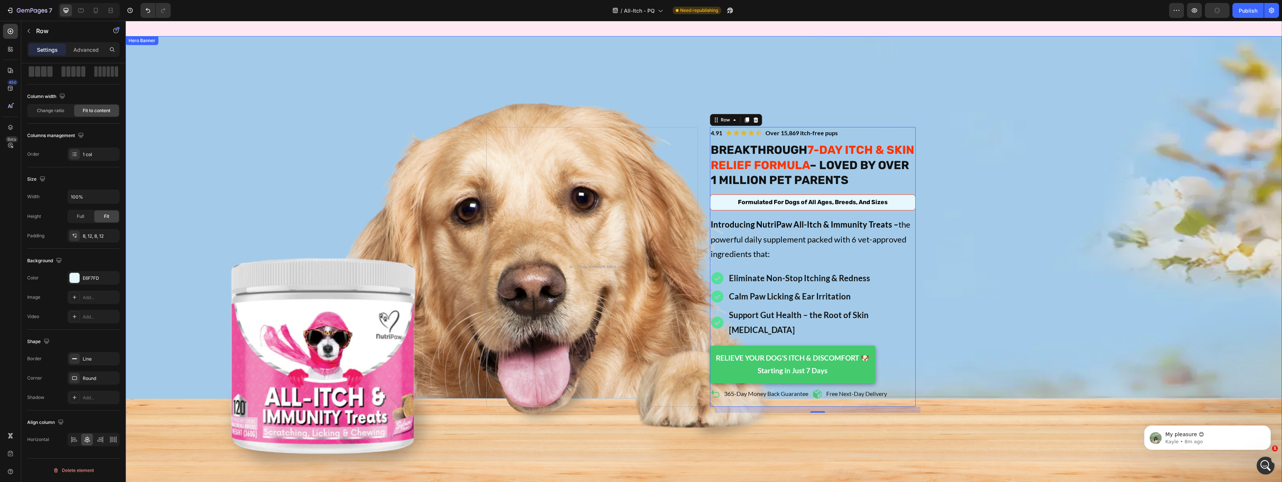
click at [989, 135] on div "Background Image" at bounding box center [704, 266] width 1156 height 461
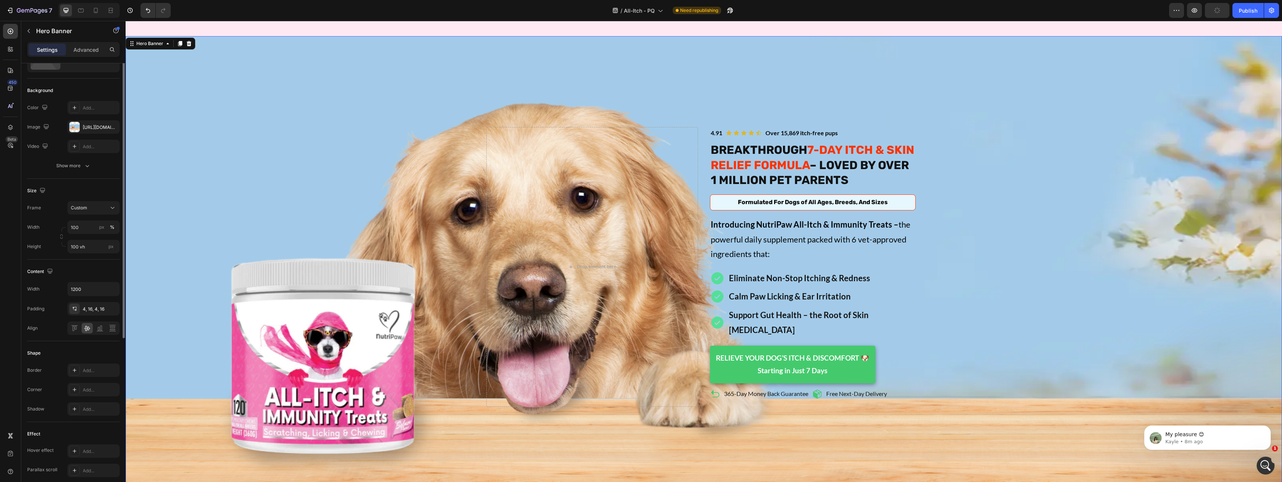
scroll to position [0, 0]
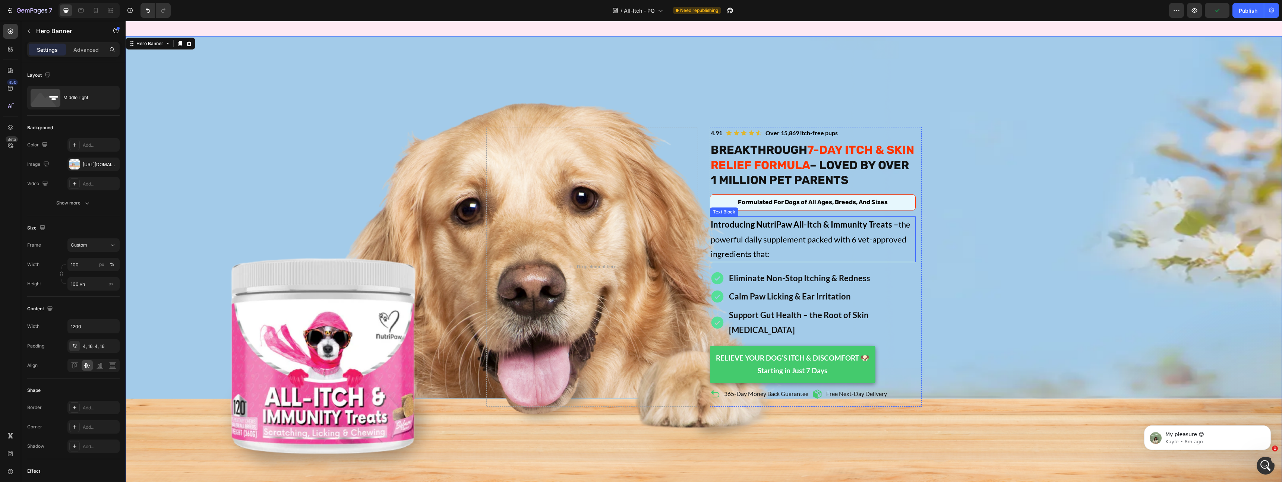
click at [859, 229] on span "Introducing NutriPaw All-Itch & Immunity Treats – the powerful daily supplement…" at bounding box center [811, 238] width 200 height 39
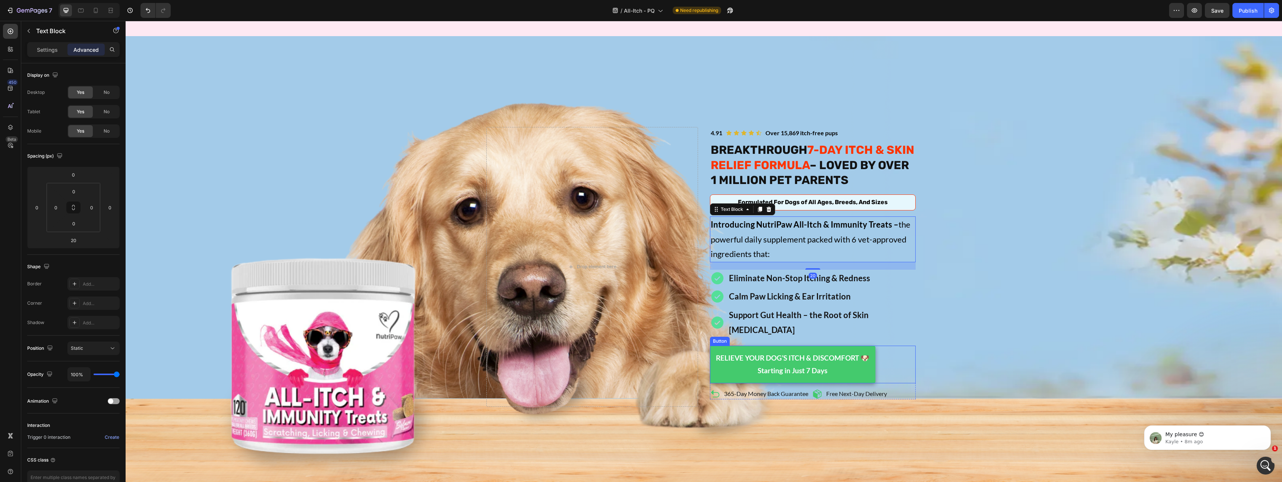
click at [875, 352] on div "RELIEVE YOUR DOG’S ITCH & DISCOMFORT 🐶 Starting in Just 7 Days Button" at bounding box center [813, 364] width 206 height 37
click at [45, 55] on div "Settings" at bounding box center [47, 50] width 37 height 12
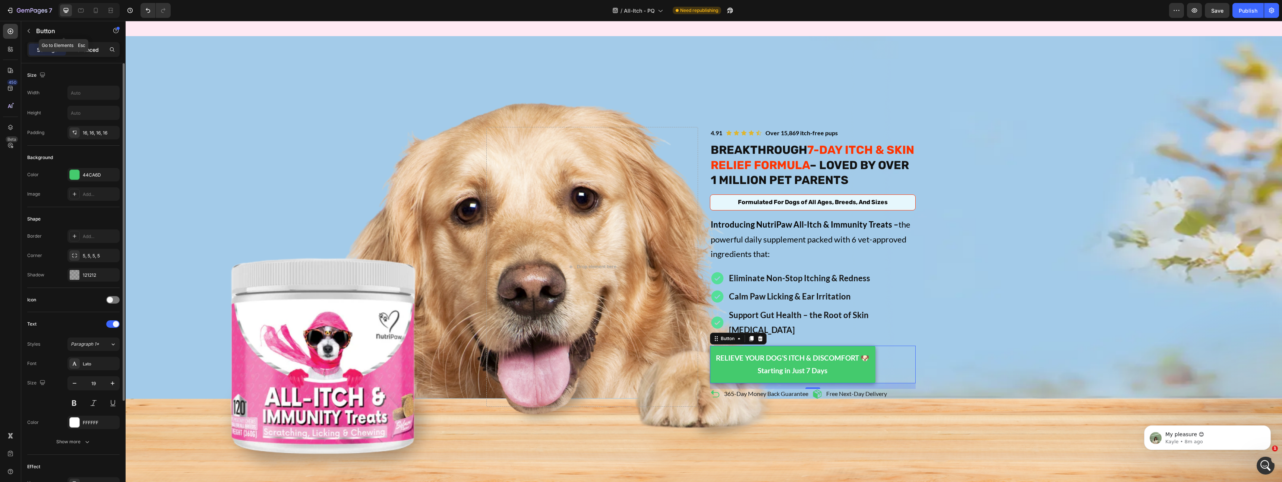
click at [80, 49] on p "Advanced" at bounding box center [85, 50] width 25 height 8
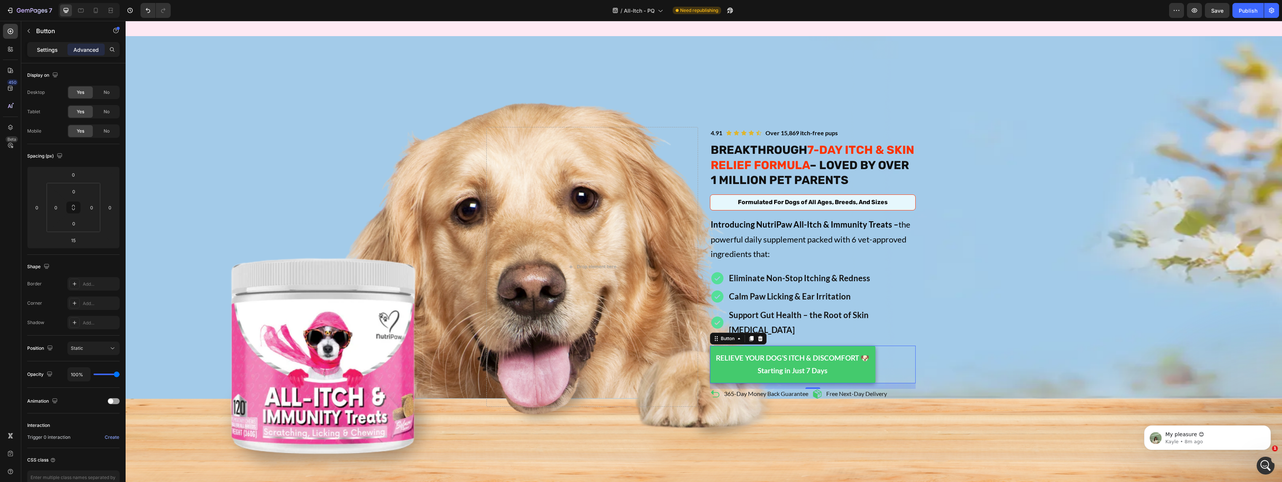
click at [52, 52] on p "Settings" at bounding box center [47, 50] width 21 height 8
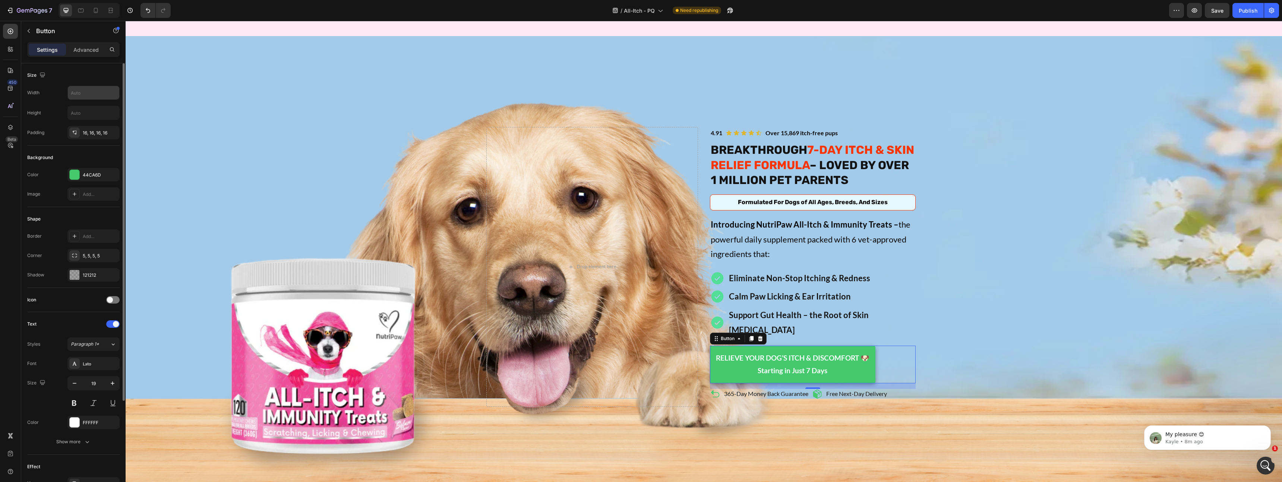
click at [94, 89] on input "text" at bounding box center [93, 92] width 51 height 13
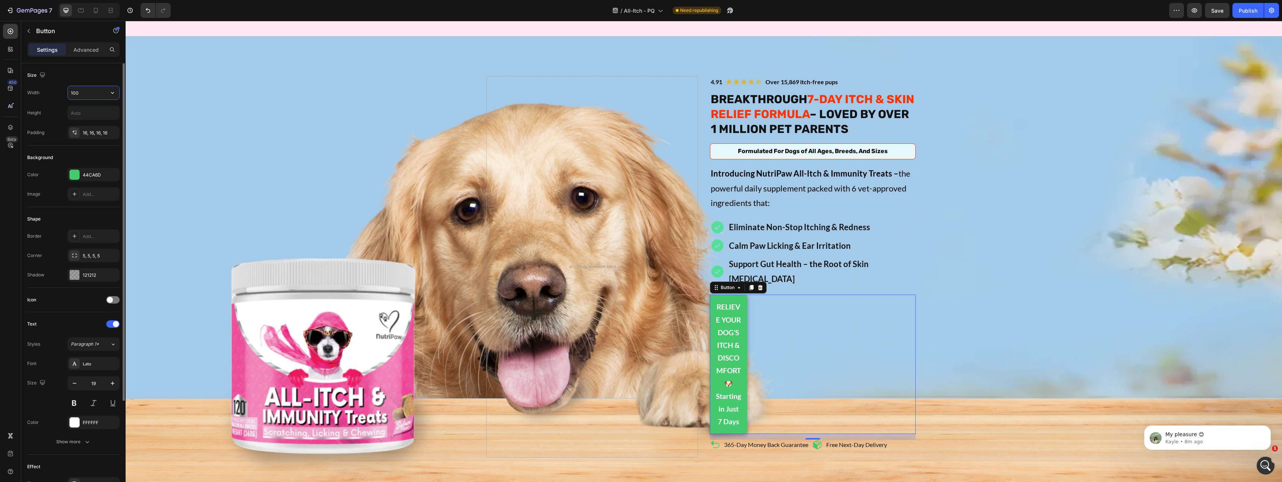
type input "100%"
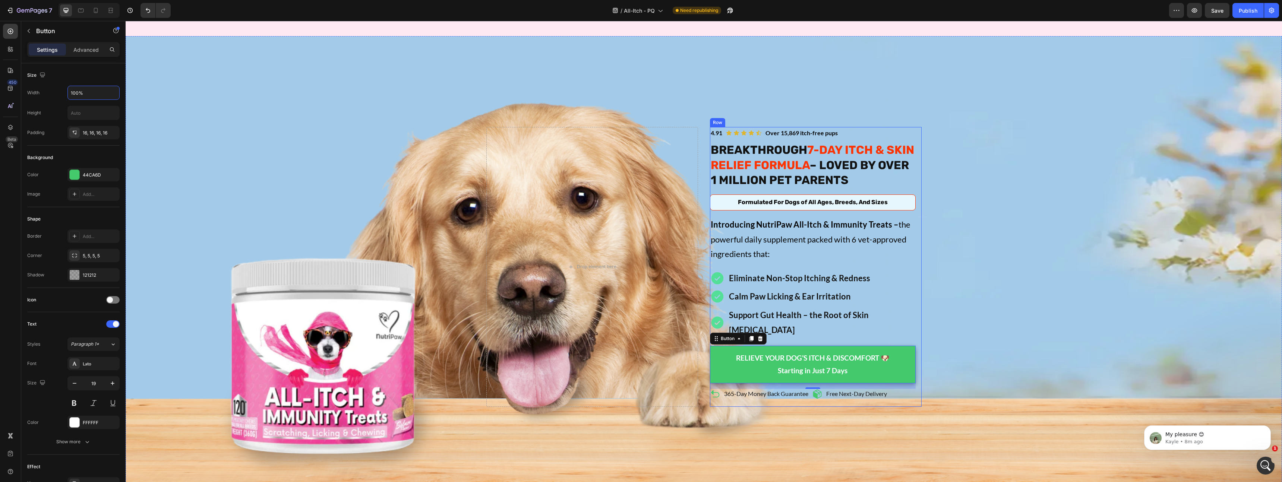
click at [919, 220] on div "Icon Icon Icon Icon Icon Icon List Over 15,869 itch-free pups Text Block 4.91 T…" at bounding box center [816, 267] width 212 height 280
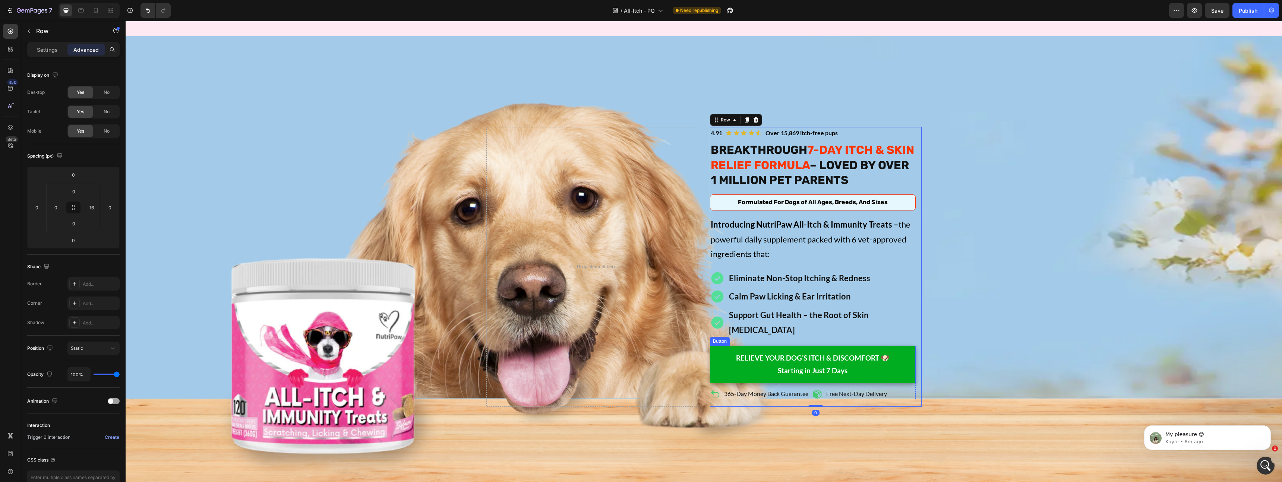
scroll to position [350, 0]
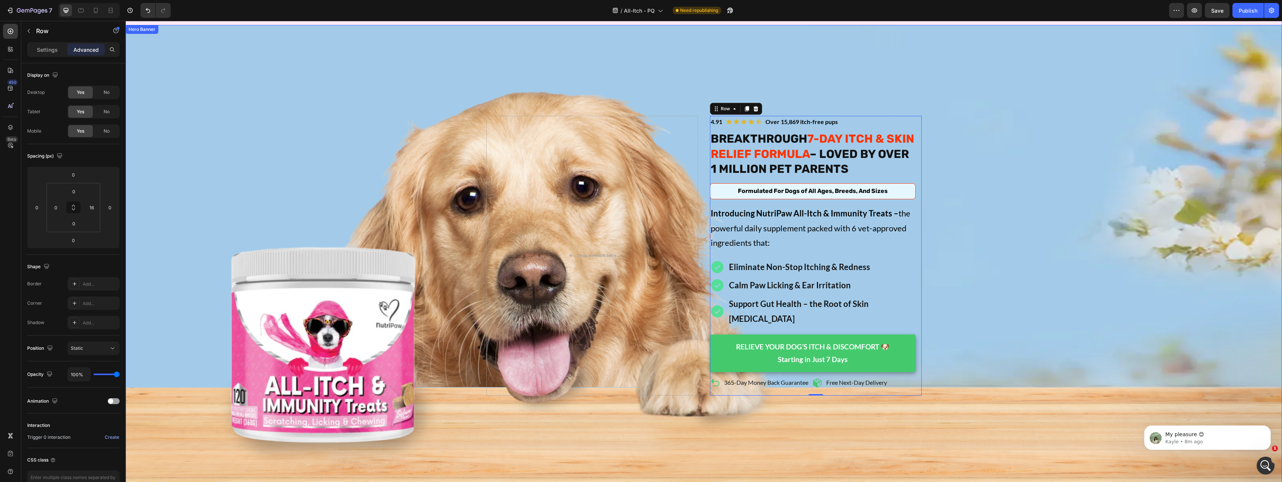
click at [292, 167] on div "Background Image" at bounding box center [704, 255] width 1156 height 461
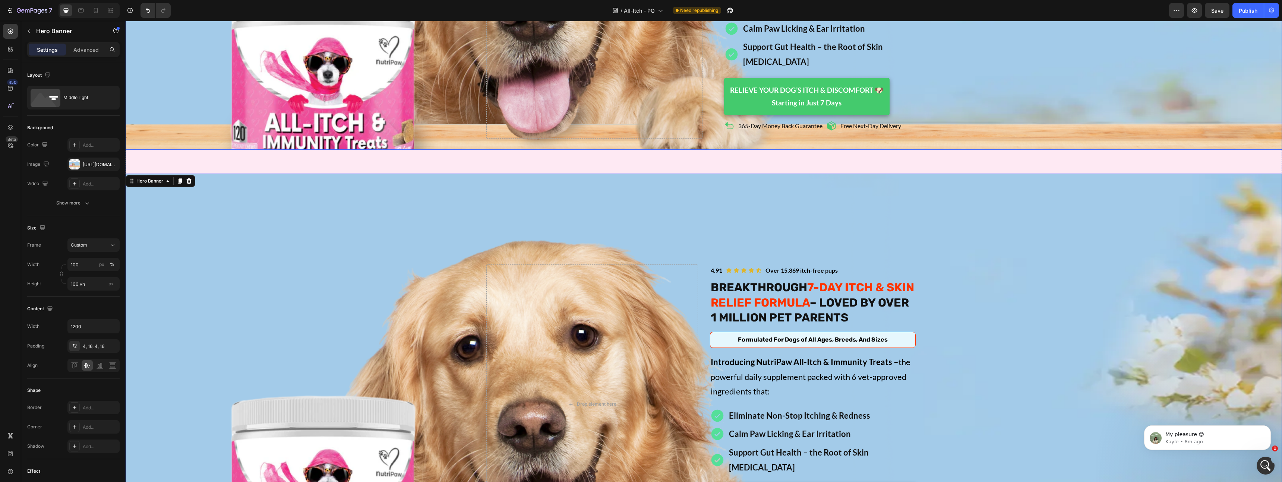
scroll to position [0, 0]
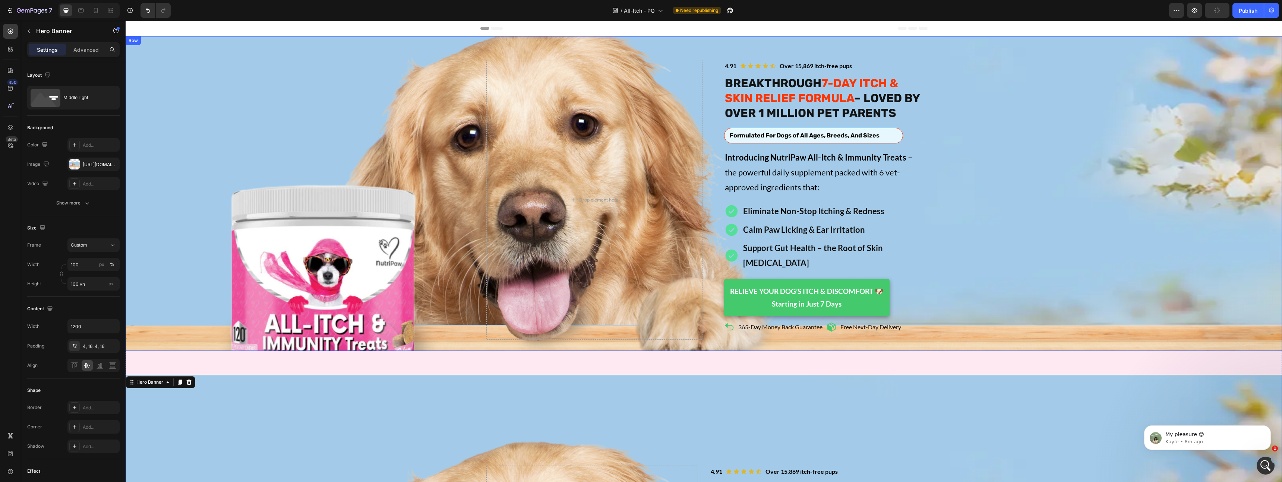
click at [158, 118] on div "Image Icon Icon Icon Icon Icon Icon List Over 15,869 itch-free pups Text Block …" at bounding box center [704, 200] width 1156 height 280
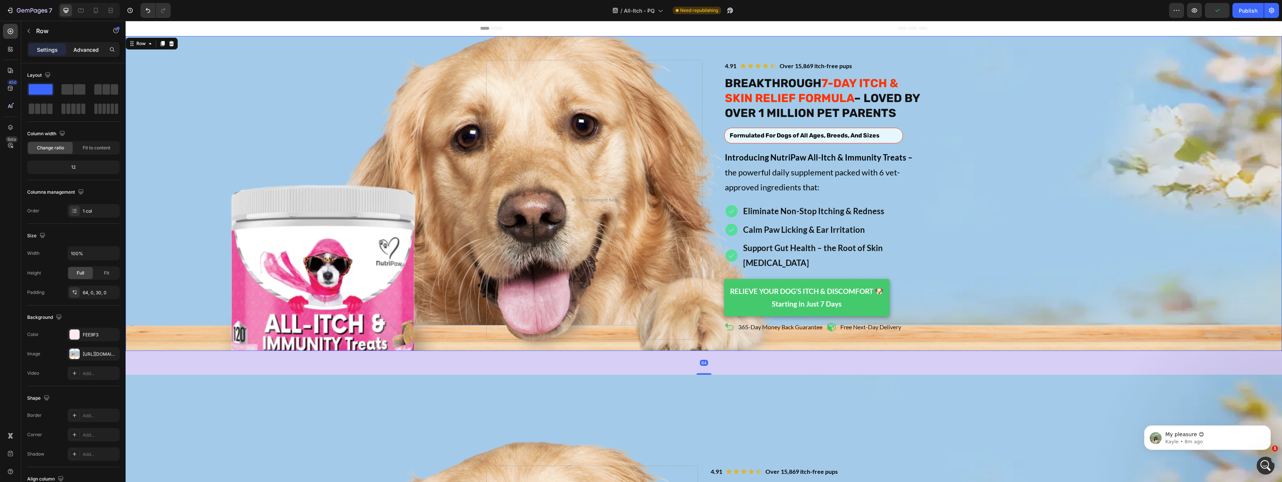
click at [82, 52] on p "Advanced" at bounding box center [85, 50] width 25 height 8
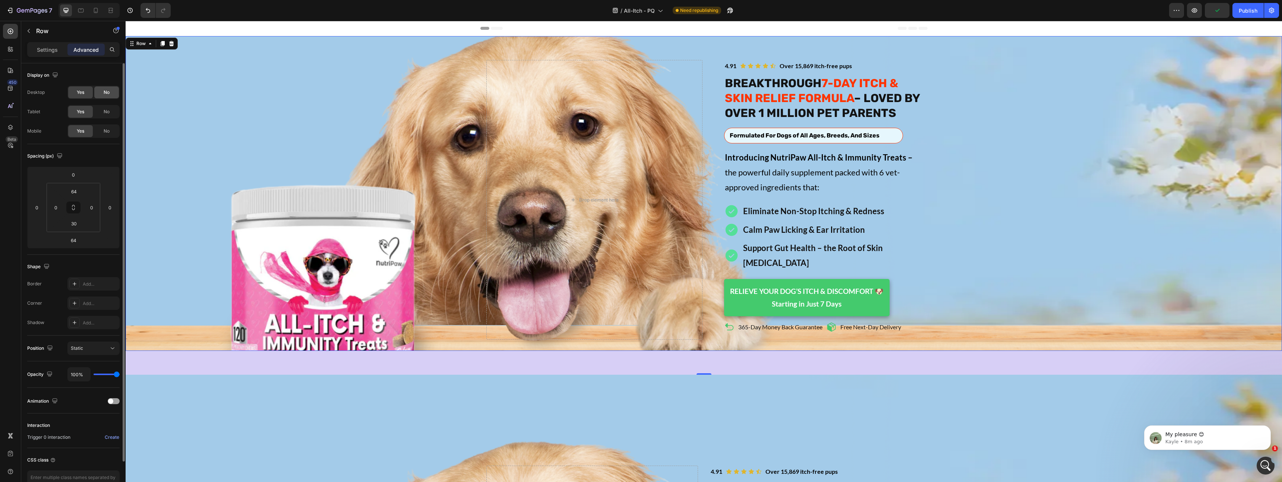
click at [105, 91] on span "No" at bounding box center [107, 92] width 6 height 7
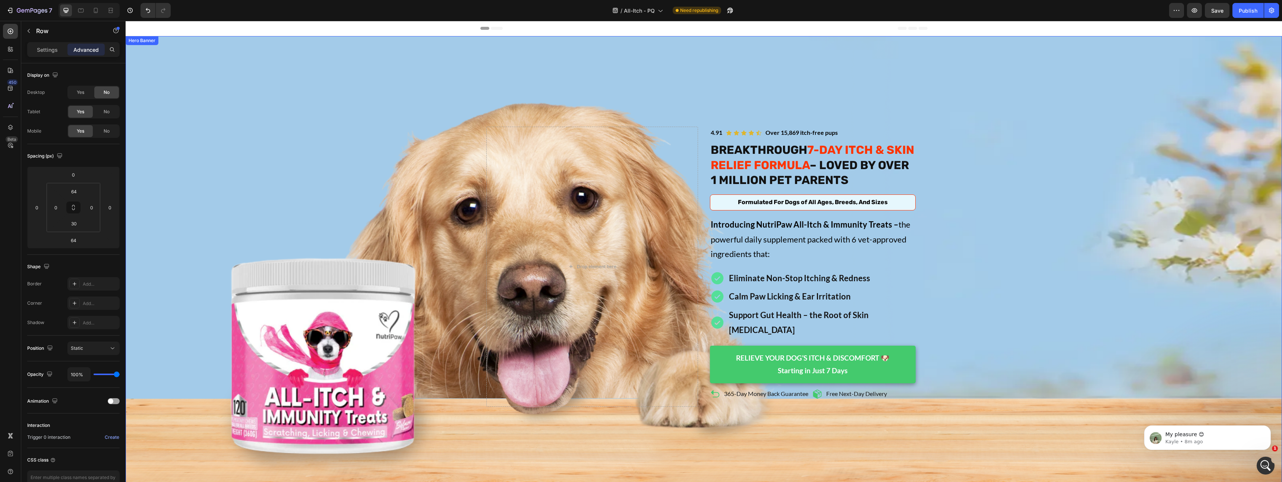
click at [306, 172] on div "Background Image" at bounding box center [704, 266] width 1156 height 461
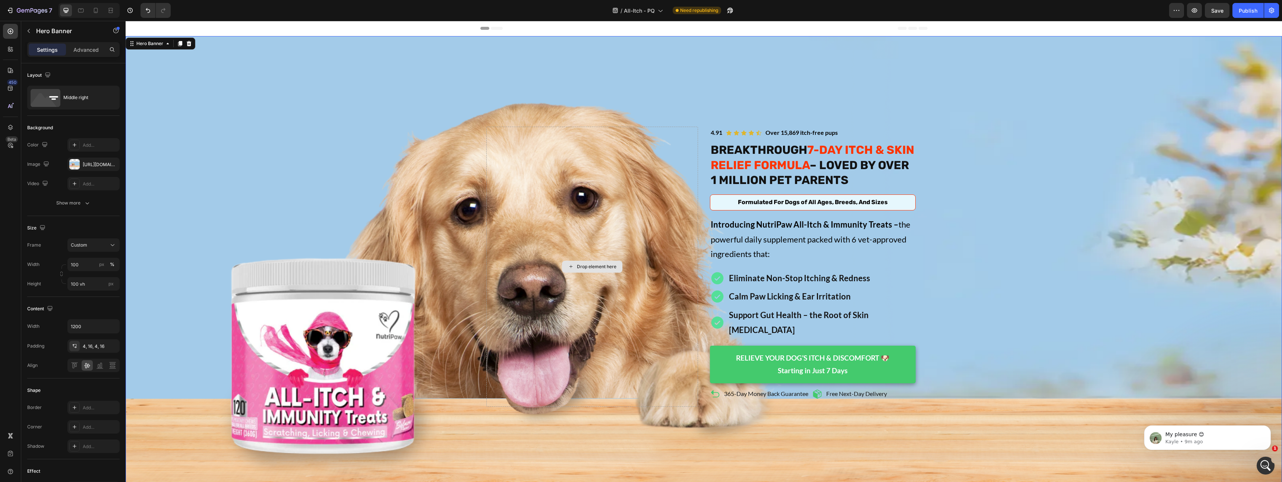
click at [489, 186] on div "Drop element here" at bounding box center [592, 267] width 212 height 280
click at [459, 190] on div "Background Image" at bounding box center [704, 266] width 1156 height 461
click at [92, 48] on p "Advanced" at bounding box center [85, 50] width 25 height 8
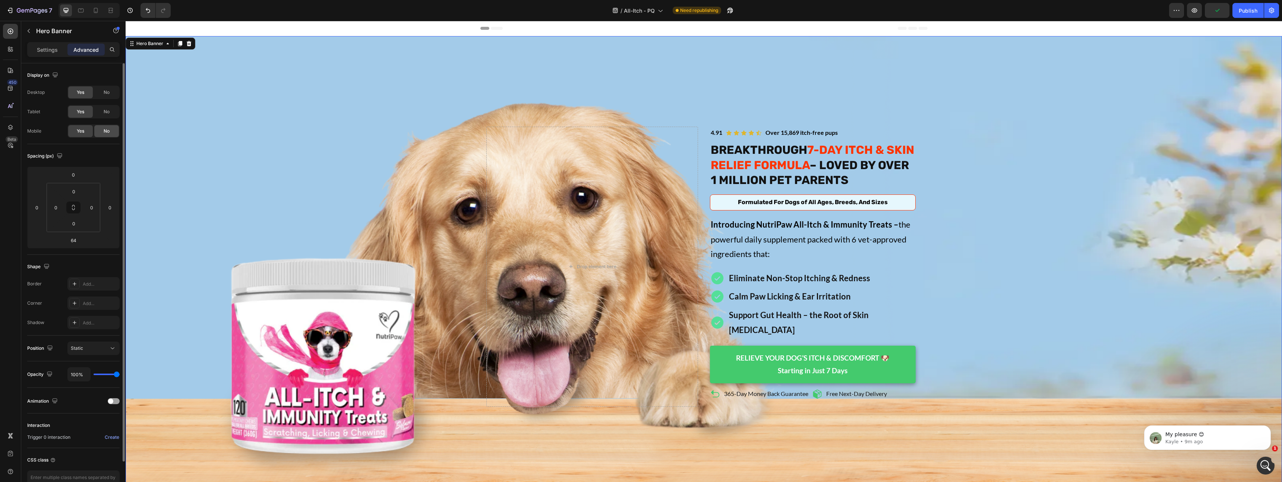
click at [104, 132] on span "No" at bounding box center [107, 131] width 6 height 7
click at [89, 6] on div at bounding box center [89, 10] width 61 height 15
click at [95, 11] on icon at bounding box center [95, 10] width 7 height 7
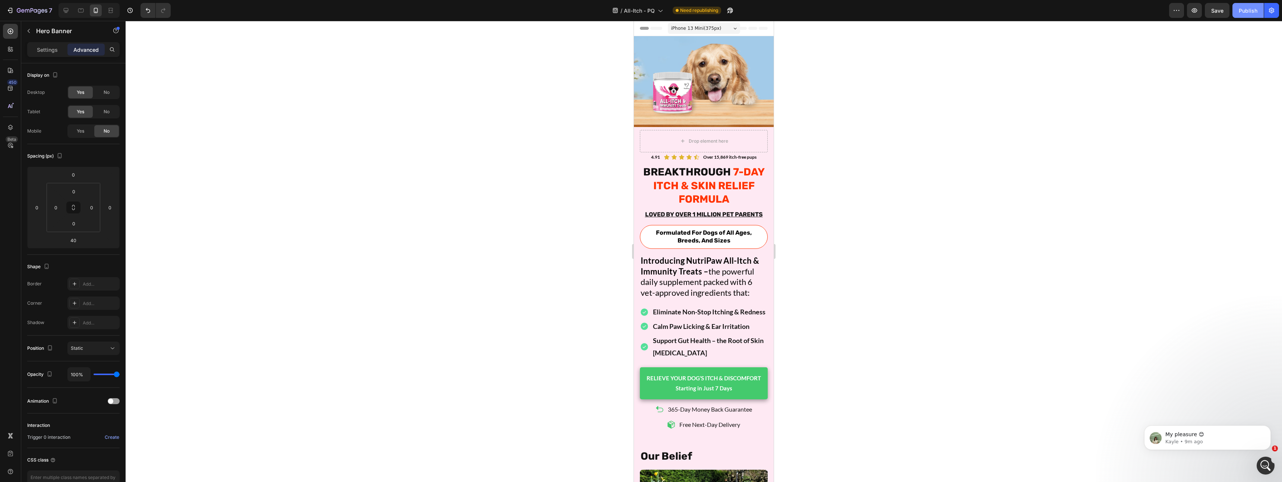
click at [1252, 10] on div "Publish" at bounding box center [1248, 11] width 19 height 8
click at [64, 9] on icon at bounding box center [65, 10] width 7 height 7
type input "64"
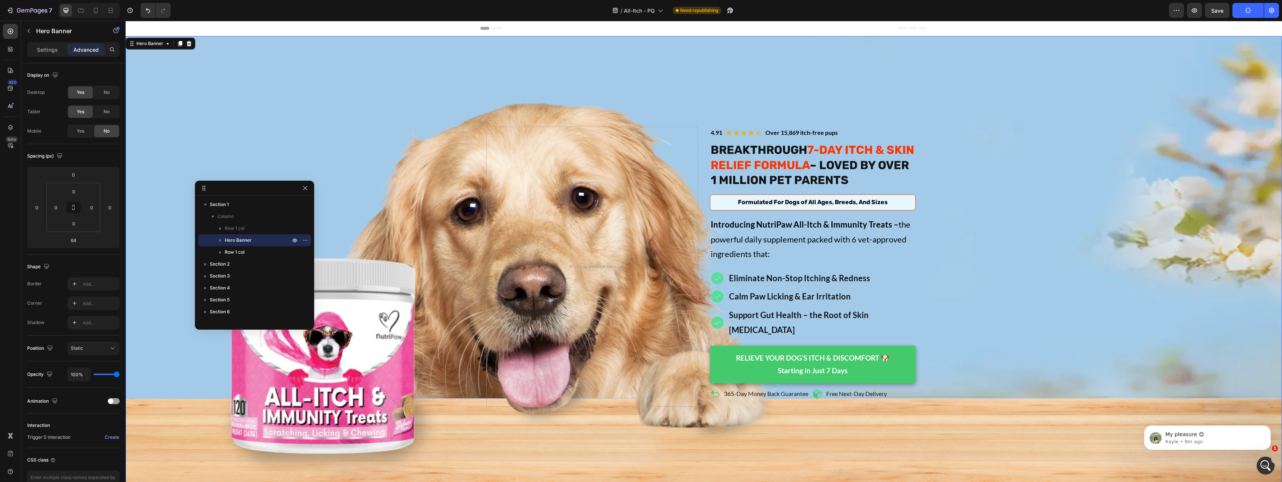
click at [459, 200] on div "Background Image" at bounding box center [704, 266] width 1156 height 461
click at [479, 217] on div "Background Image" at bounding box center [704, 266] width 1156 height 461
click at [734, 13] on button "button" at bounding box center [730, 10] width 15 height 15
click at [375, 107] on div "Background Image" at bounding box center [704, 266] width 1156 height 461
click at [553, 167] on div "Drop element here" at bounding box center [592, 267] width 212 height 280
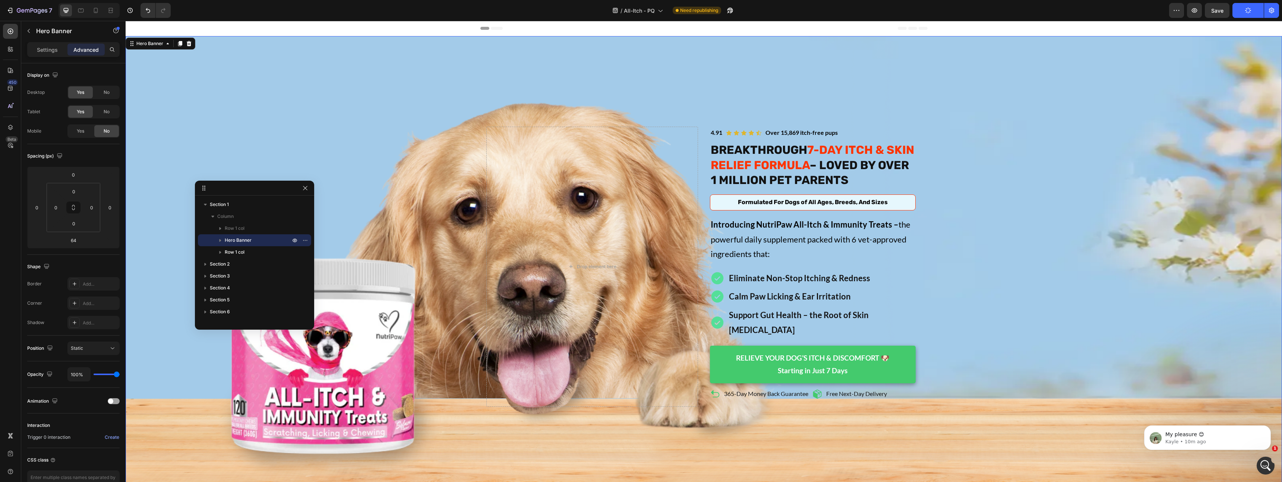
click at [702, 163] on div "Icon Icon Icon Icon Icon Icon List Over 15,869 itch-free pups Text Block 4.91 T…" at bounding box center [703, 266] width 447 height 283
click at [718, 149] on h2 "BREAKTHROUGH 7-DAY ITCH & SKIN RELIEF FORMULA – LOVED BY OVER 1 MILLION PET PAR…" at bounding box center [813, 165] width 206 height 47
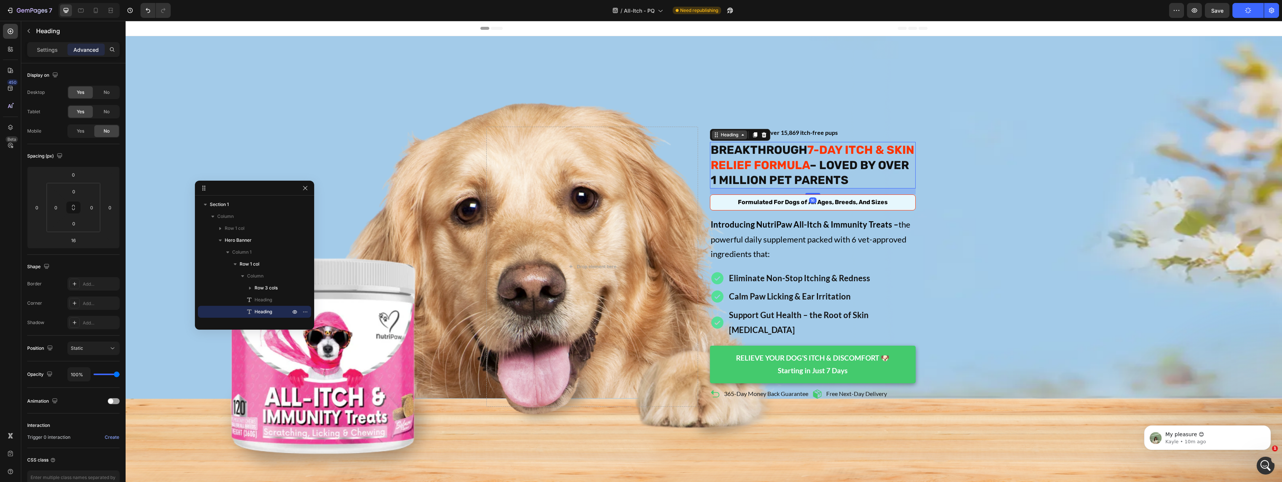
click at [727, 138] on div "Heading" at bounding box center [729, 135] width 20 height 7
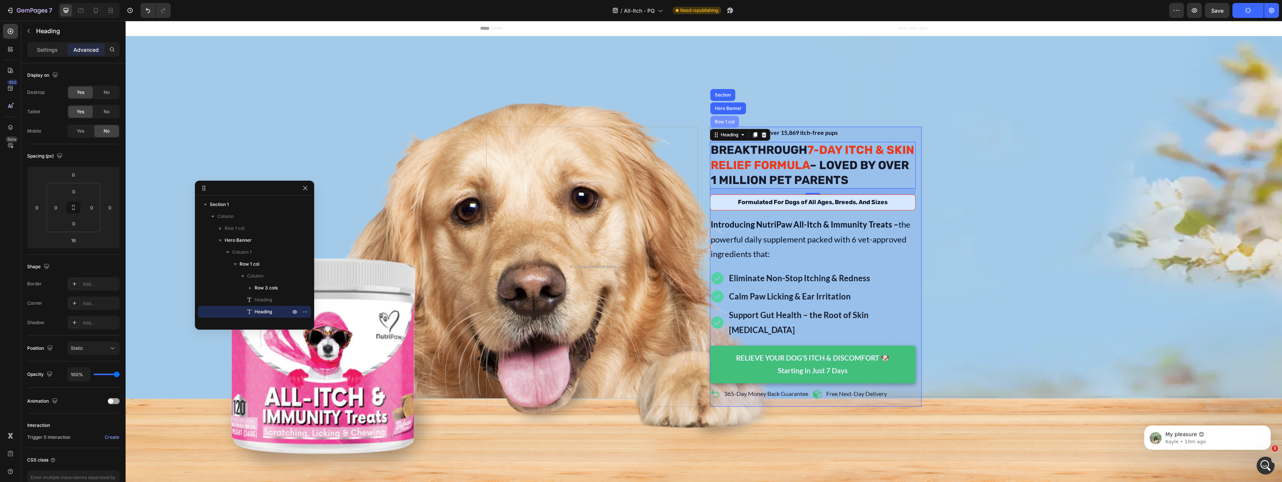
click at [722, 124] on div "Row 1 col" at bounding box center [724, 122] width 23 height 4
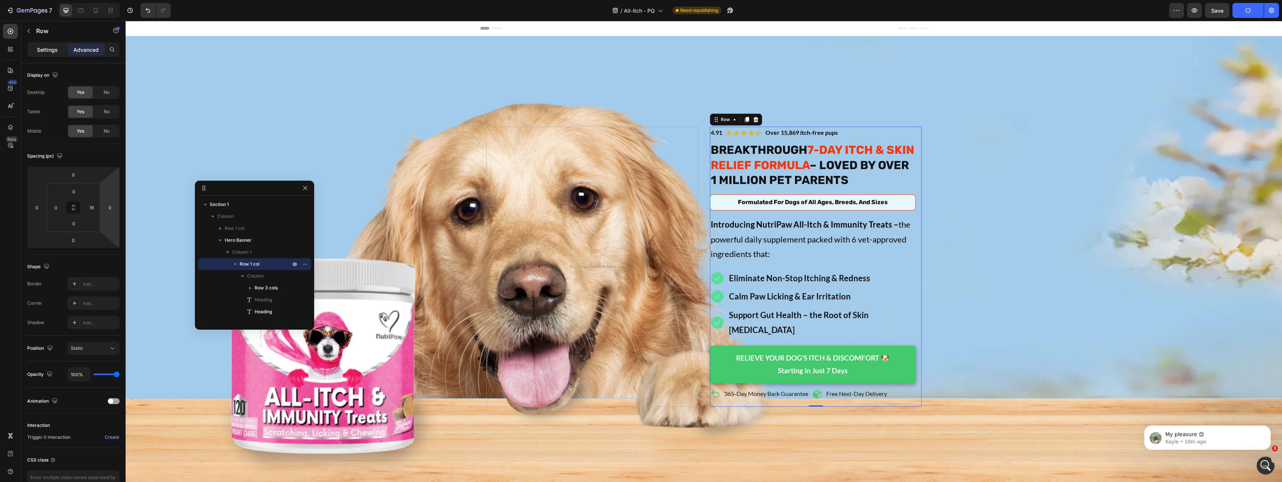
click at [46, 53] on p "Settings" at bounding box center [47, 50] width 21 height 8
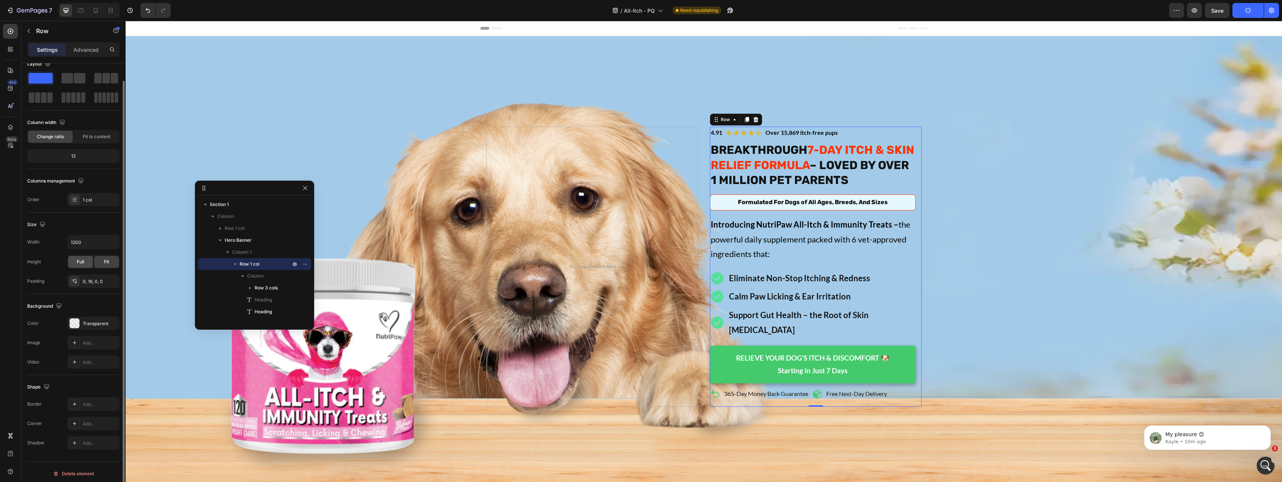
scroll to position [15, 0]
click at [216, 149] on div "Background Image" at bounding box center [704, 266] width 1156 height 461
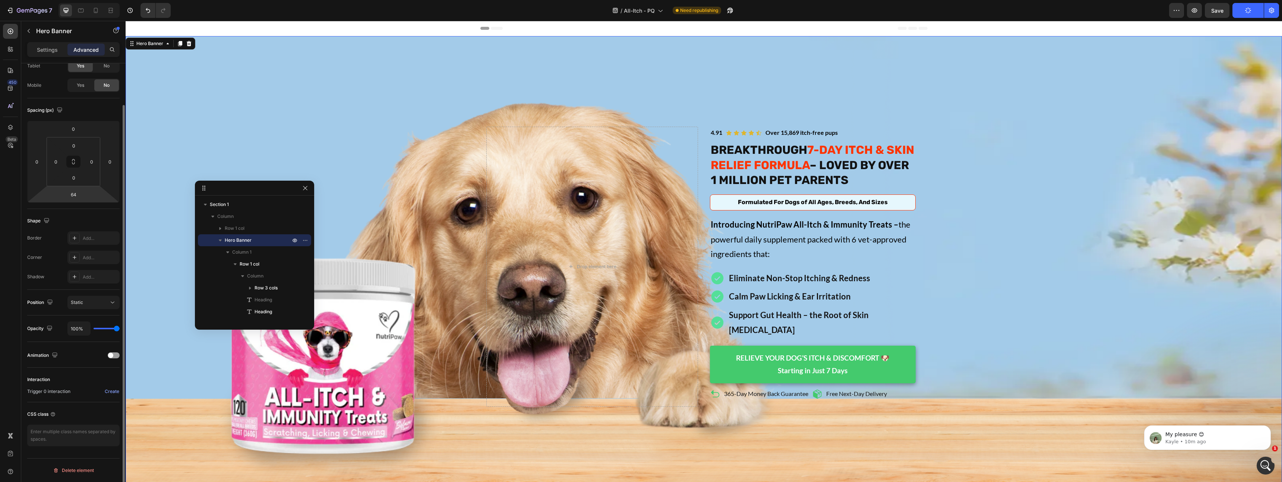
scroll to position [0, 0]
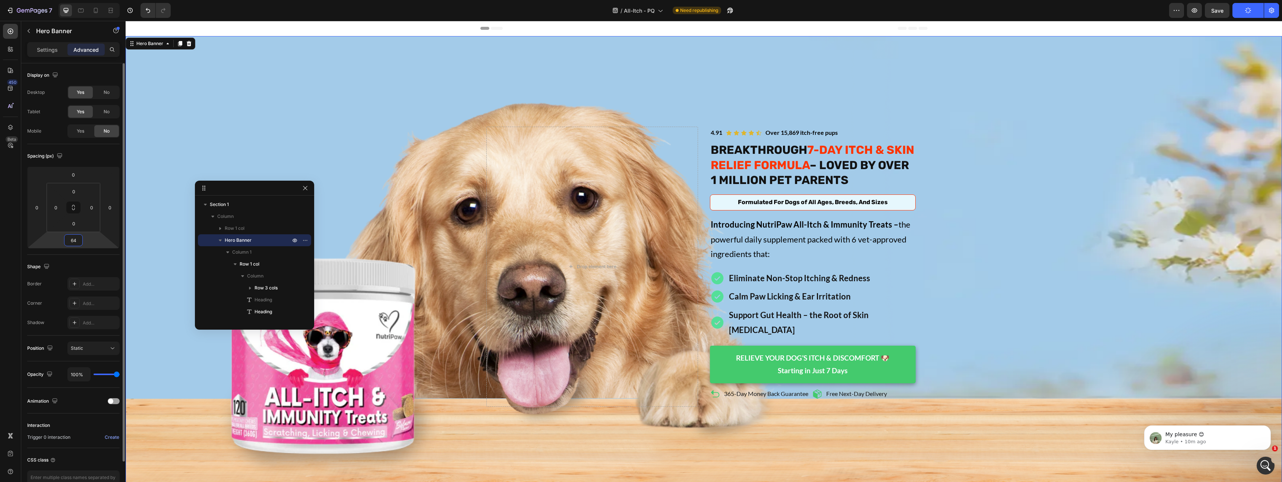
click at [74, 244] on input "64" at bounding box center [73, 240] width 15 height 11
click at [83, 150] on div "Spacing (px)" at bounding box center [73, 156] width 92 height 12
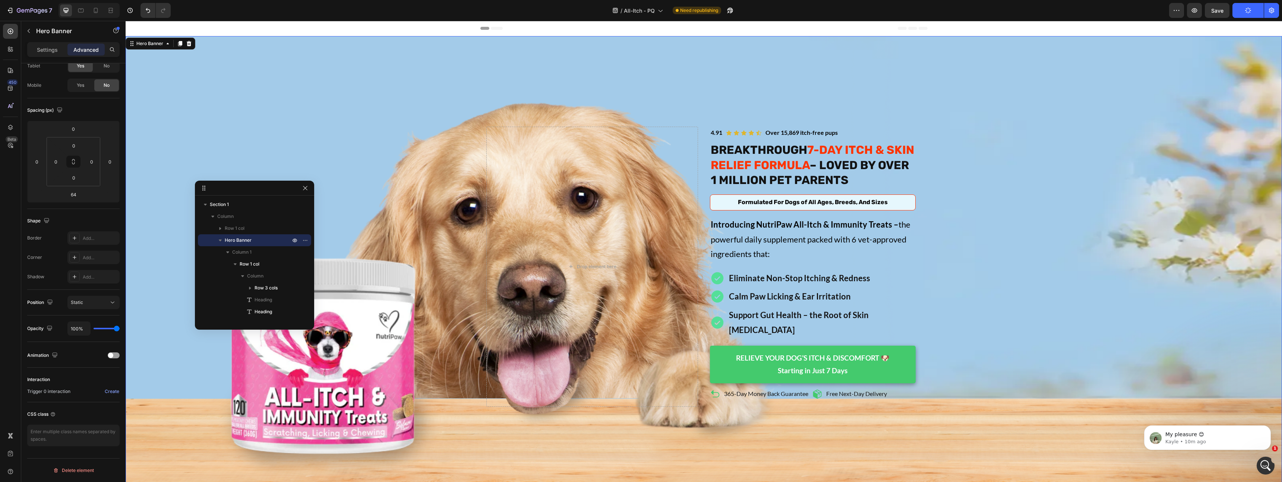
click at [173, 215] on div "Background Image" at bounding box center [704, 266] width 1156 height 461
click at [304, 190] on icon "button" at bounding box center [305, 188] width 6 height 6
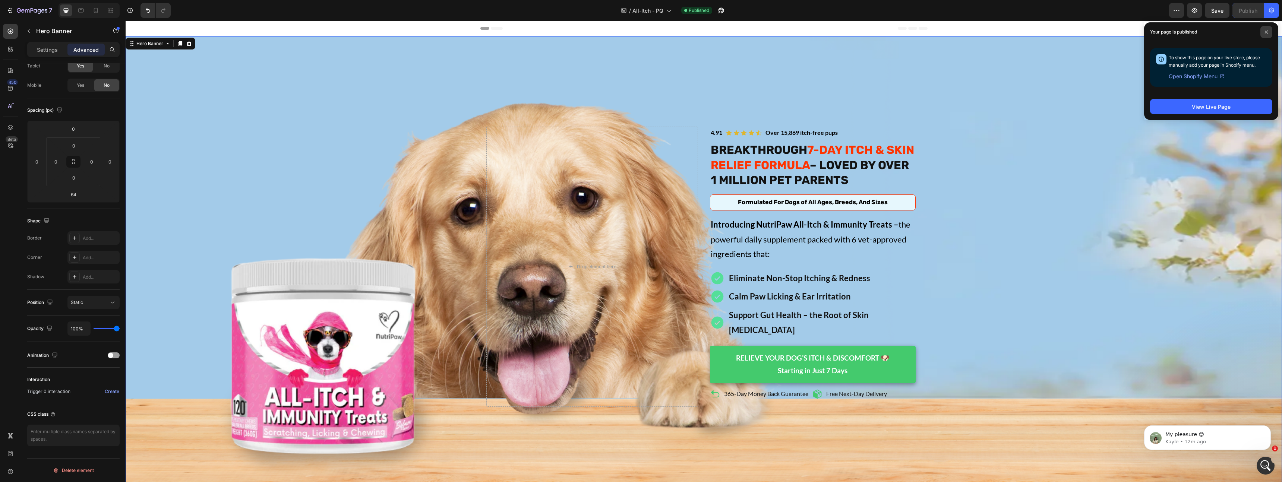
click at [1264, 35] on span at bounding box center [1266, 32] width 12 height 12
